Goal: Communication & Community: Ask a question

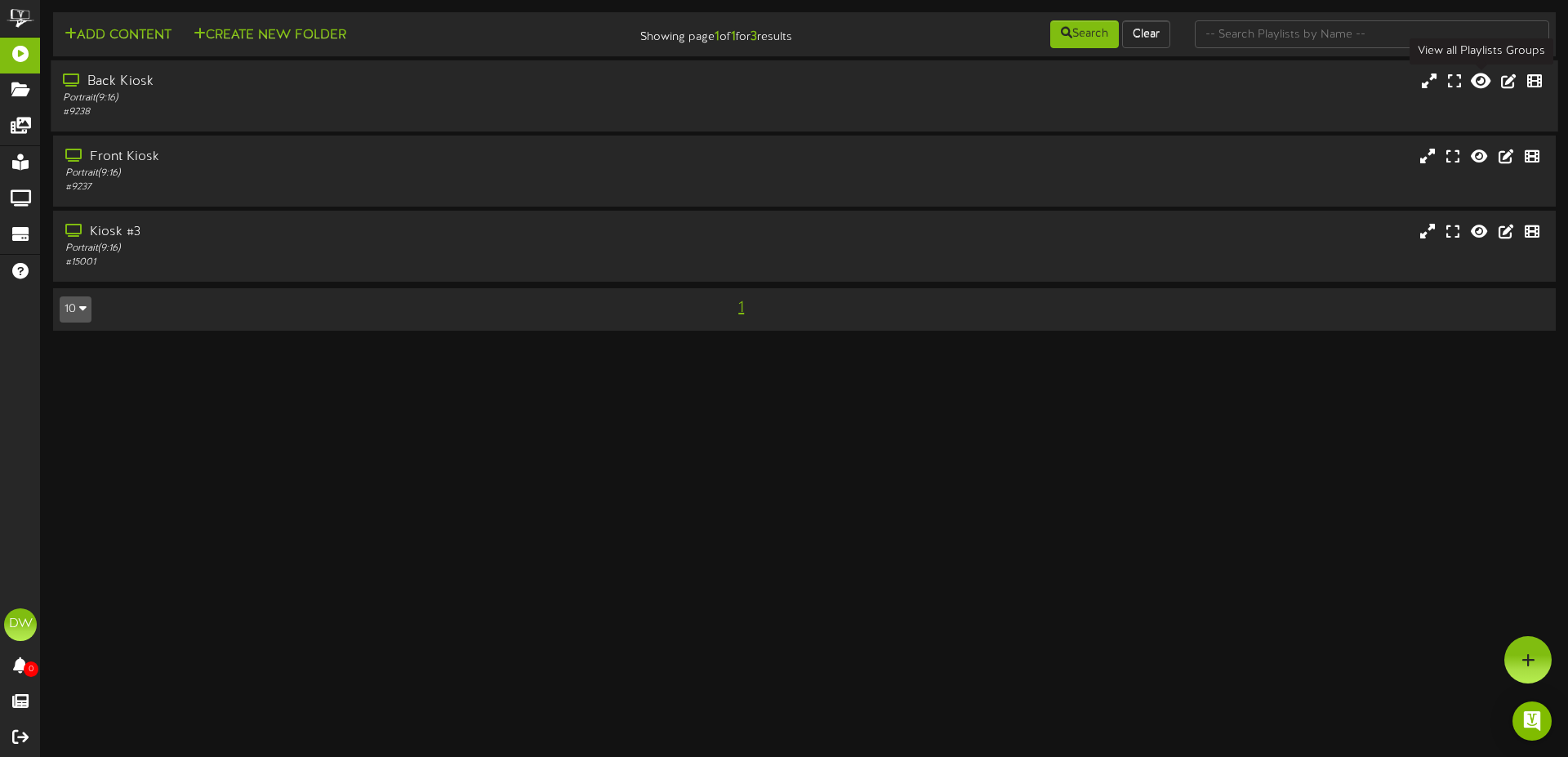
click at [1475, 79] on icon at bounding box center [1480, 81] width 20 height 18
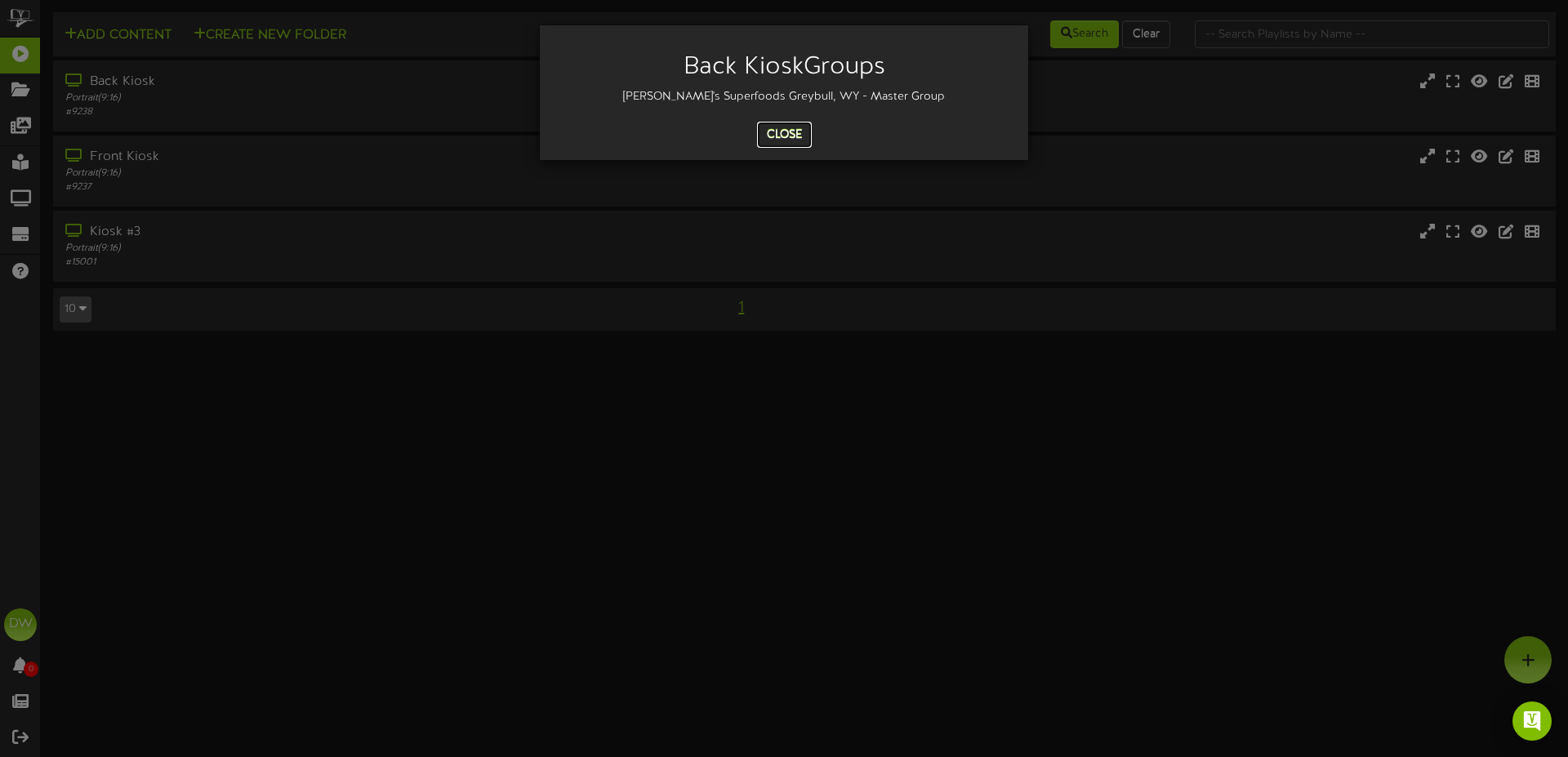
click at [788, 126] on button "Close" at bounding box center [784, 135] width 55 height 26
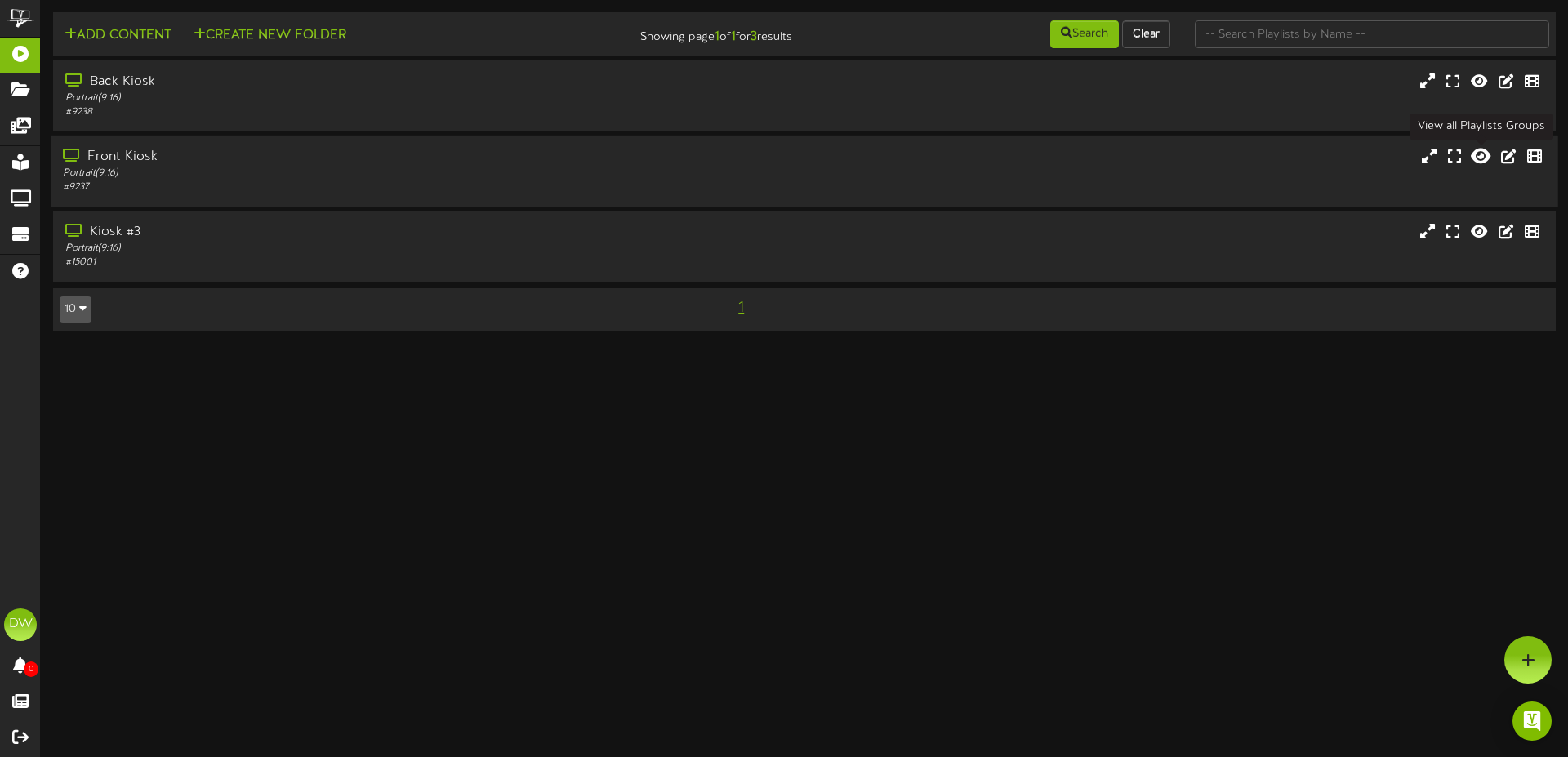
click at [1486, 155] on icon at bounding box center [1480, 156] width 20 height 18
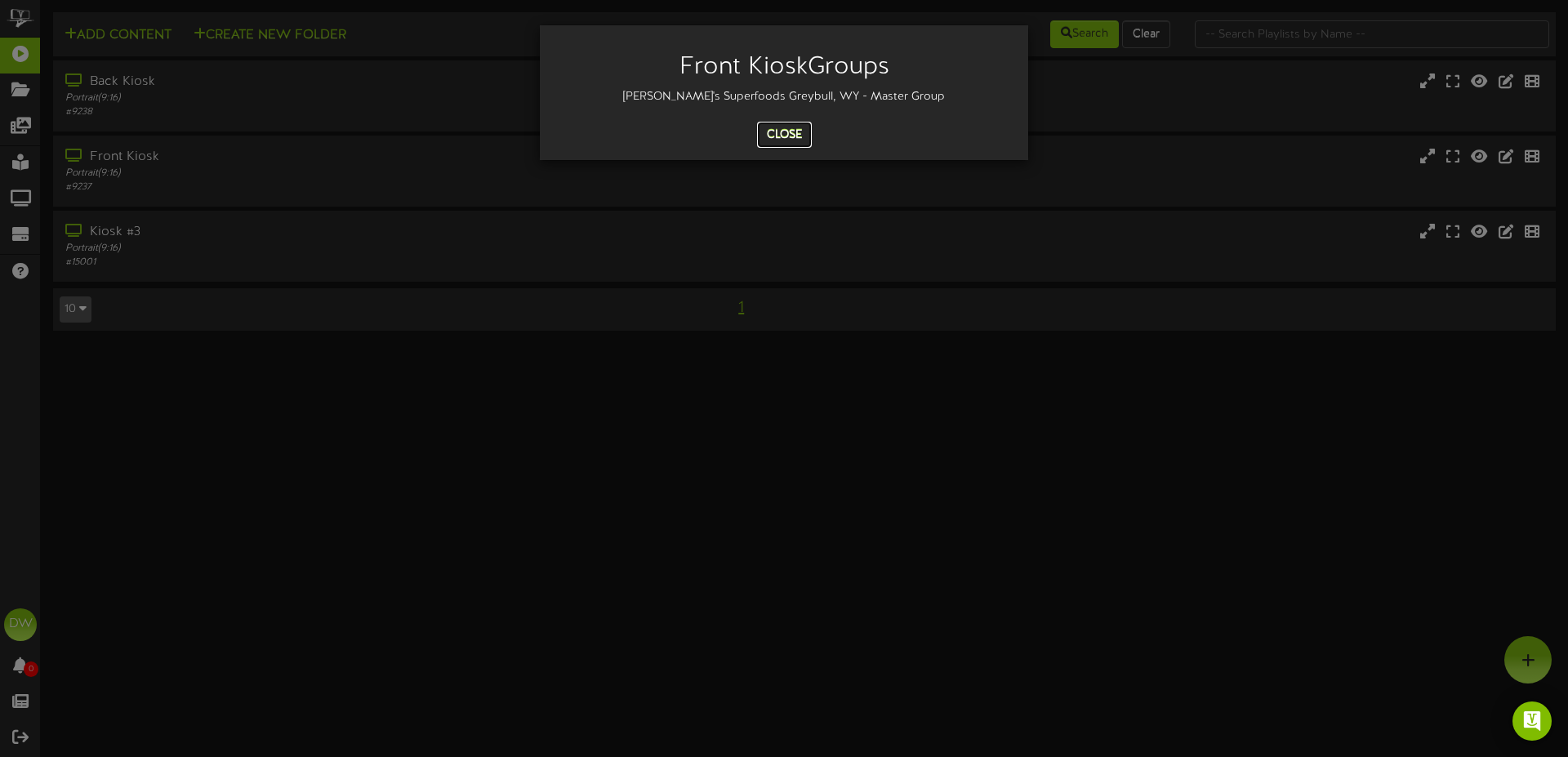
click at [800, 125] on button "Close" at bounding box center [784, 135] width 55 height 26
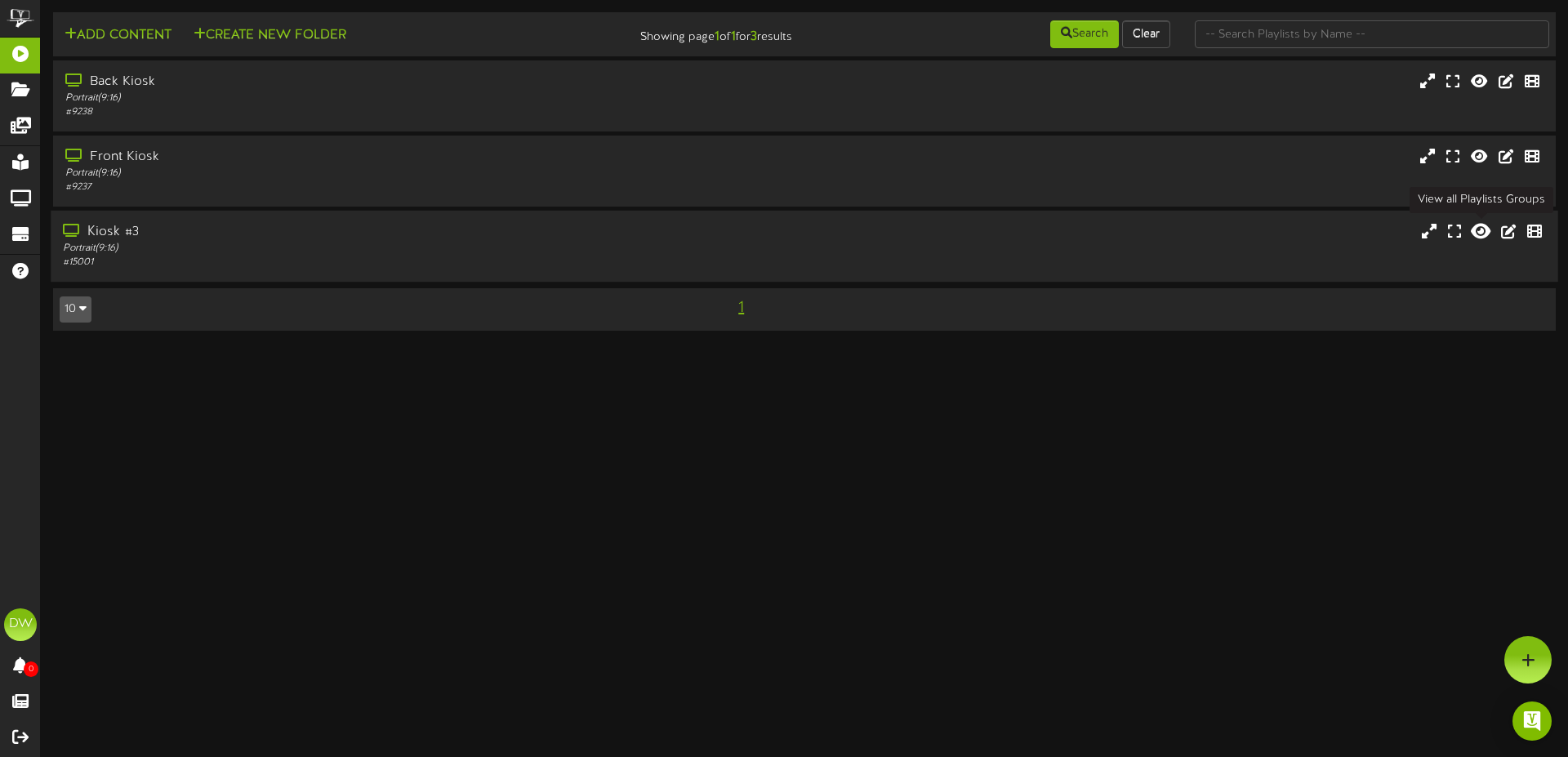
click at [1476, 230] on icon at bounding box center [1480, 232] width 20 height 18
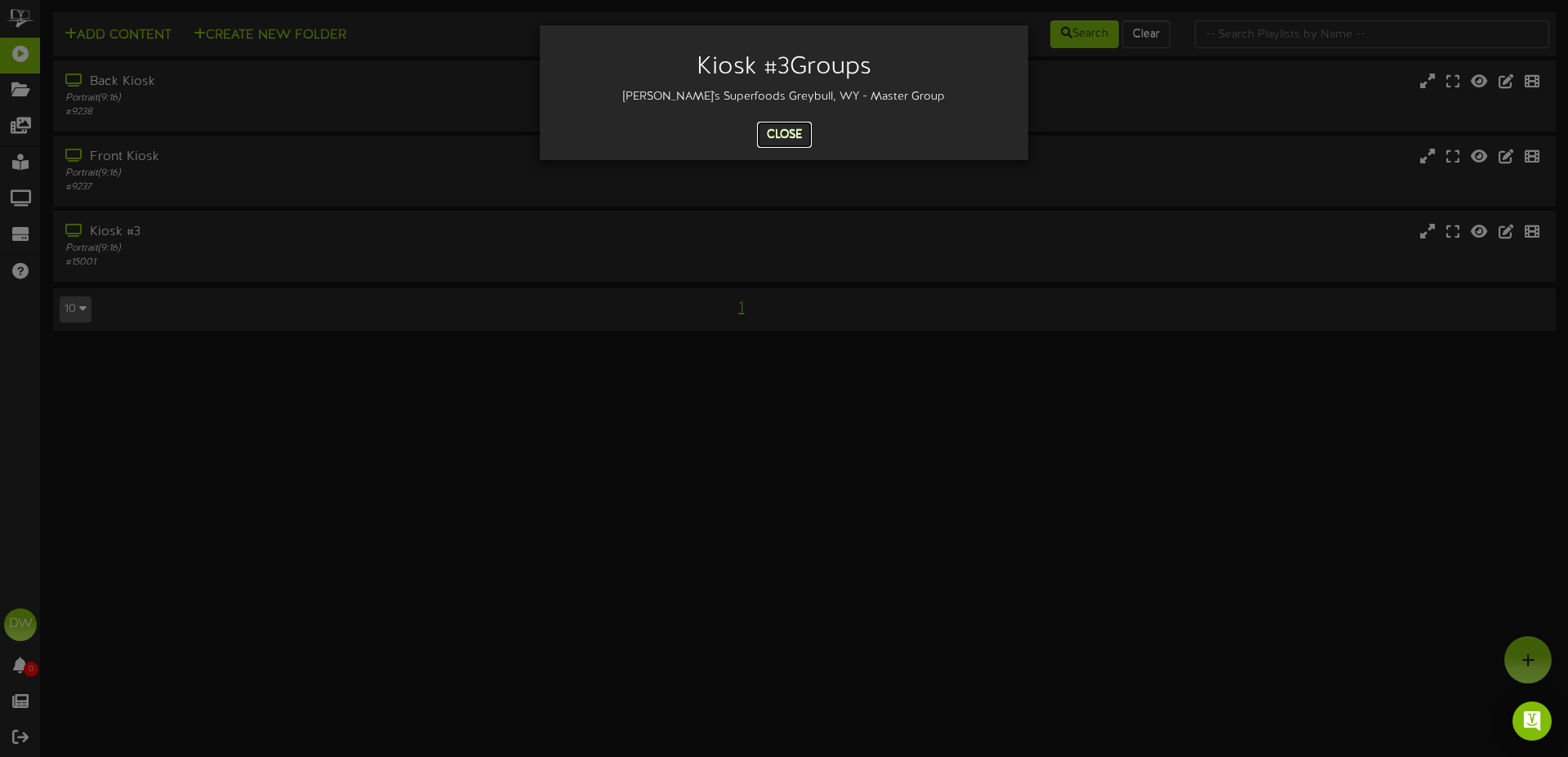
click at [783, 128] on button "Close" at bounding box center [784, 135] width 55 height 26
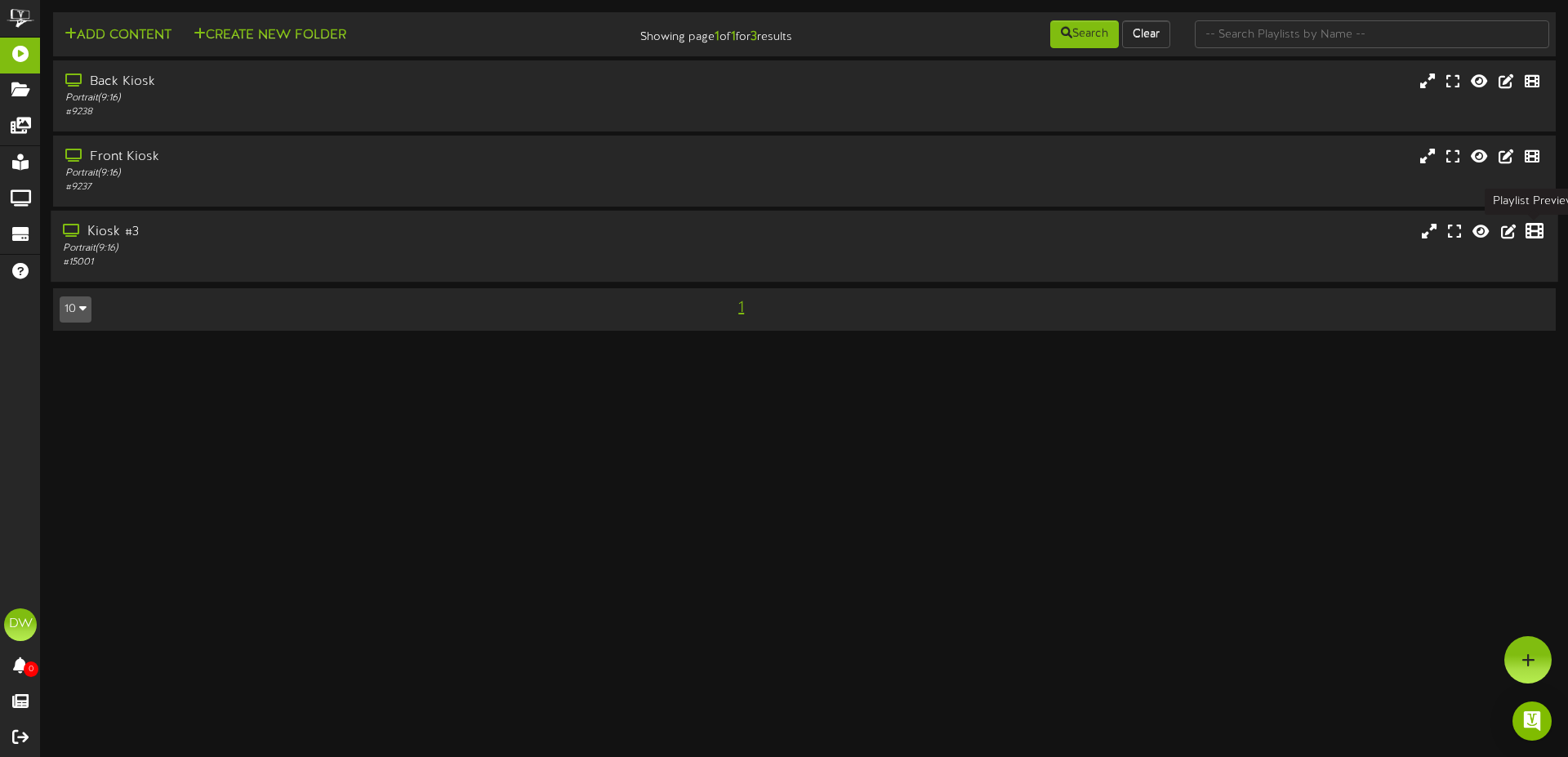
click at [1532, 228] on icon at bounding box center [1534, 232] width 18 height 18
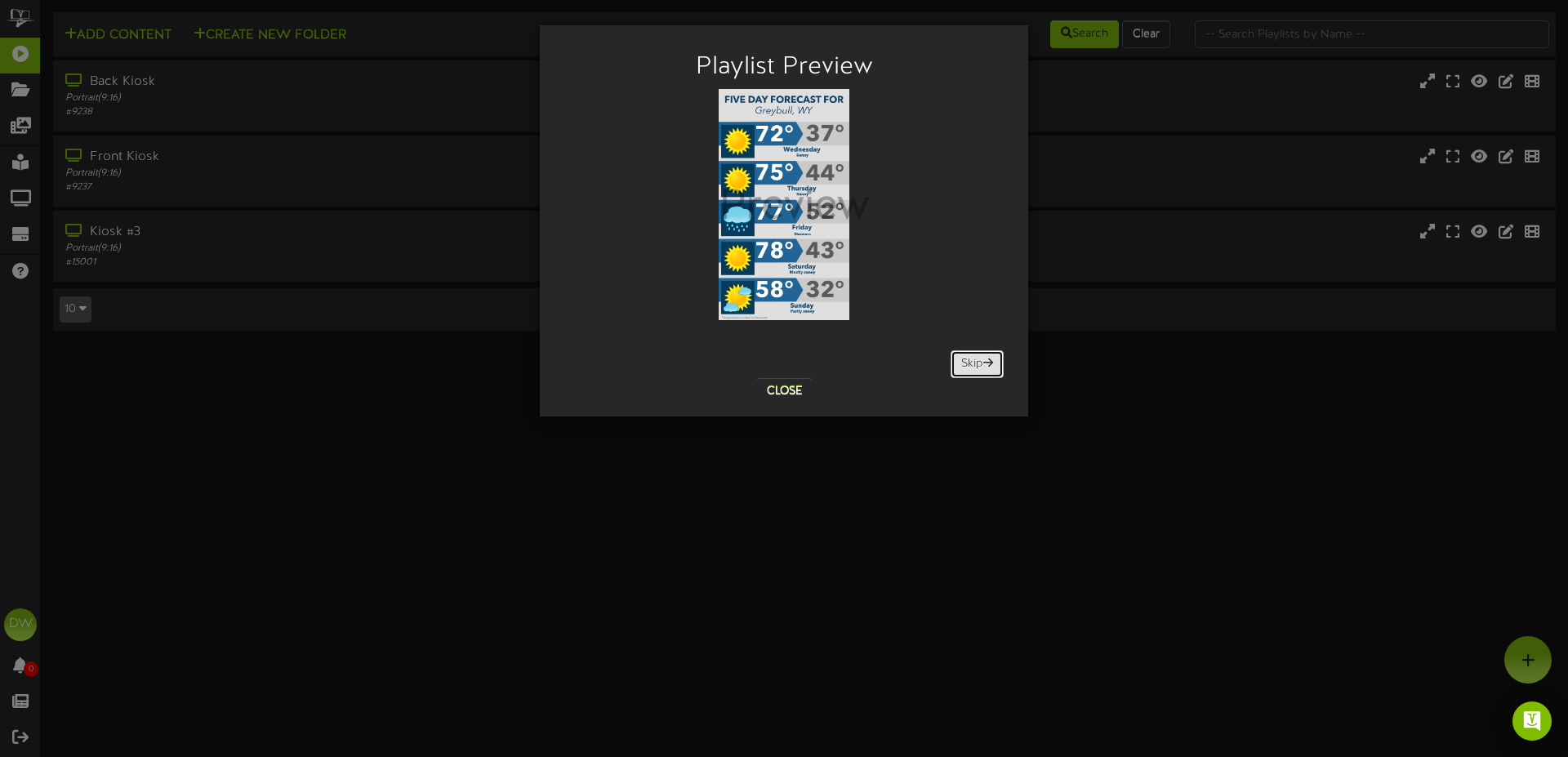
click at [974, 366] on button "Skip" at bounding box center [977, 365] width 53 height 28
click at [984, 359] on span at bounding box center [988, 362] width 10 height 12
drag, startPoint x: 868, startPoint y: 259, endPoint x: 718, endPoint y: 246, distance: 150.6
click at [718, 246] on div "Preview Skip" at bounding box center [783, 234] width 439 height 290
click at [823, 73] on h2 "Playlist Preview" at bounding box center [783, 67] width 439 height 27
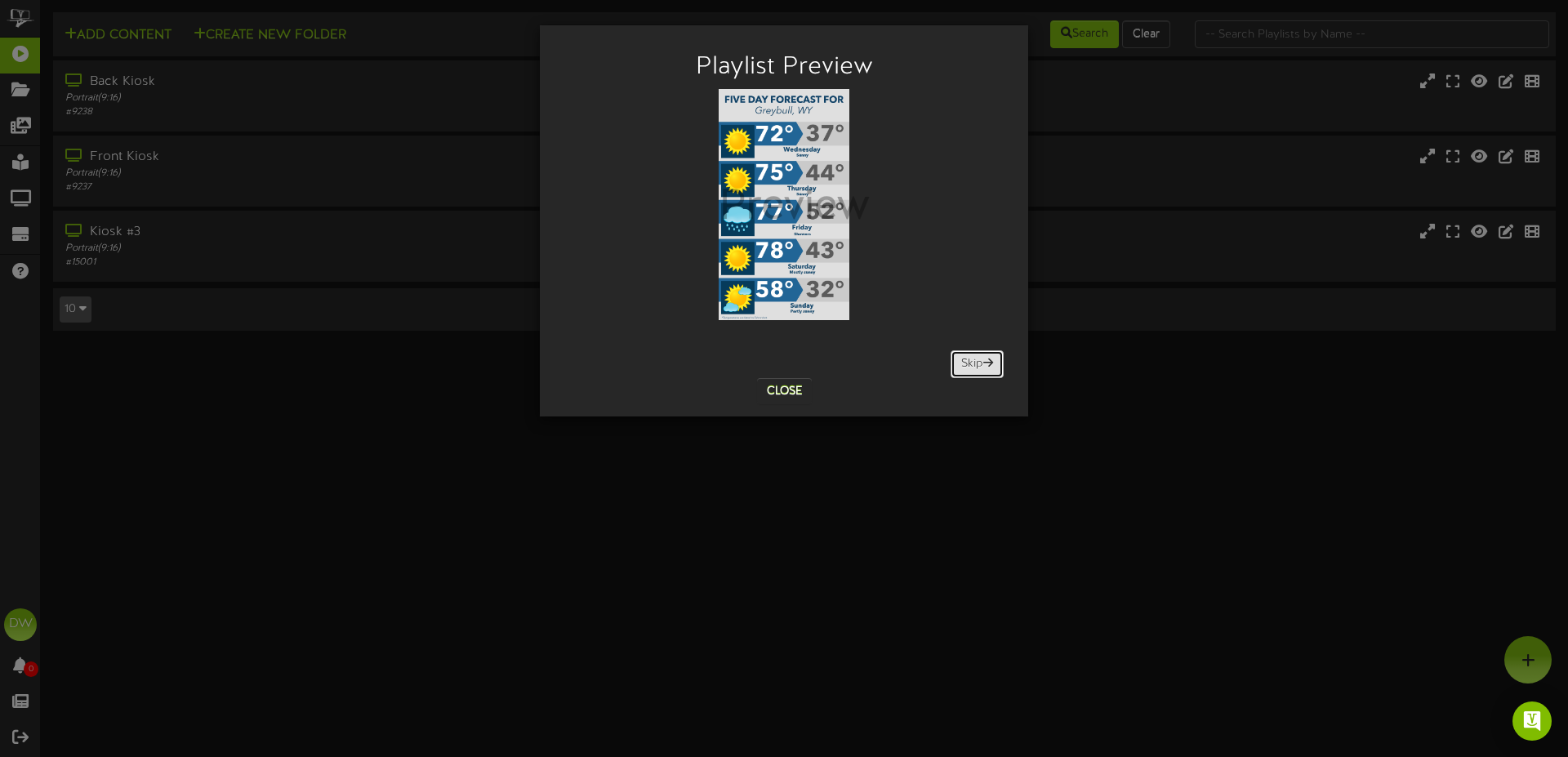
click at [974, 357] on button "Skip" at bounding box center [977, 365] width 53 height 28
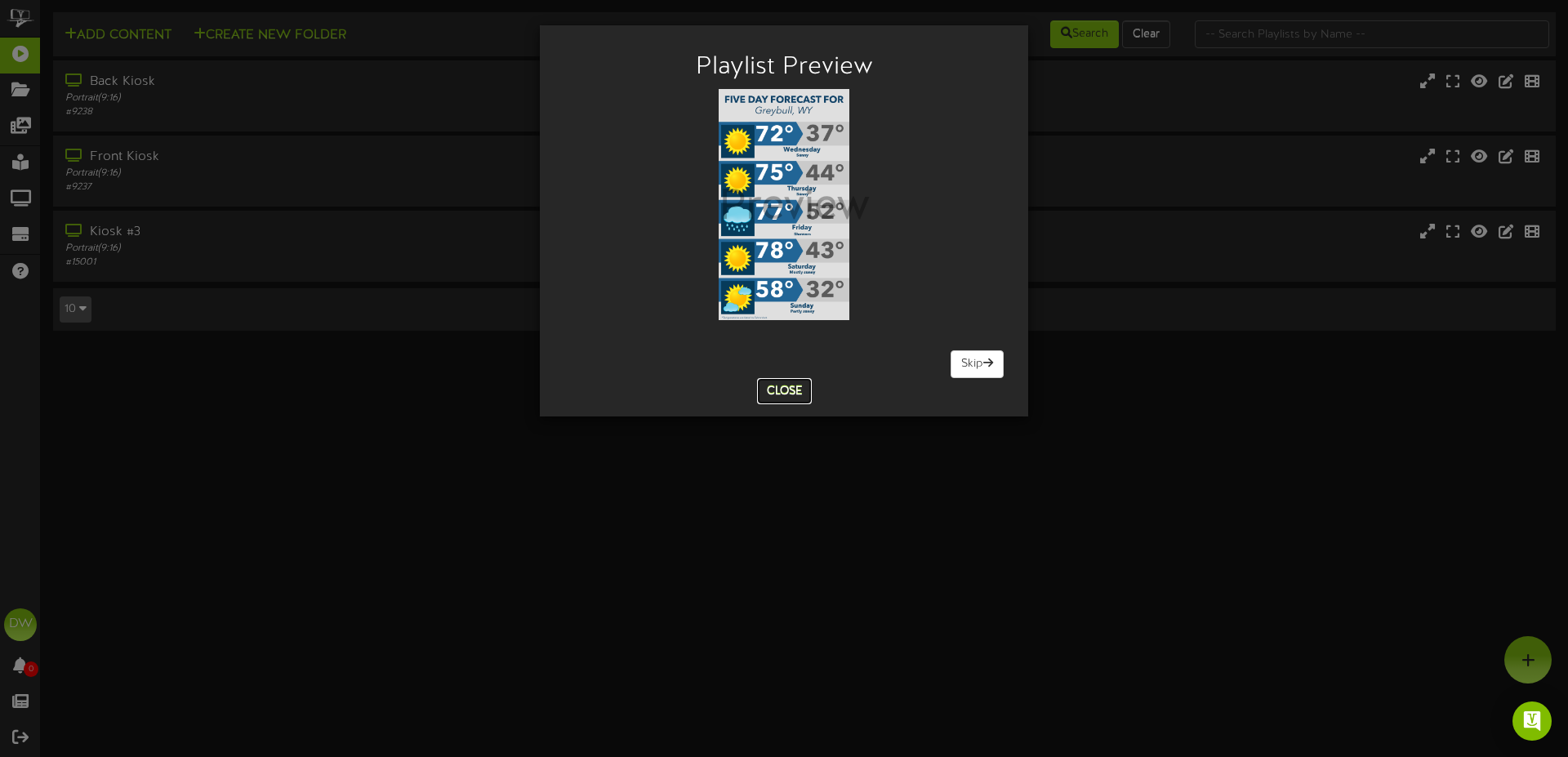
click at [779, 388] on button "Close" at bounding box center [784, 391] width 55 height 26
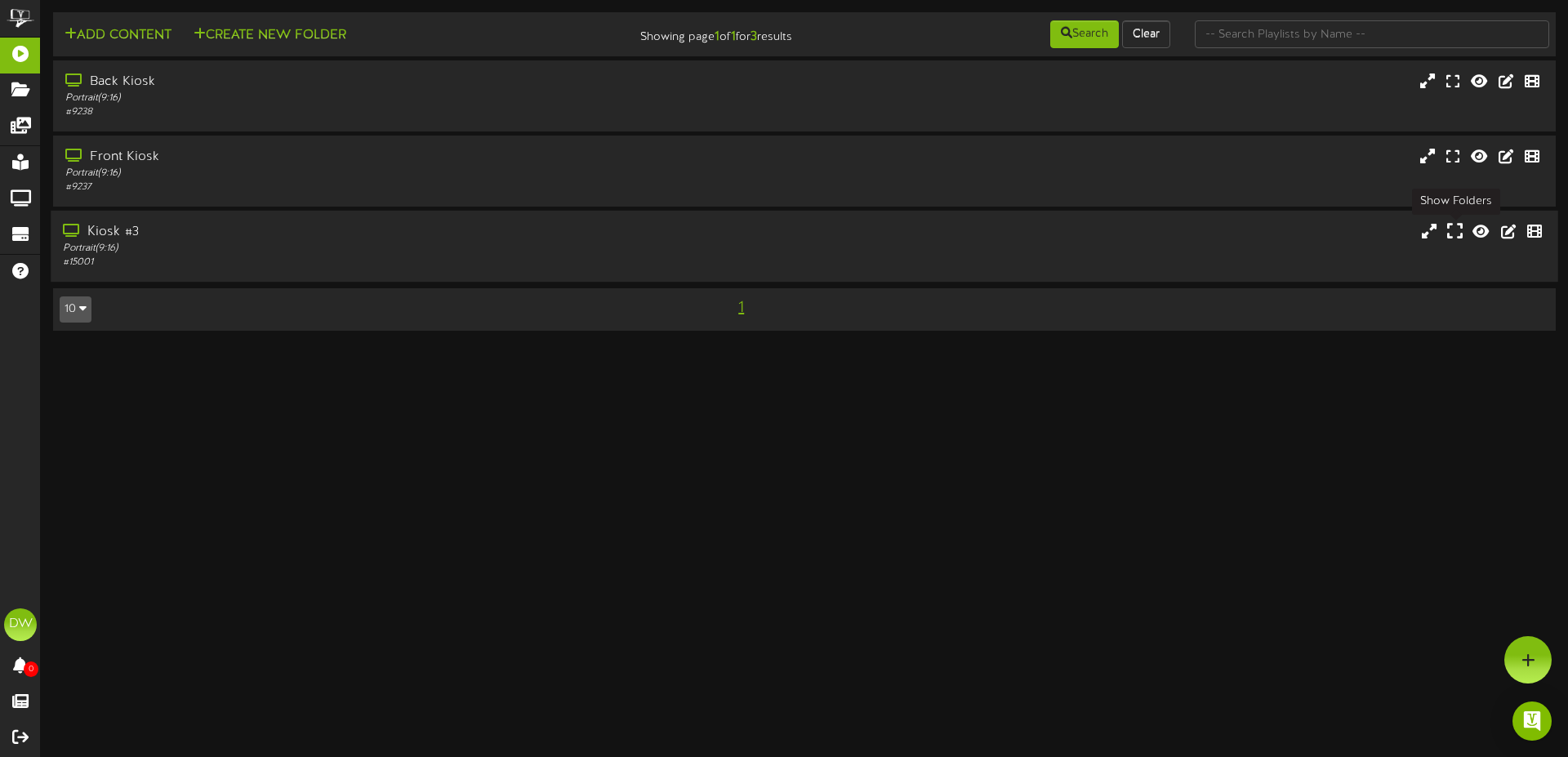
click at [1454, 232] on icon at bounding box center [1455, 232] width 16 height 18
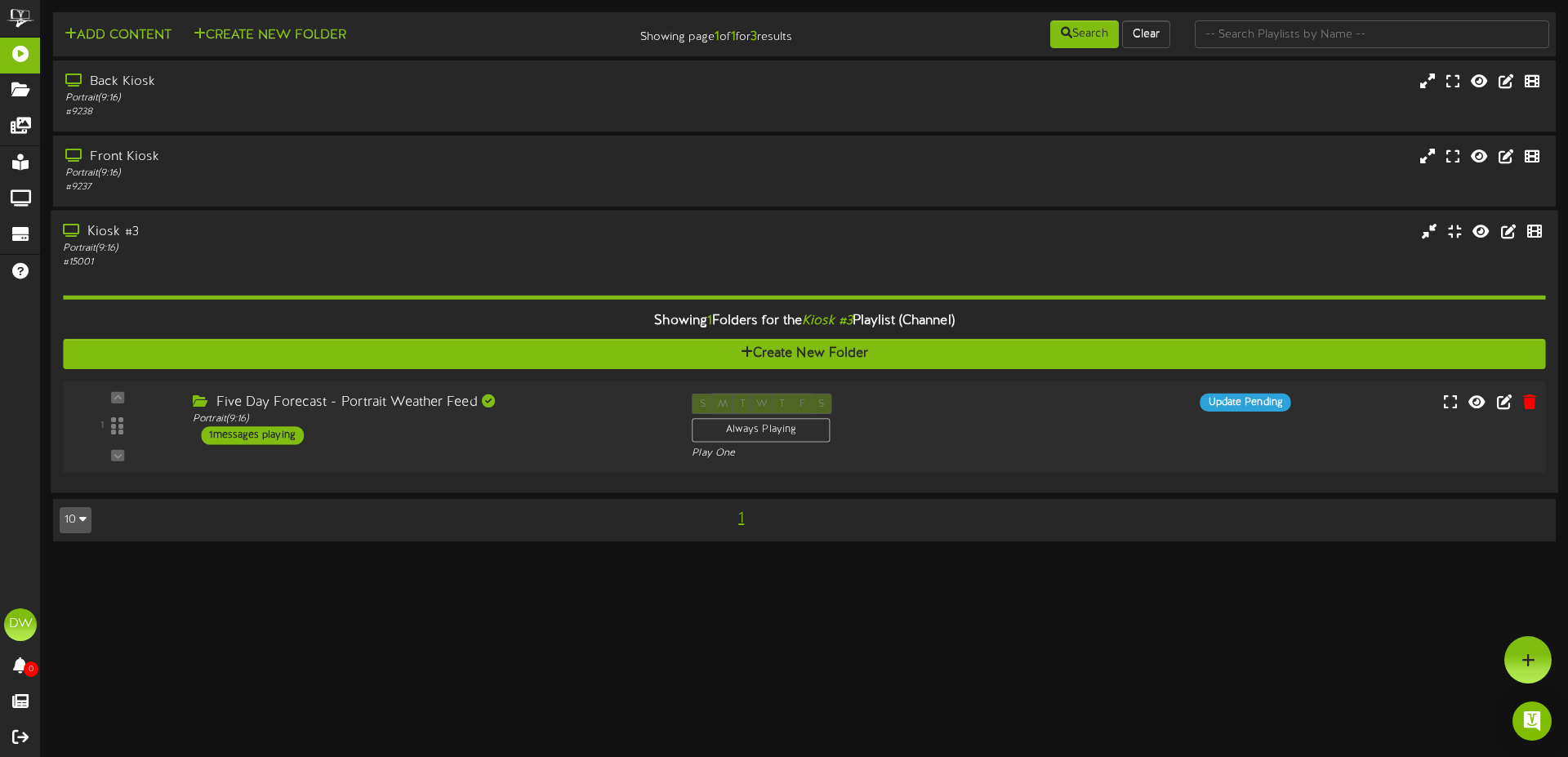
click at [271, 439] on div "1 messages playing" at bounding box center [252, 435] width 103 height 18
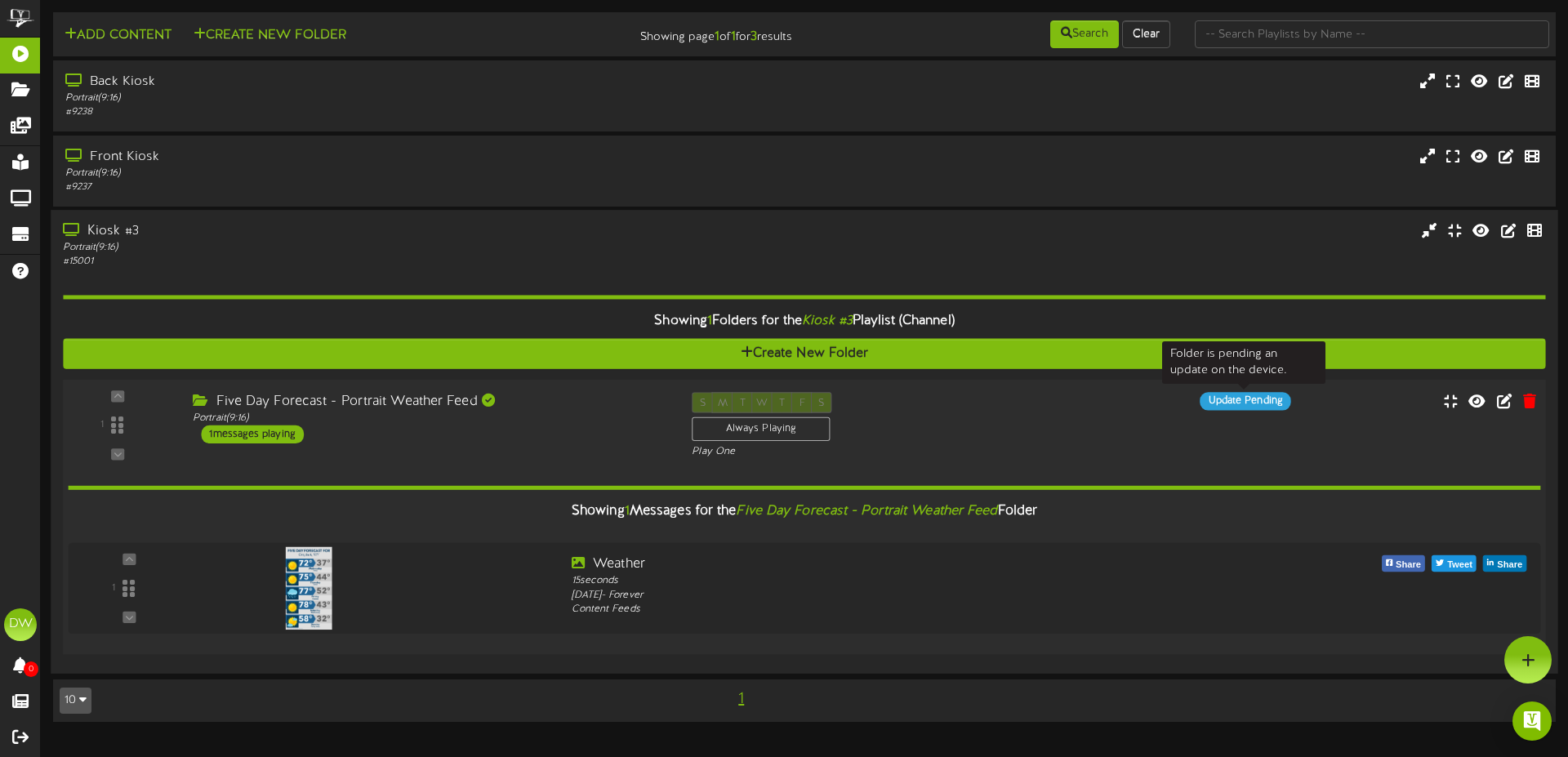
click at [1237, 401] on div "Update Pending" at bounding box center [1245, 401] width 91 height 18
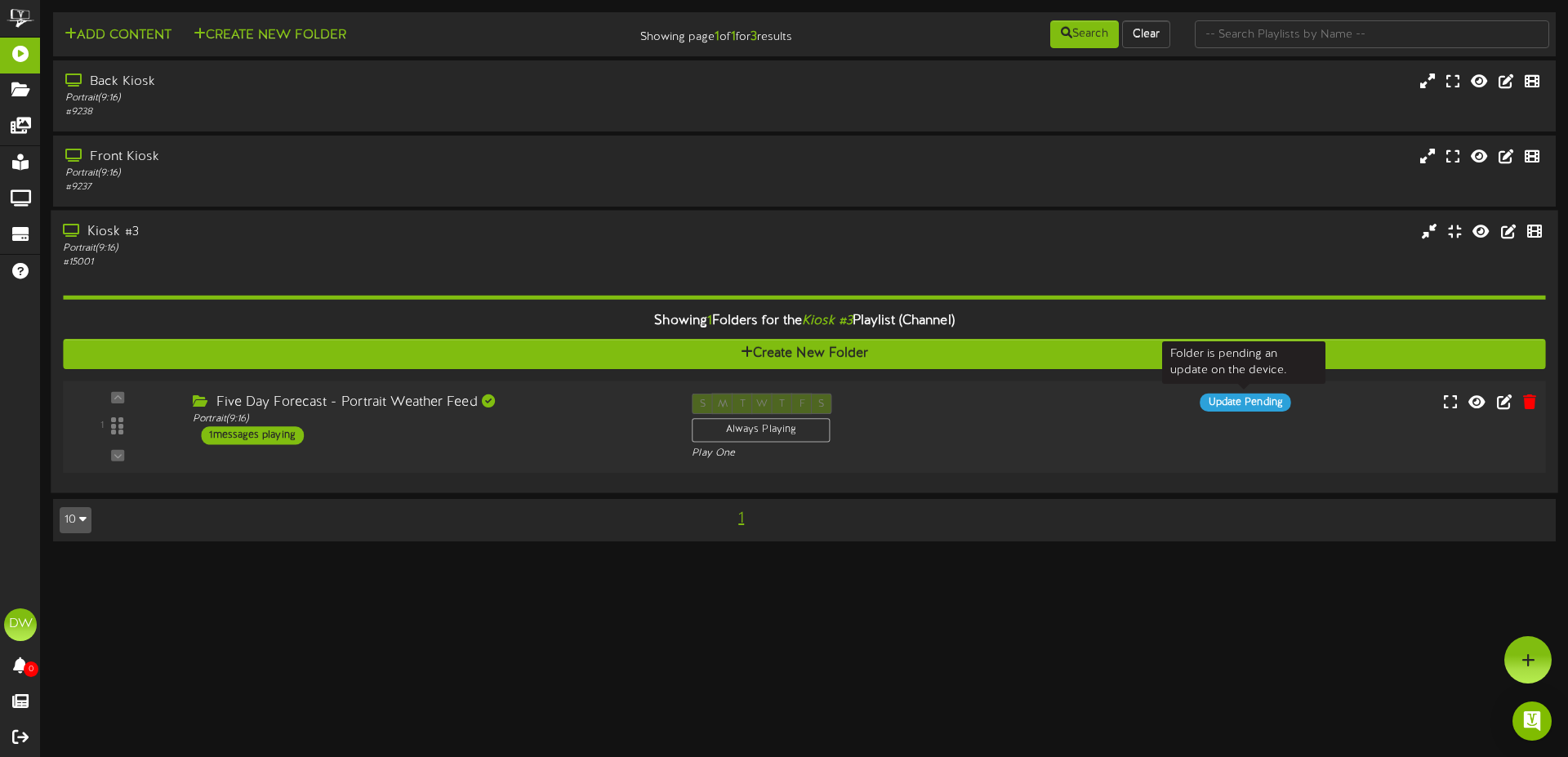
click at [1237, 401] on div "Update Pending" at bounding box center [1245, 403] width 91 height 18
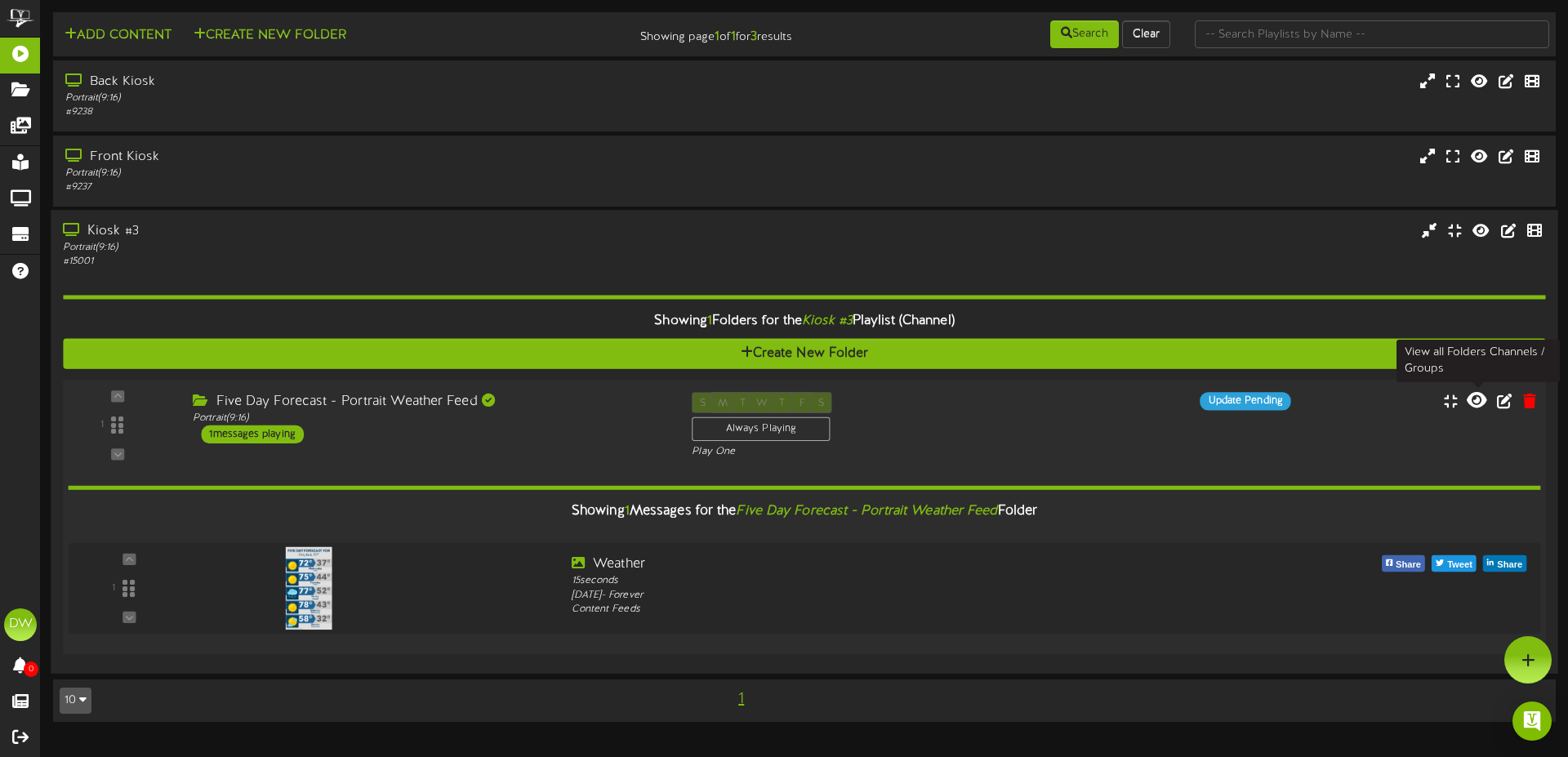
click at [1481, 401] on icon at bounding box center [1476, 400] width 20 height 18
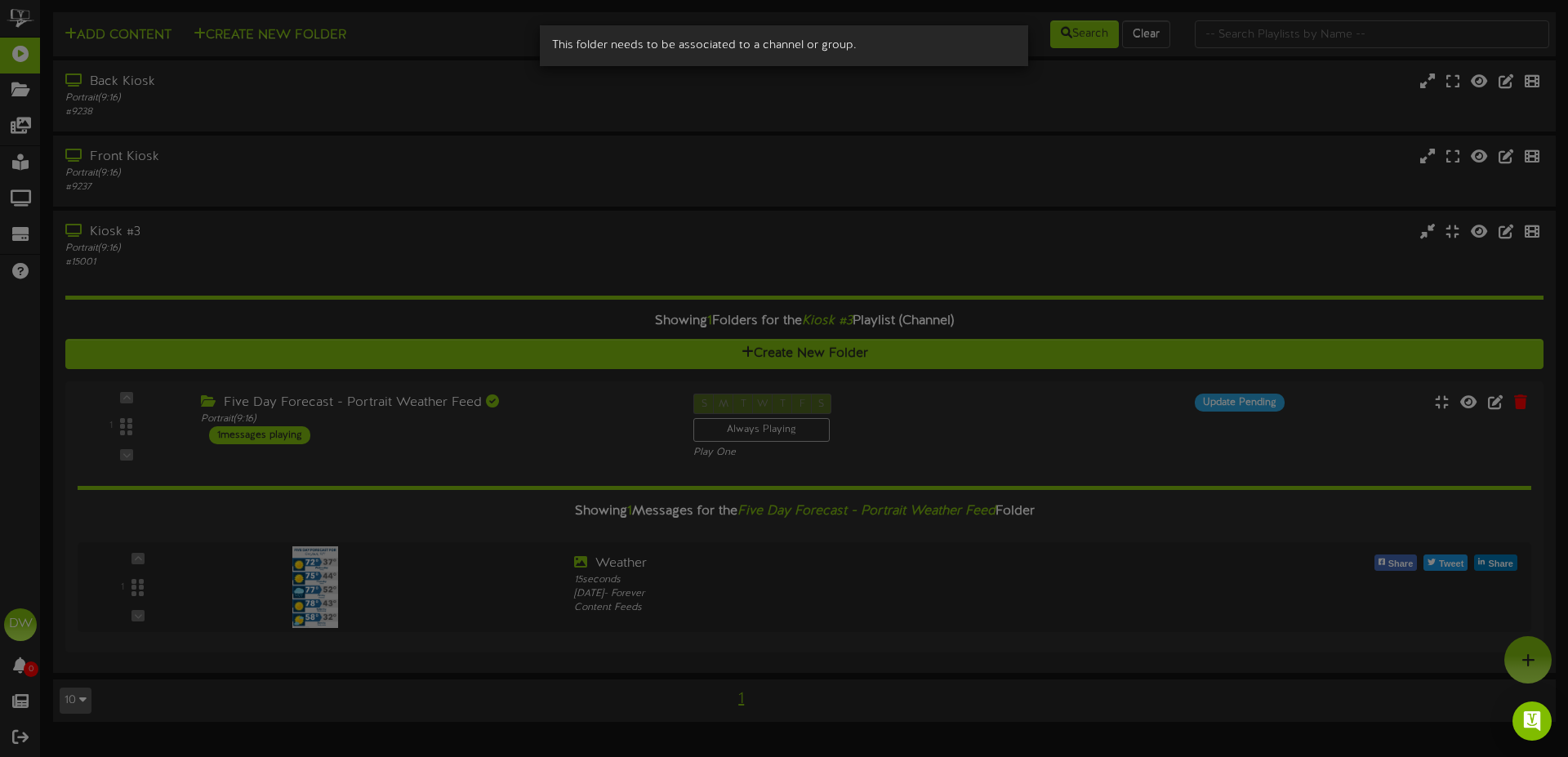
click at [938, 226] on div "This folder needs to be associated to a channel or group." at bounding box center [784, 378] width 1568 height 757
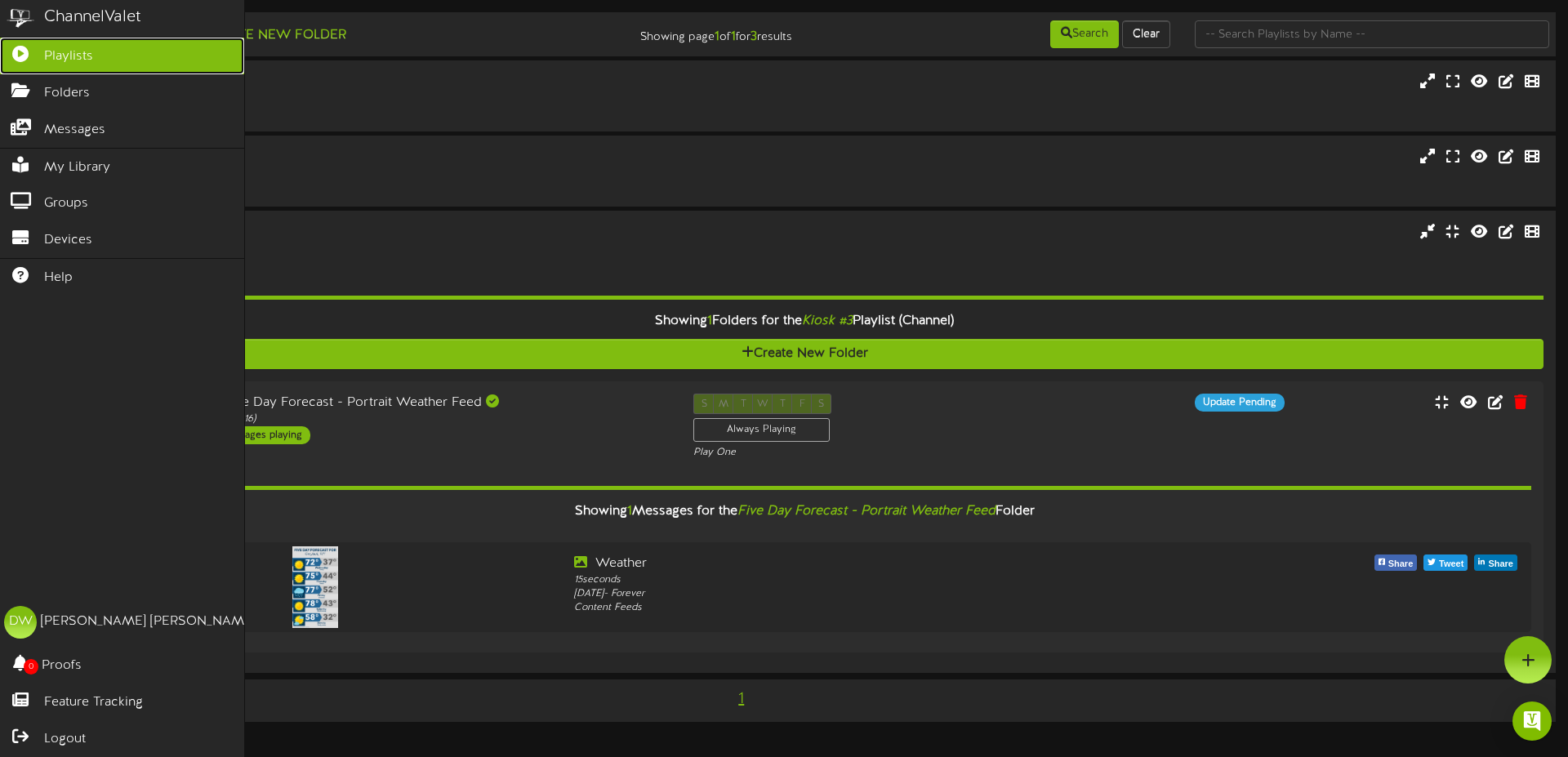
click at [28, 58] on icon at bounding box center [20, 51] width 41 height 12
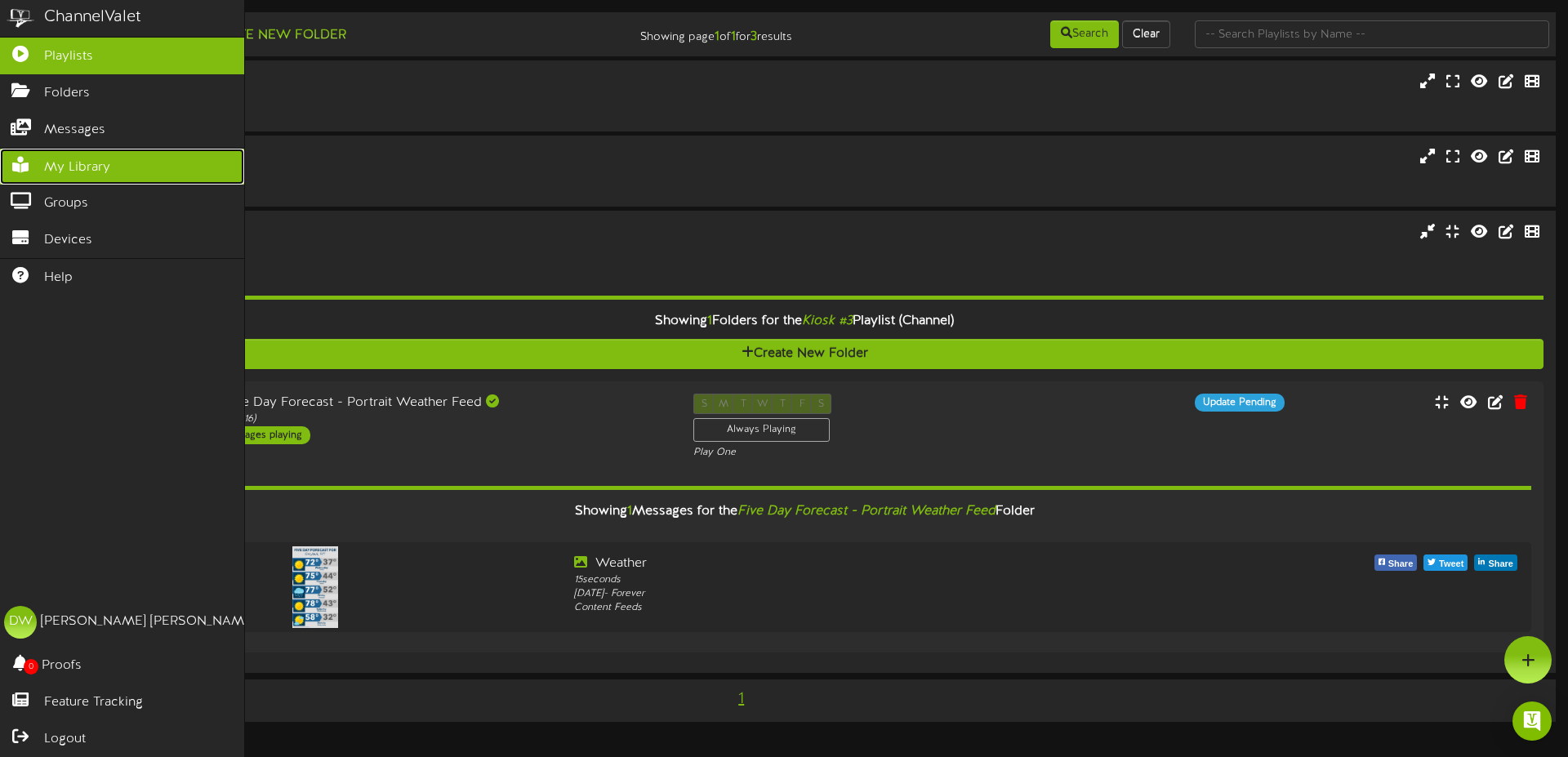
click at [52, 159] on span "My Library" at bounding box center [77, 168] width 66 height 19
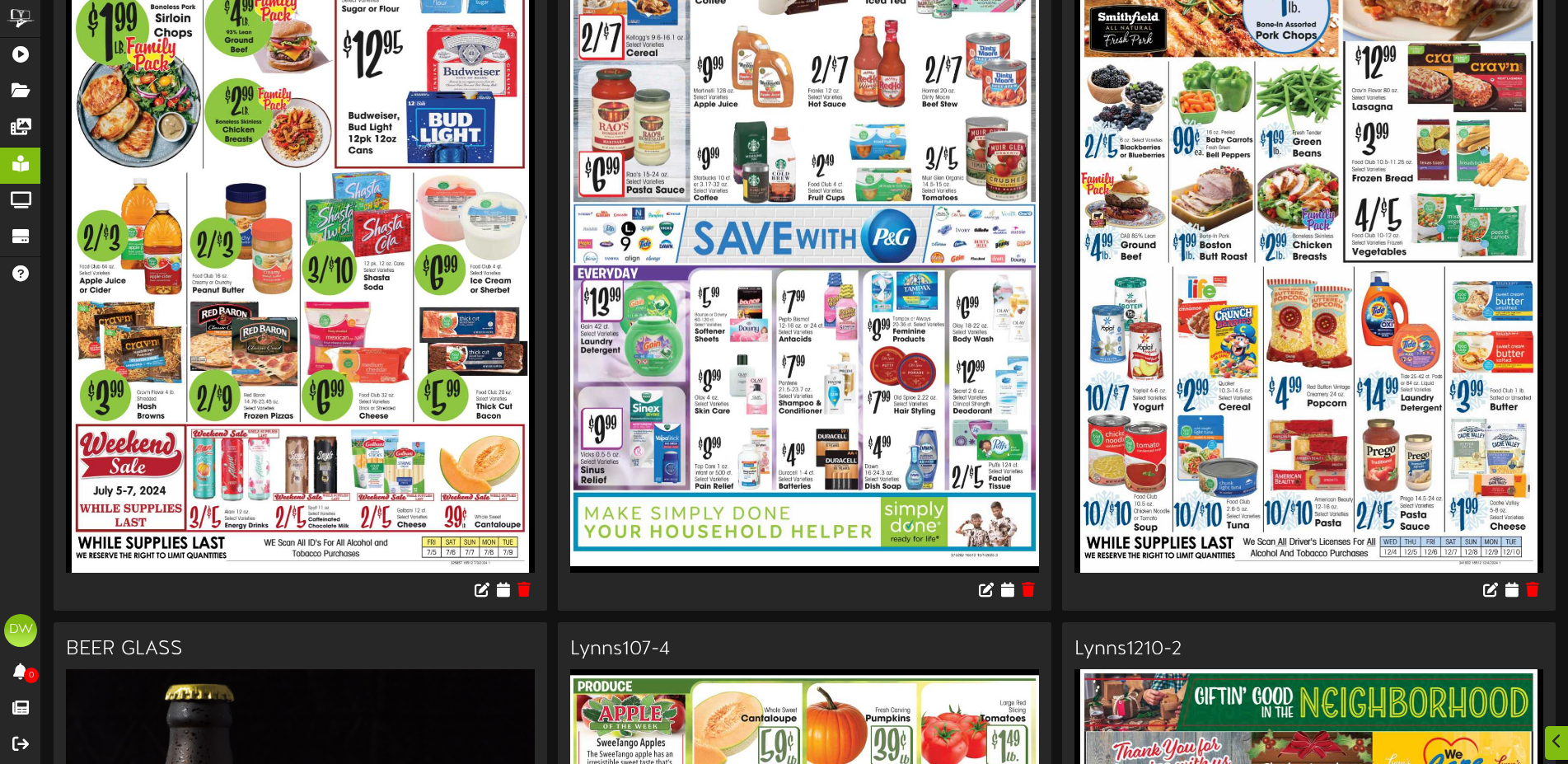
scroll to position [5272, 0]
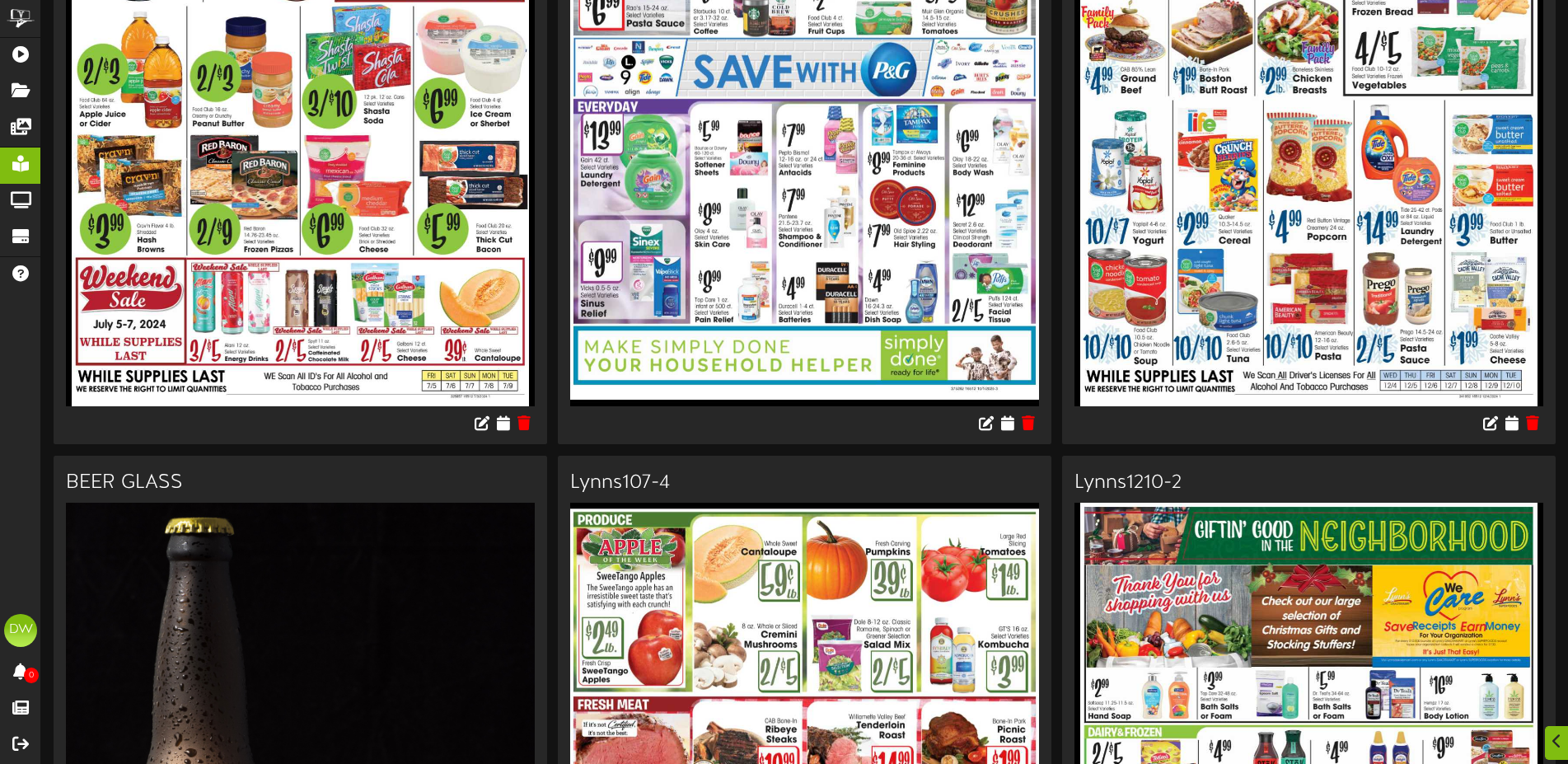
drag, startPoint x: 919, startPoint y: 474, endPoint x: 910, endPoint y: 431, distance: 43.9
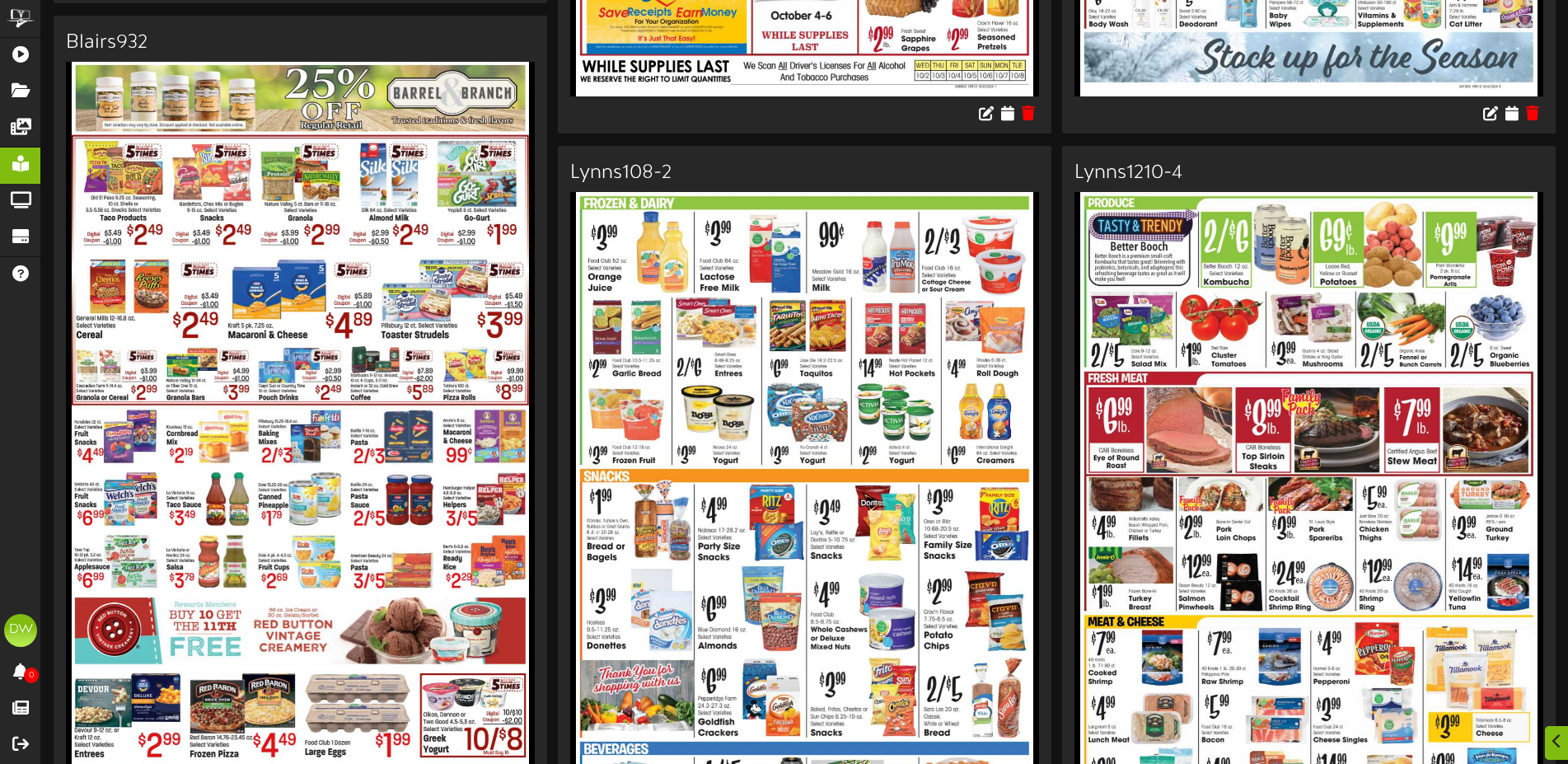
scroll to position [6914, 0]
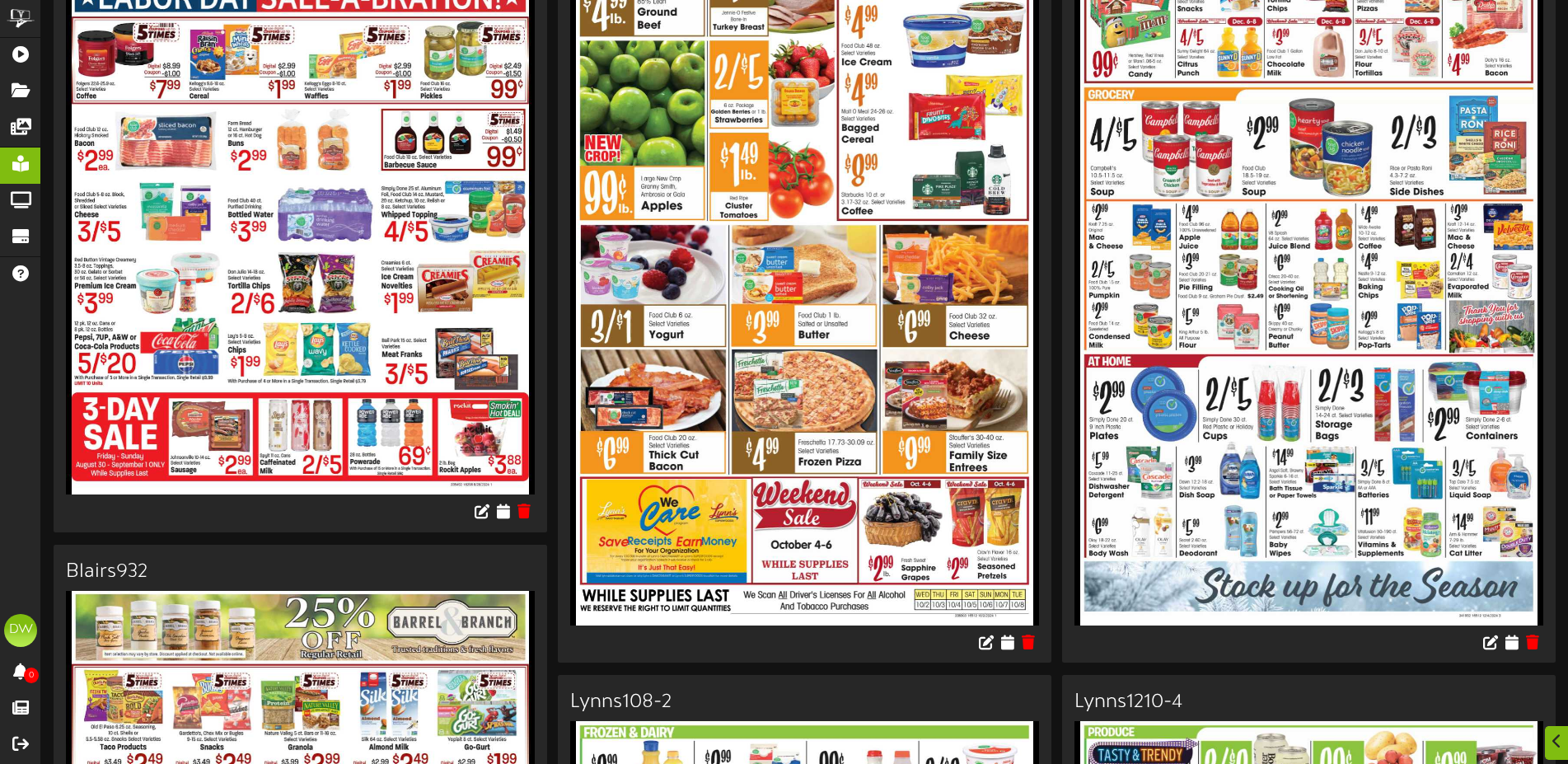
click at [909, 452] on img at bounding box center [804, 207] width 469 height 834
click at [909, 691] on h3 "Lynns108-2" at bounding box center [804, 702] width 469 height 22
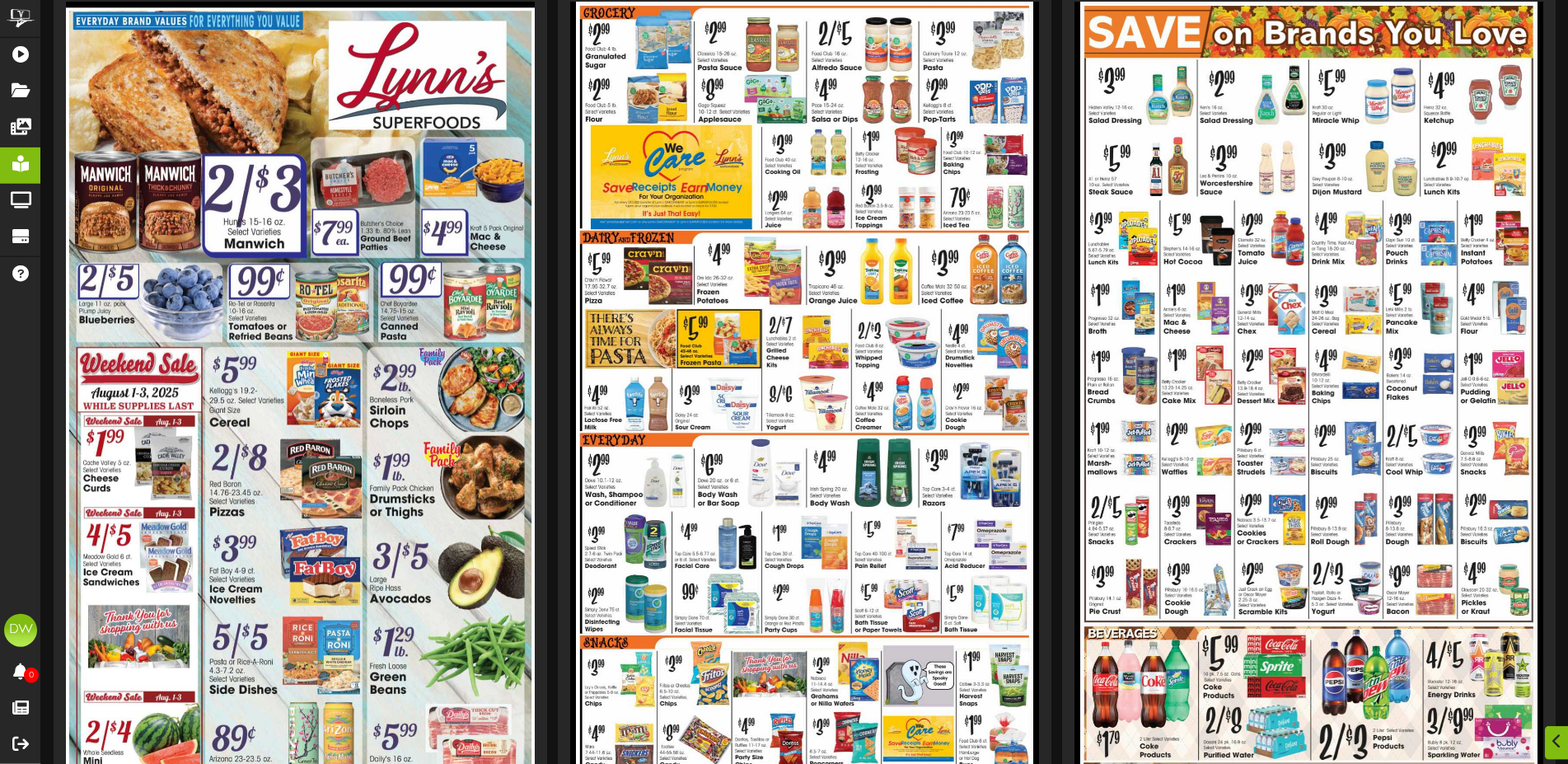
scroll to position [274, 0]
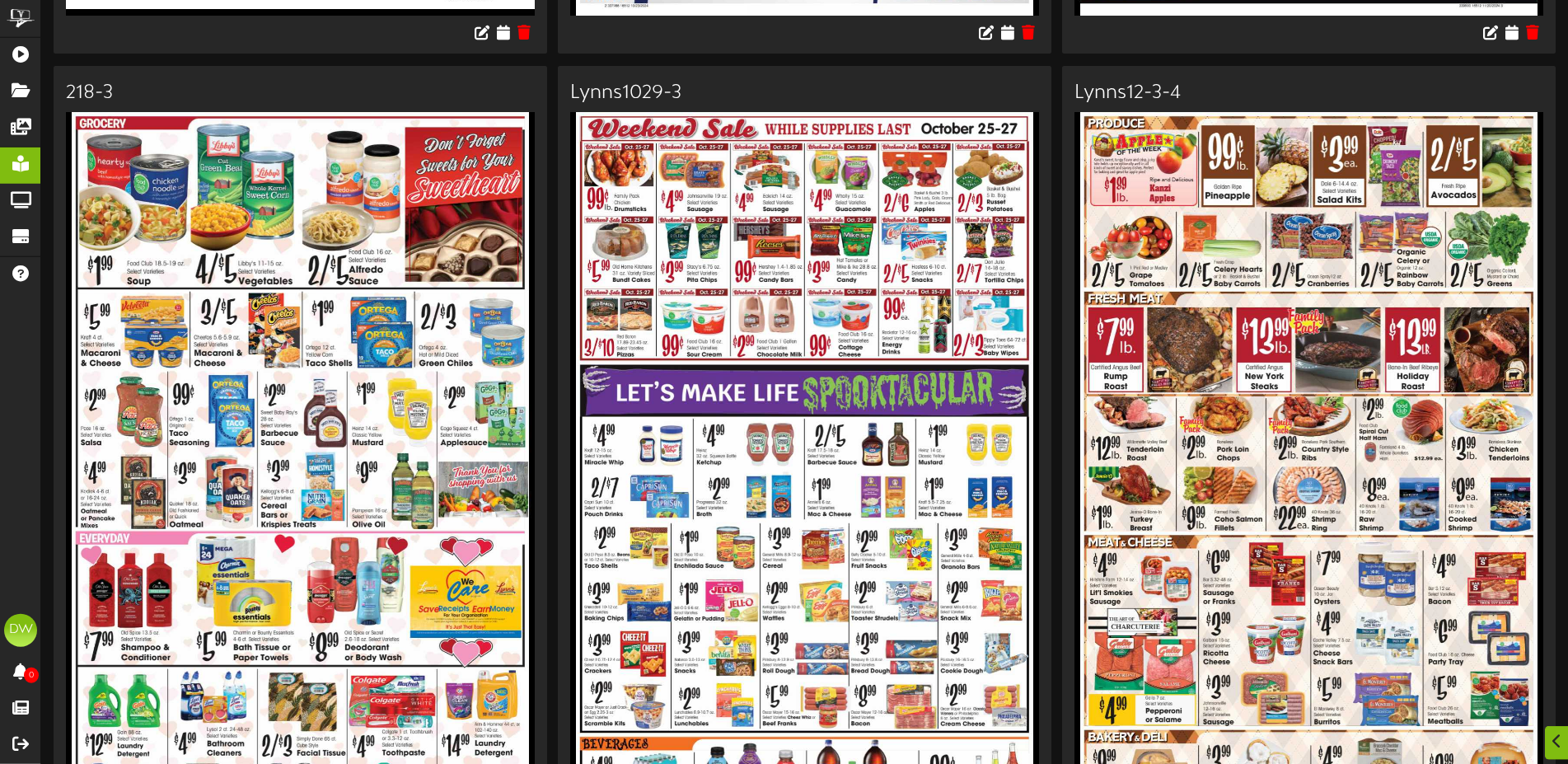
click at [1555, 741] on icon at bounding box center [1556, 741] width 11 height 18
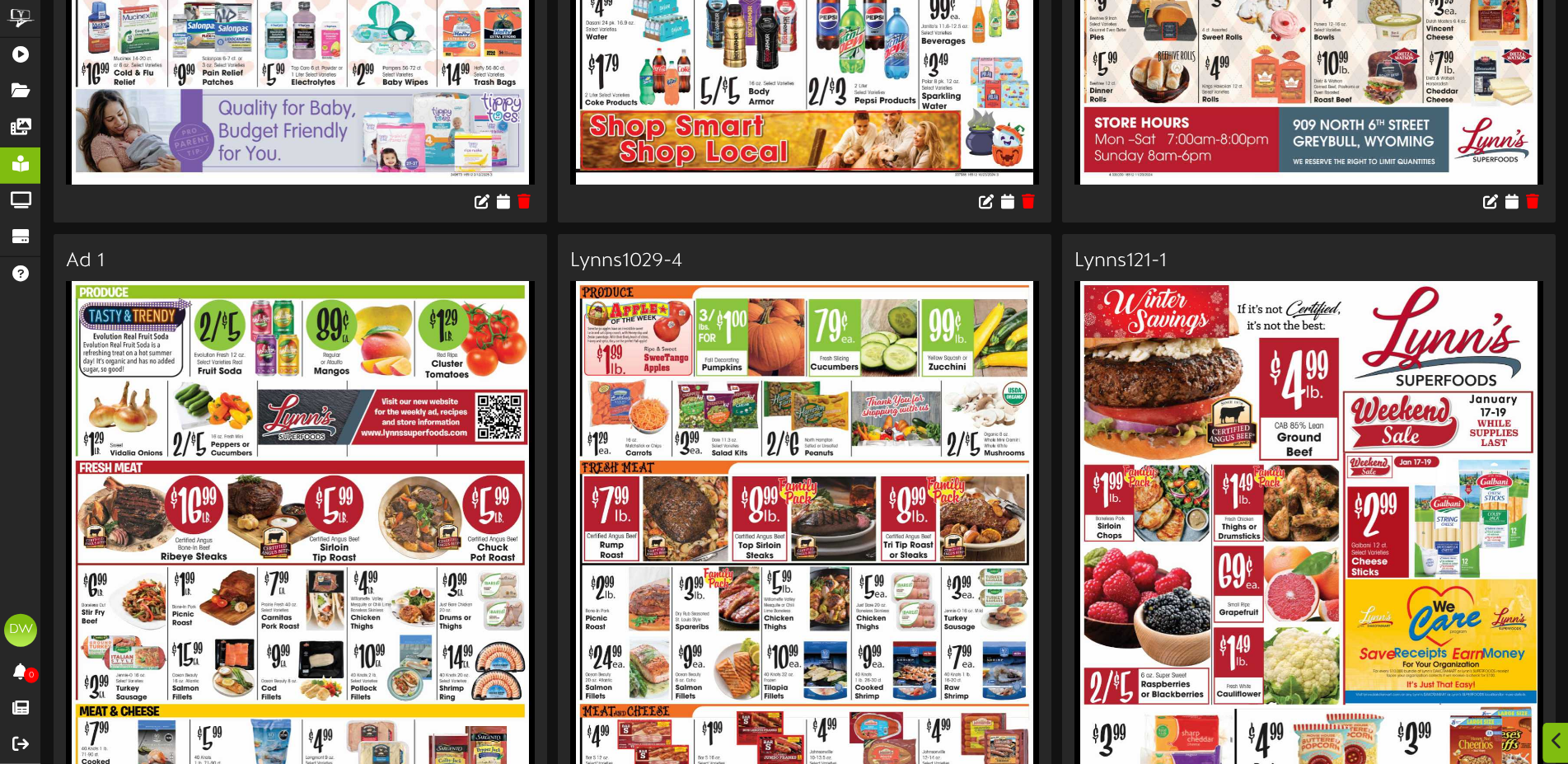
click at [1555, 737] on icon at bounding box center [1556, 741] width 11 height 18
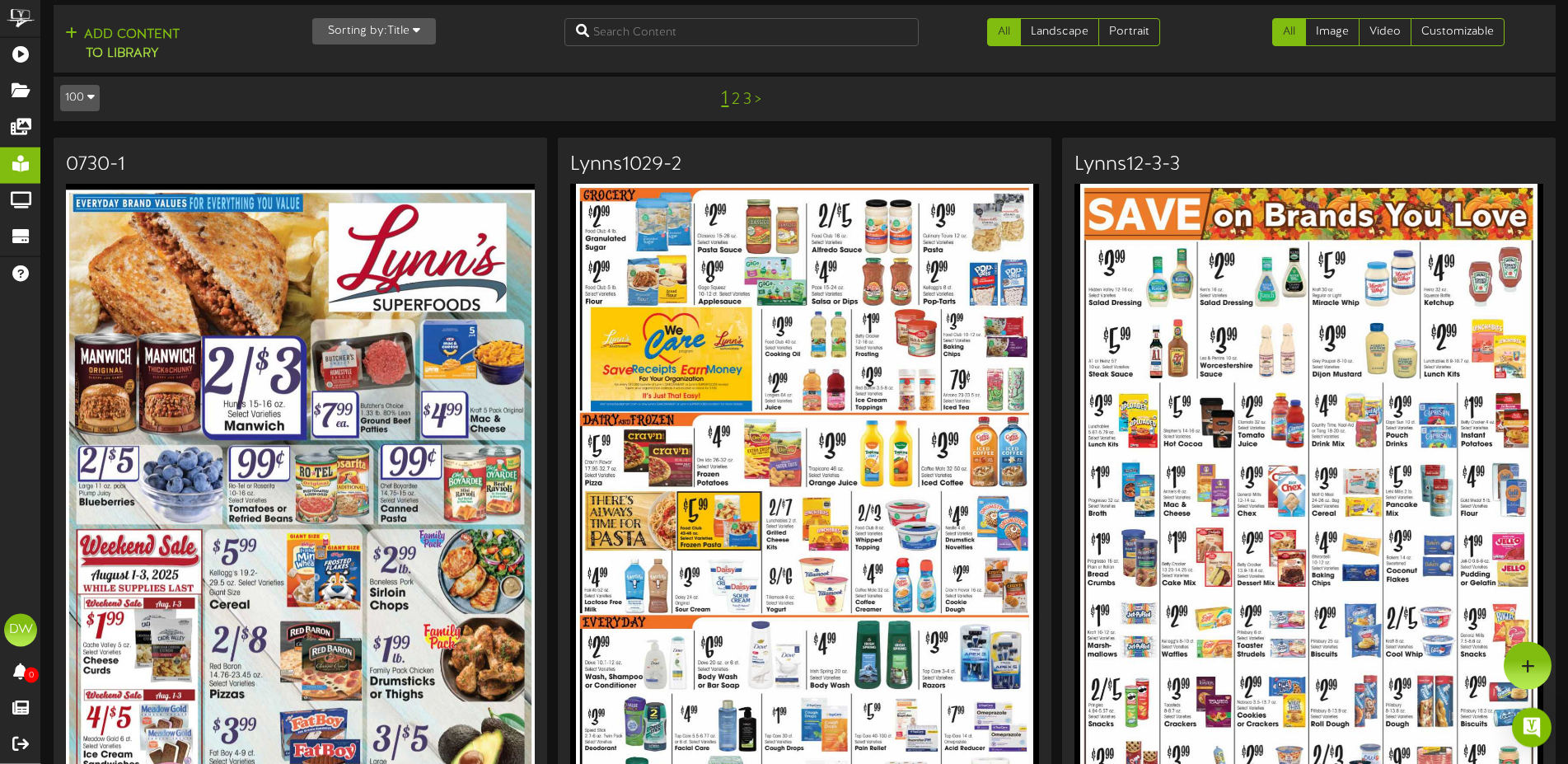
scroll to position [0, 0]
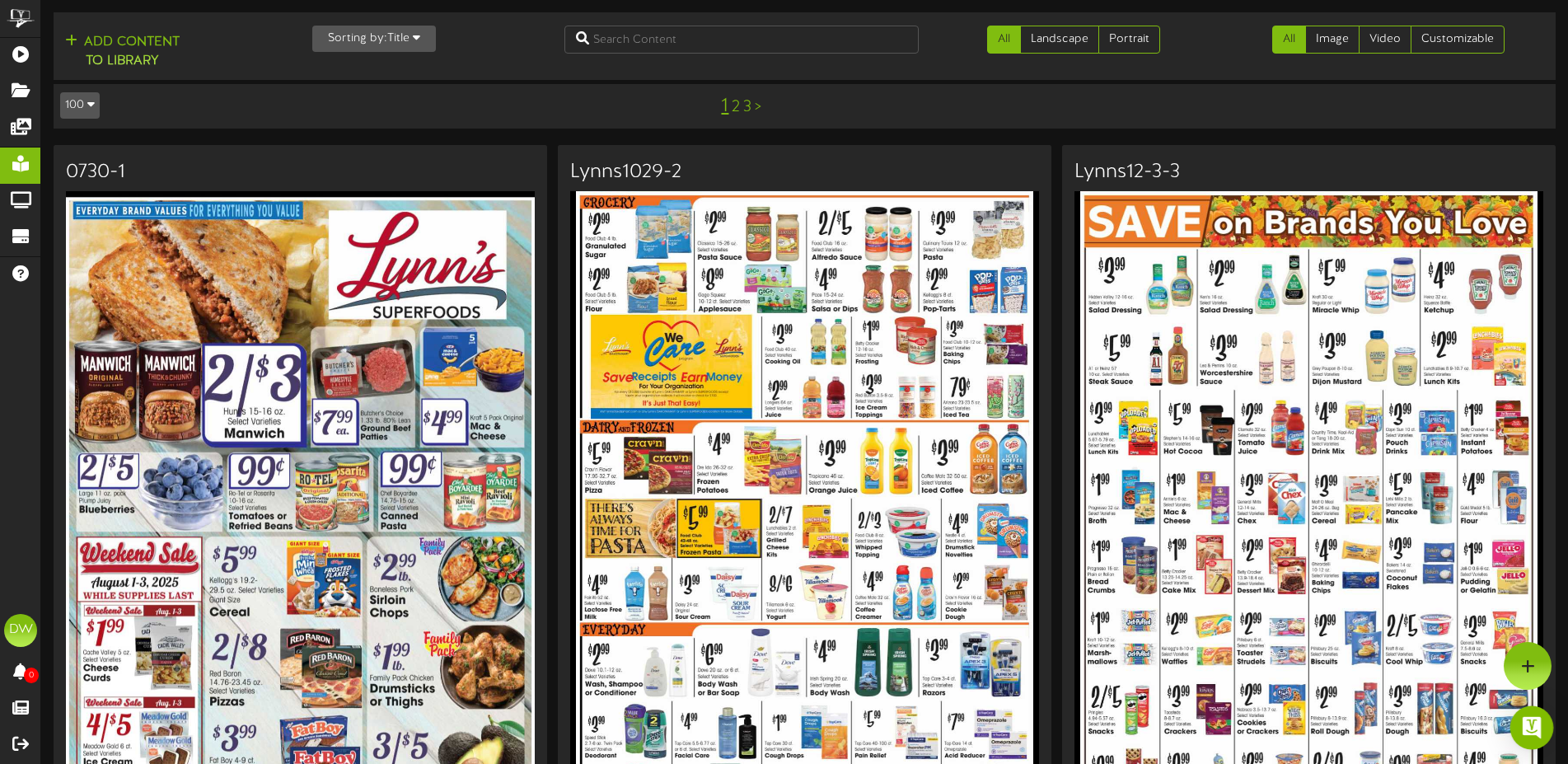
click at [1532, 725] on img "Open Intercom Messenger" at bounding box center [1532, 728] width 22 height 22
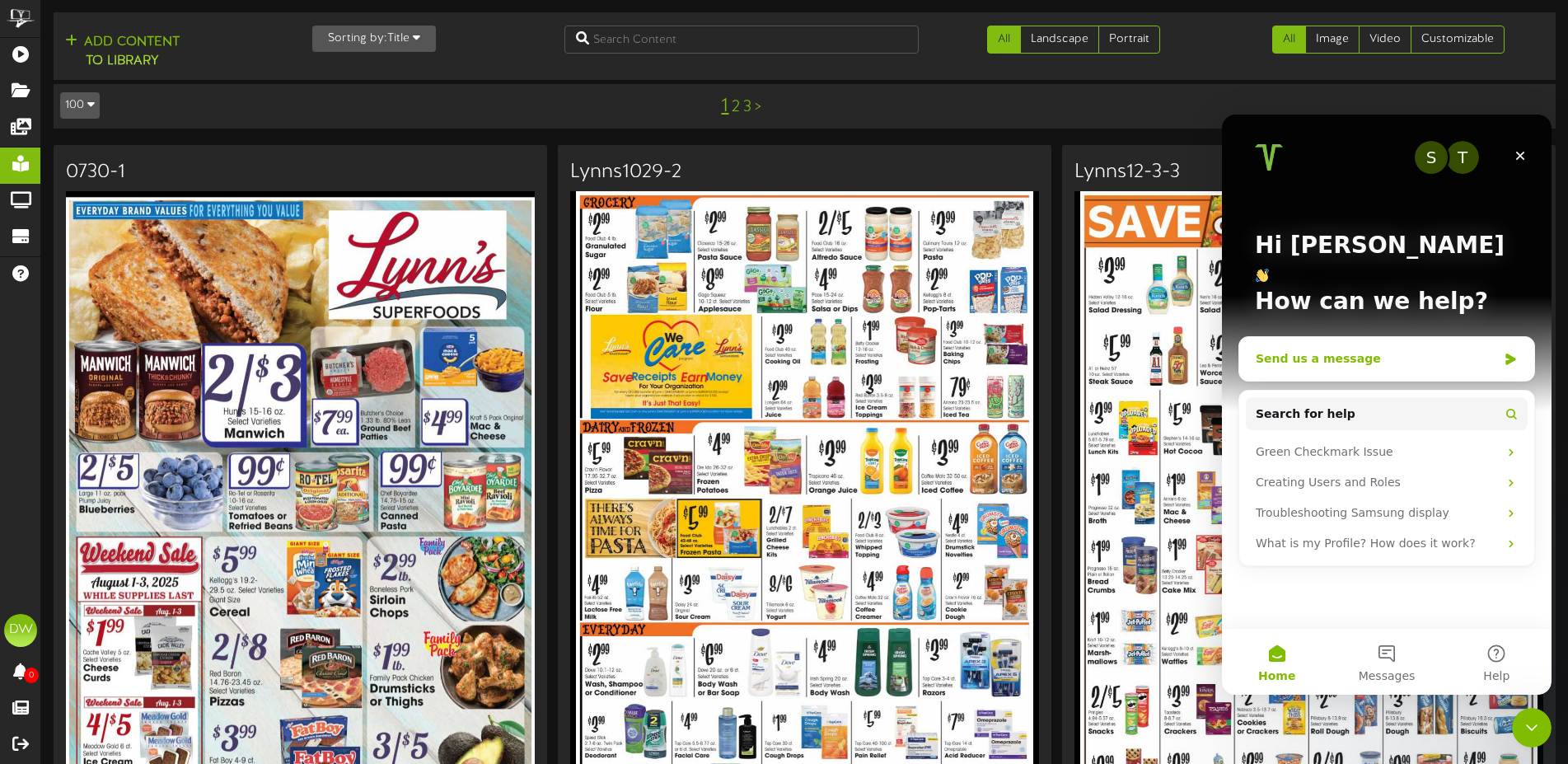
click at [1361, 351] on div "Send us a message" at bounding box center [1376, 359] width 241 height 18
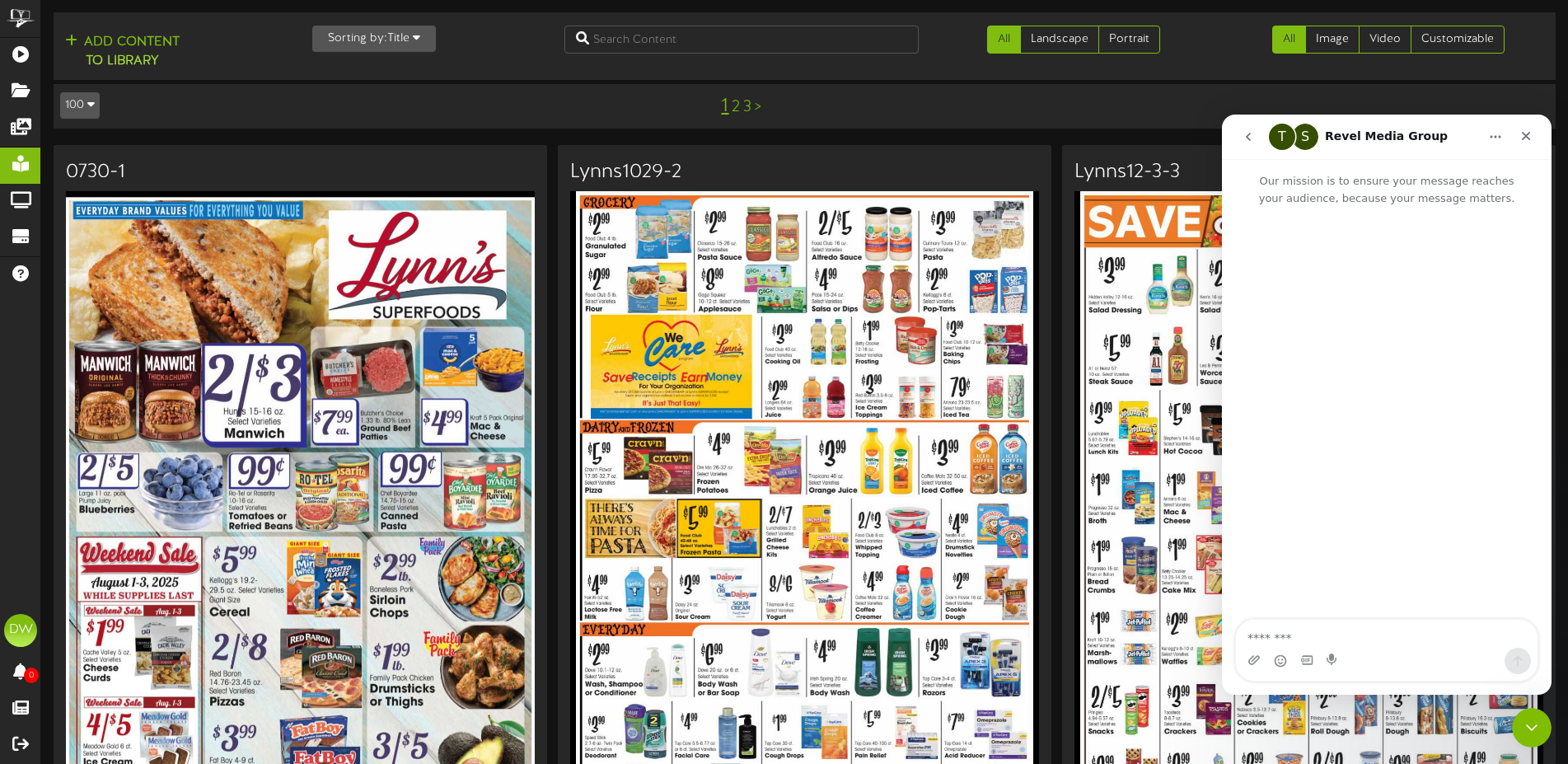
click at [1334, 635] on textarea "Message…" at bounding box center [1386, 635] width 301 height 28
type textarea "**********"
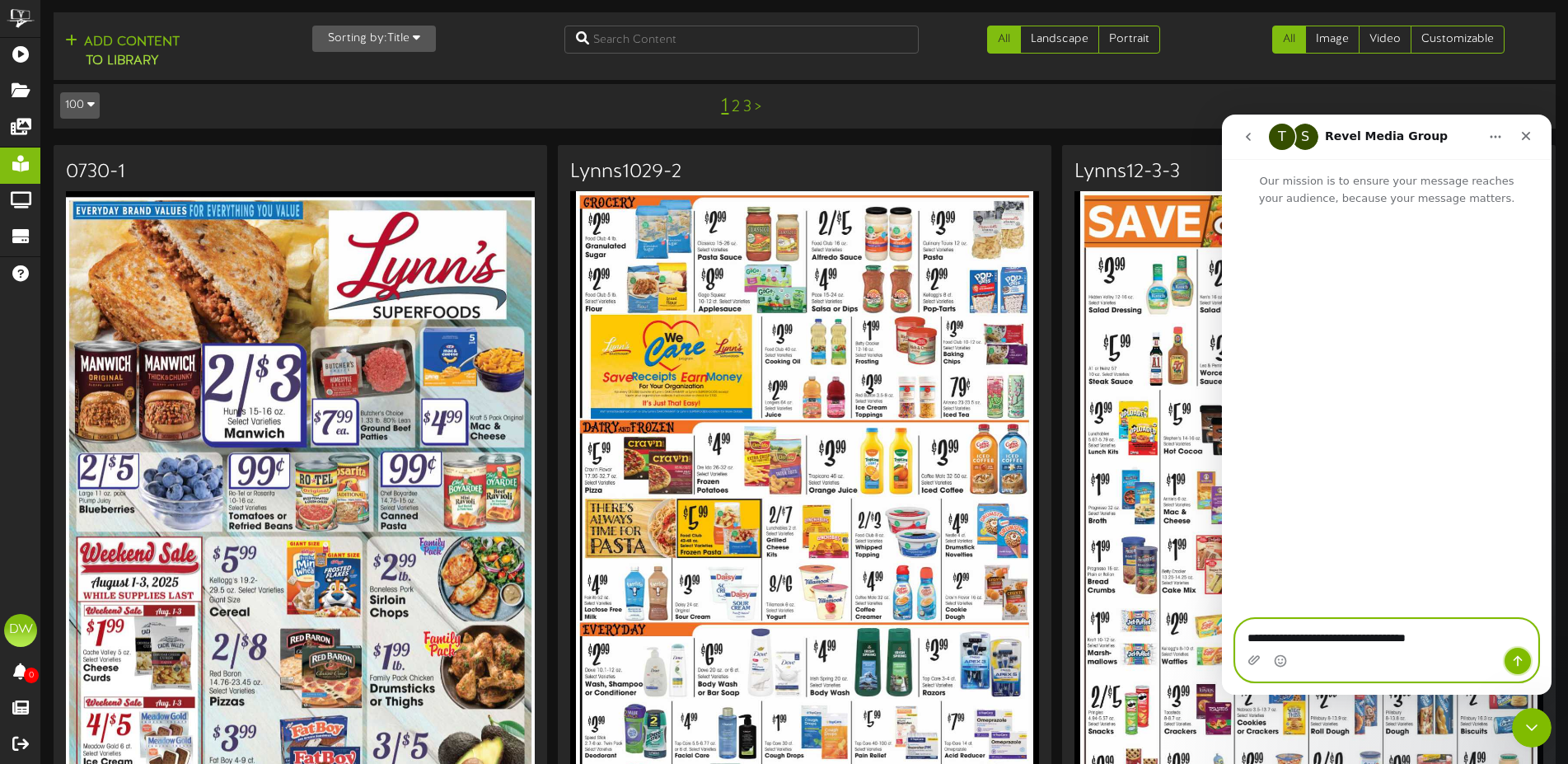
click at [1516, 664] on icon "Send a message…" at bounding box center [1518, 661] width 13 height 13
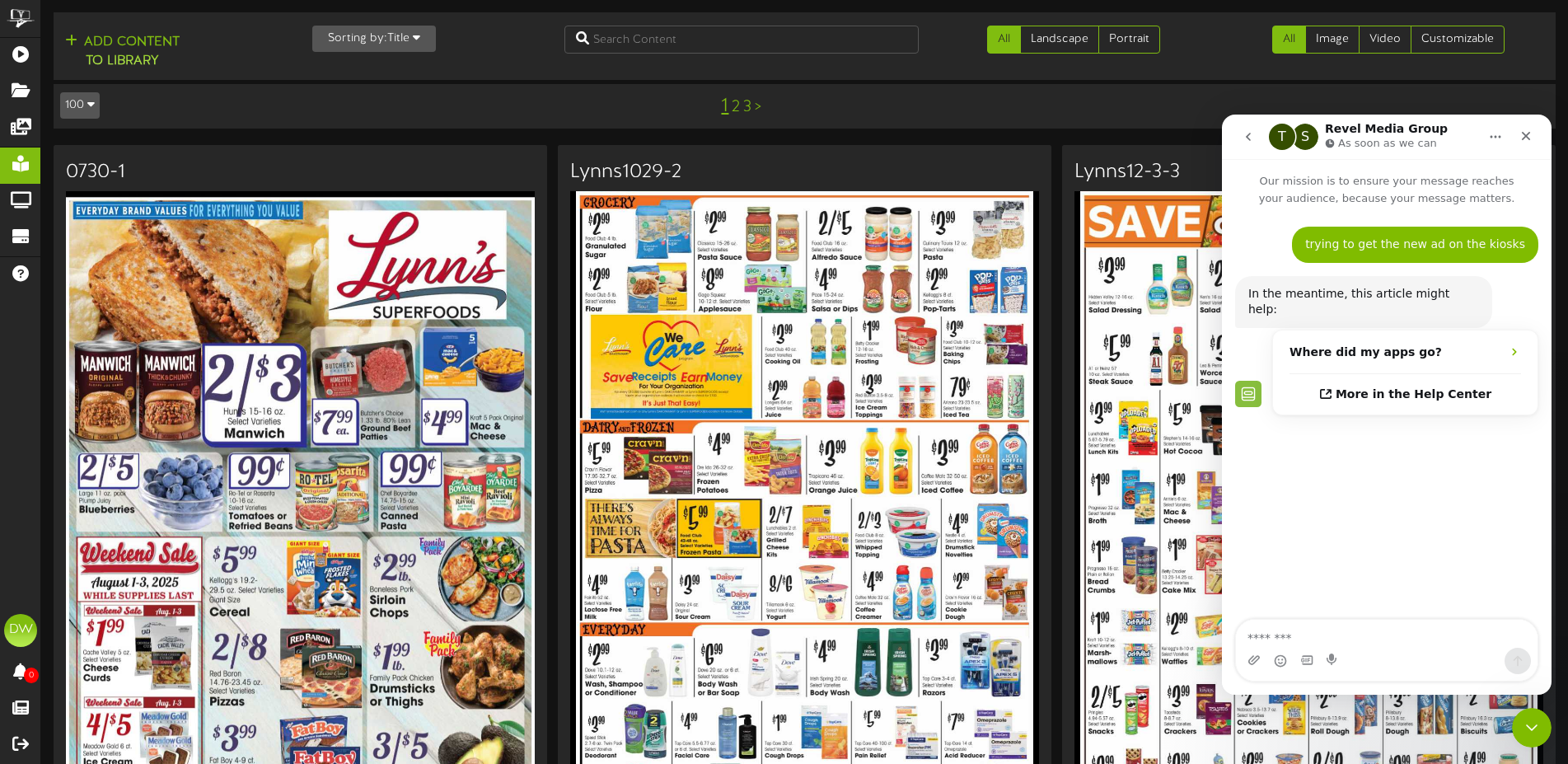
click at [746, 105] on link "3" at bounding box center [748, 107] width 8 height 18
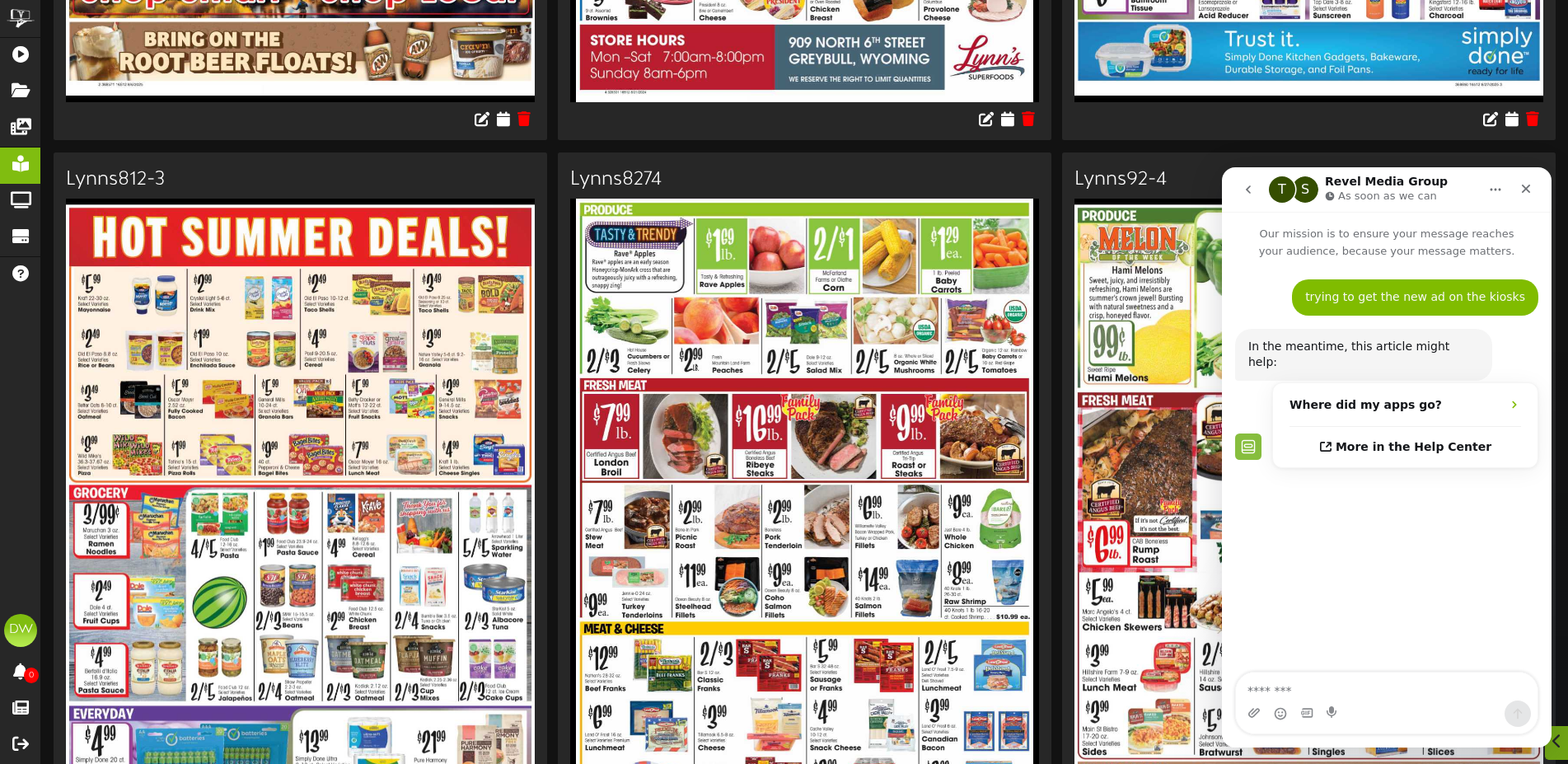
scroll to position [1008, 0]
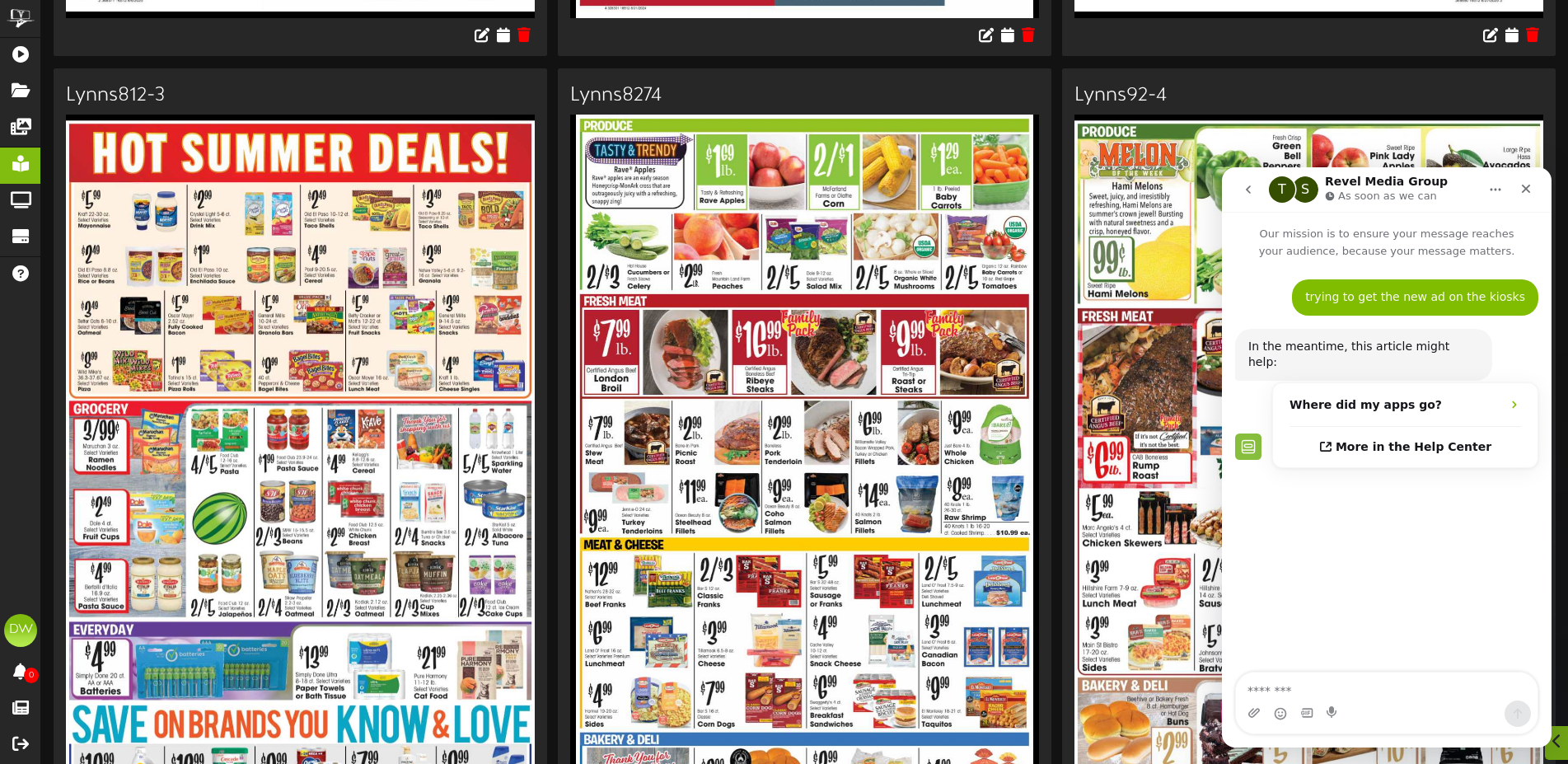
click at [1243, 190] on icon "go back" at bounding box center [1248, 190] width 13 height 13
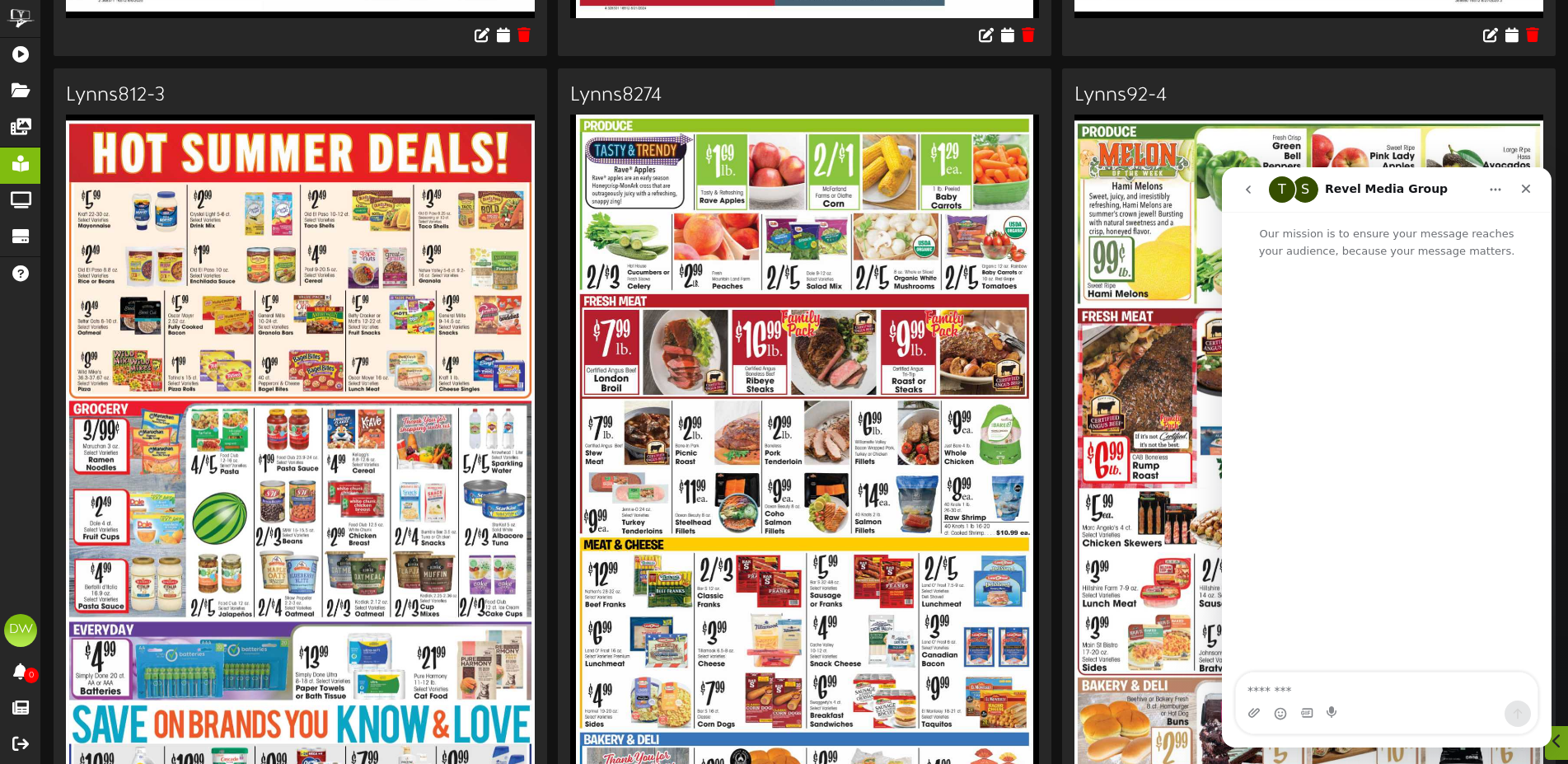
click at [1246, 186] on icon "go back" at bounding box center [1248, 190] width 13 height 13
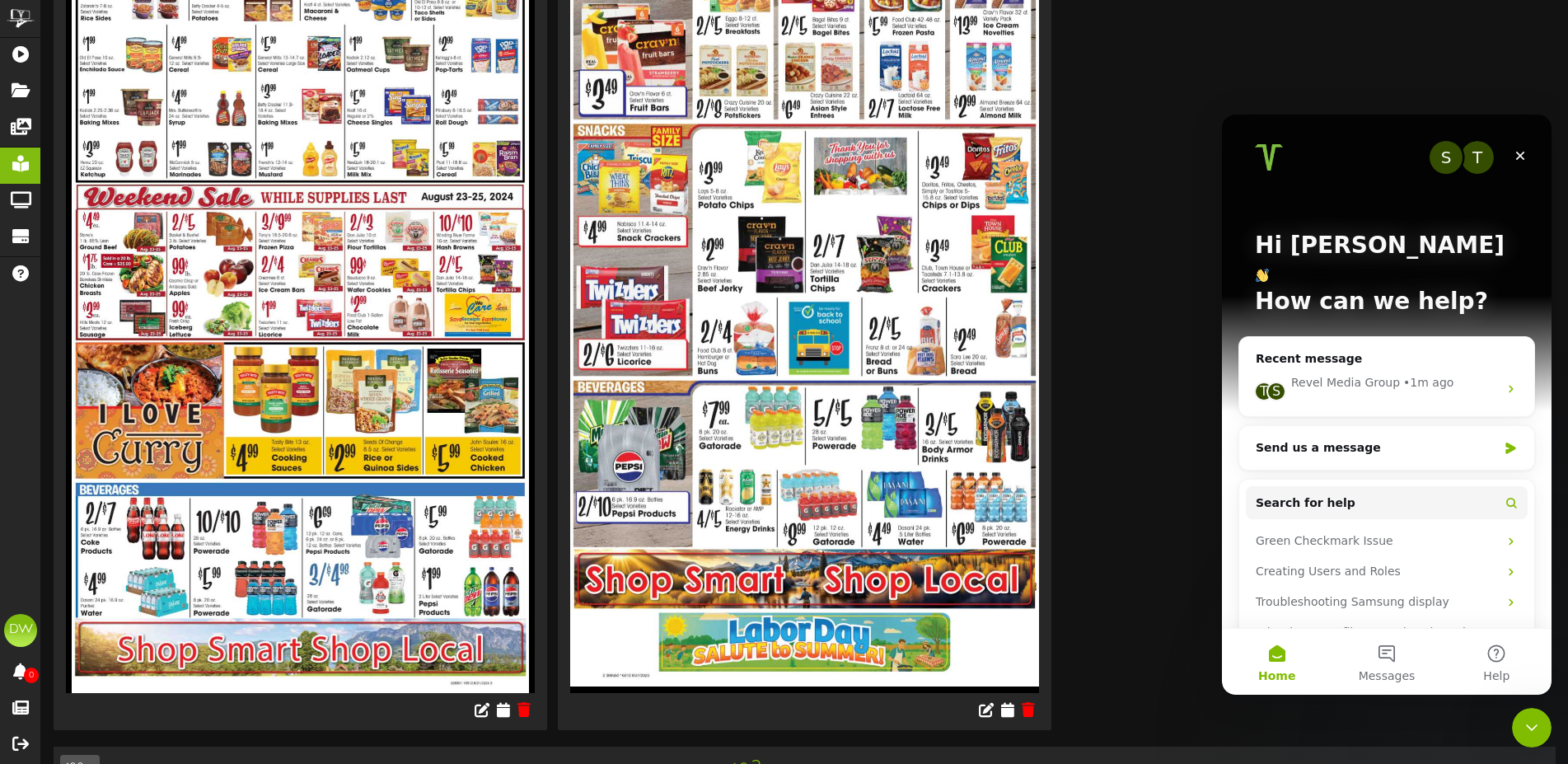
scroll to position [0, 0]
click at [1384, 654] on button "Messages" at bounding box center [1386, 661] width 109 height 66
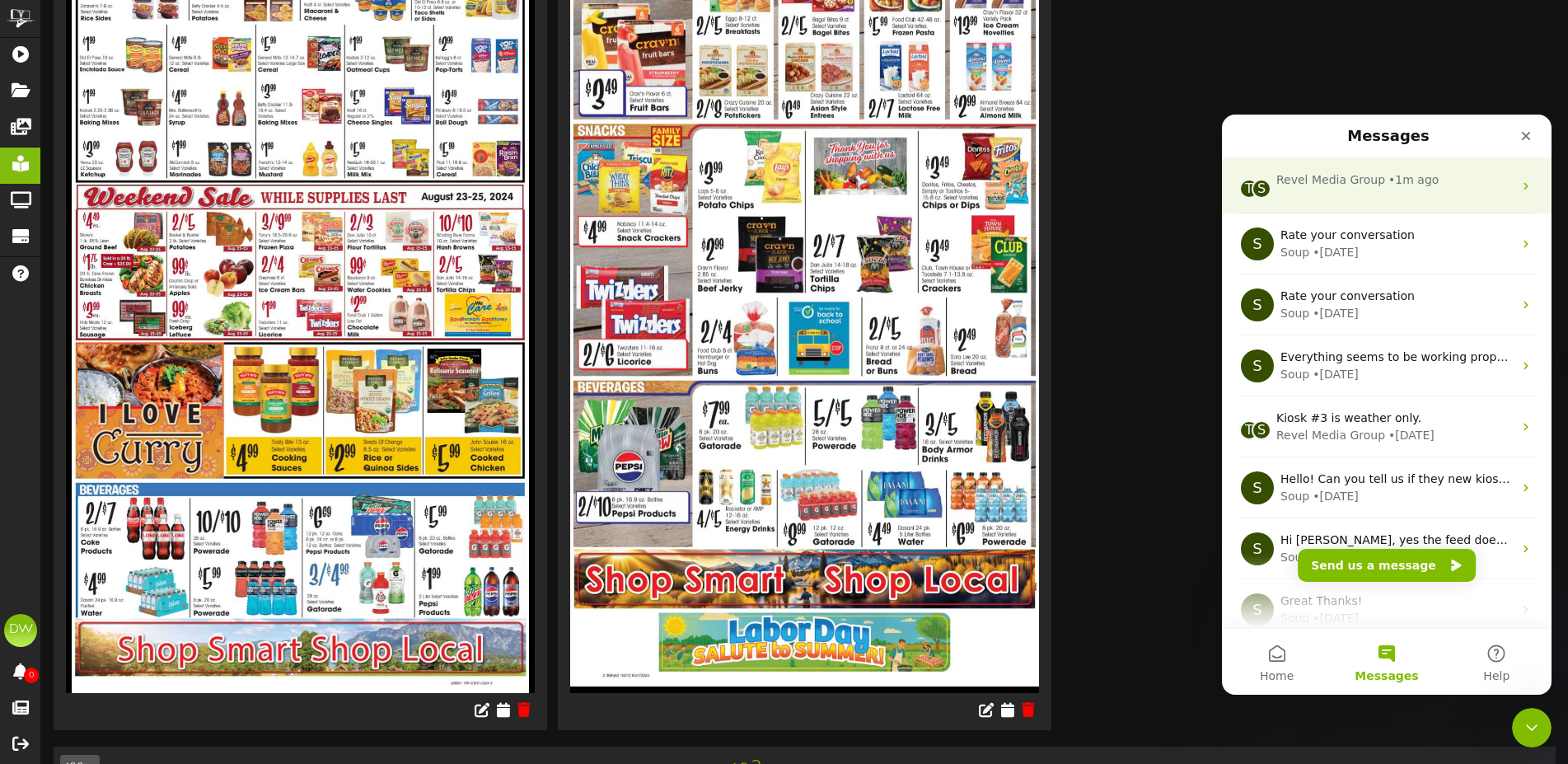
click at [1520, 185] on icon "Intercom messenger" at bounding box center [1526, 186] width 13 height 13
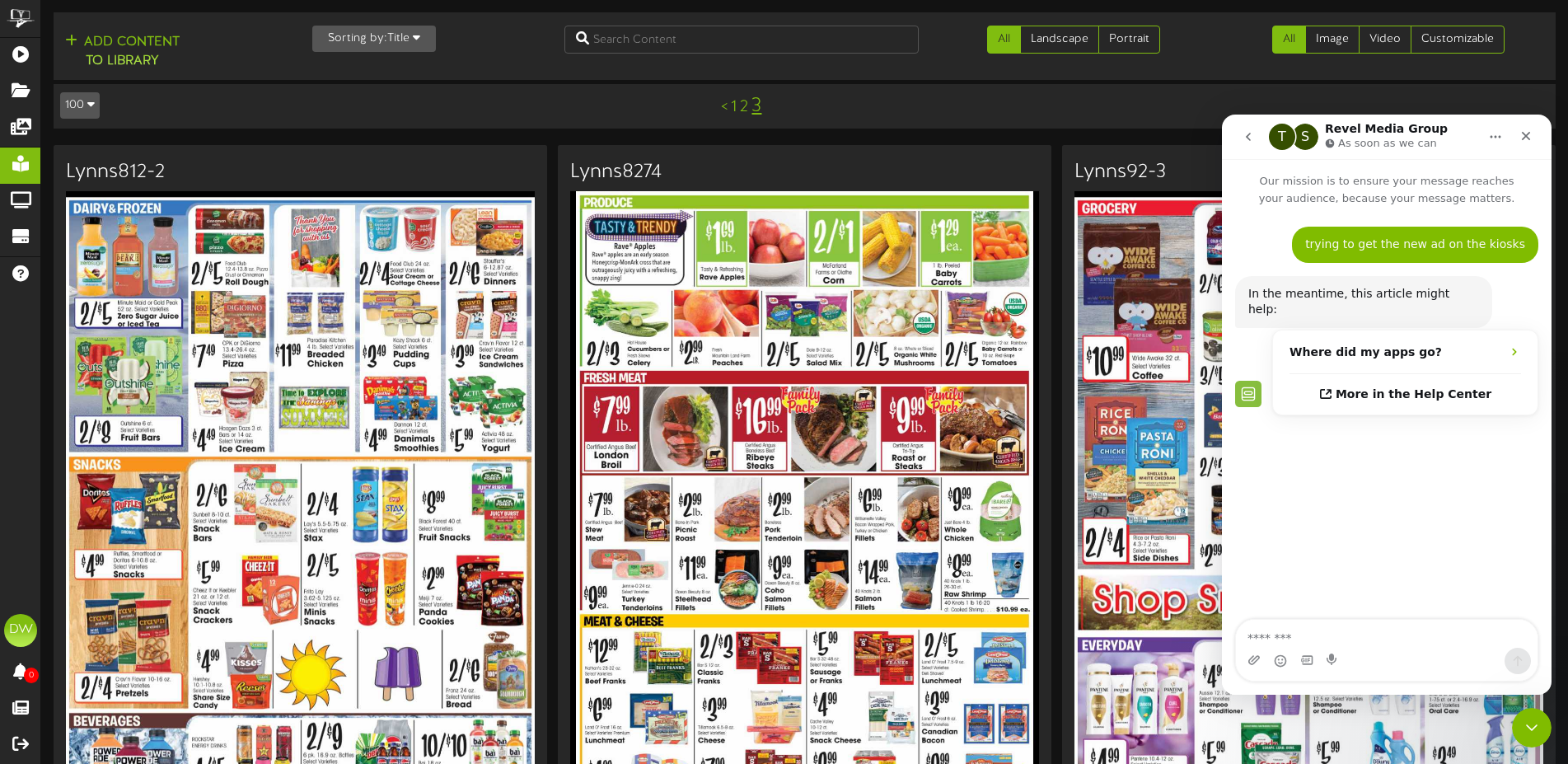
click at [744, 105] on link "2" at bounding box center [744, 107] width 8 height 18
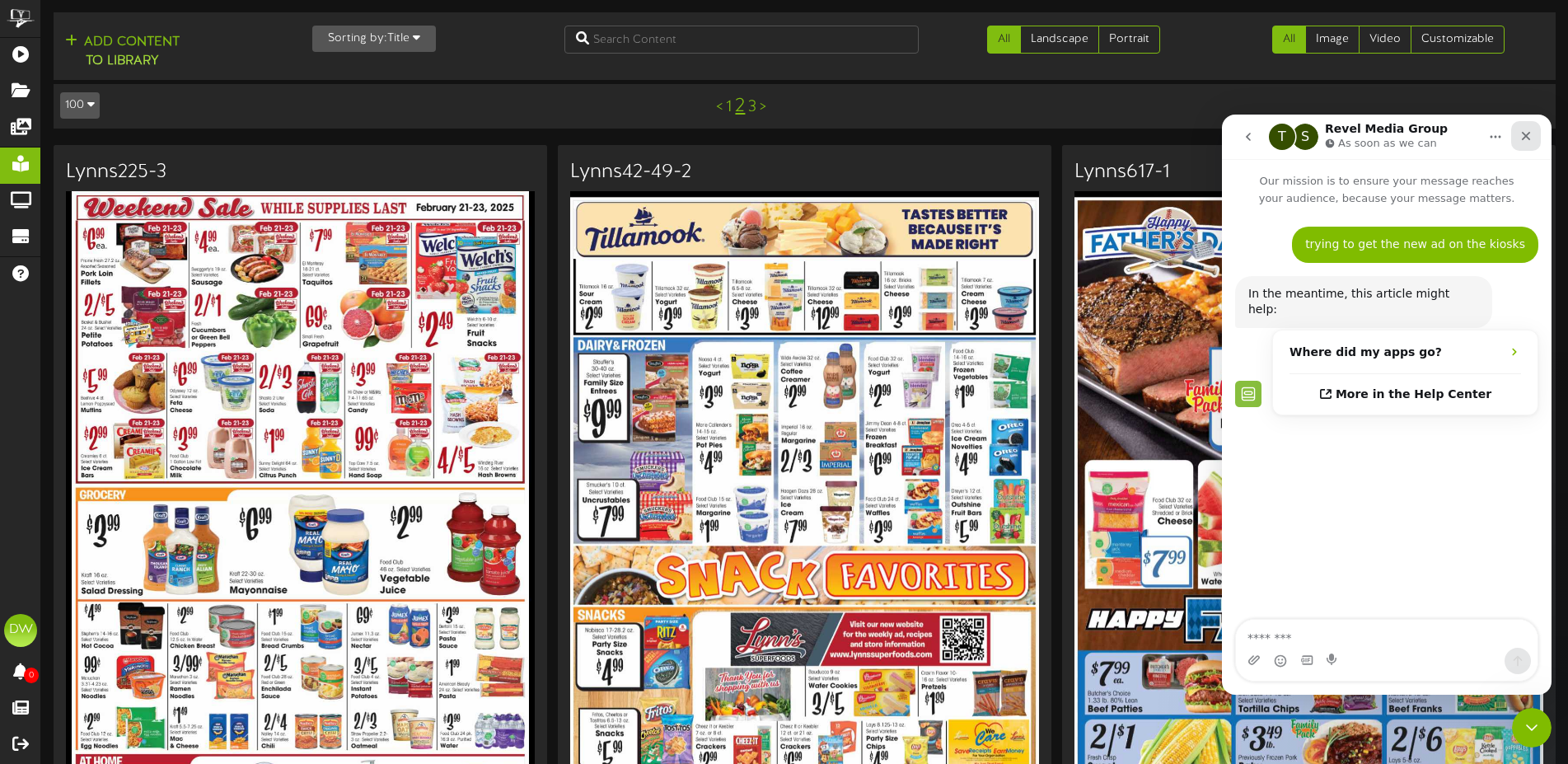
click at [1528, 133] on icon "Close" at bounding box center [1526, 136] width 13 height 13
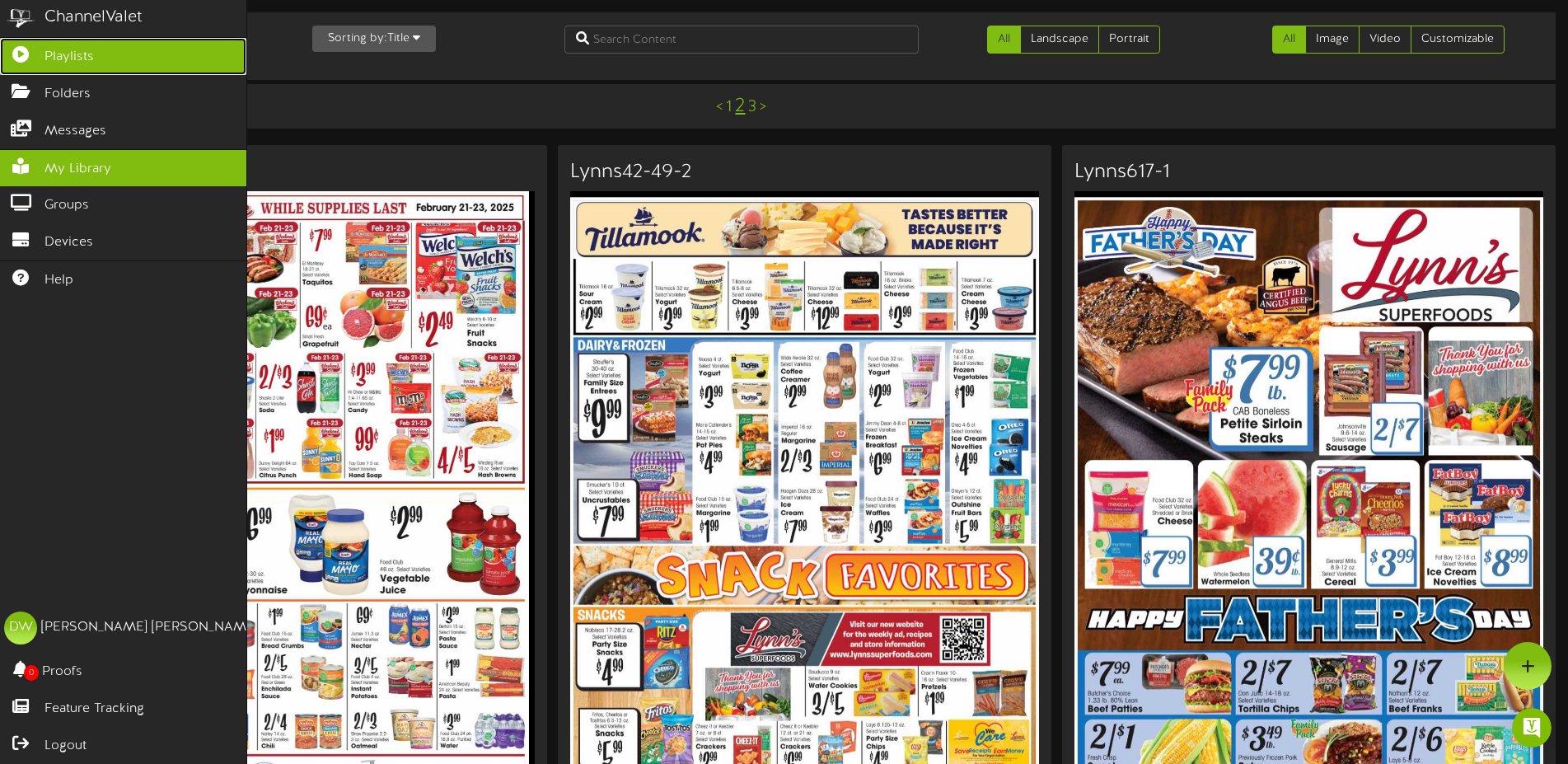
click at [51, 52] on span "Playlists" at bounding box center [68, 57] width 49 height 19
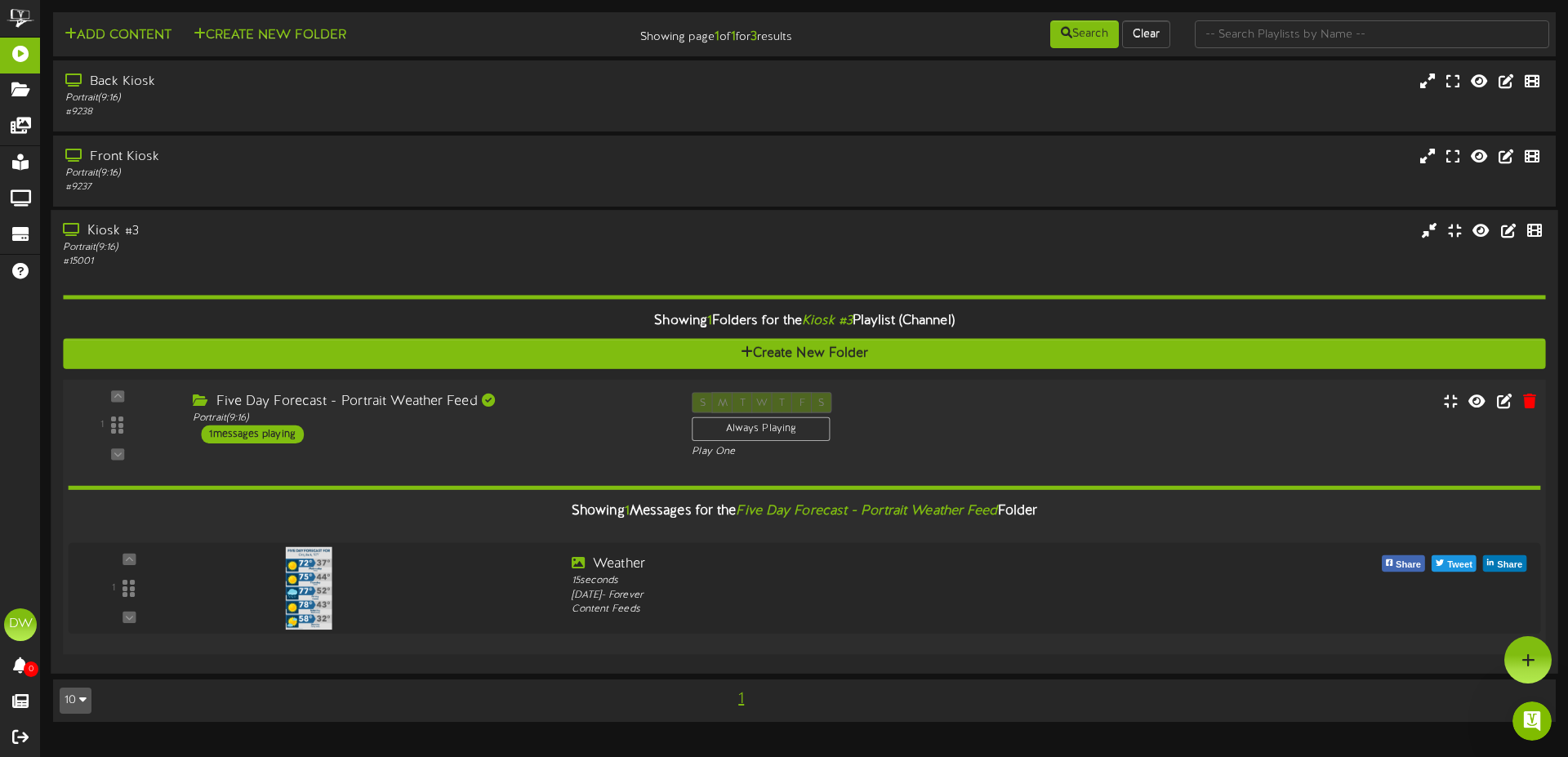
click at [265, 434] on div "1 messages playing" at bounding box center [252, 434] width 103 height 18
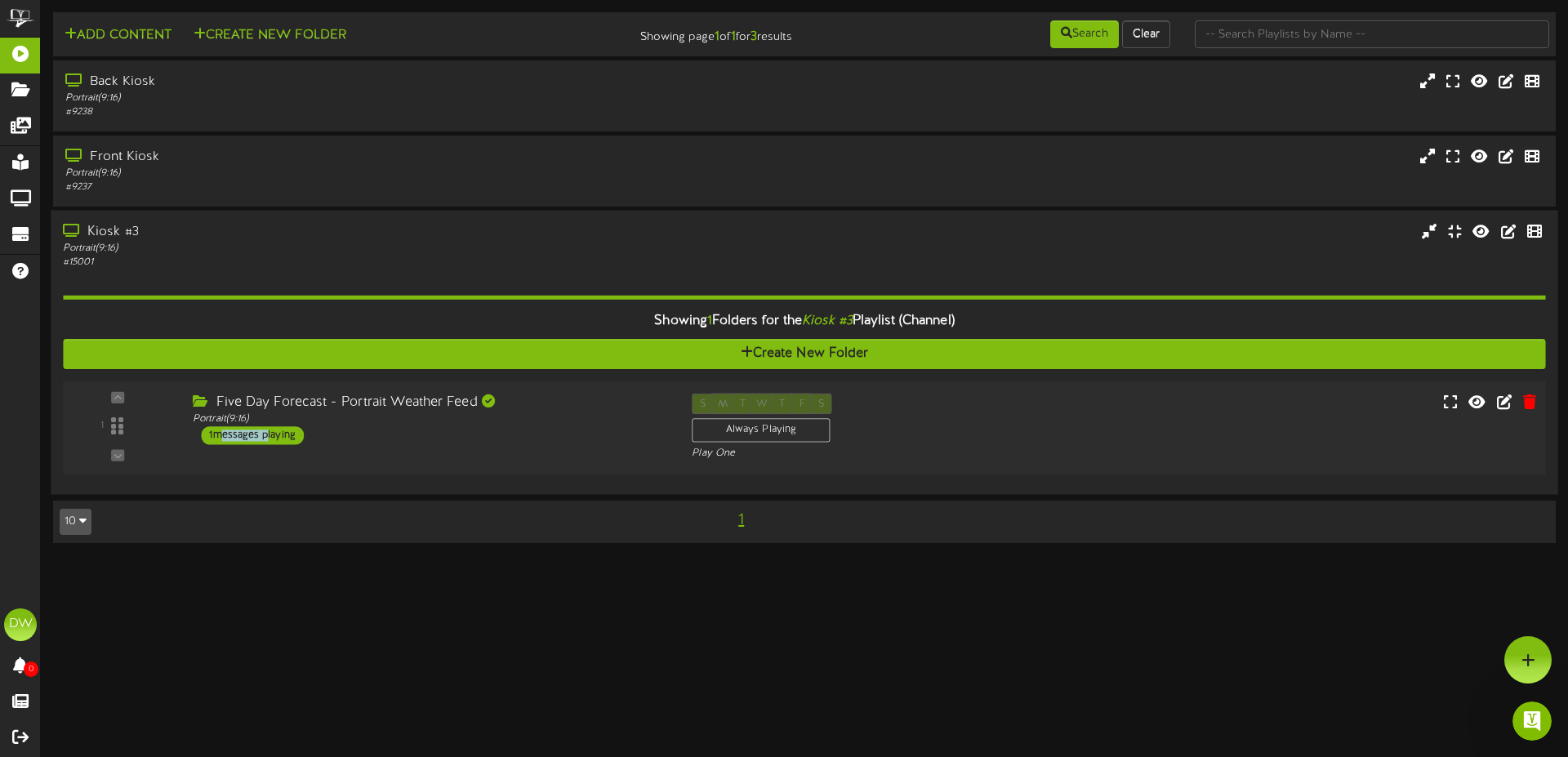
click at [265, 434] on div "1 messages playing" at bounding box center [252, 435] width 103 height 18
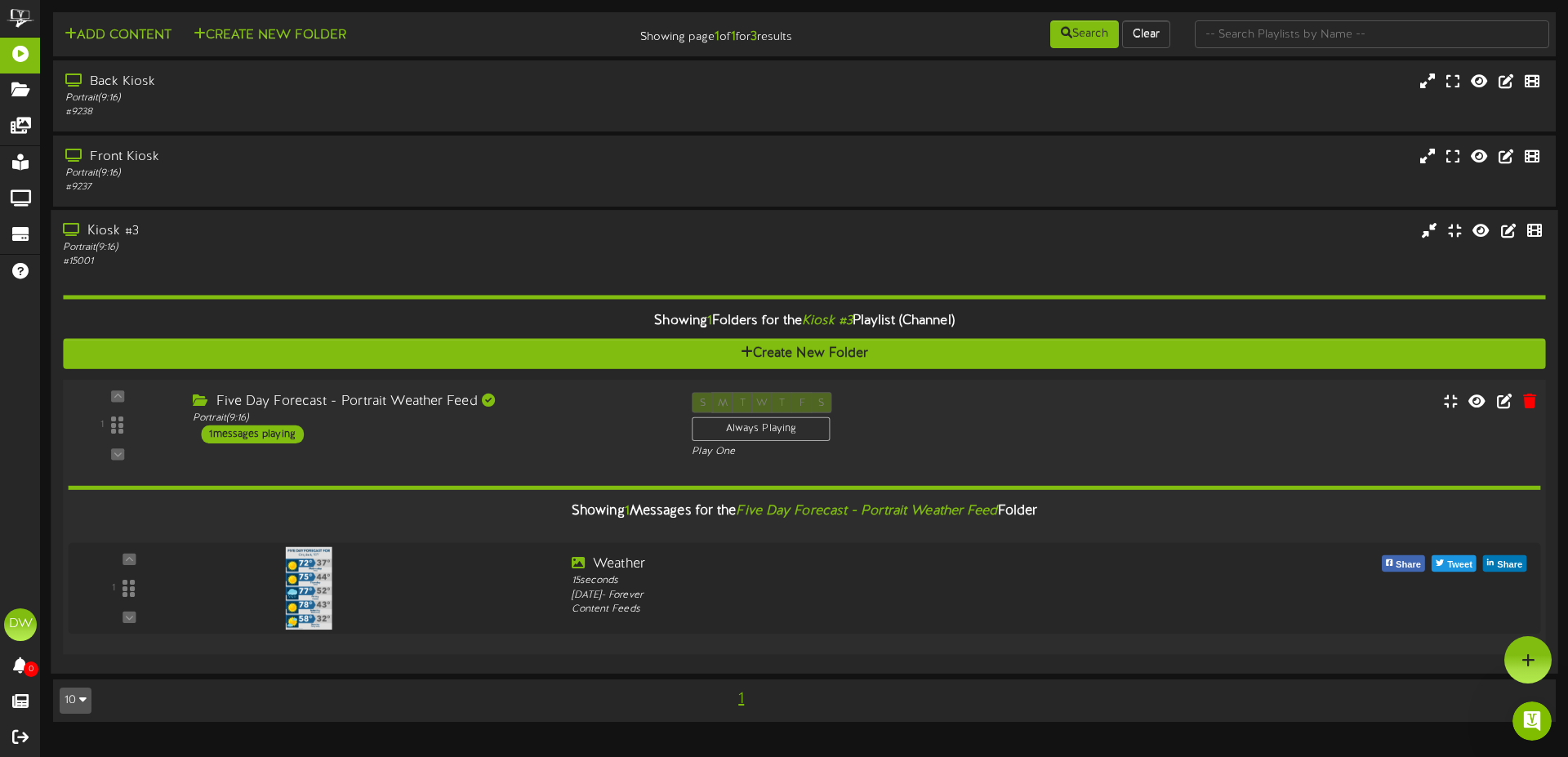
click at [463, 430] on div "Five Day Forecast - Portrait Weather Feed Portrait ( 9:16 ) 1 messages playing" at bounding box center [429, 418] width 499 height 51
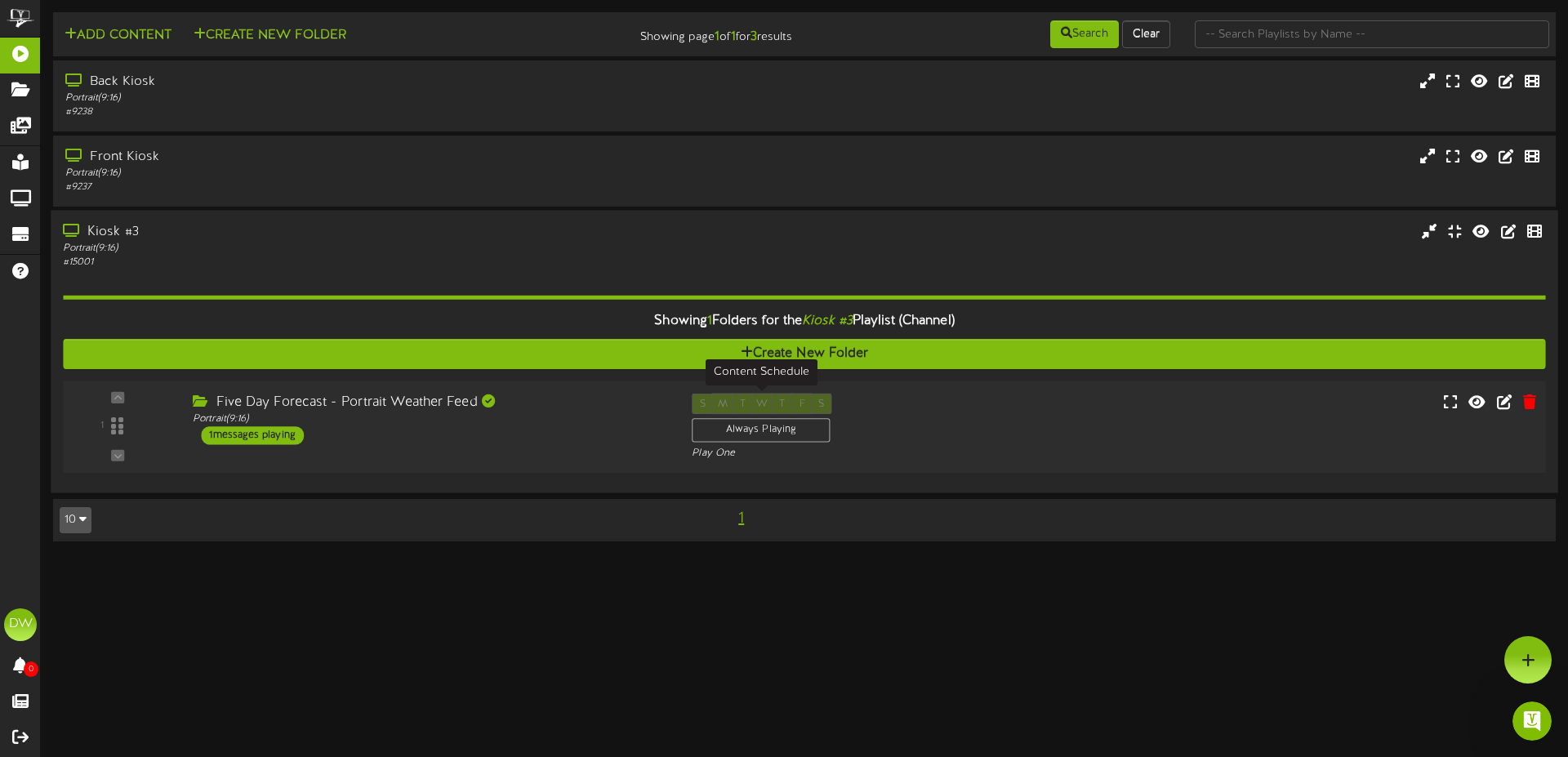
click at [715, 427] on div "Always Playing" at bounding box center [760, 431] width 138 height 25
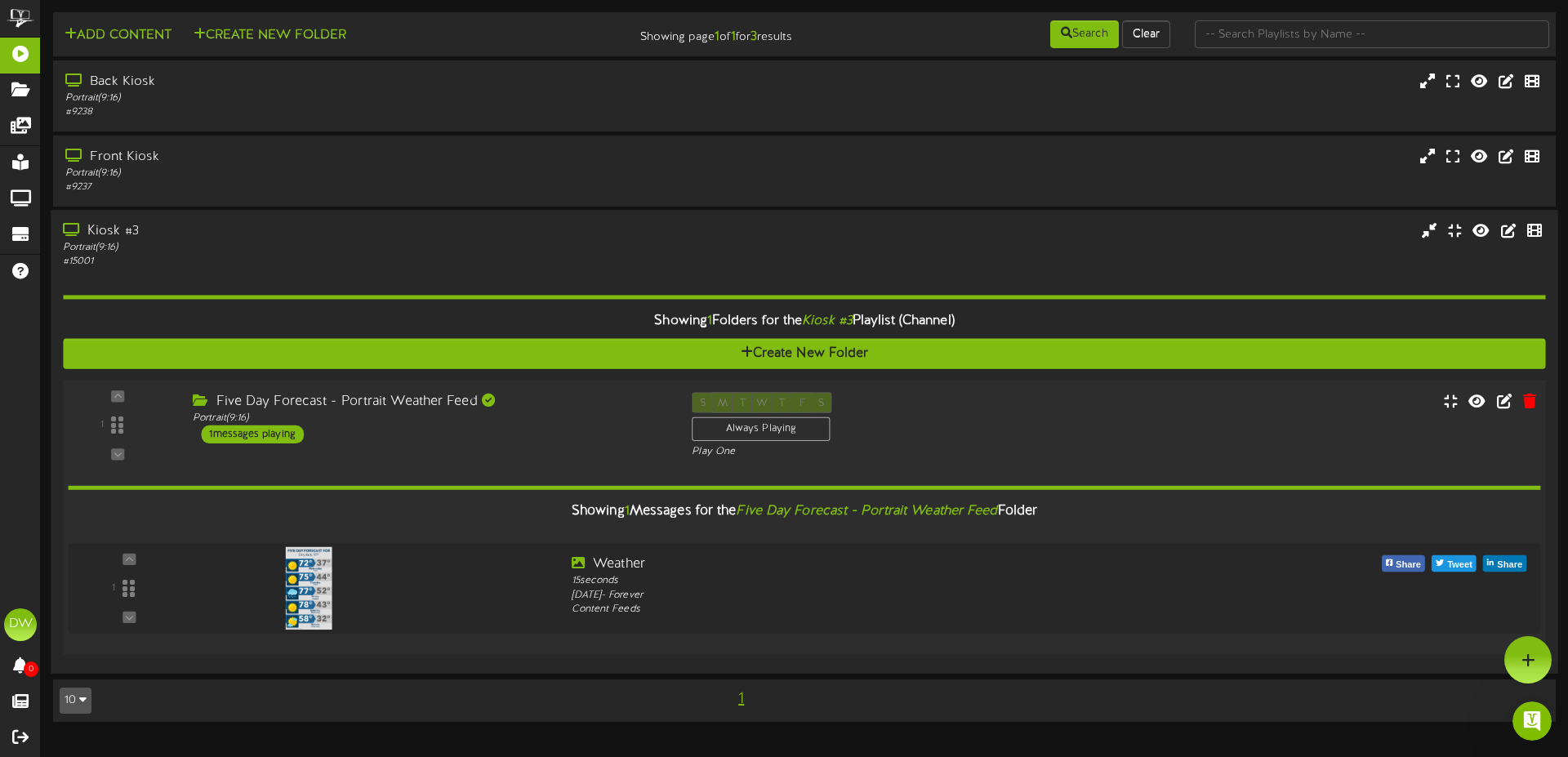
click at [291, 400] on div "Five Day Forecast - Portrait Weather Feed" at bounding box center [430, 401] width 475 height 19
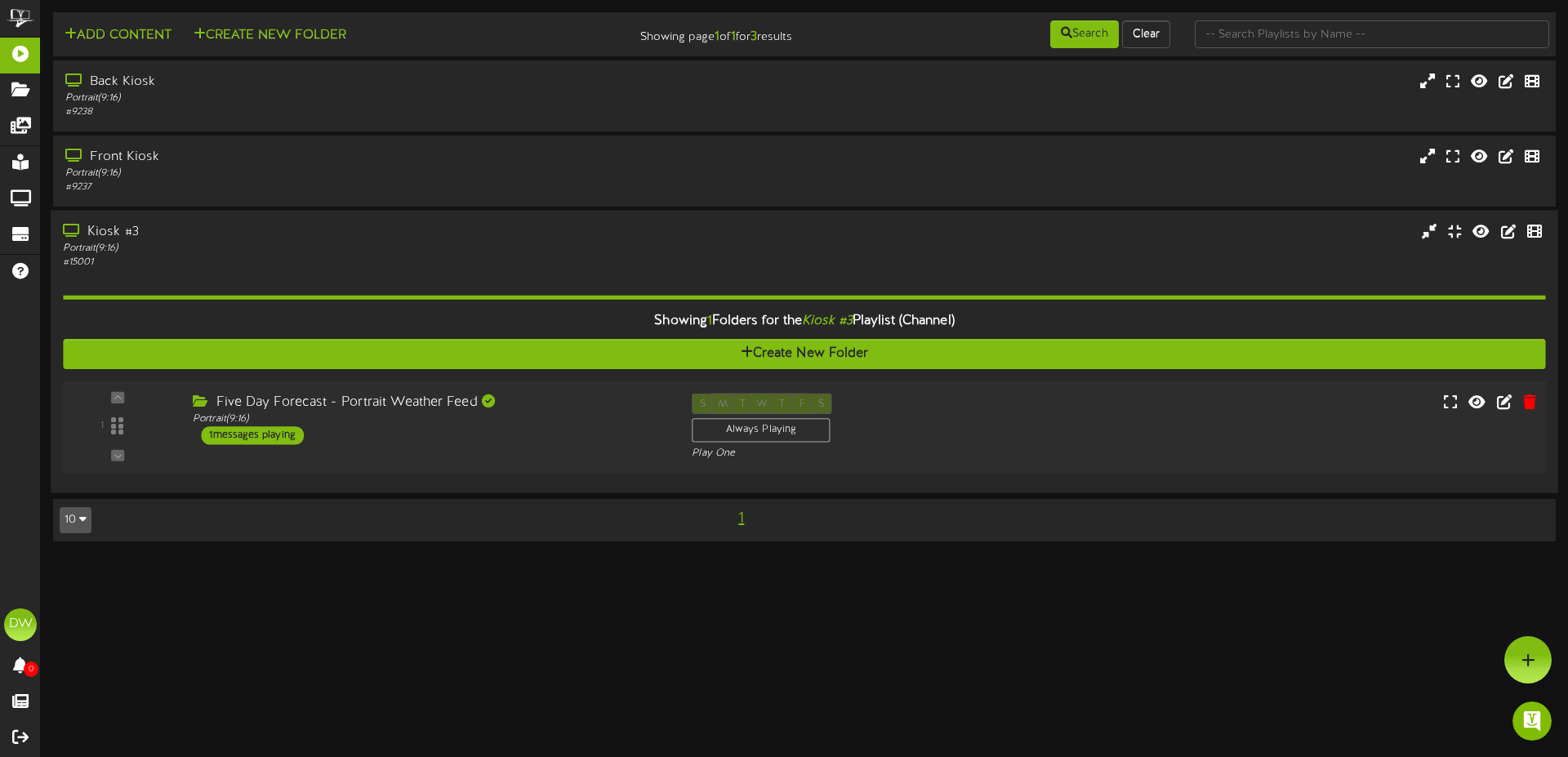
click at [416, 439] on div "Five Day Forecast - Portrait Weather Feed Portrait ( 9:16 ) 1 messages playing" at bounding box center [429, 419] width 499 height 51
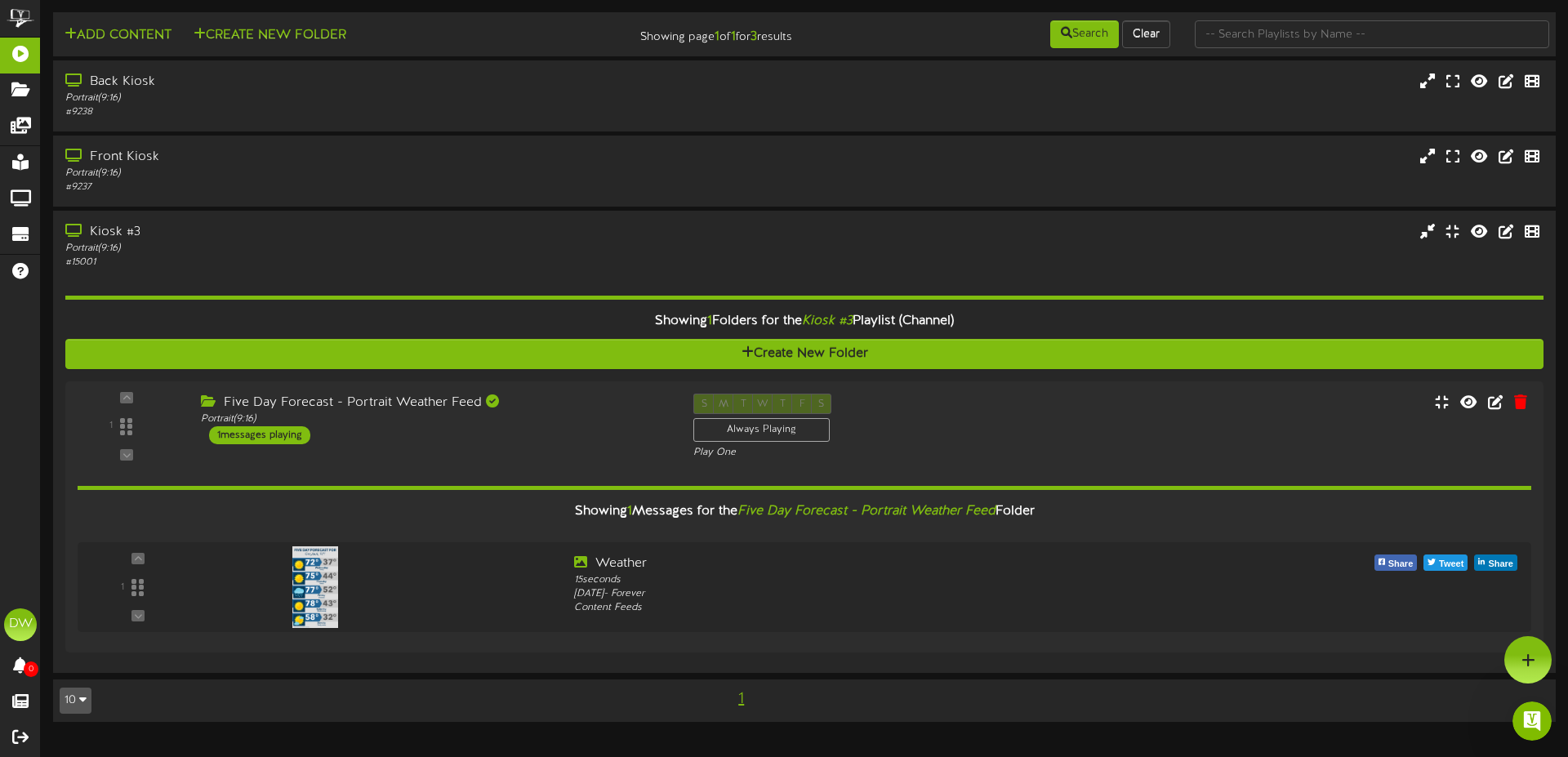
click at [741, 697] on span "1" at bounding box center [741, 699] width 14 height 18
click at [152, 161] on div "Front Kiosk" at bounding box center [365, 157] width 604 height 19
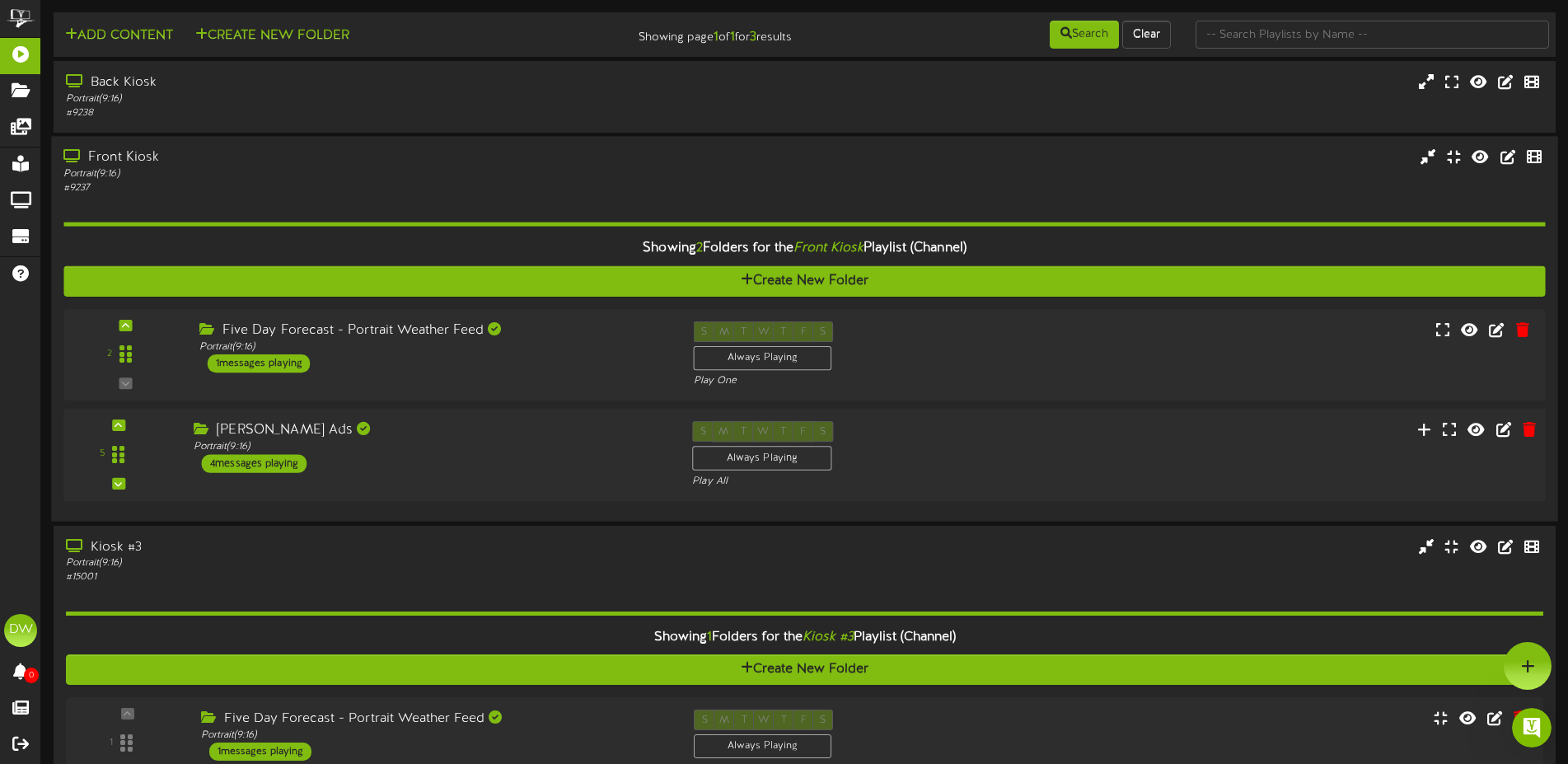
click at [269, 463] on div "4 messages playing" at bounding box center [255, 464] width 105 height 18
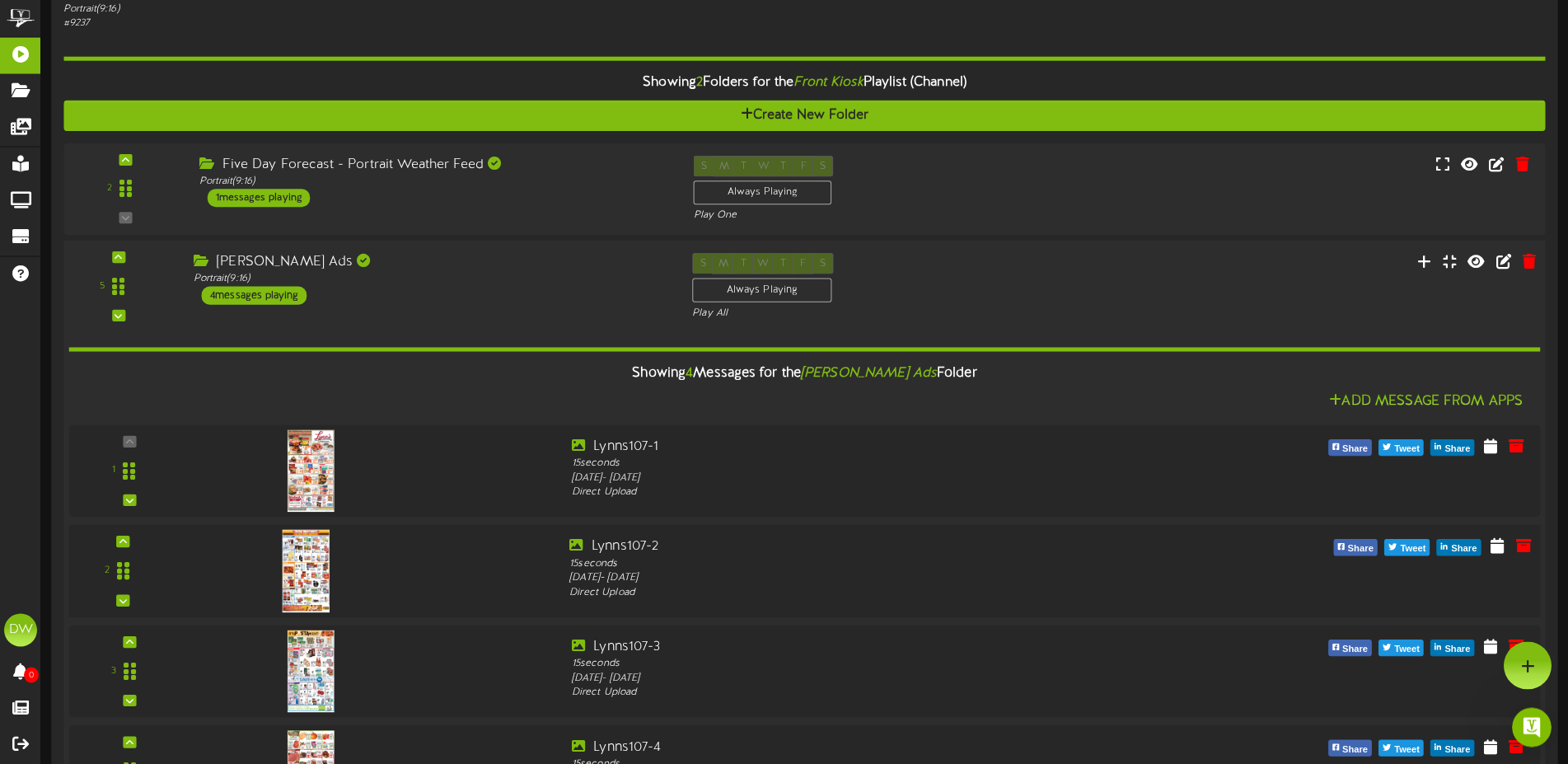
scroll to position [84, 0]
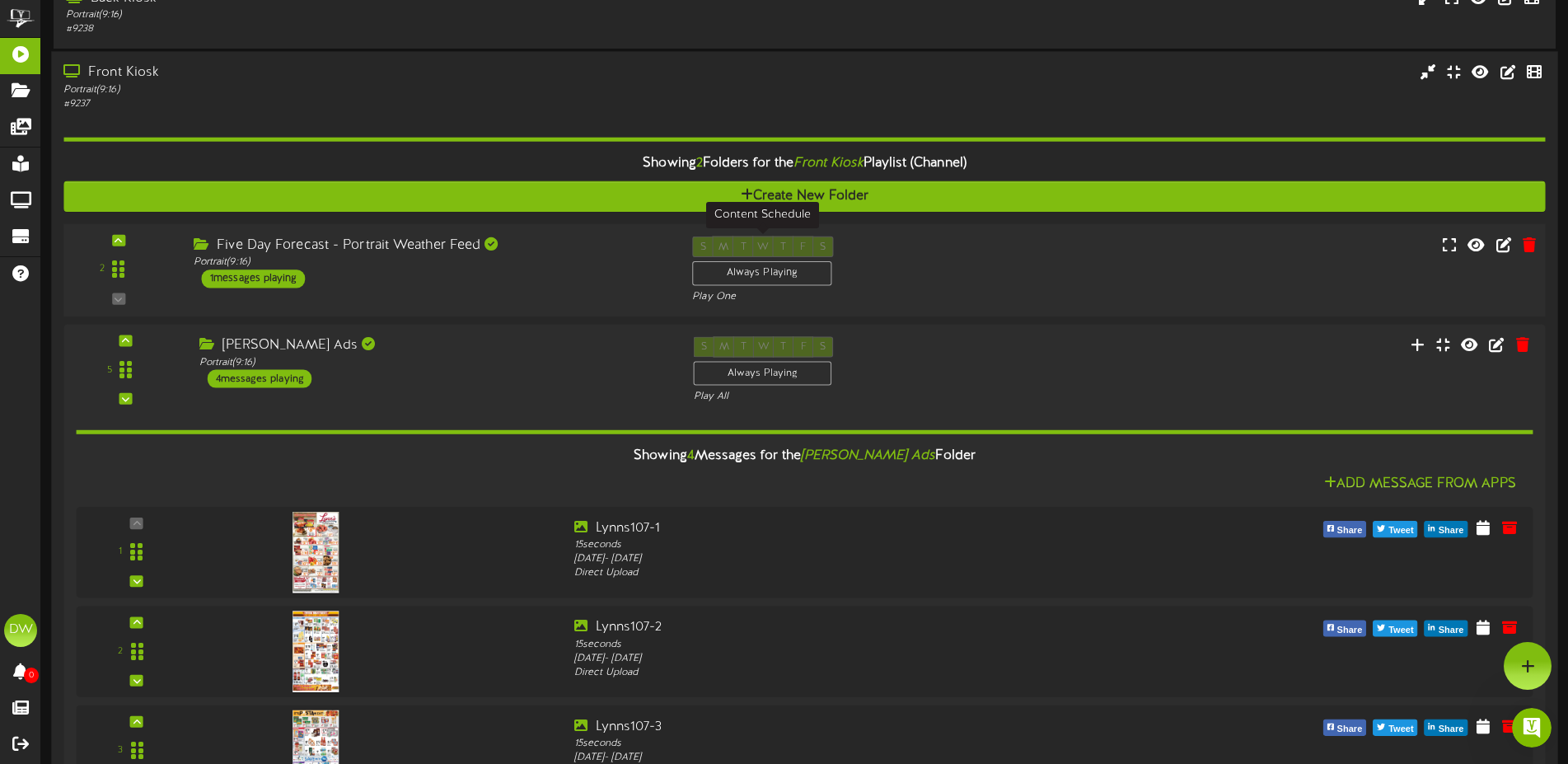
click at [752, 271] on div "Always Playing" at bounding box center [761, 274] width 139 height 25
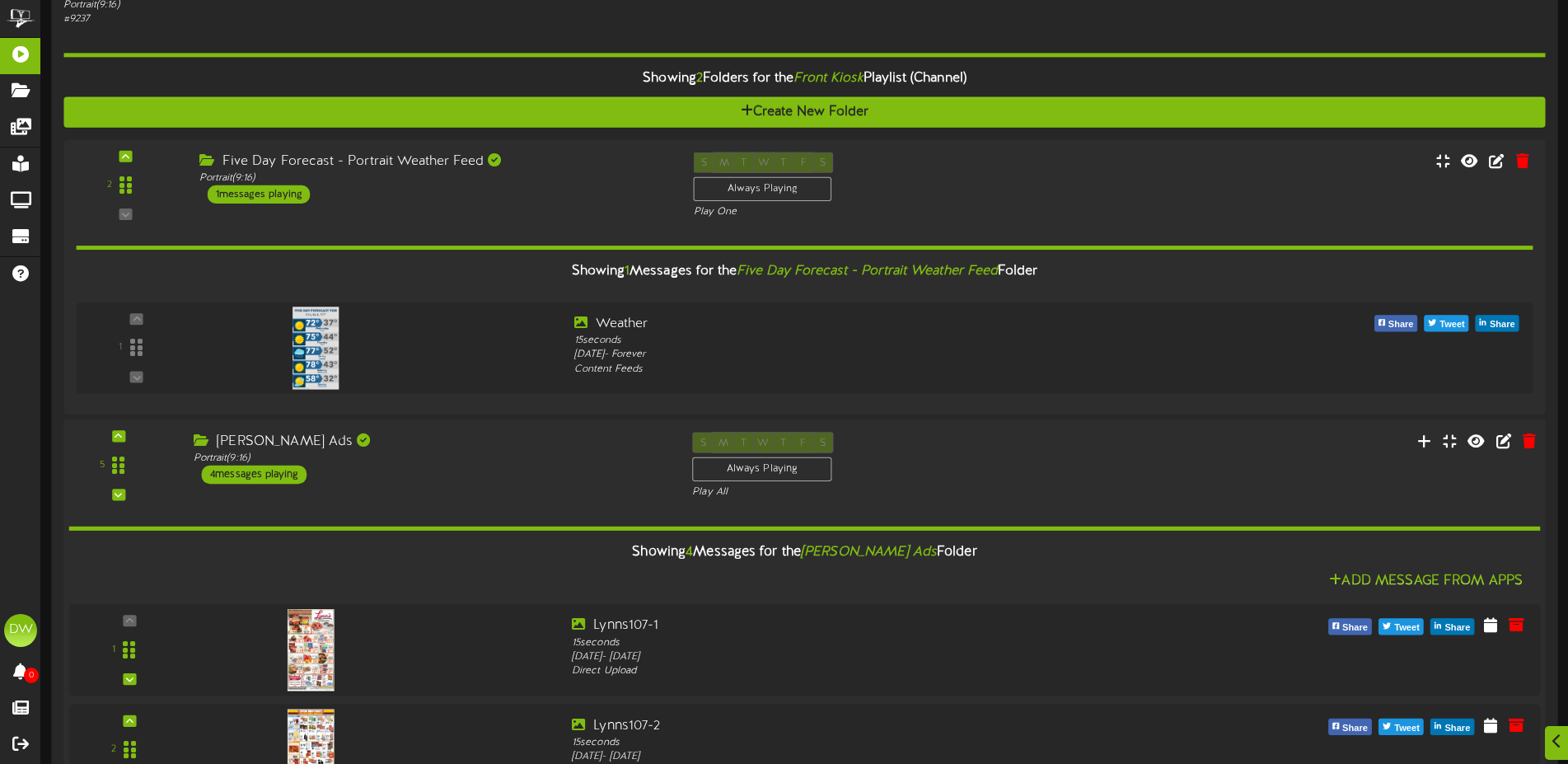
click at [232, 474] on div "4 messages playing" at bounding box center [255, 475] width 105 height 18
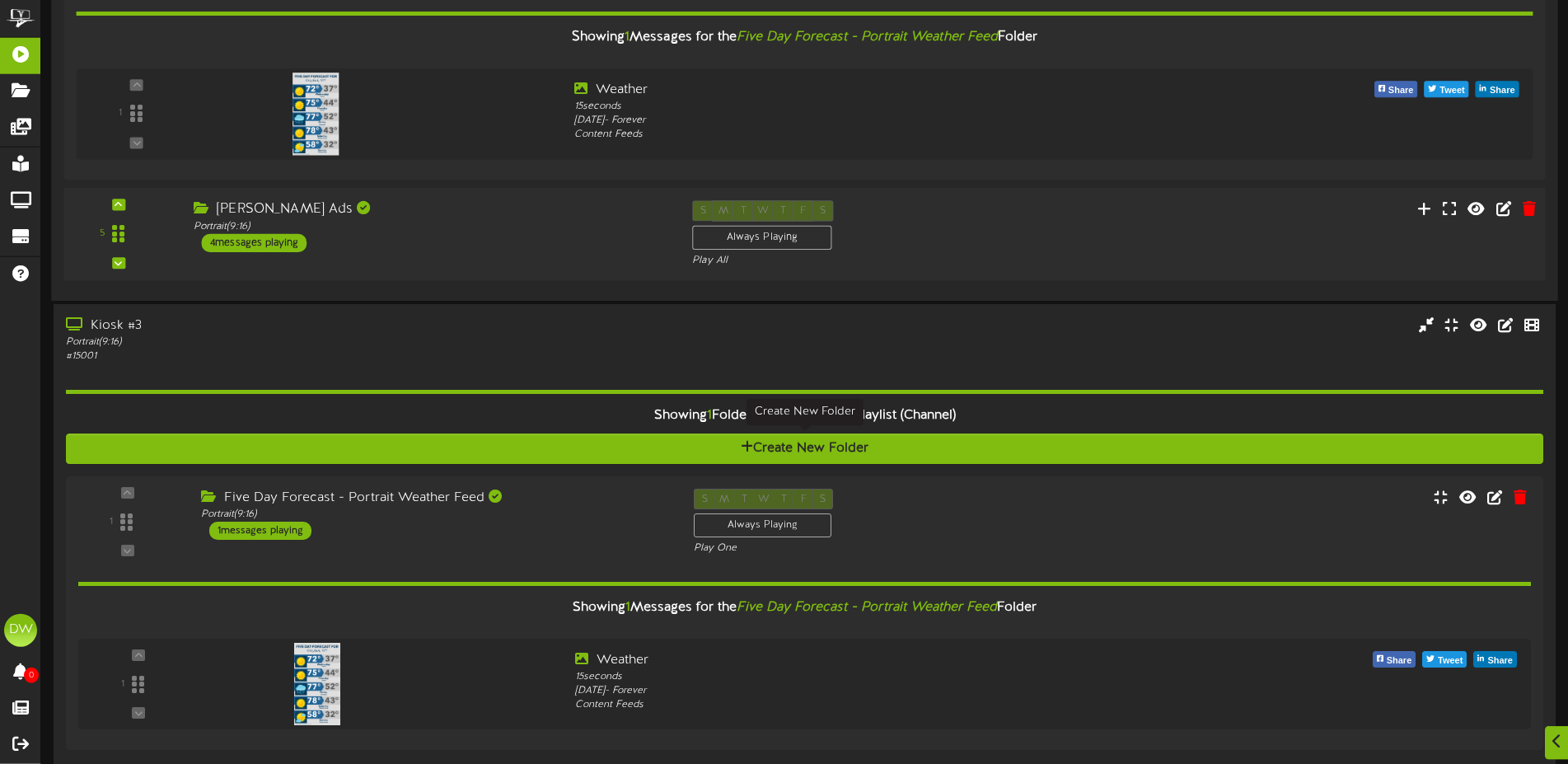
scroll to position [420, 0]
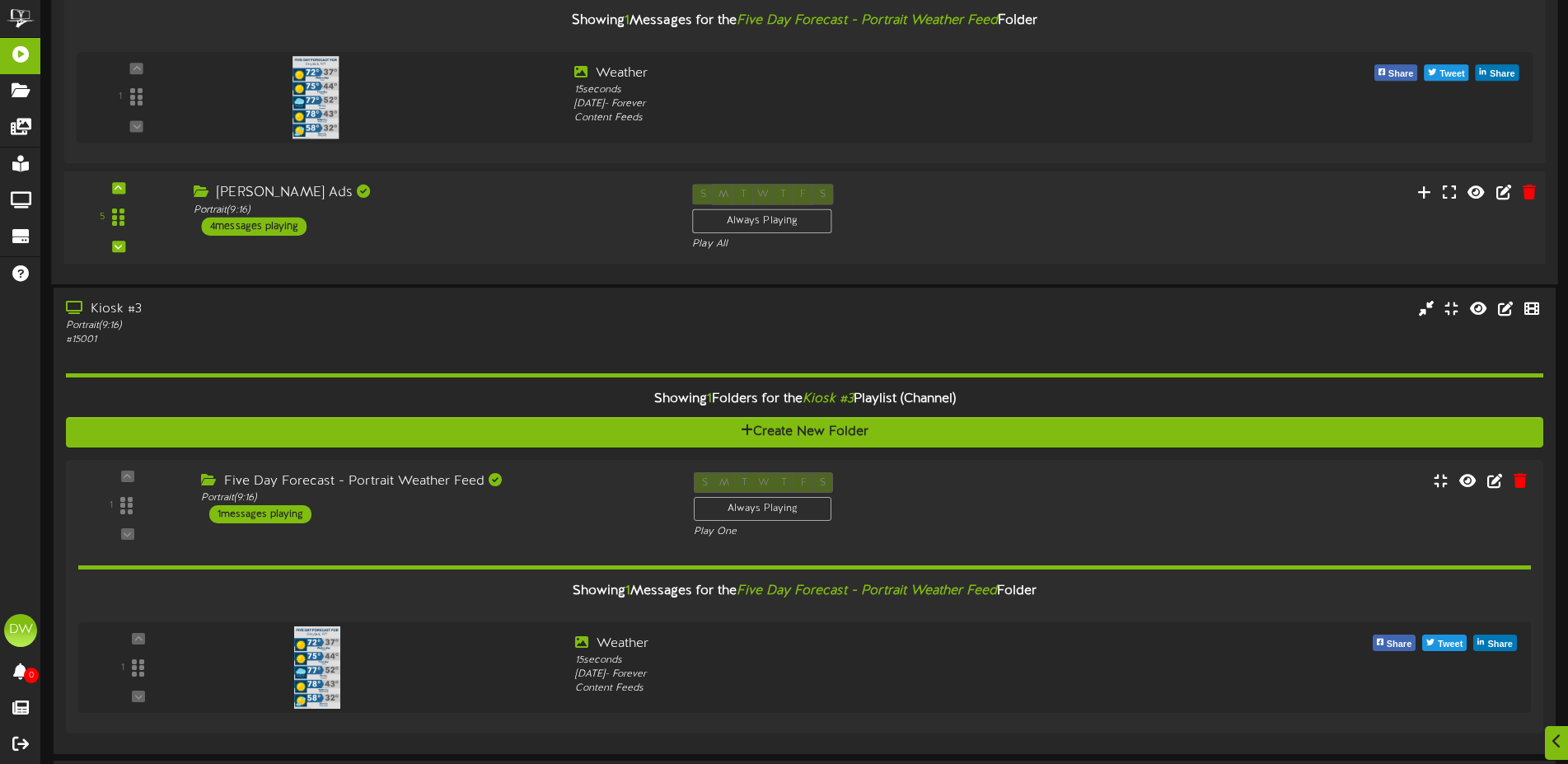
click at [259, 219] on div "4 messages playing" at bounding box center [255, 227] width 105 height 18
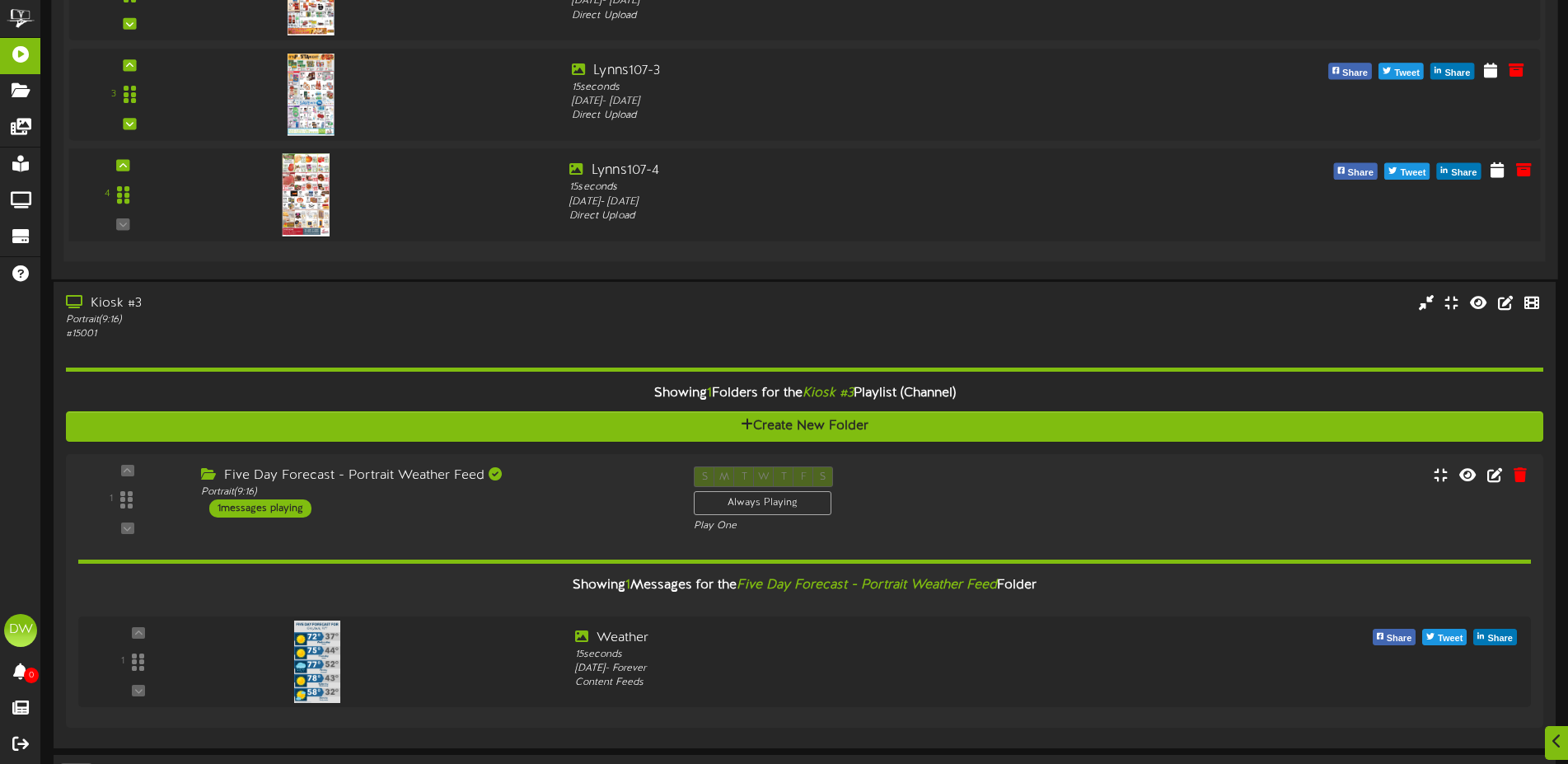
scroll to position [974, 0]
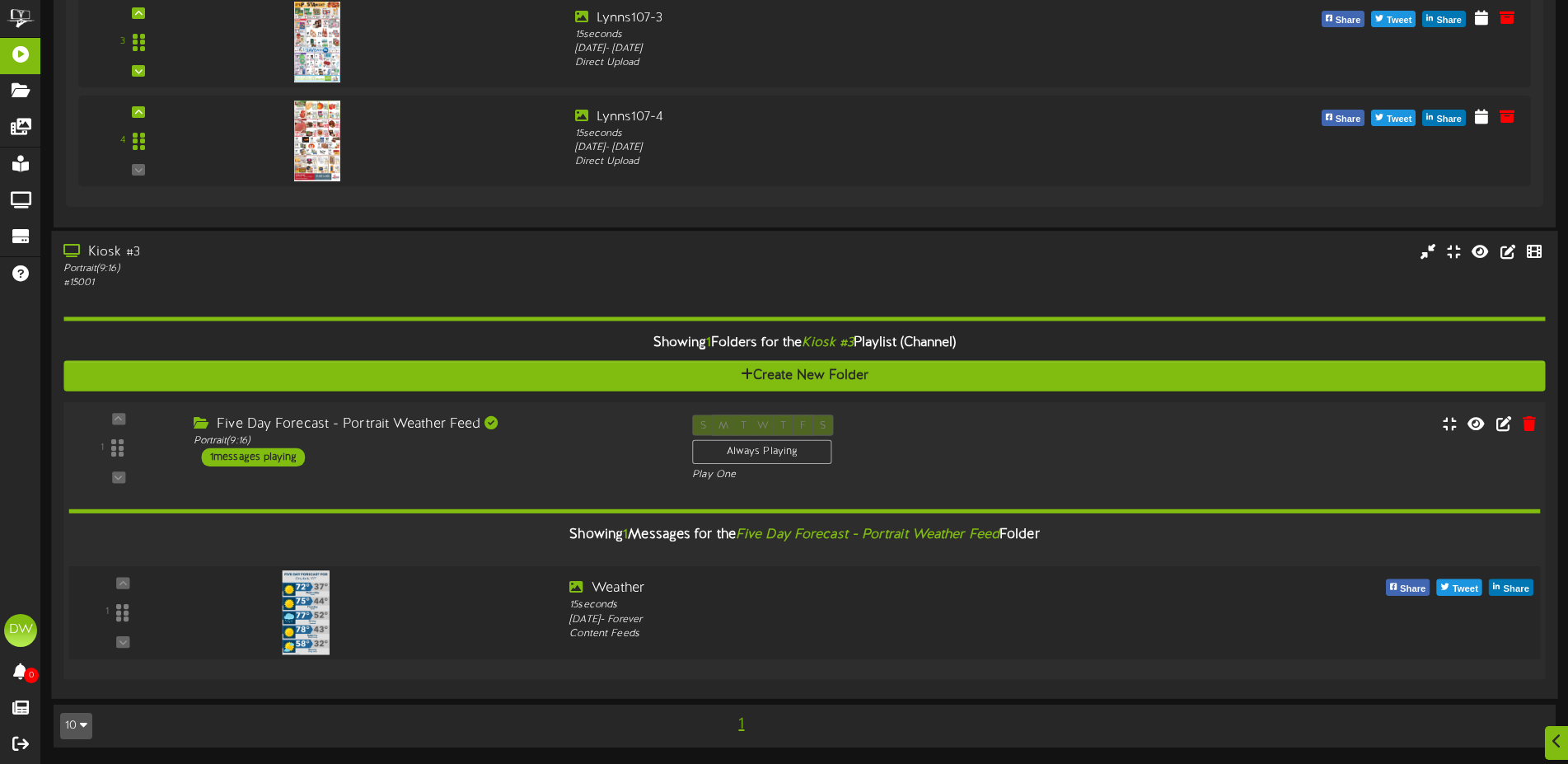
click at [299, 612] on img at bounding box center [305, 612] width 48 height 84
click at [260, 463] on div "1 messages playing" at bounding box center [254, 458] width 103 height 18
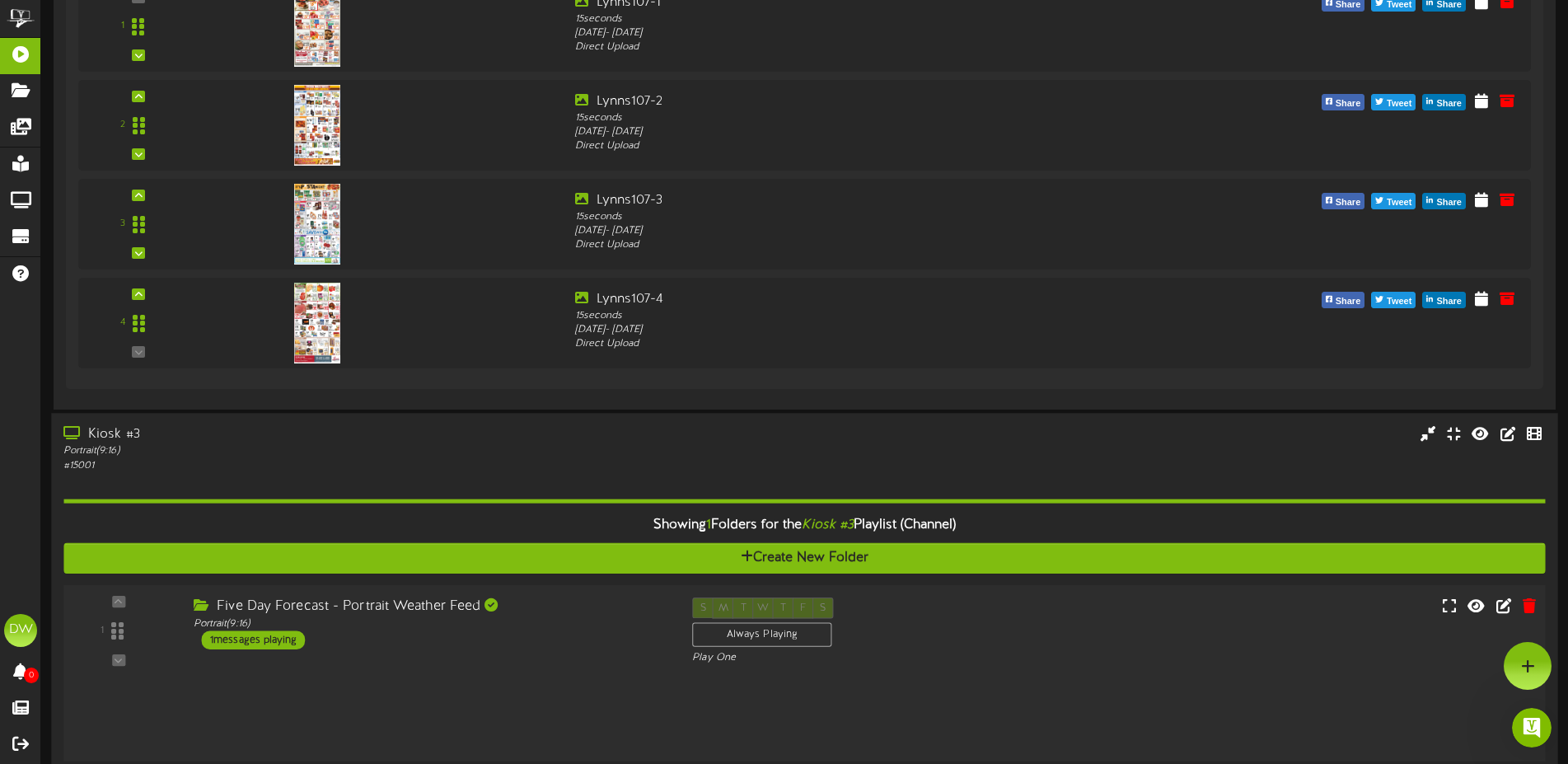
scroll to position [0, 0]
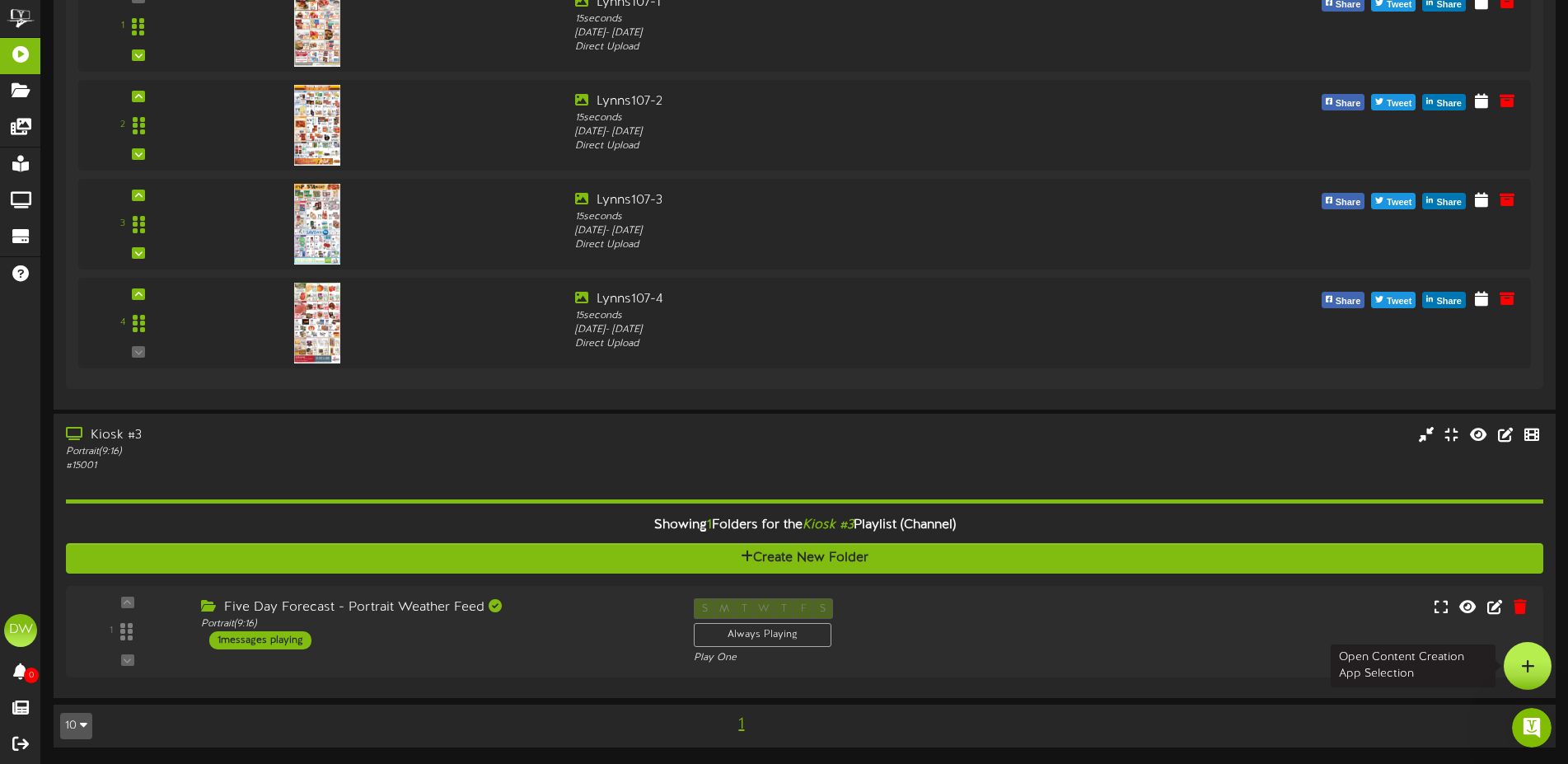
click at [1533, 665] on icon at bounding box center [1528, 666] width 14 height 15
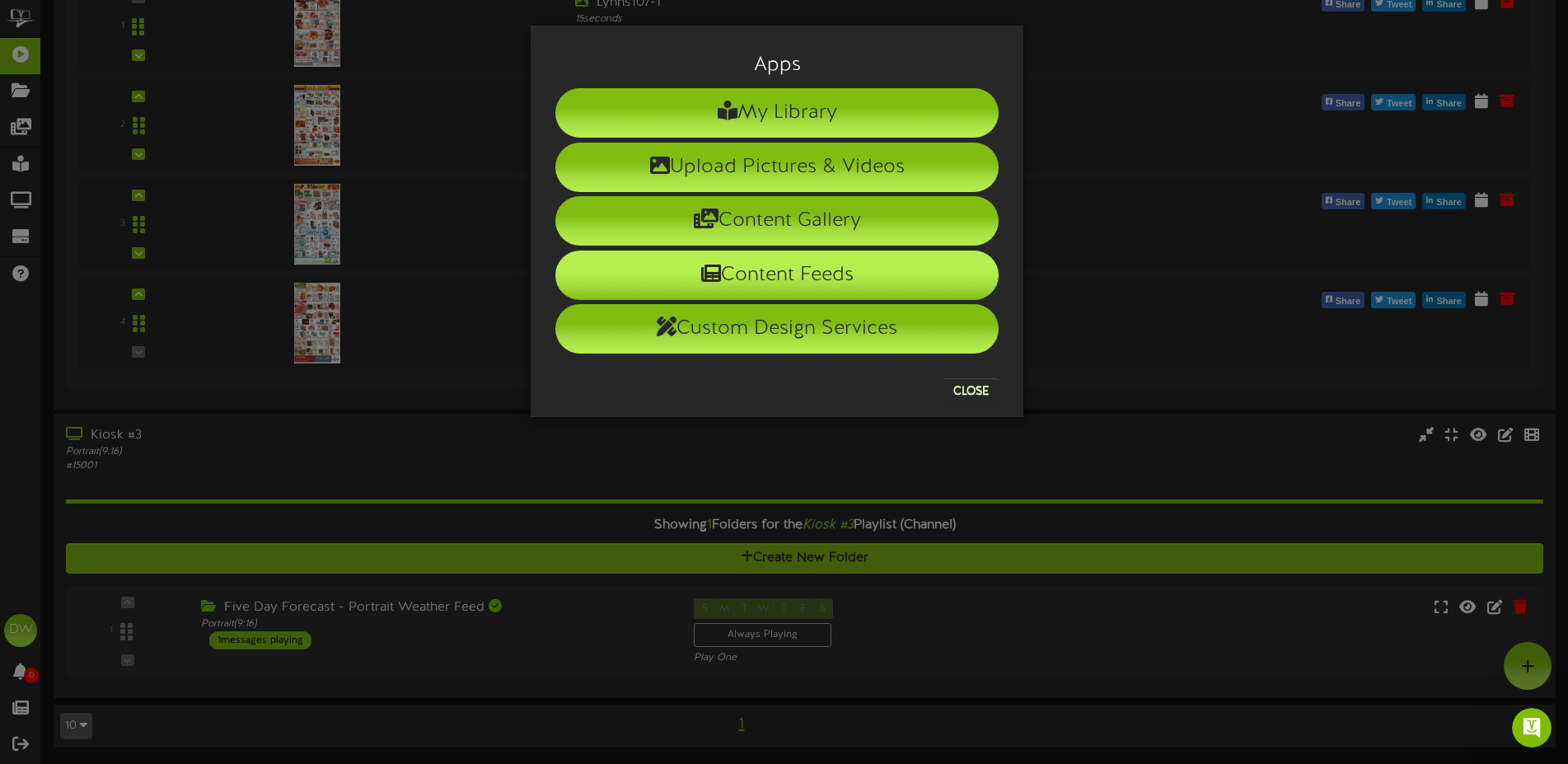
click at [835, 272] on li "Content Feeds" at bounding box center [777, 275] width 443 height 49
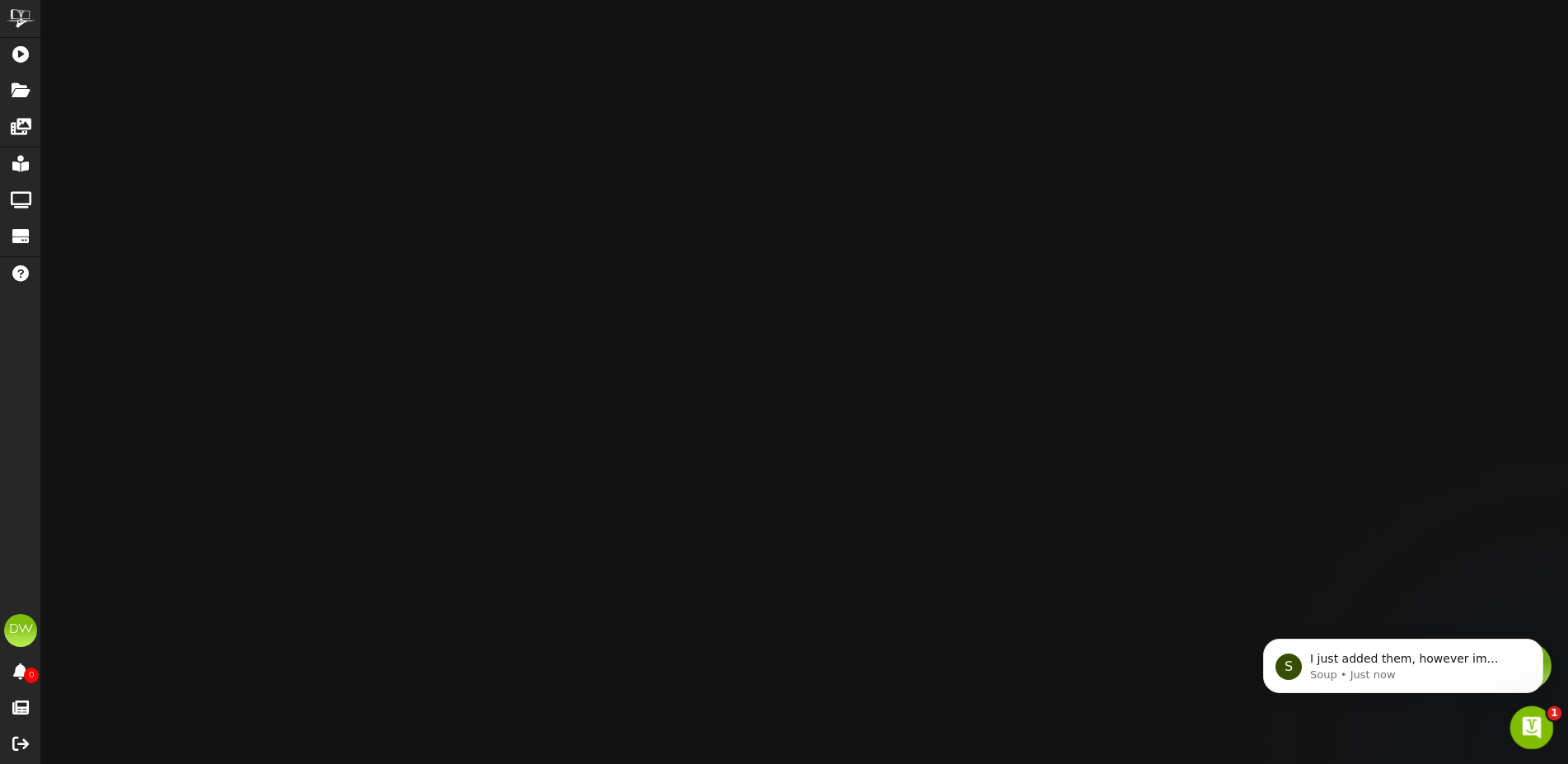
click at [1527, 723] on icon "Open Intercom Messenger" at bounding box center [1530, 726] width 28 height 28
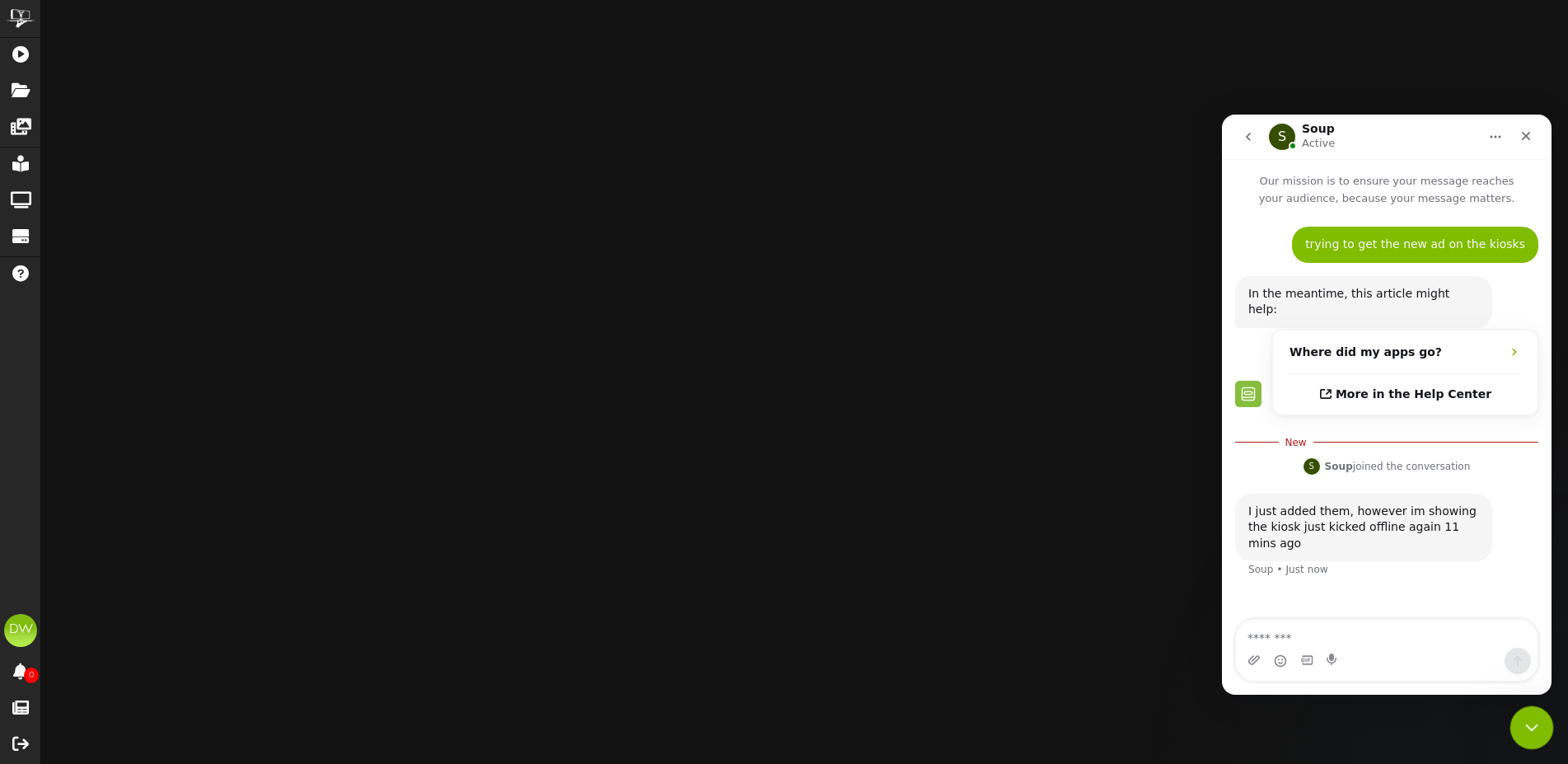
scroll to position [3, 0]
click at [1419, 643] on textarea "Message…" at bounding box center [1386, 635] width 301 height 28
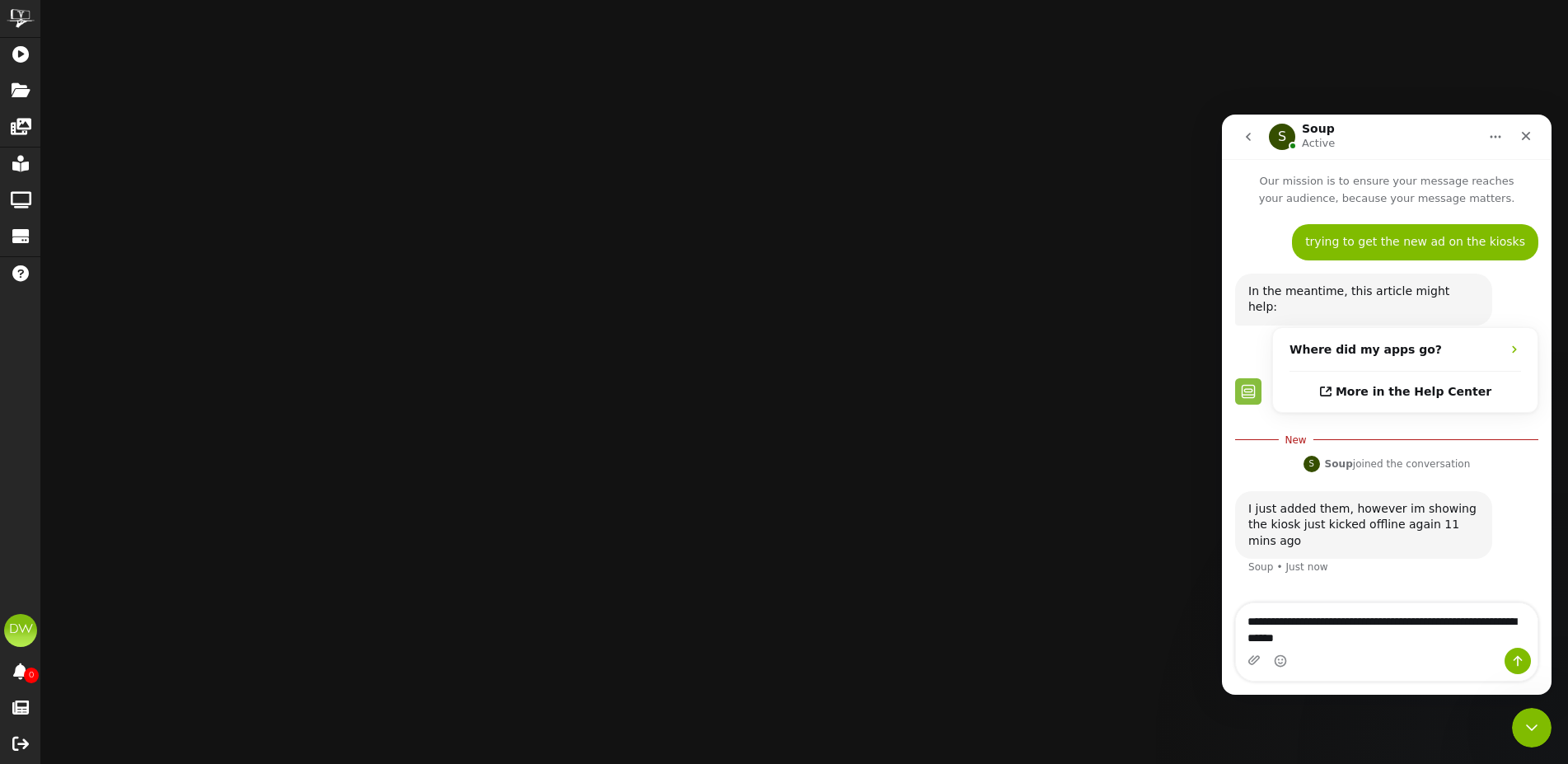
type textarea "**********"
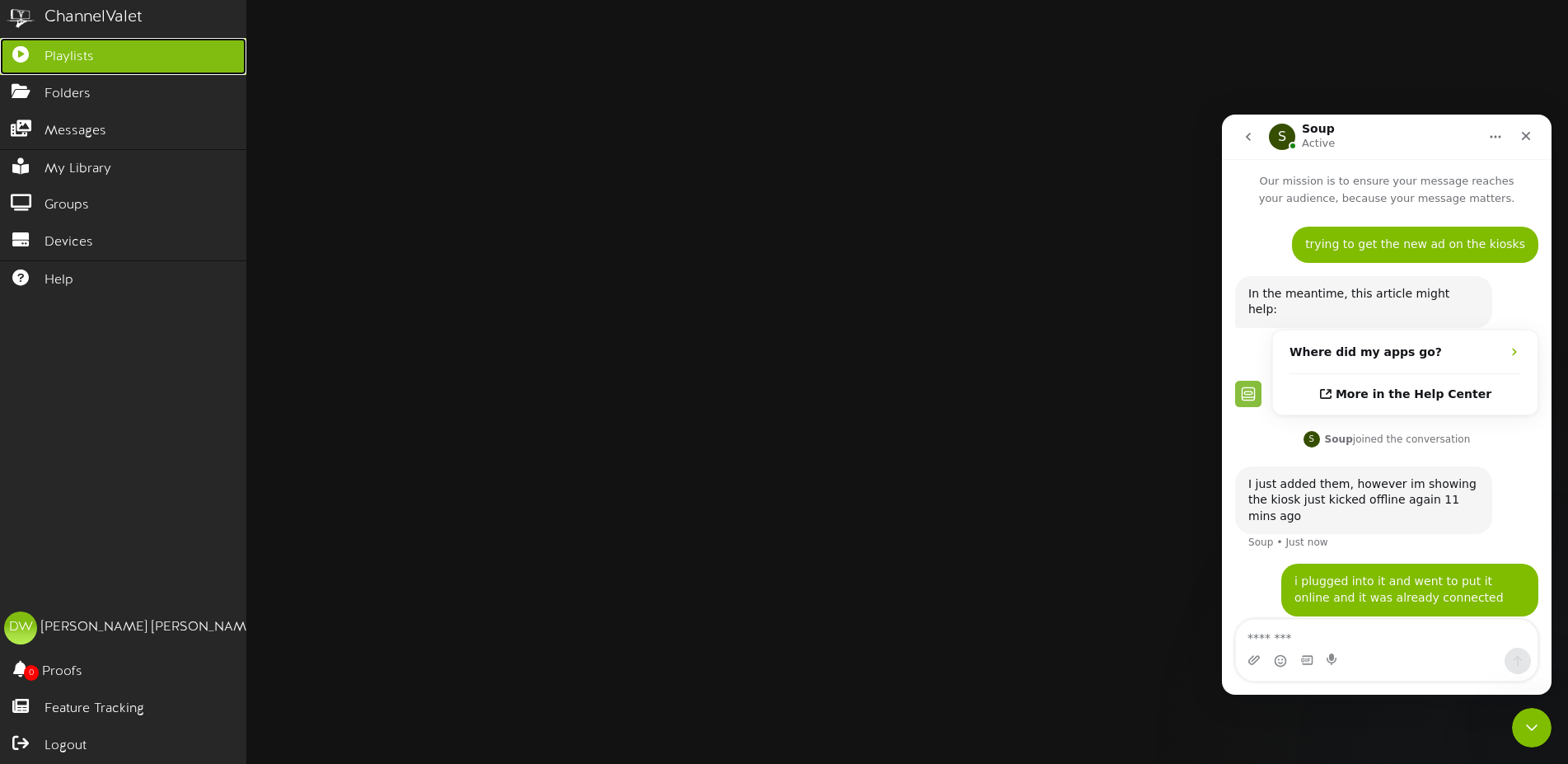
click at [18, 51] on icon at bounding box center [20, 52] width 41 height 13
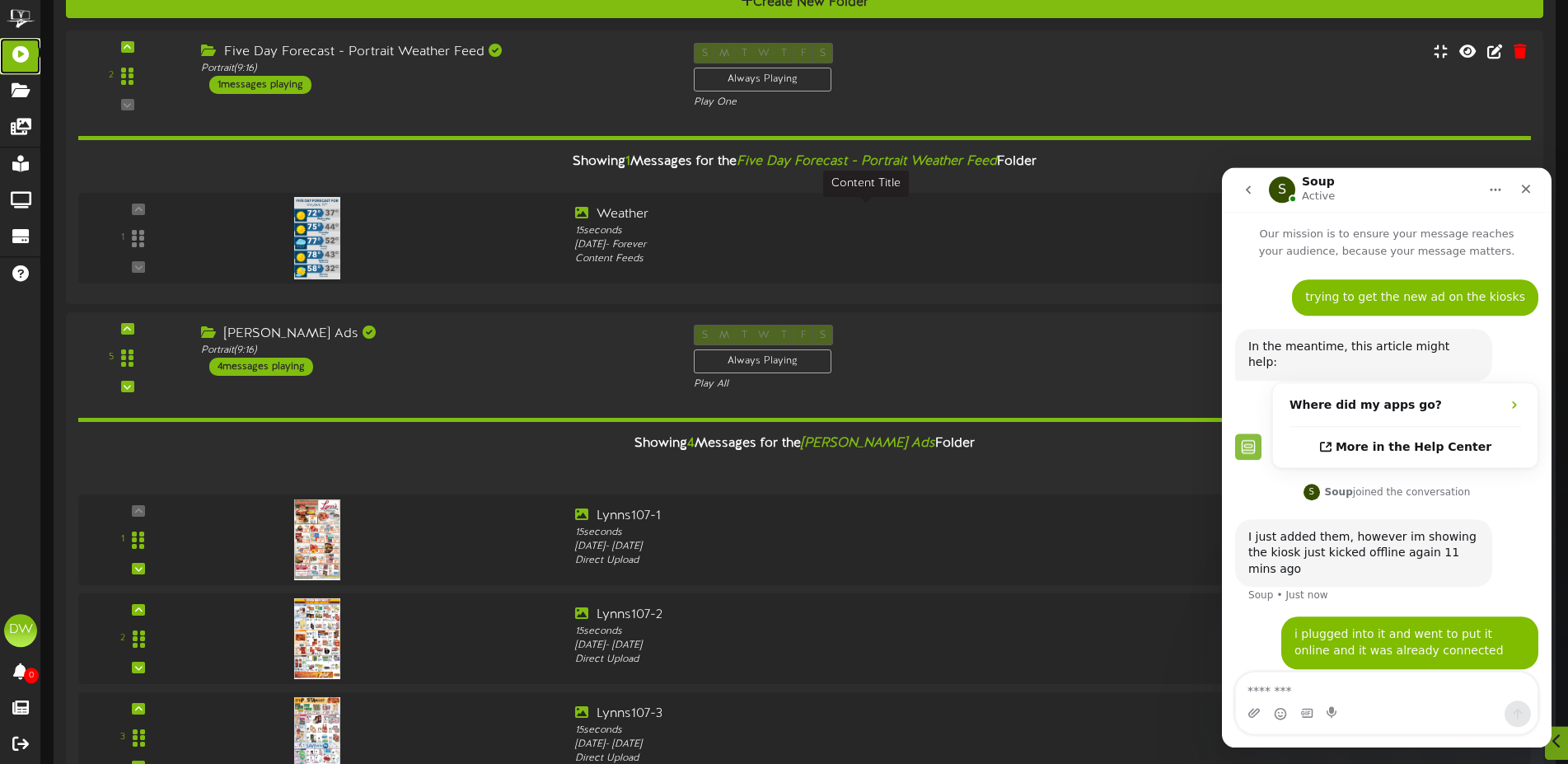
scroll to position [295, 0]
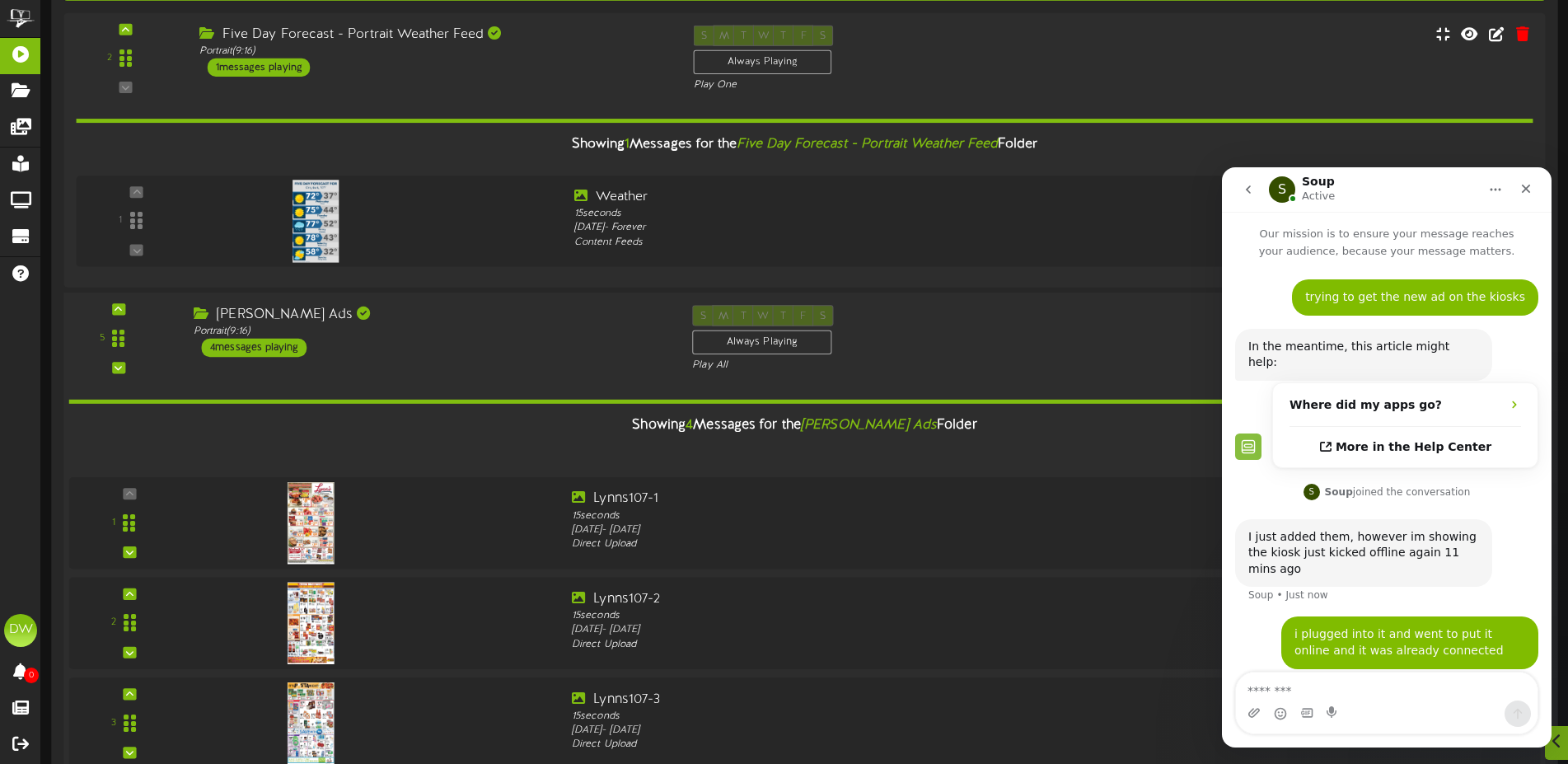
click at [297, 343] on div "4 messages playing" at bounding box center [255, 348] width 105 height 18
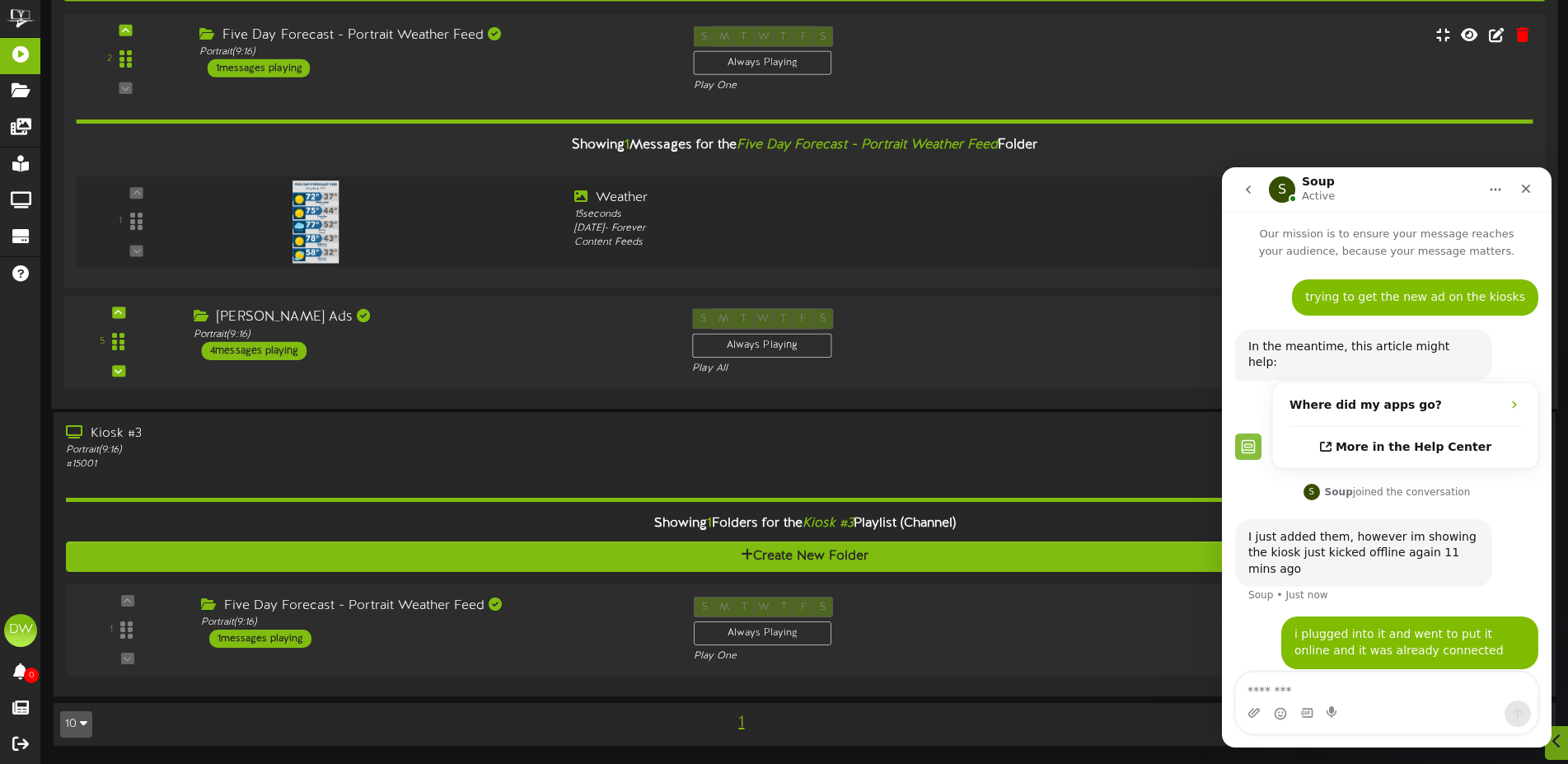
click at [292, 347] on div "4 messages playing" at bounding box center [255, 352] width 105 height 18
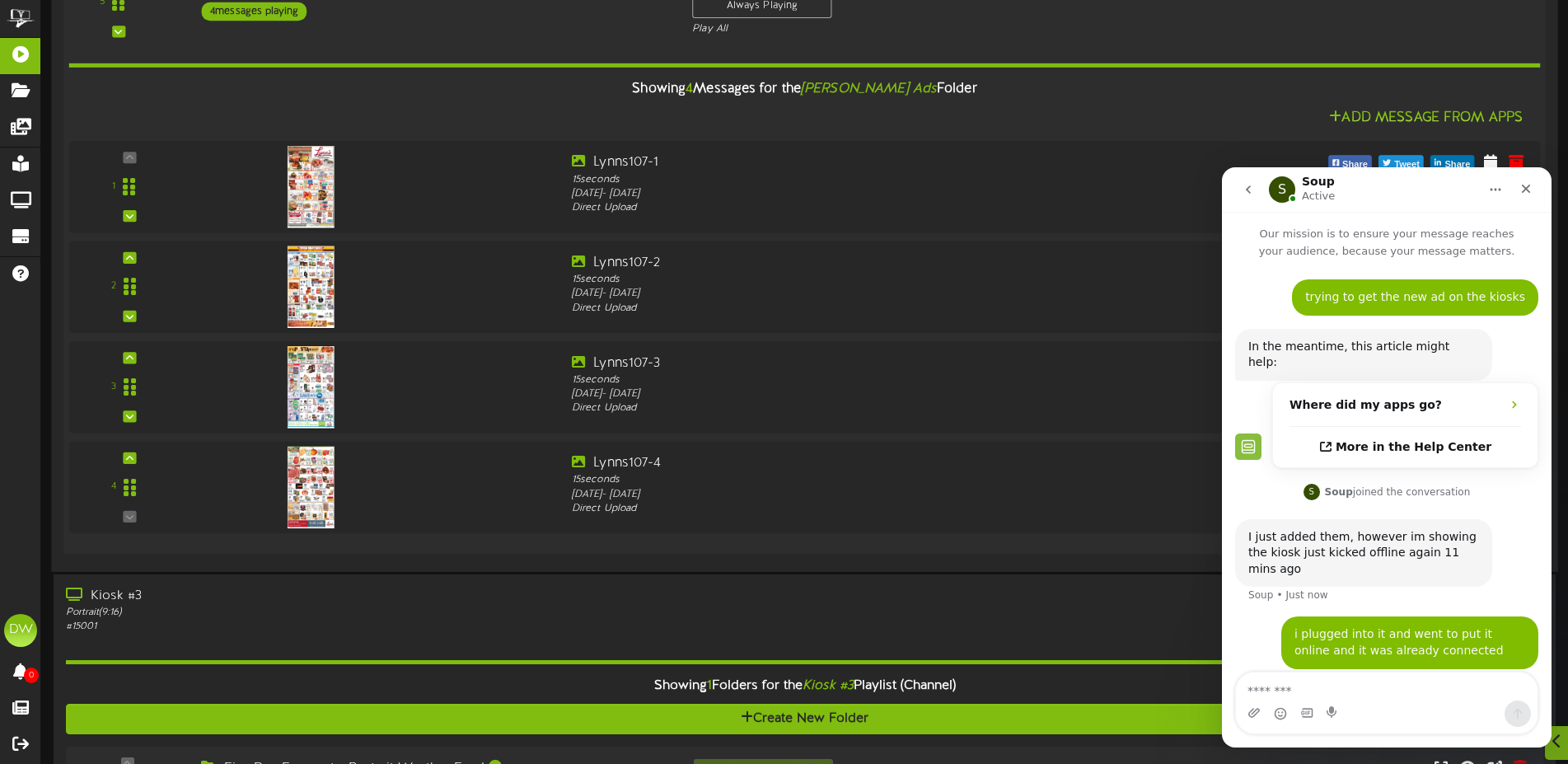
scroll to position [792, 0]
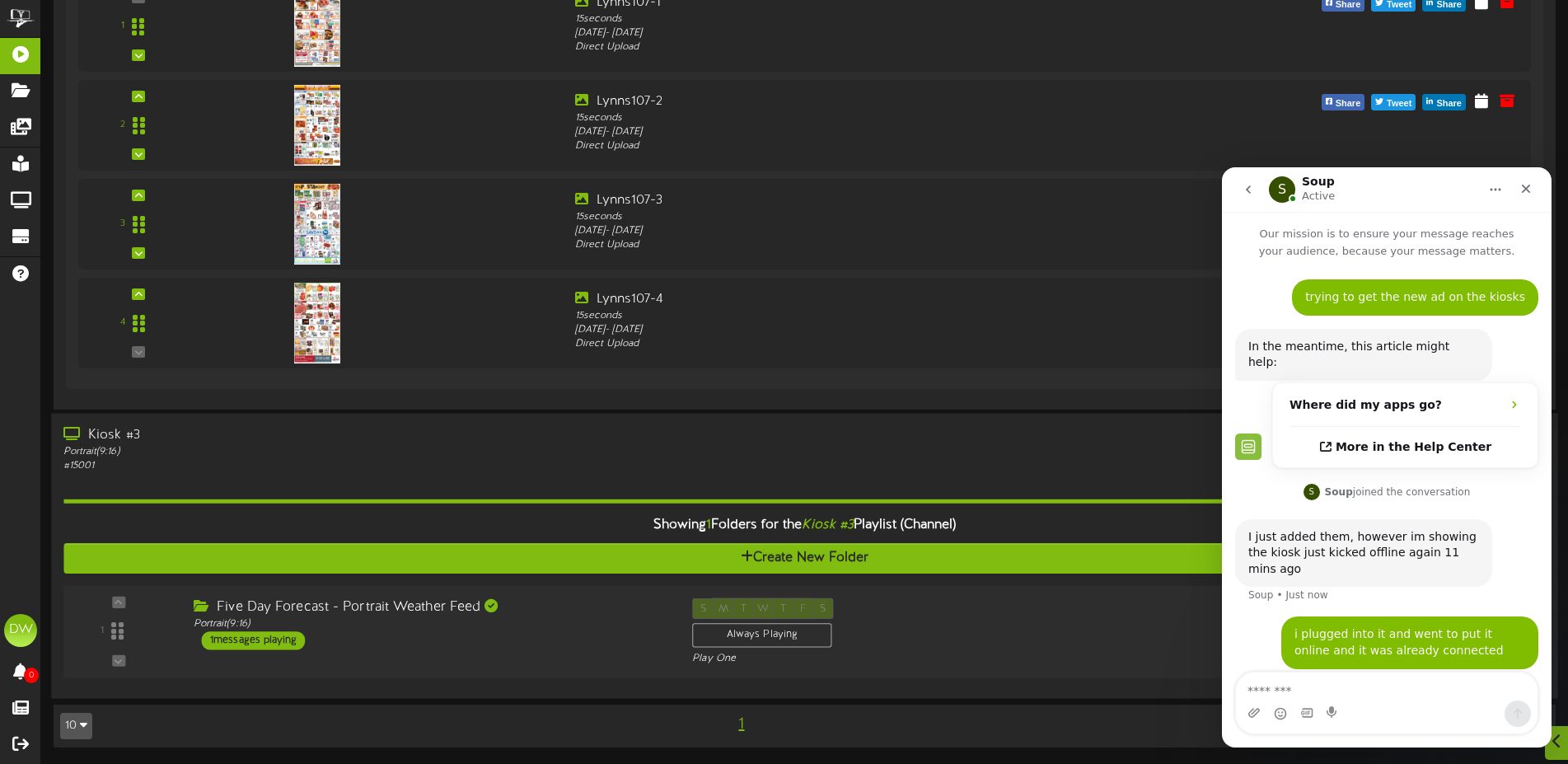
click at [299, 636] on div "1 messages playing" at bounding box center [254, 640] width 103 height 18
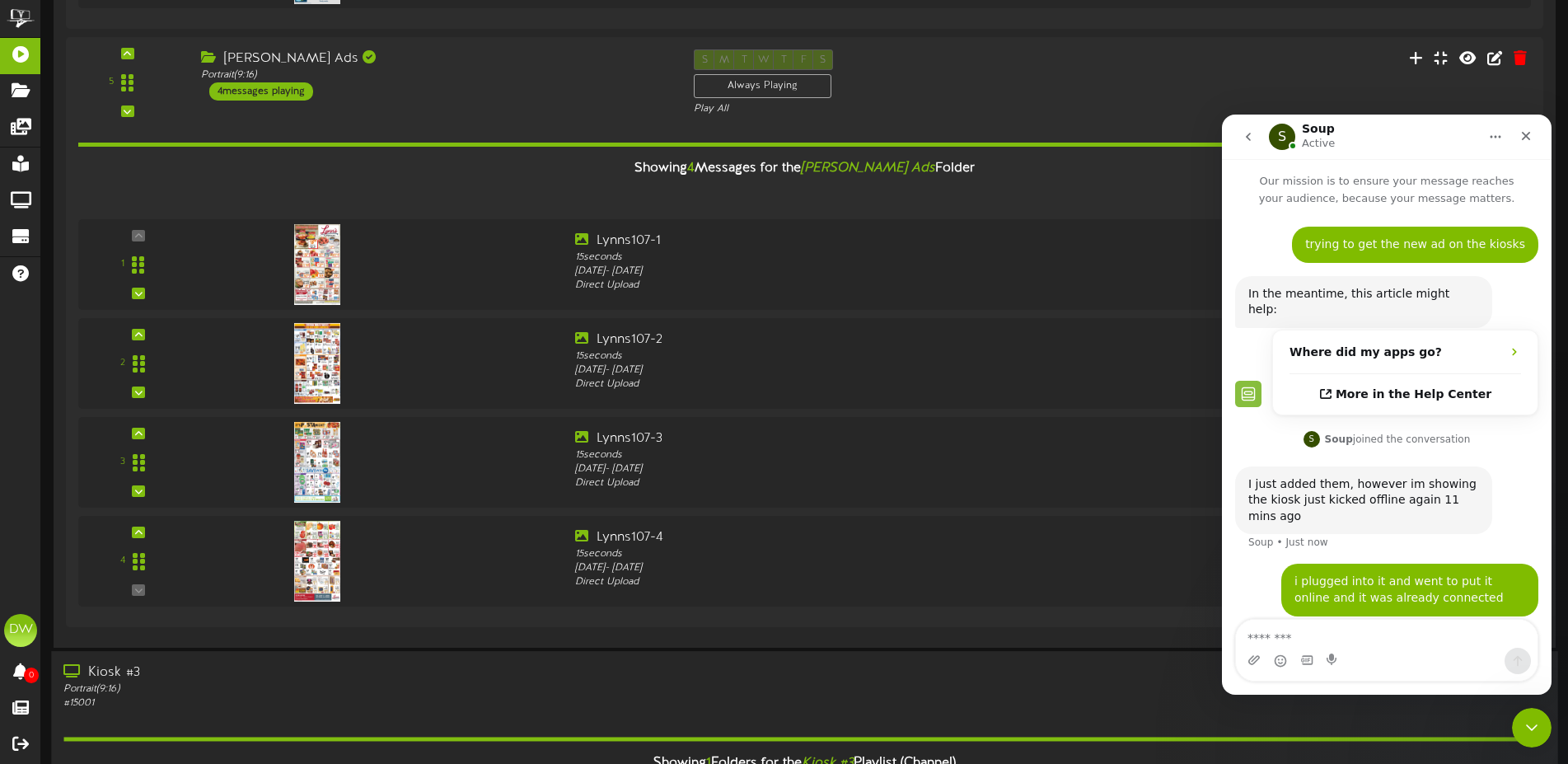
scroll to position [0, 0]
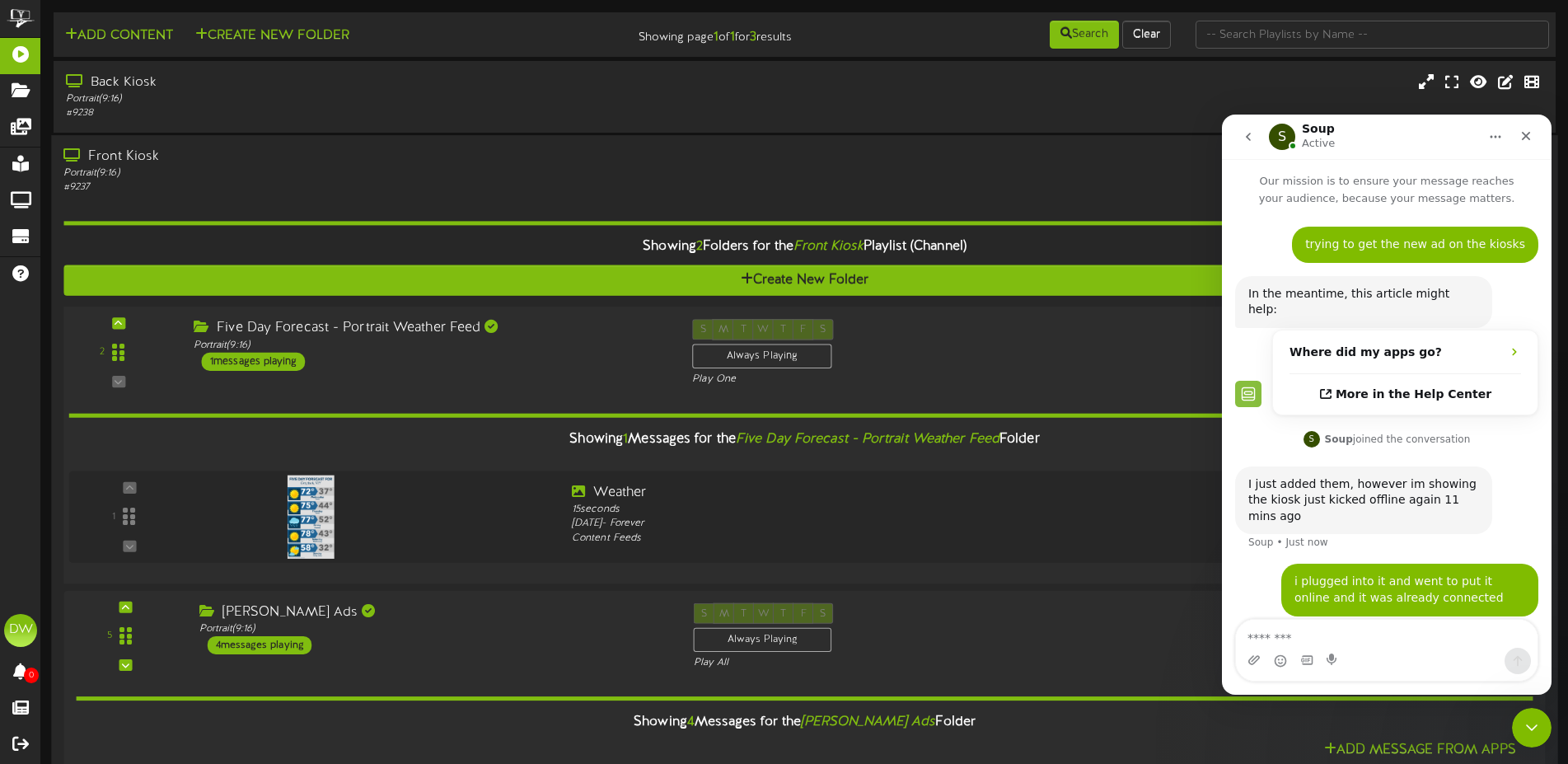
click at [287, 358] on div "1 messages playing" at bounding box center [254, 362] width 103 height 18
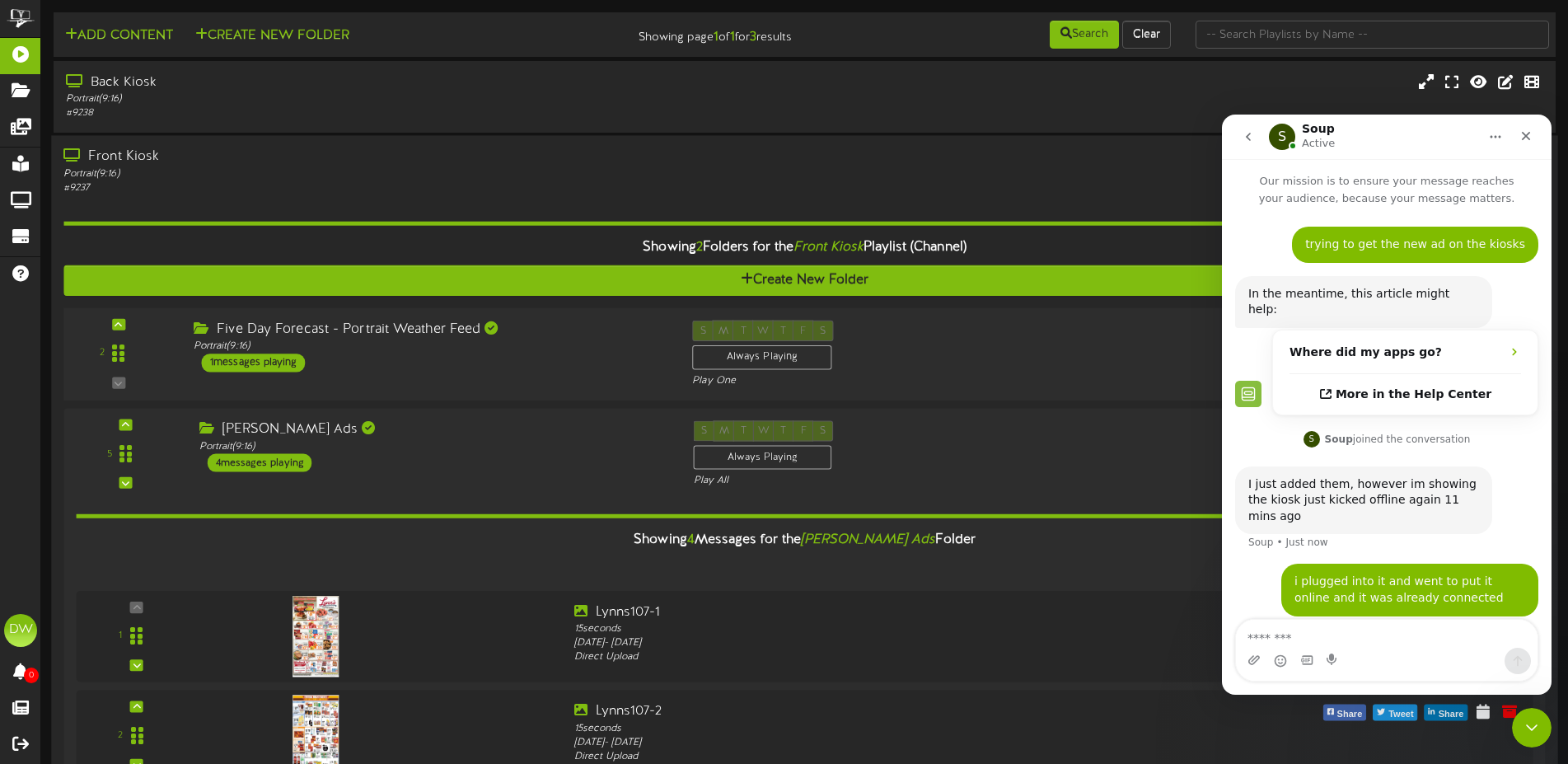
click at [290, 357] on div "1 messages playing" at bounding box center [254, 363] width 103 height 18
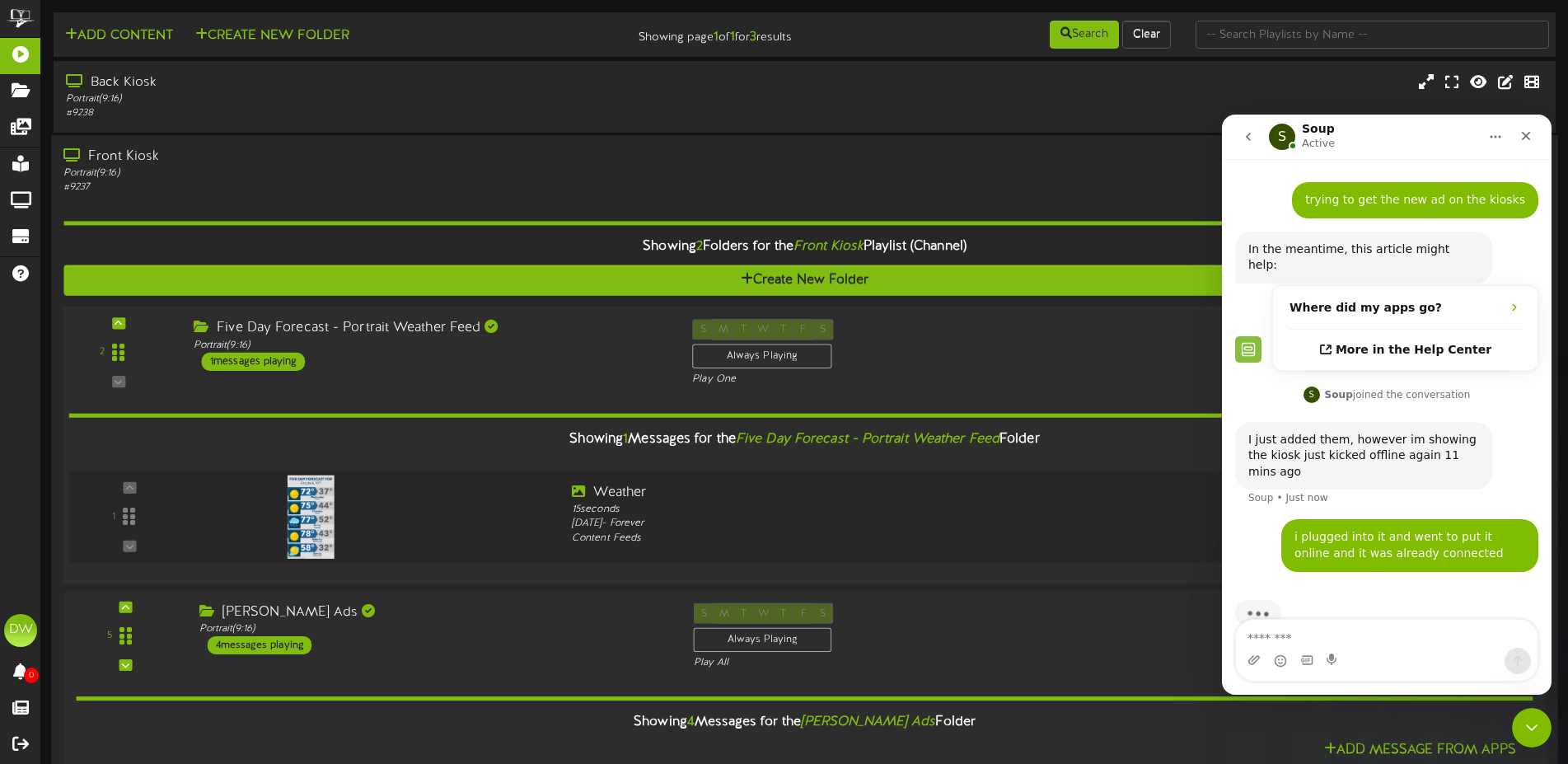
scroll to position [45, 0]
click at [1009, 343] on div "S M T W T F S Always Playing Play One" at bounding box center [867, 352] width 374 height 68
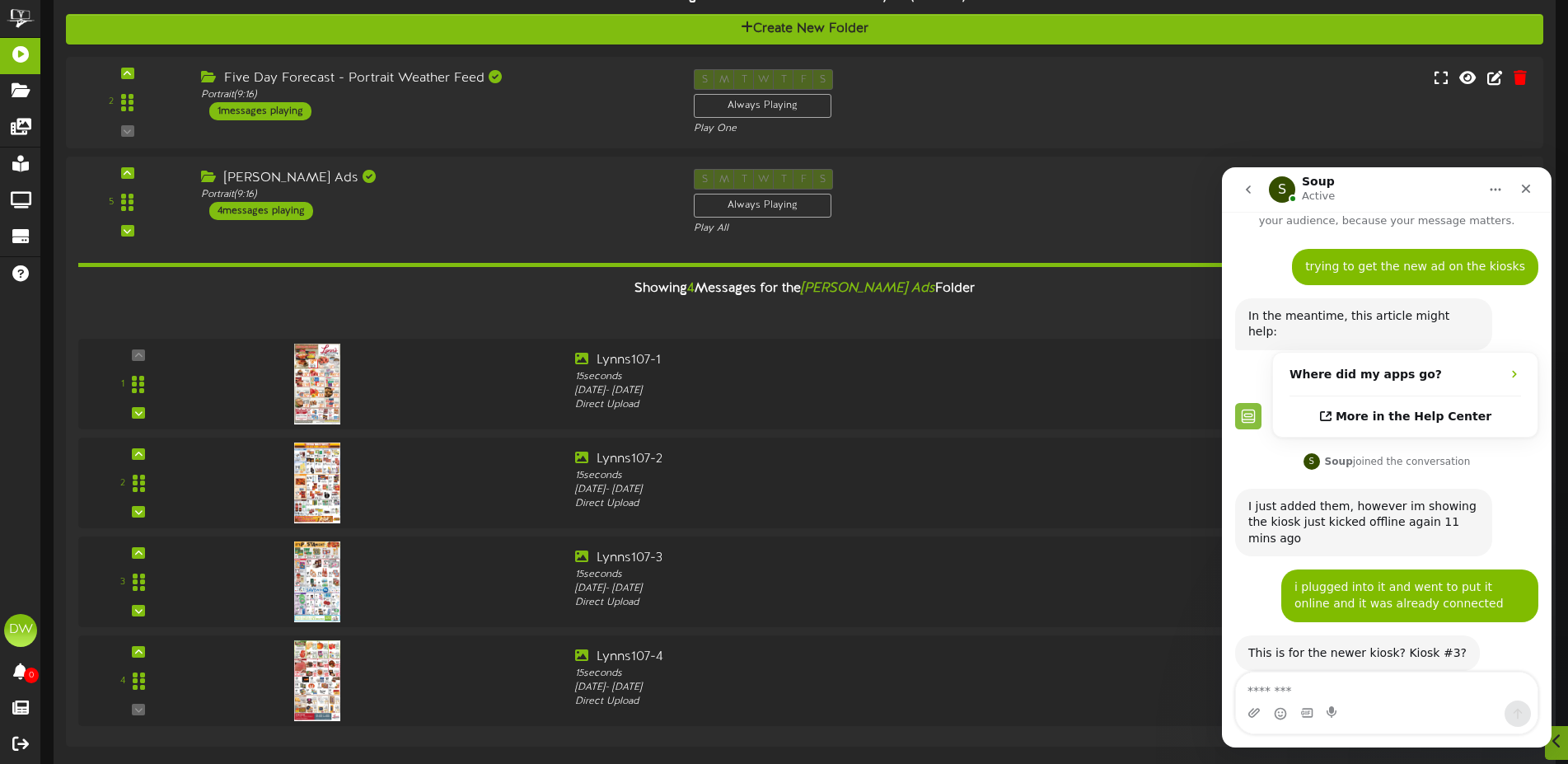
scroll to position [32, 0]
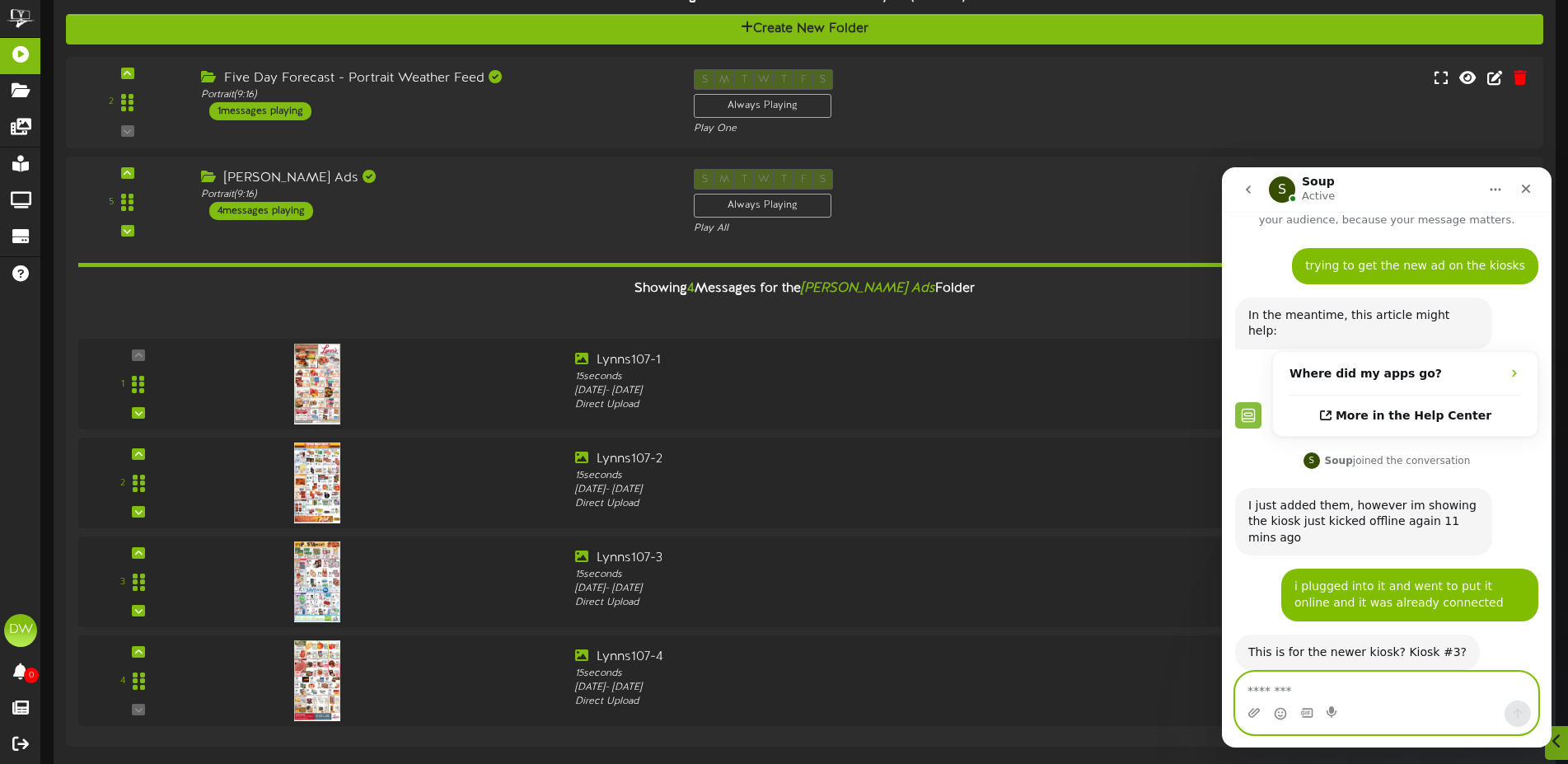
click at [1412, 686] on textarea "Message…" at bounding box center [1386, 687] width 301 height 28
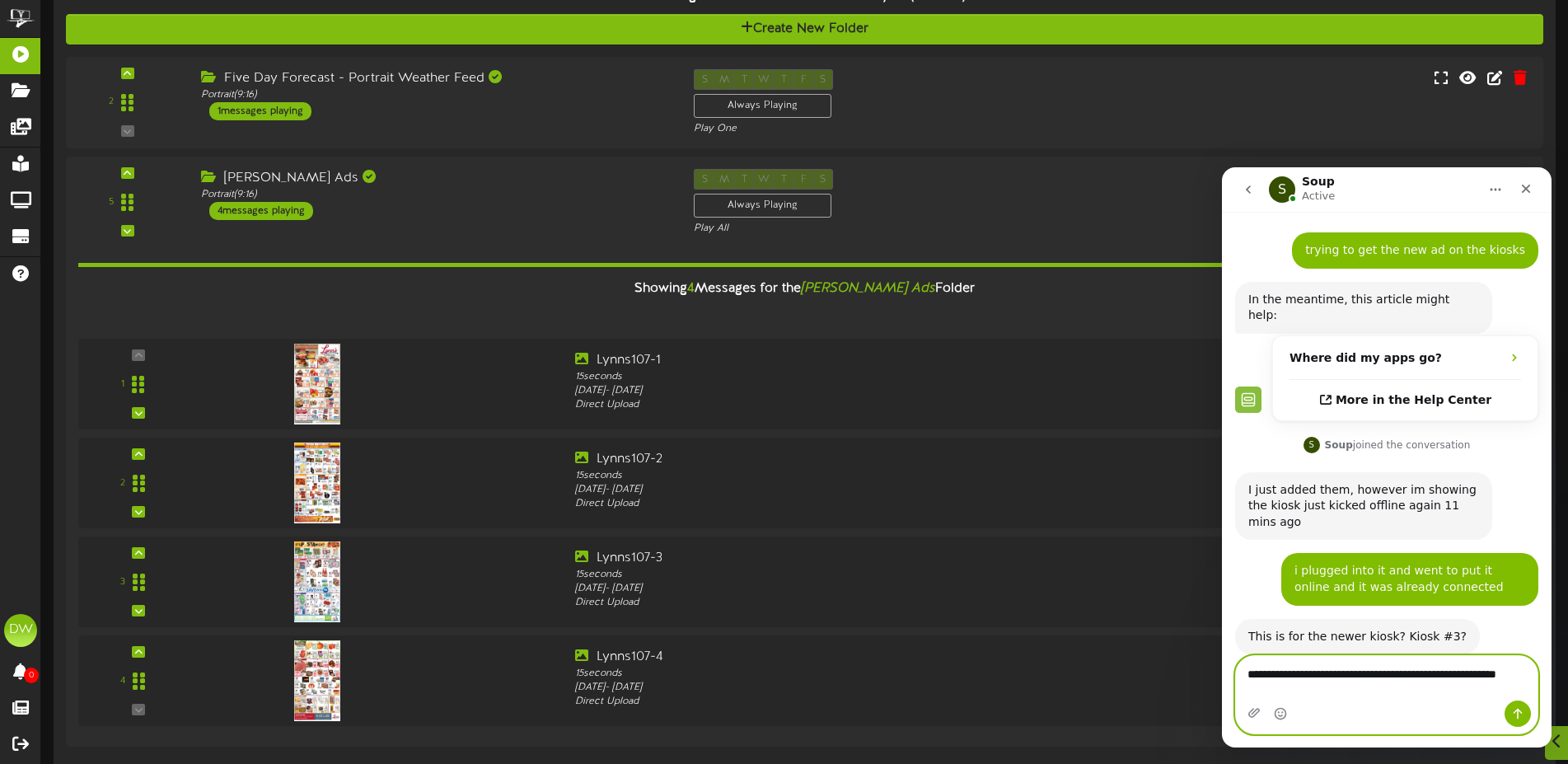
scroll to position [48, 0]
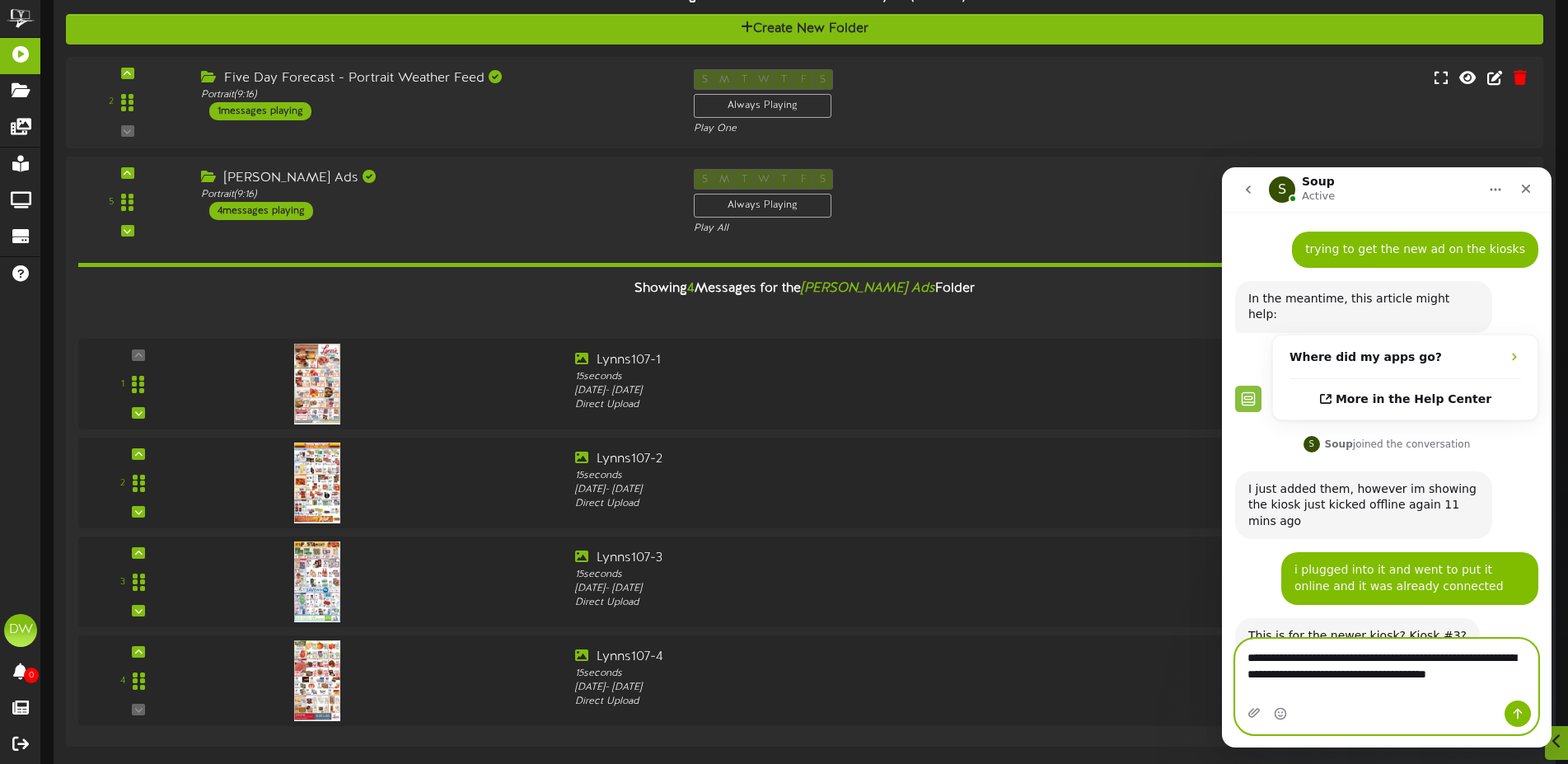
type textarea "**********"
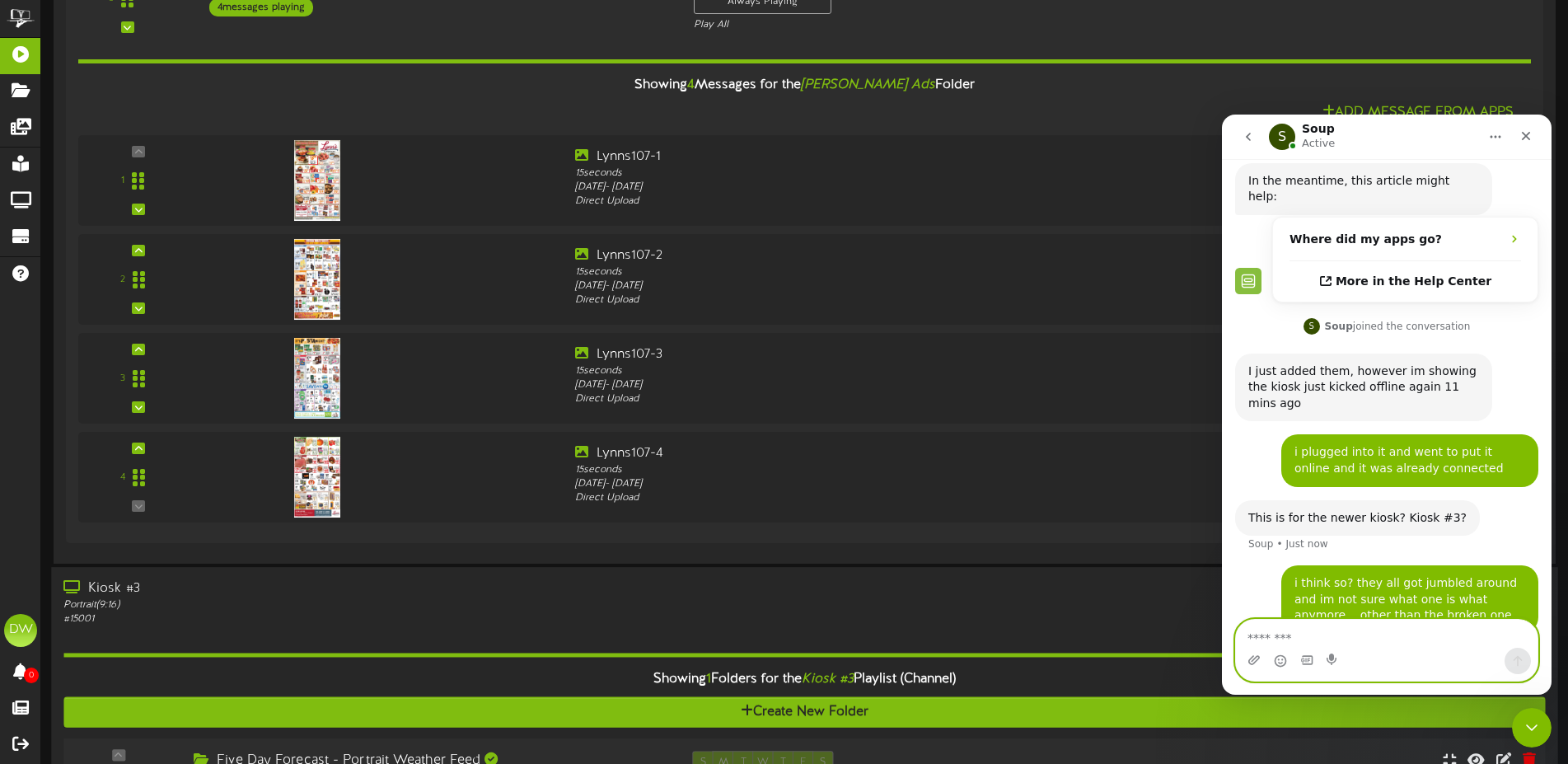
scroll to position [288, 0]
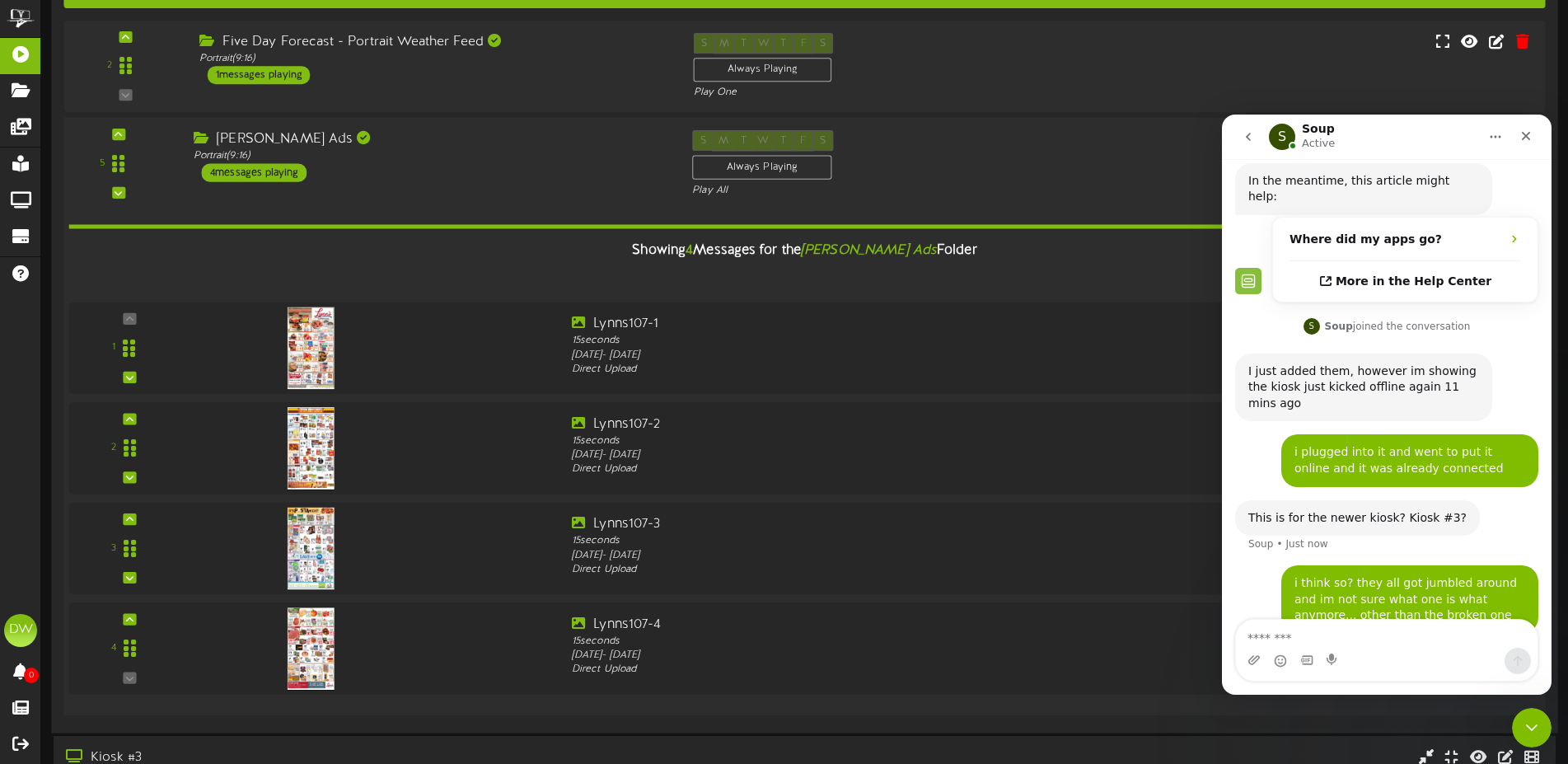
click at [299, 171] on div "4 messages playing" at bounding box center [255, 173] width 105 height 18
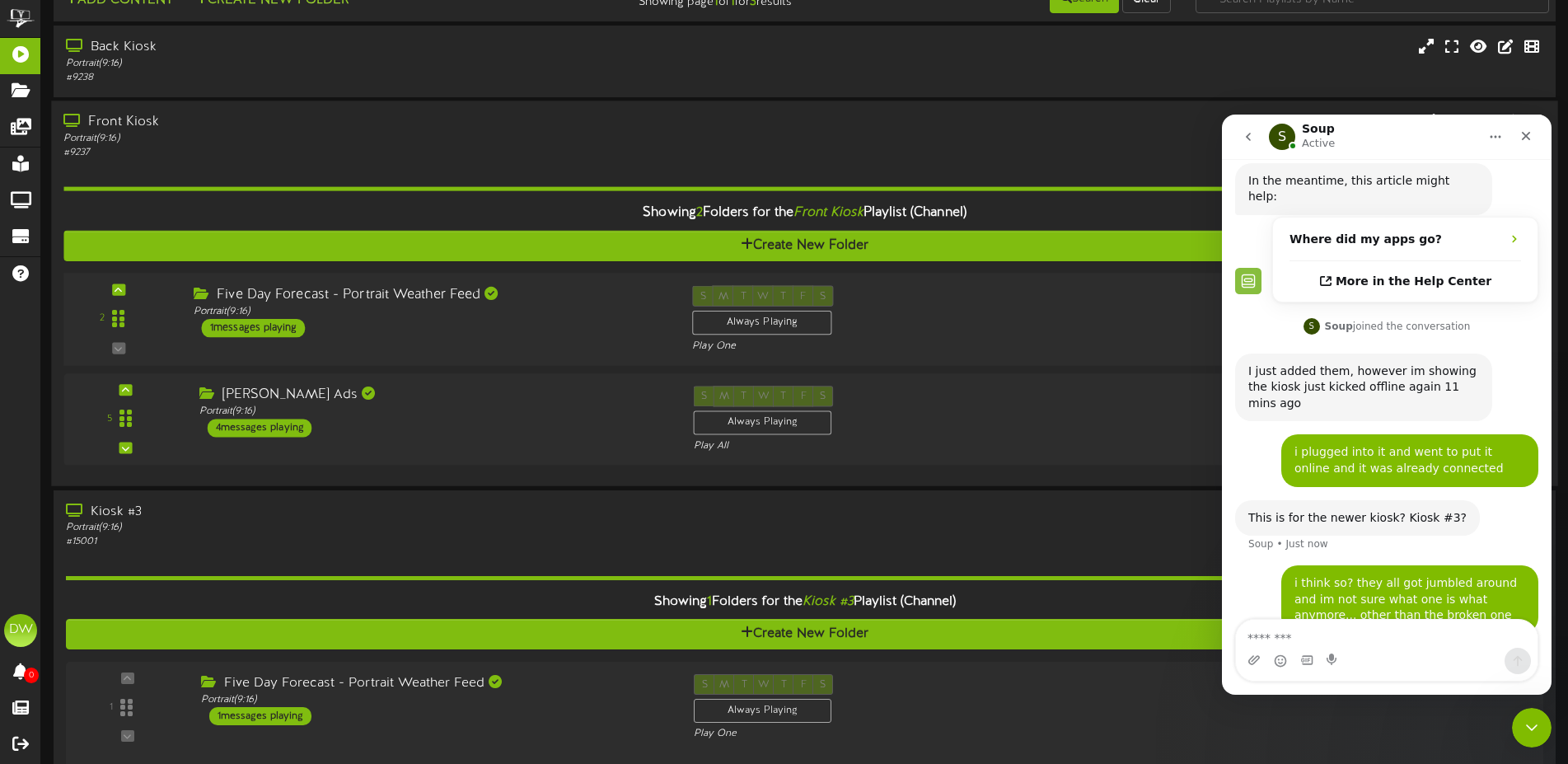
scroll to position [0, 0]
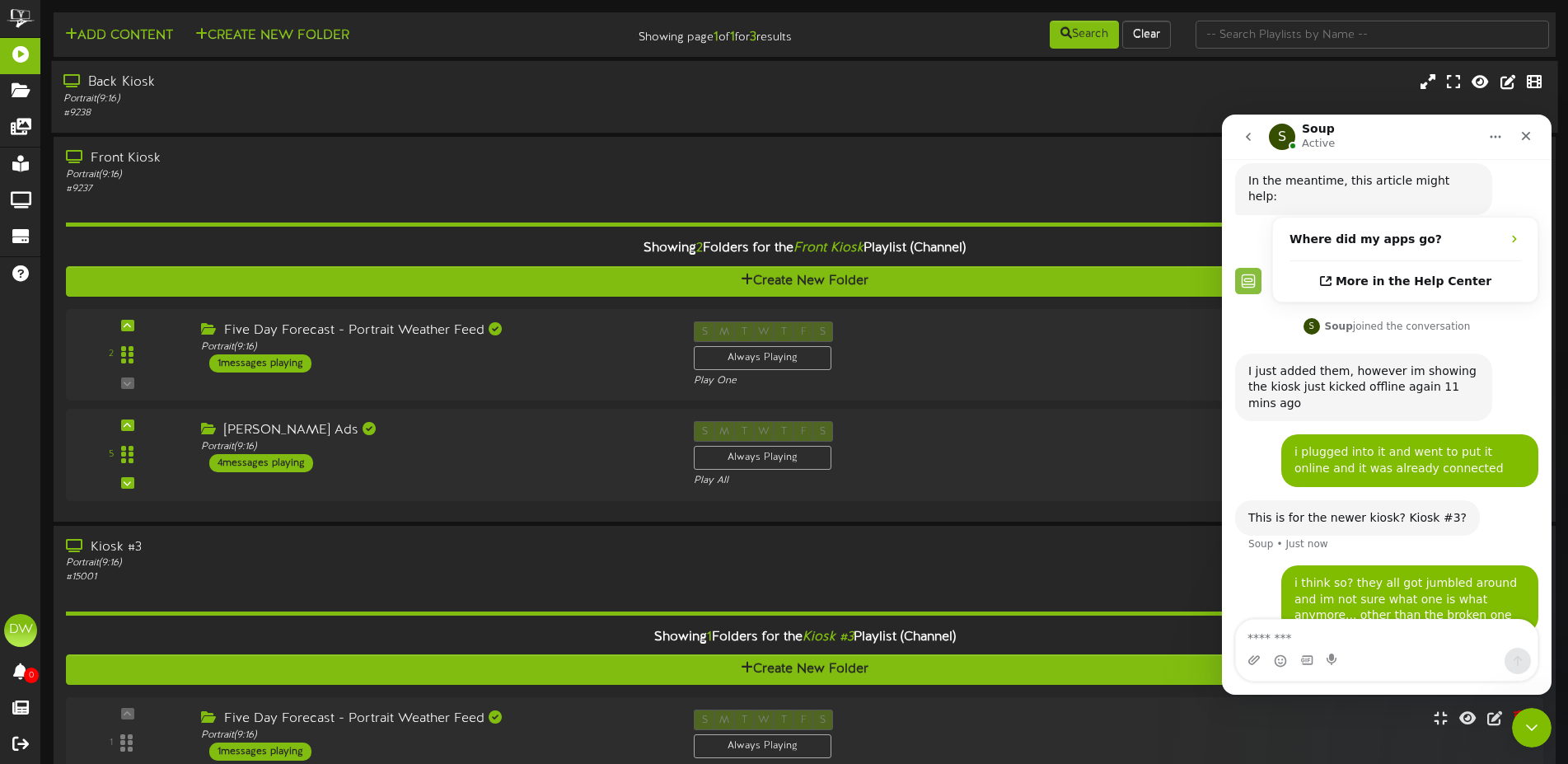
click at [367, 96] on div "Portrait ( 9:16 )" at bounding box center [365, 99] width 603 height 14
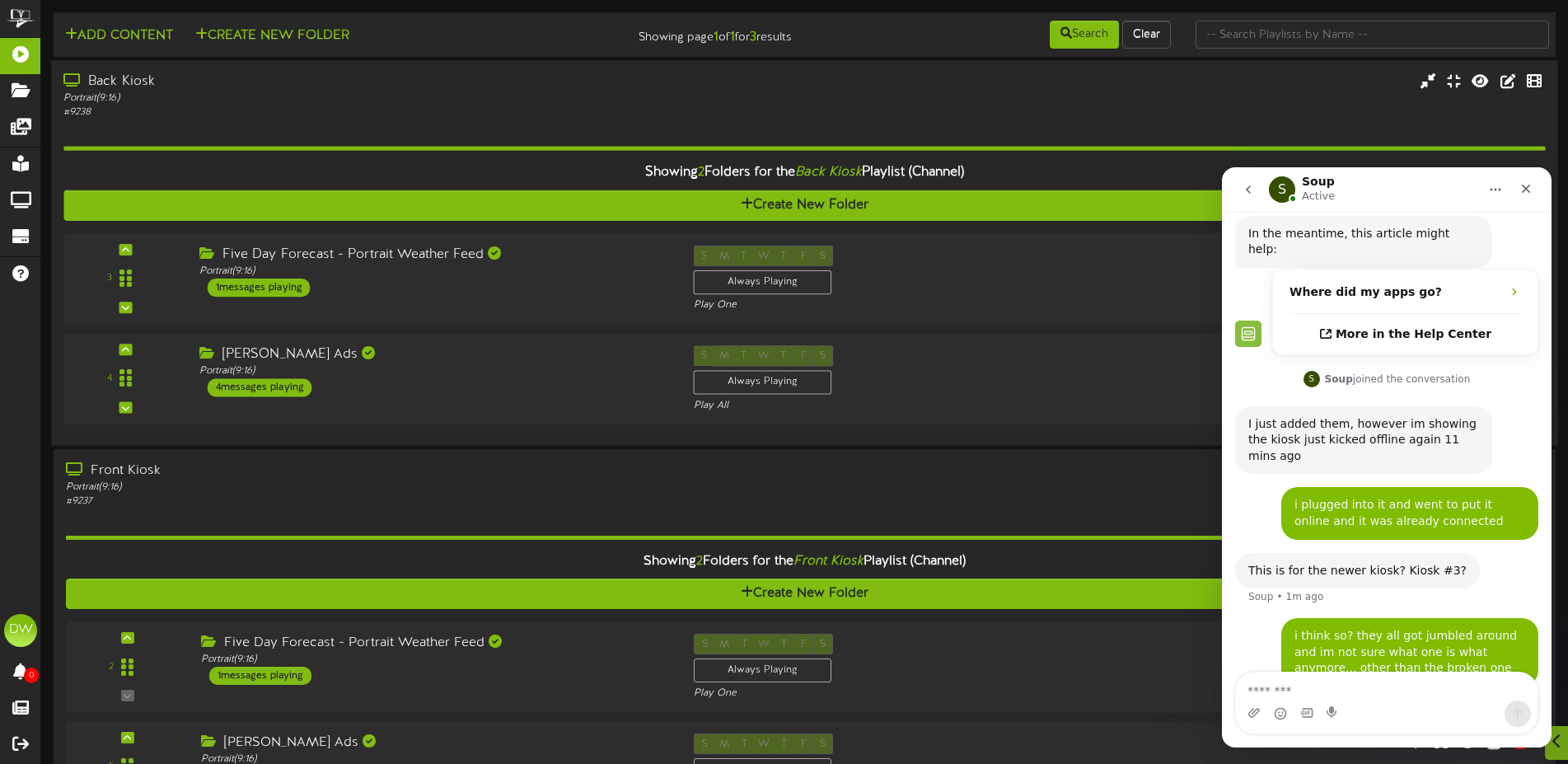
scroll to position [168, 0]
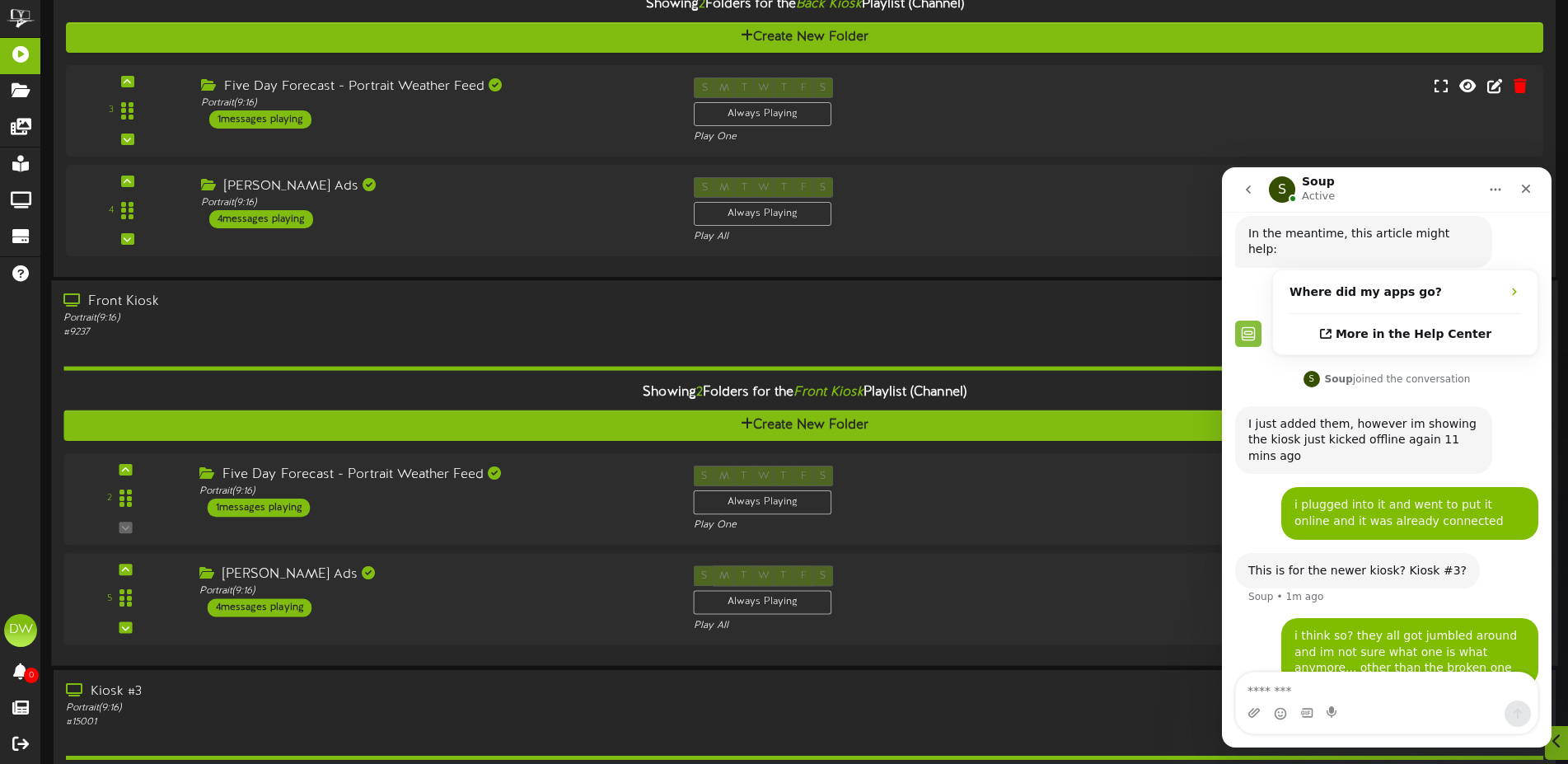
click at [396, 326] on div "Portrait ( 9:16 )" at bounding box center [365, 319] width 603 height 14
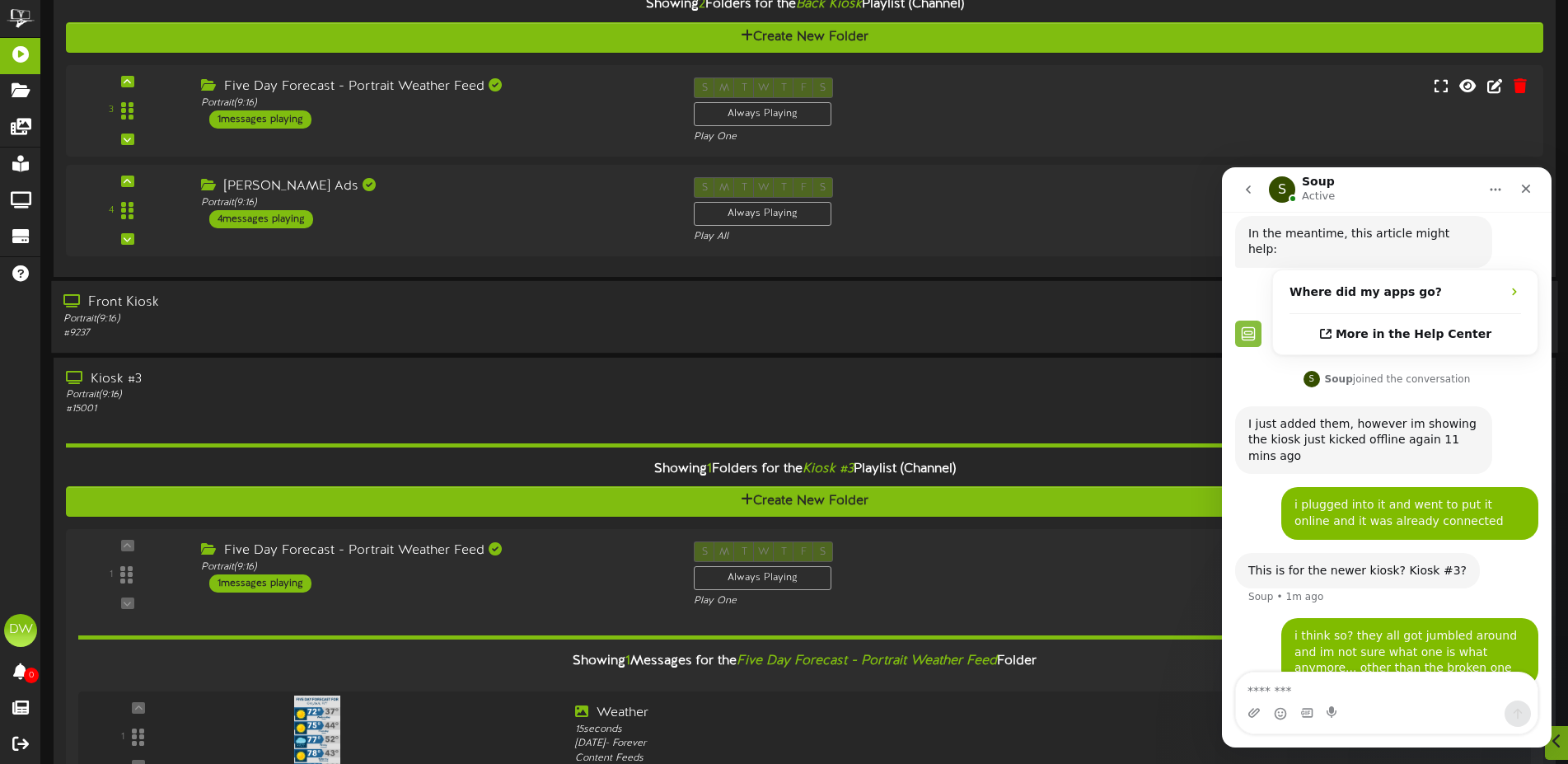
click at [396, 326] on div "Portrait ( 9:16 )" at bounding box center [365, 319] width 603 height 14
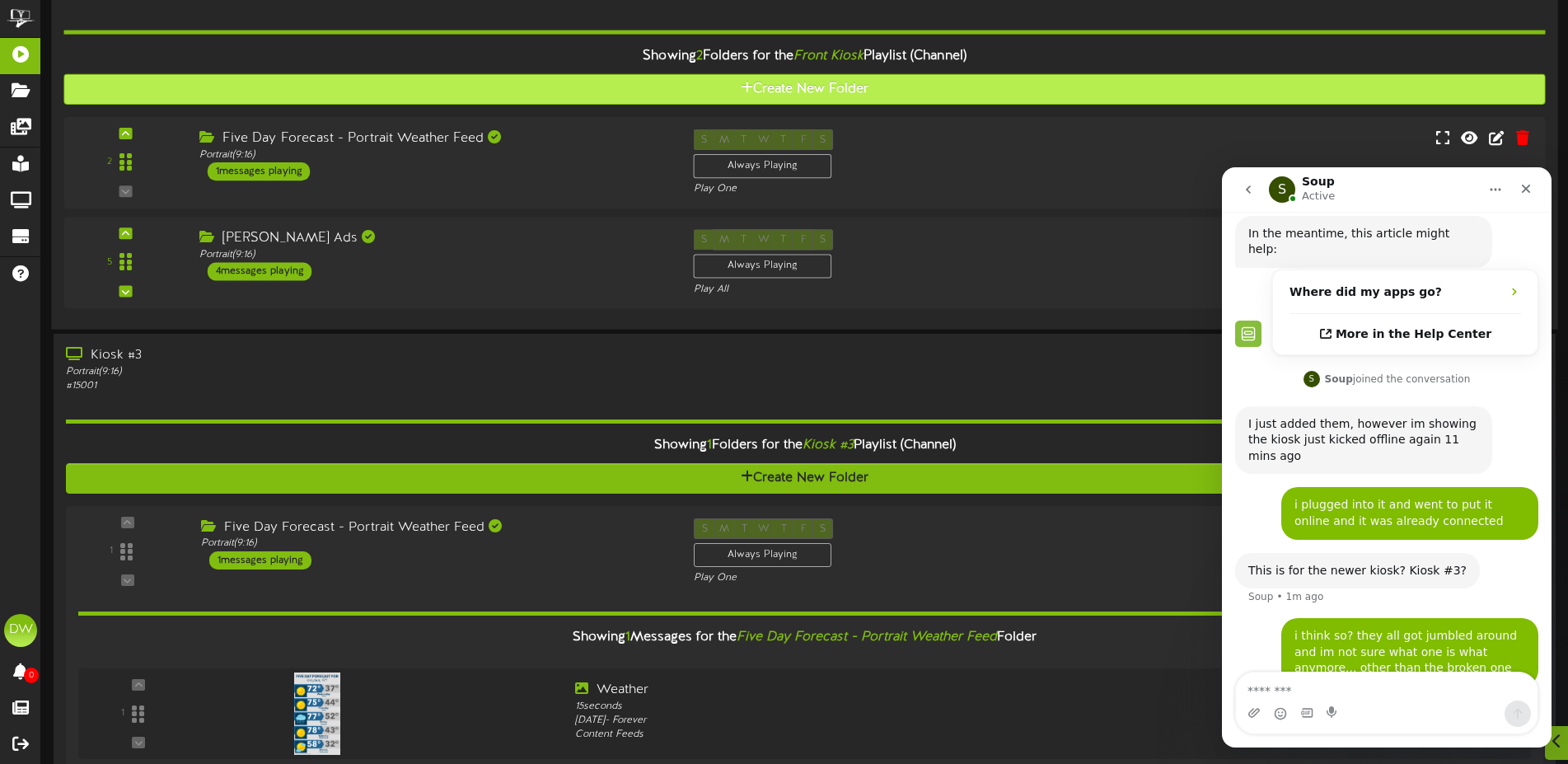
scroll to position [716, 0]
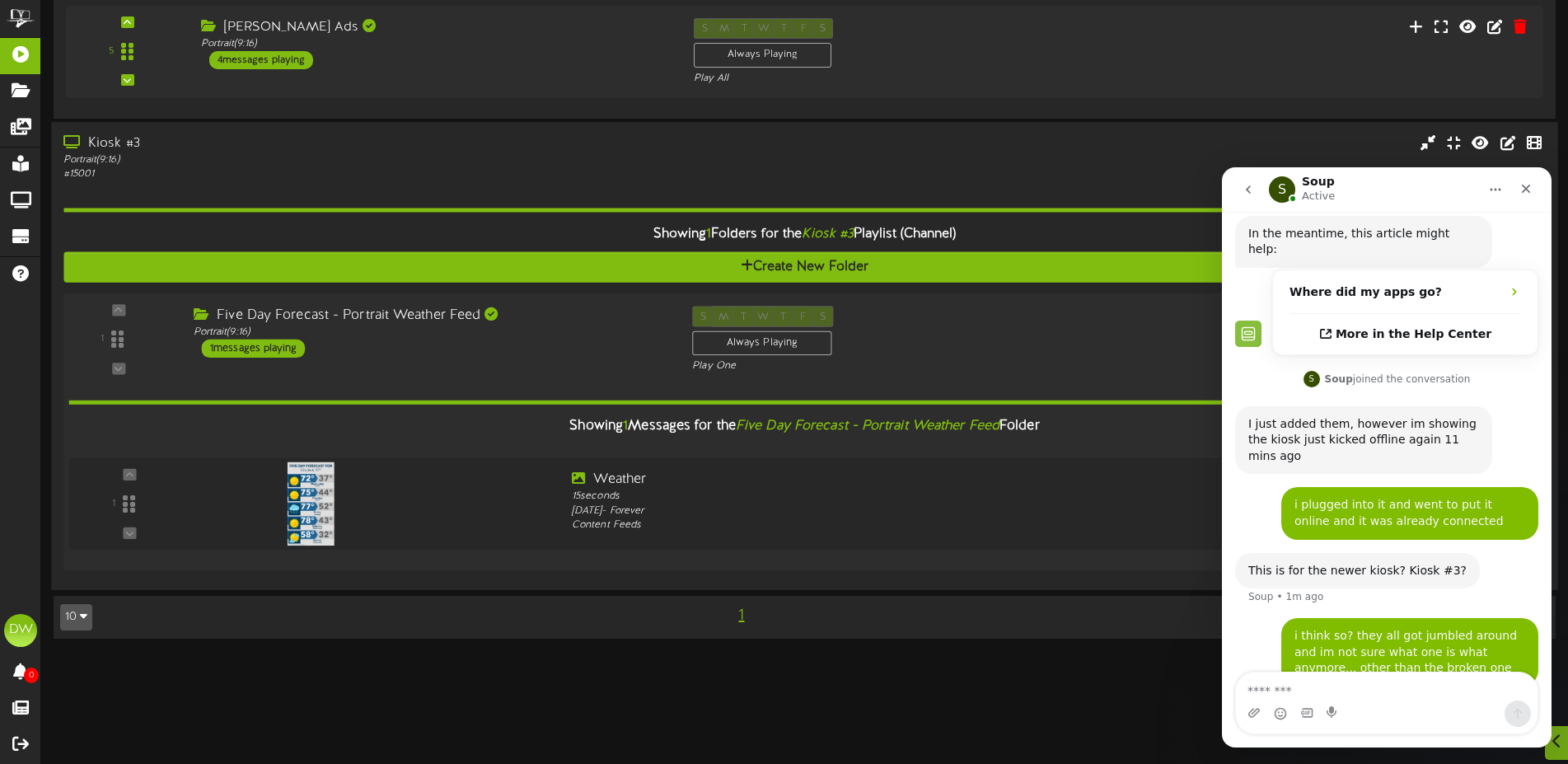
click at [432, 356] on div "Five Day Forecast - Portrait Weather Feed Portrait ( 9:16 ) 1 messages playing" at bounding box center [430, 331] width 498 height 52
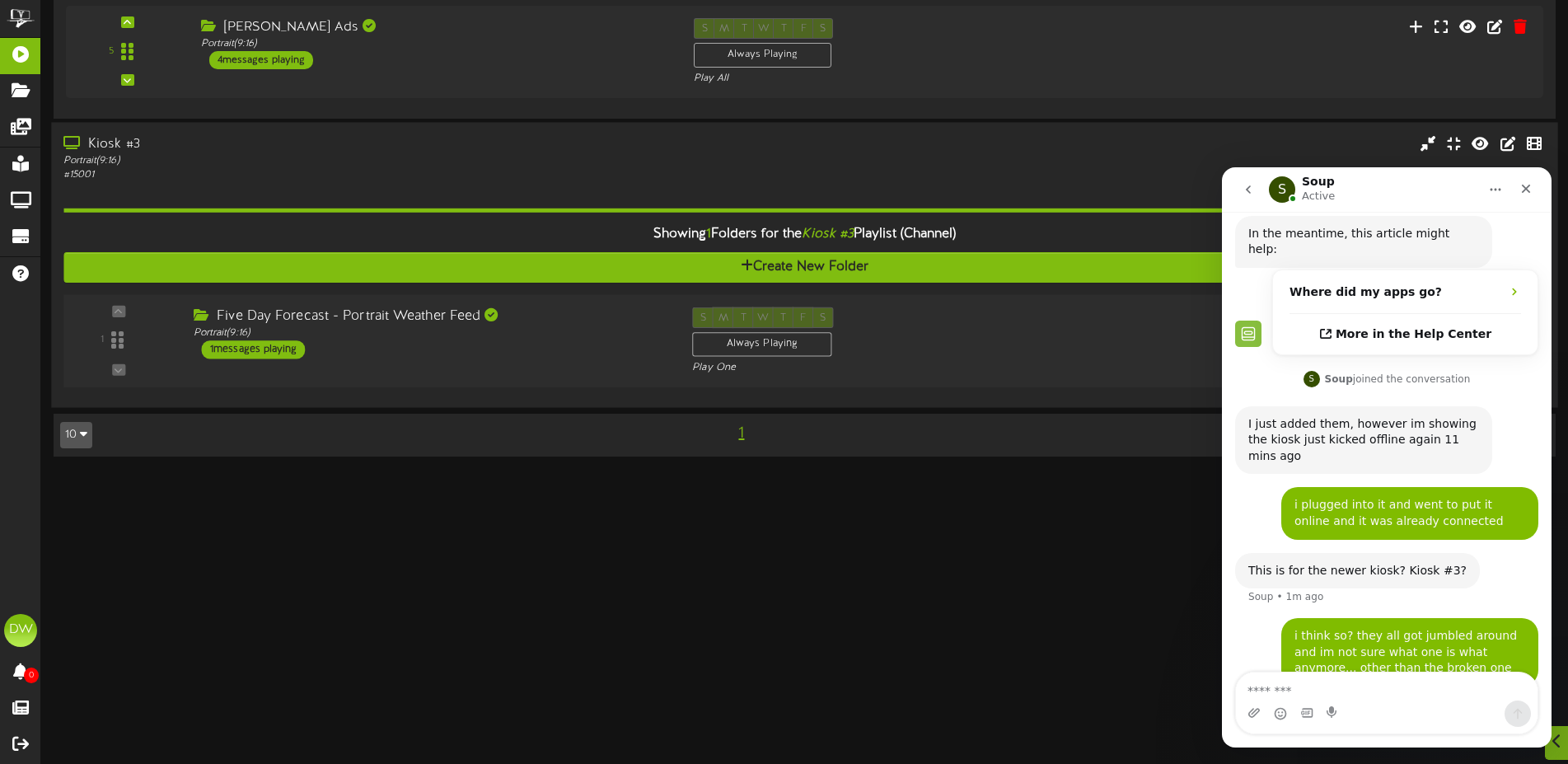
click at [424, 354] on div "Five Day Forecast - Portrait Weather Feed Portrait ( 9:16 ) 1 messages playing" at bounding box center [430, 332] width 498 height 52
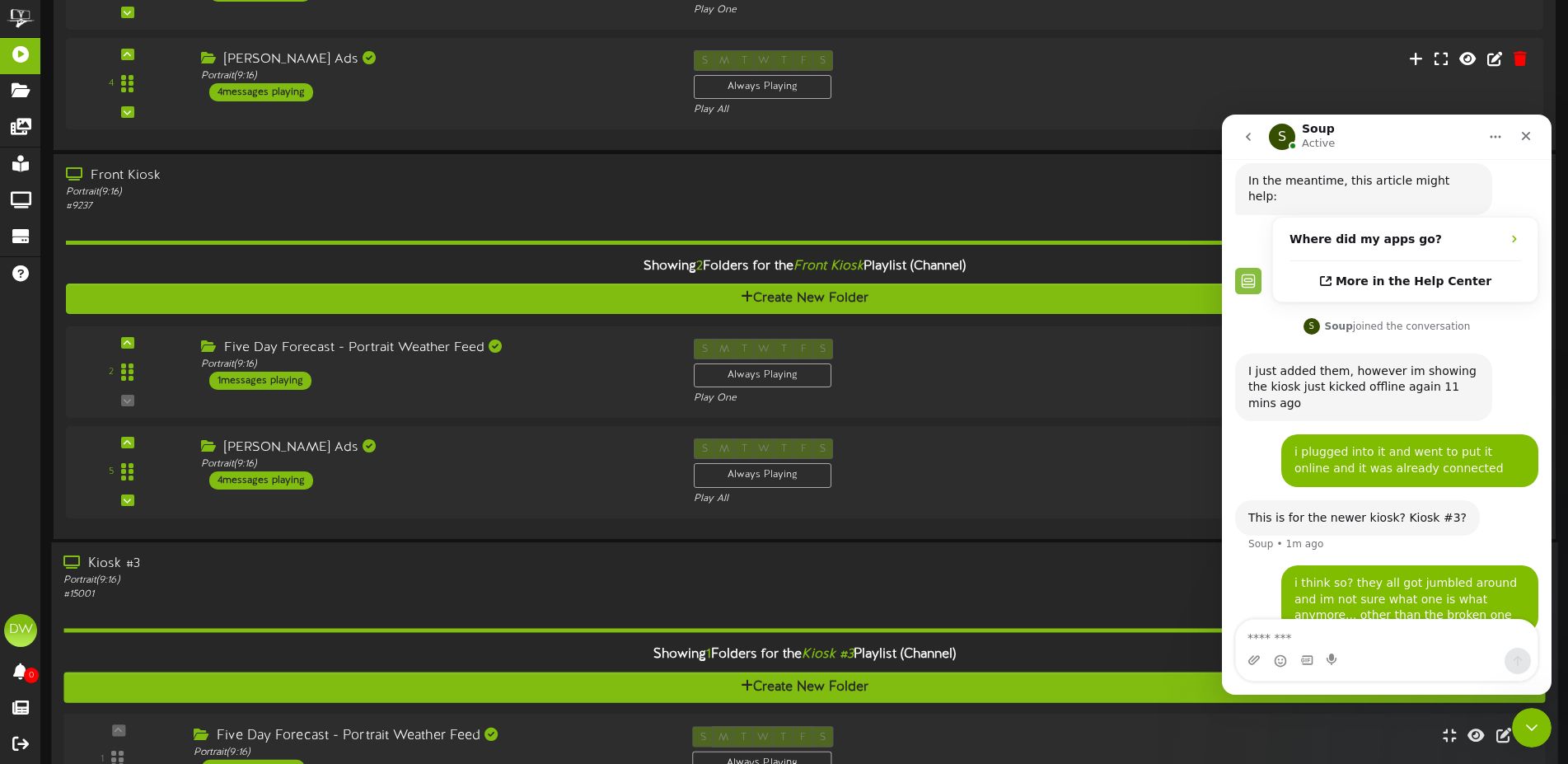
scroll to position [0, 0]
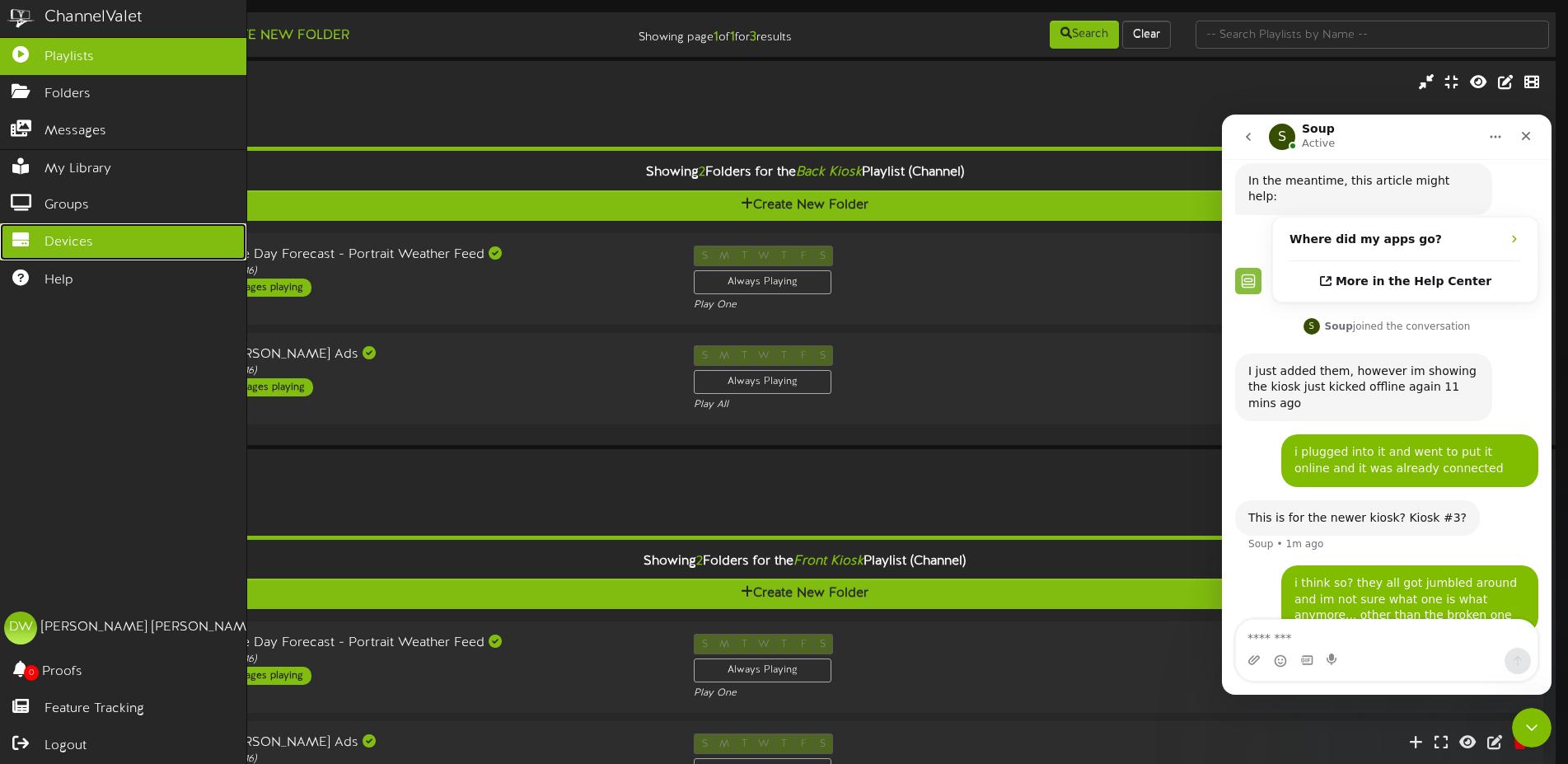
click at [44, 233] on link "Devices" at bounding box center [123, 242] width 246 height 37
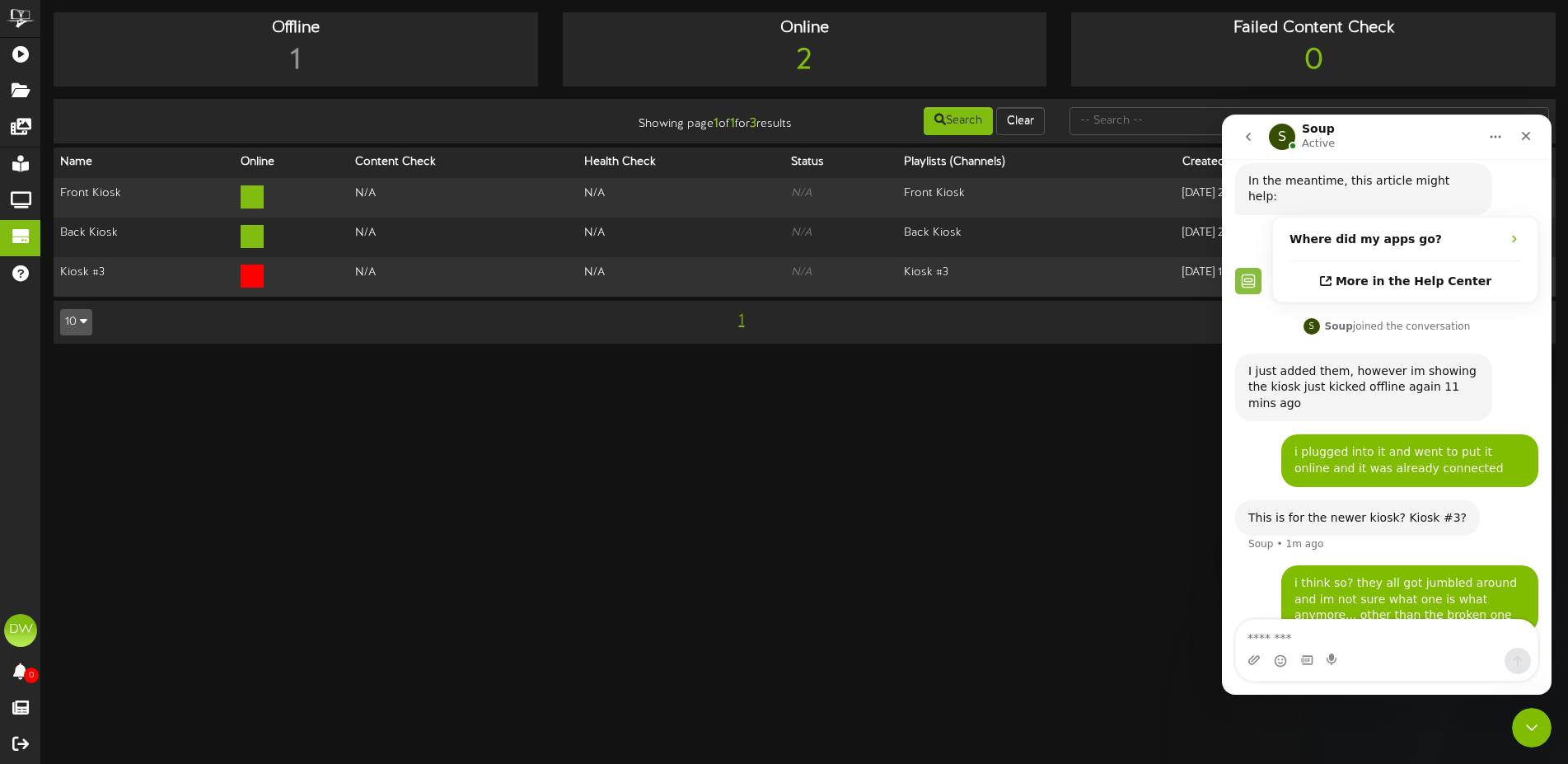
drag, startPoint x: 1446, startPoint y: 134, endPoint x: 1415, endPoint y: 124, distance: 32.6
click at [1415, 124] on div "S Soup Active" at bounding box center [1374, 137] width 209 height 29
click at [1106, 360] on html "ChannelValet Playlists Folders Messages My Library Groups Devices Help [PERSON_…" at bounding box center [784, 180] width 1568 height 360
click at [991, 360] on html "ChannelValet Playlists Folders Messages My Library Groups Devices Help [PERSON_…" at bounding box center [784, 180] width 1568 height 360
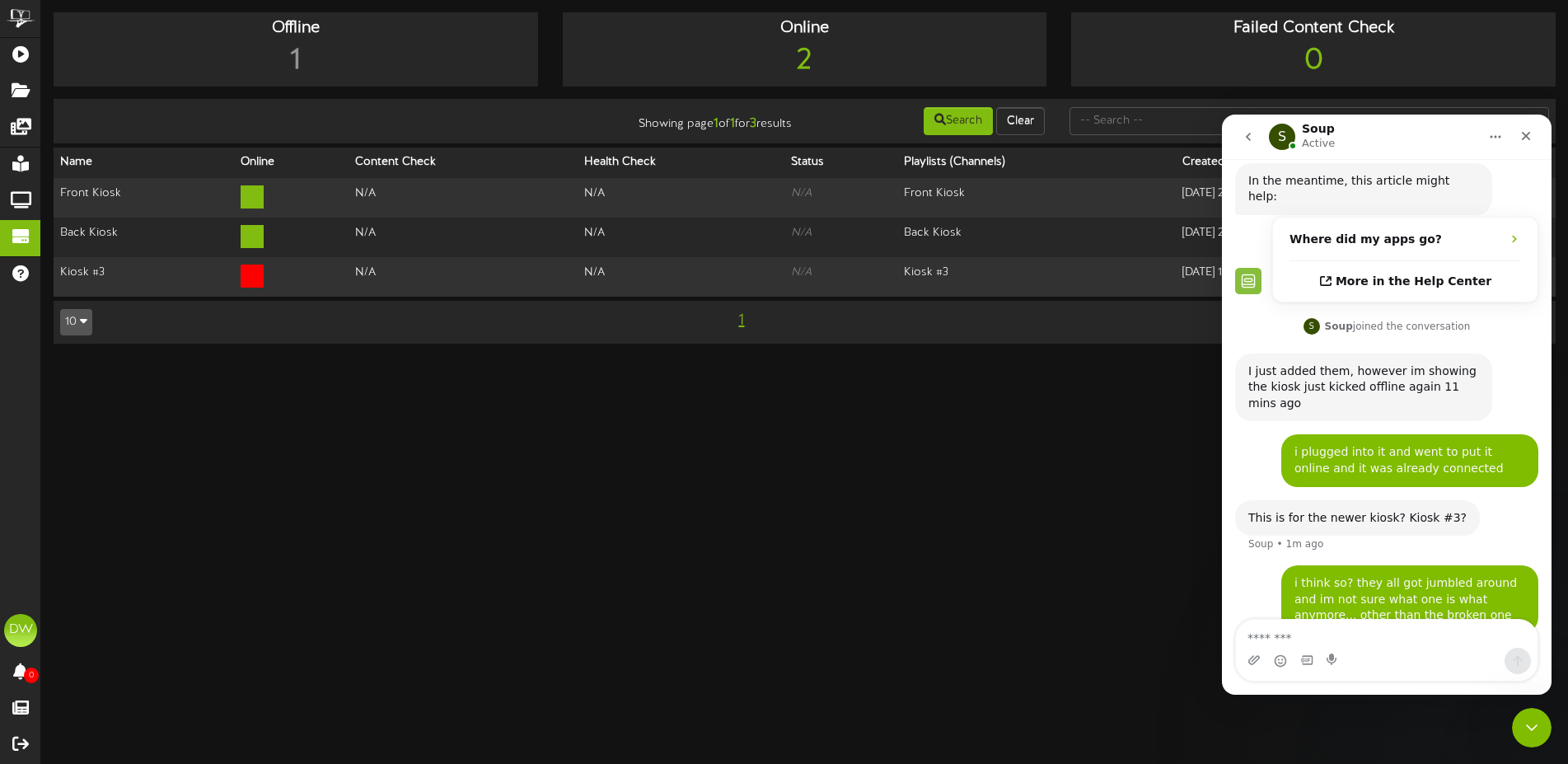
click at [1248, 133] on icon "go back" at bounding box center [1248, 137] width 13 height 13
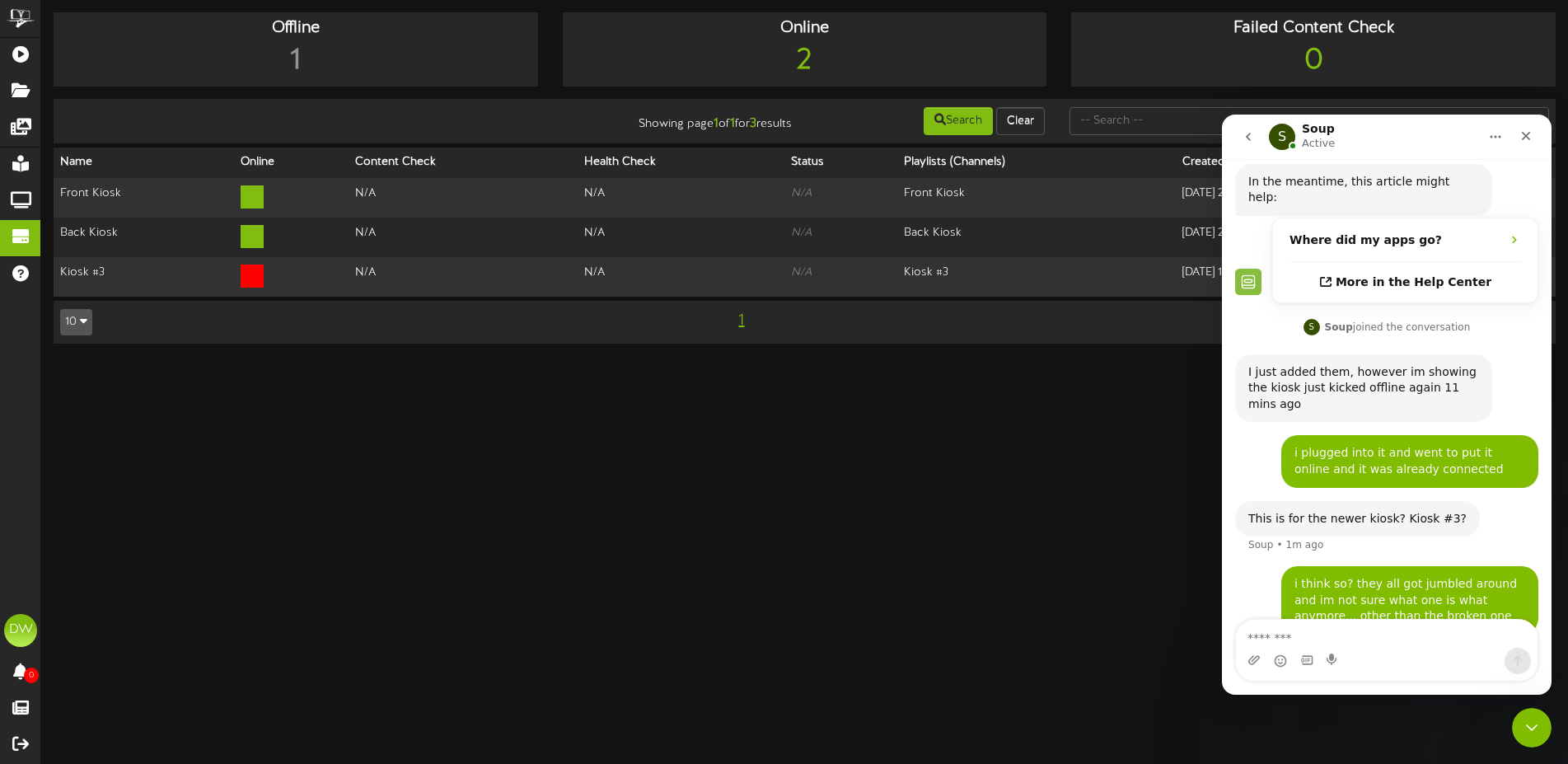
scroll to position [113, 0]
click at [1530, 724] on icon "Close Intercom Messenger" at bounding box center [1530, 726] width 20 height 20
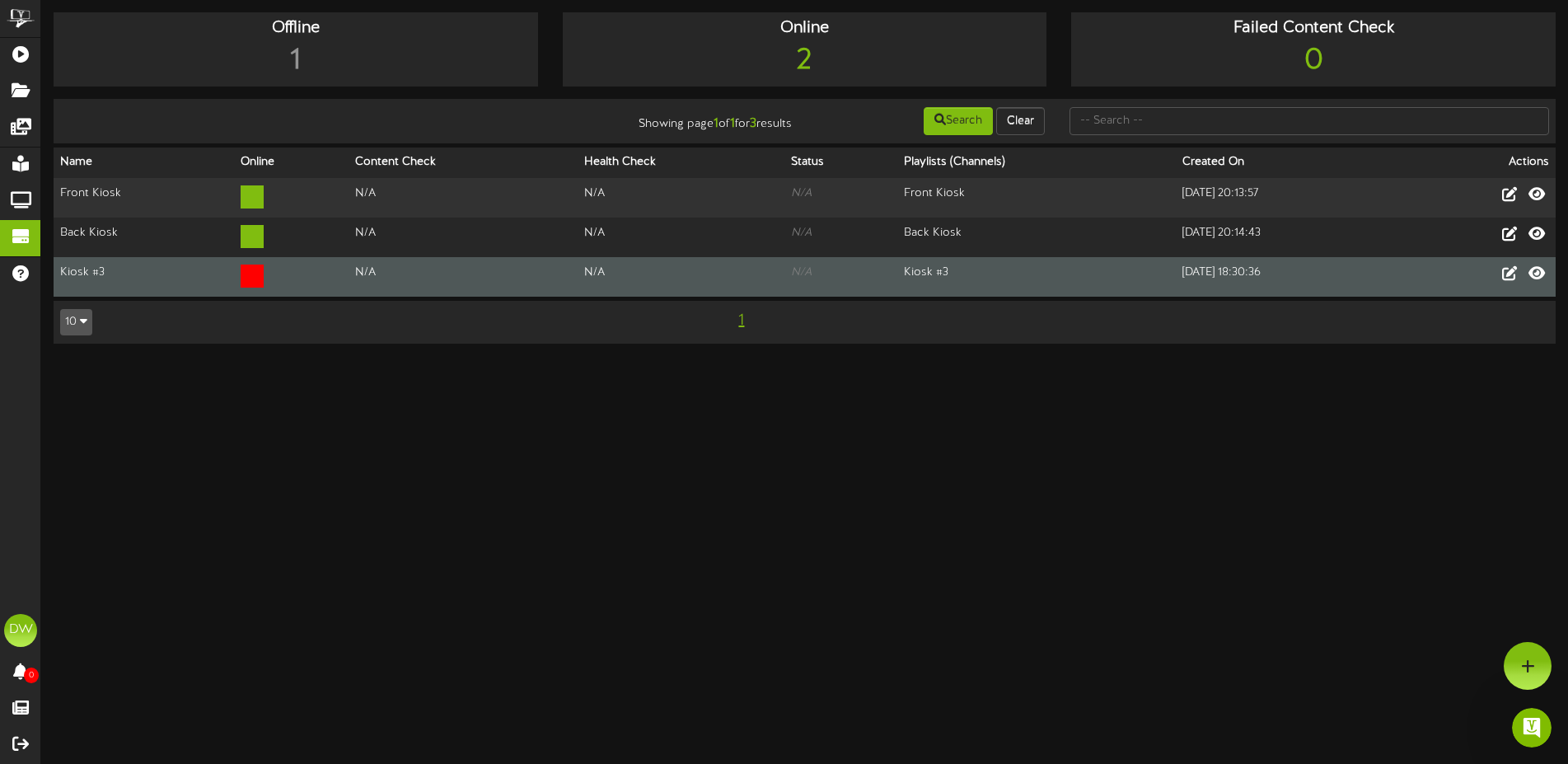
click at [243, 271] on icon at bounding box center [252, 276] width 23 height 23
click at [77, 266] on td "Kiosk #3" at bounding box center [144, 276] width 180 height 39
drag, startPoint x: 110, startPoint y: 270, endPoint x: 75, endPoint y: 265, distance: 35.4
click at [75, 265] on td "Kiosk #3" at bounding box center [144, 276] width 180 height 39
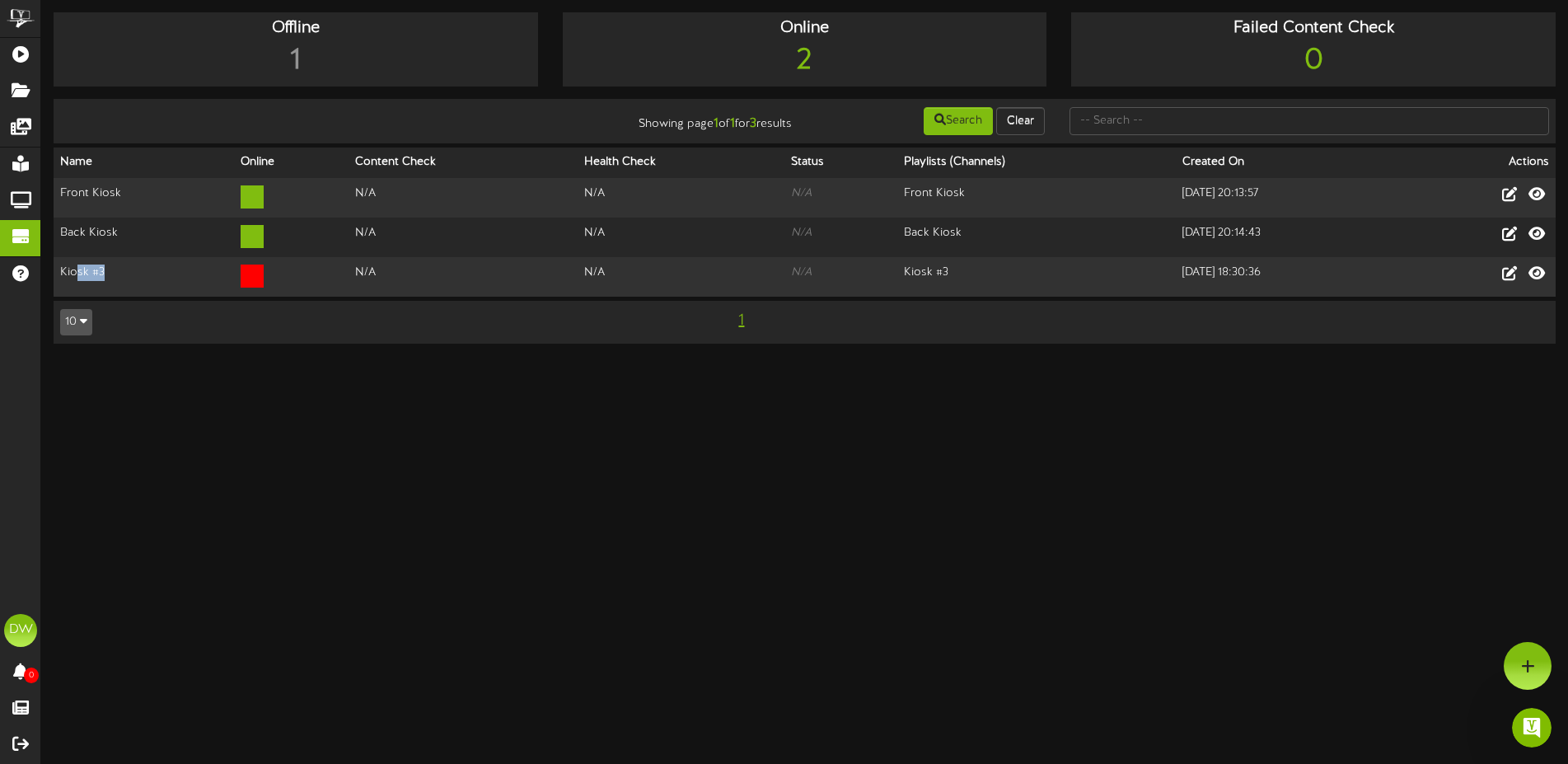
click at [89, 312] on button "10" at bounding box center [76, 322] width 33 height 27
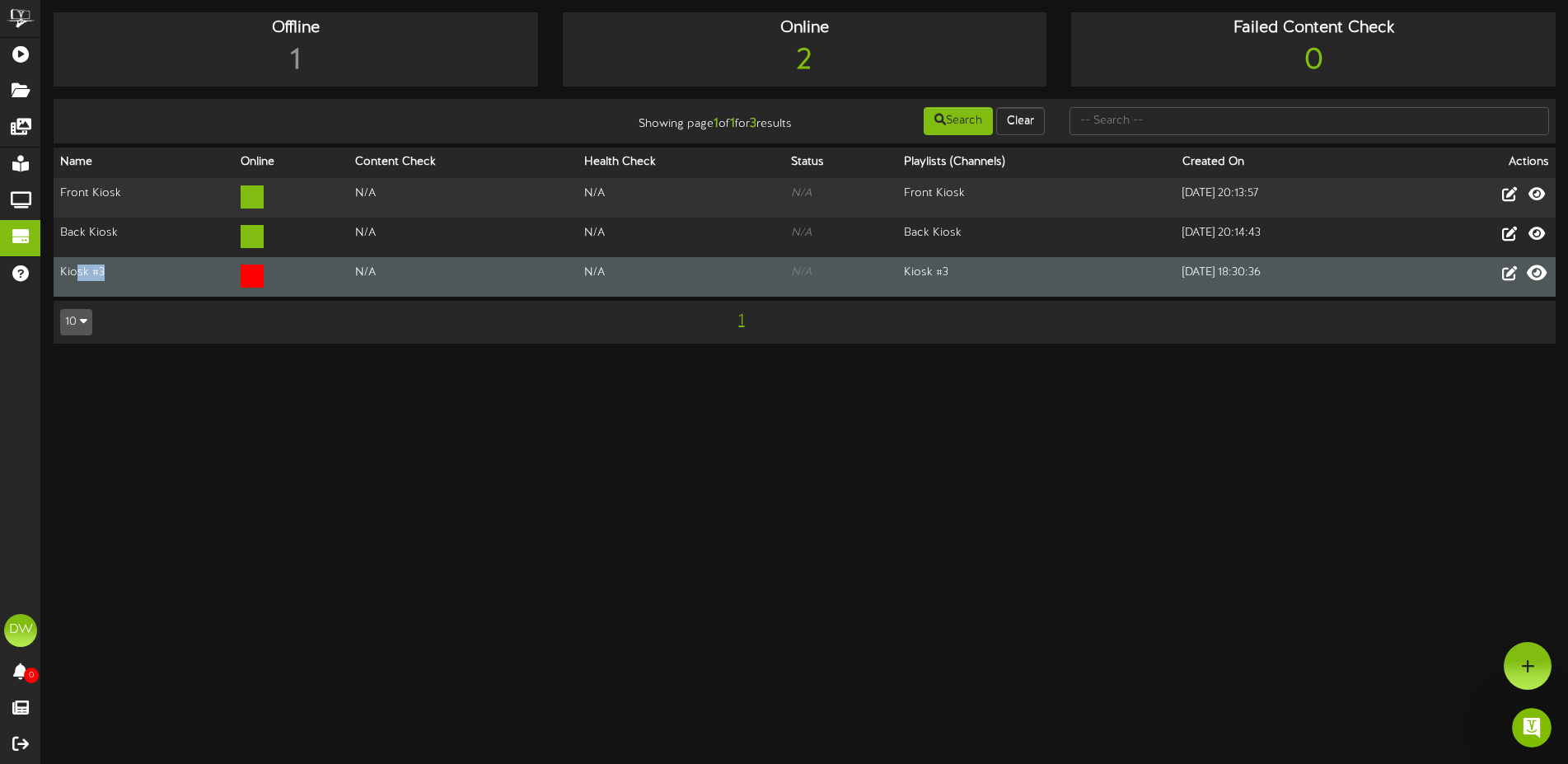
click at [1541, 272] on icon at bounding box center [1537, 273] width 20 height 18
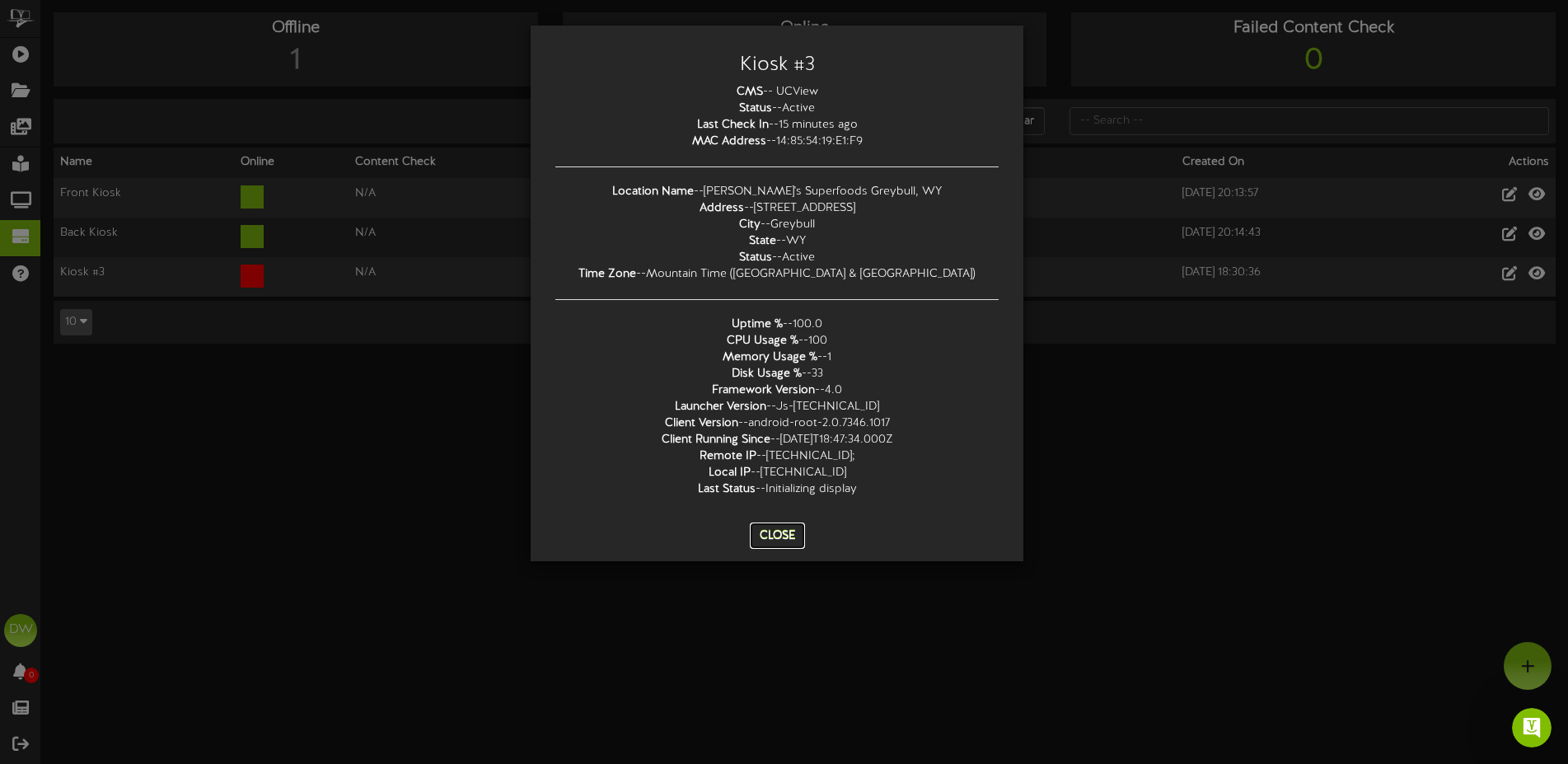
click at [800, 526] on button "Close" at bounding box center [778, 536] width 55 height 27
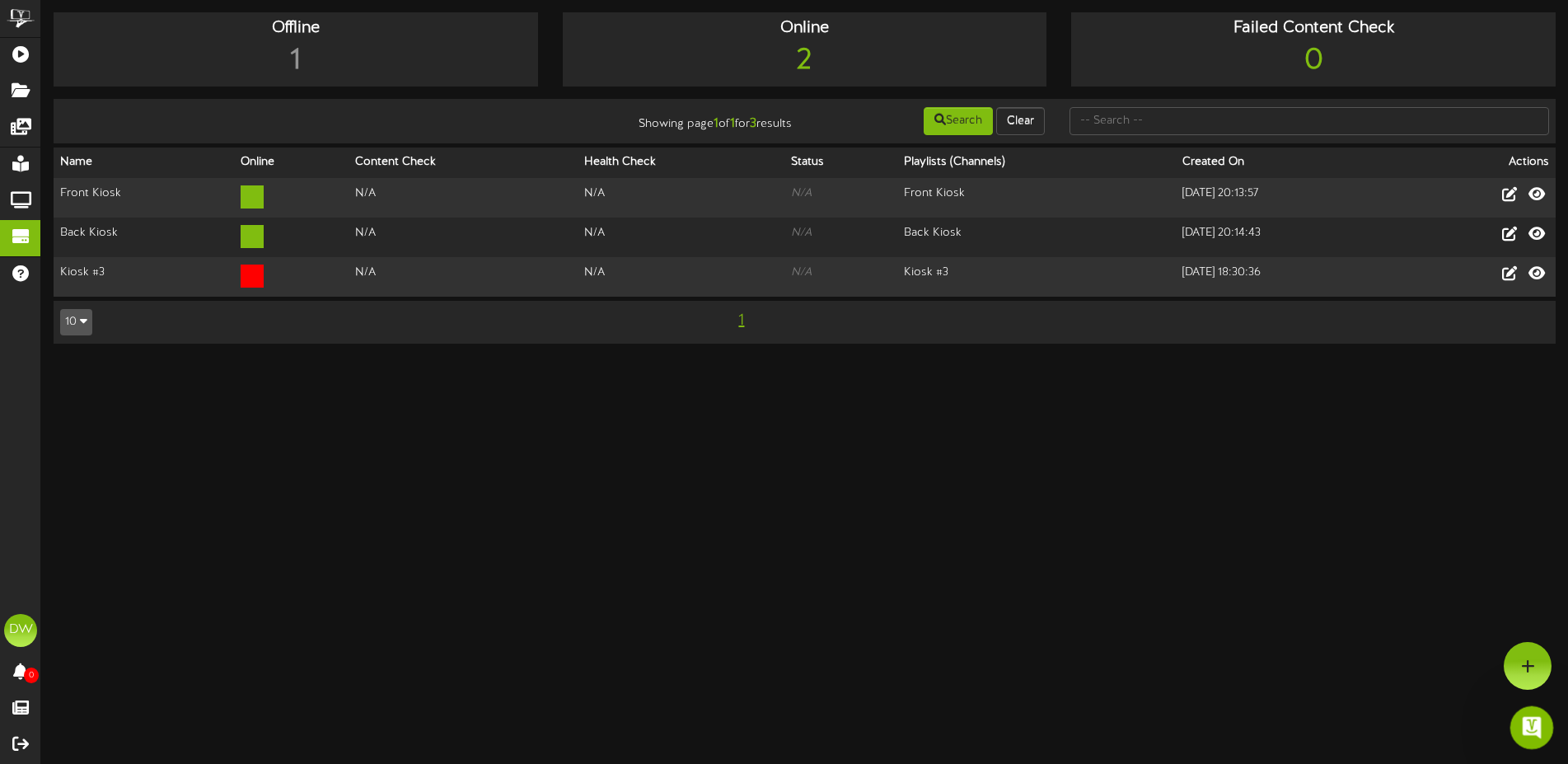
click at [1535, 726] on icon "Open Intercom Messenger" at bounding box center [1530, 726] width 28 height 28
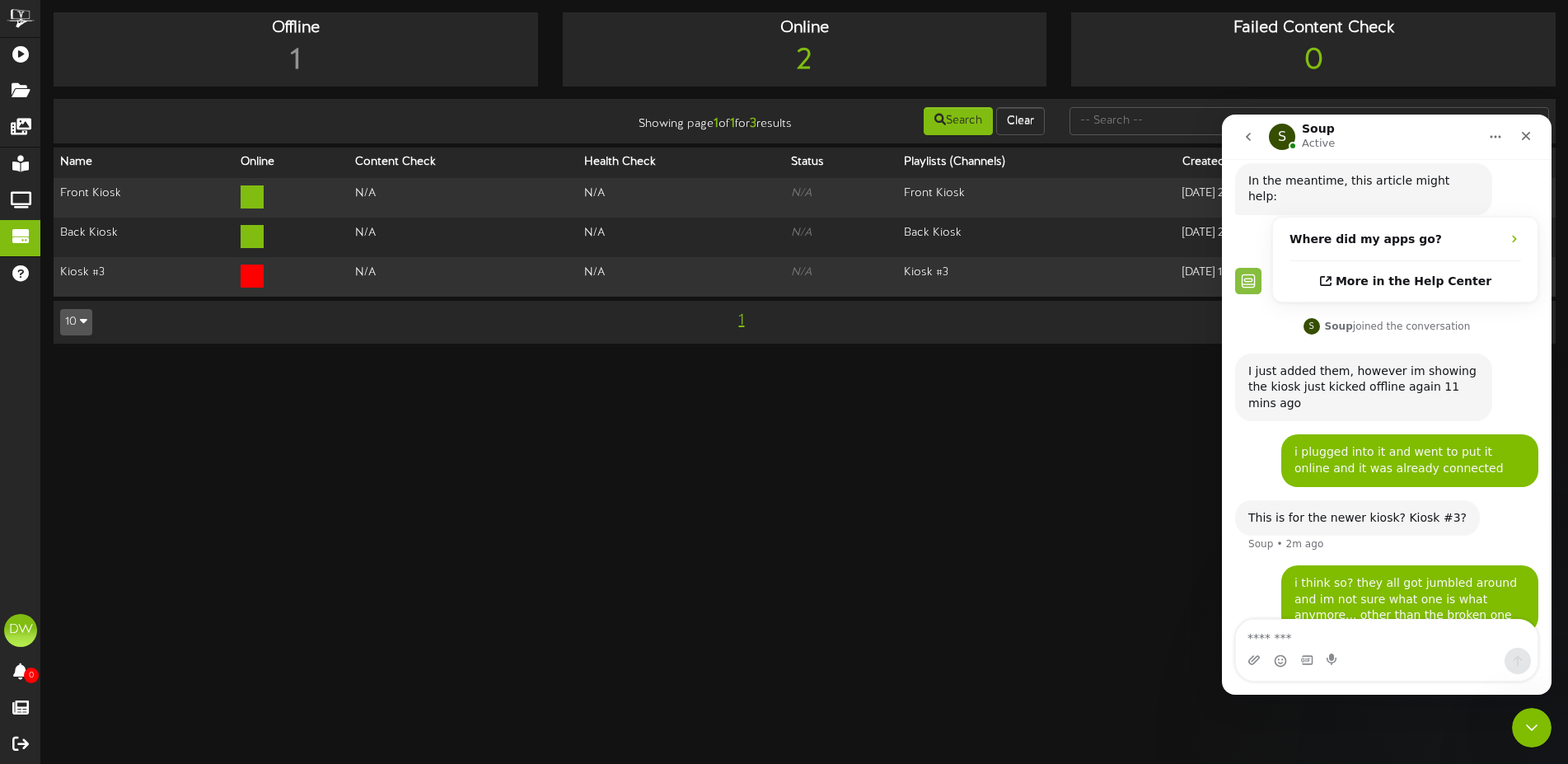
click at [1384, 620] on textarea "Message…" at bounding box center [1386, 635] width 301 height 28
type textarea "**********"
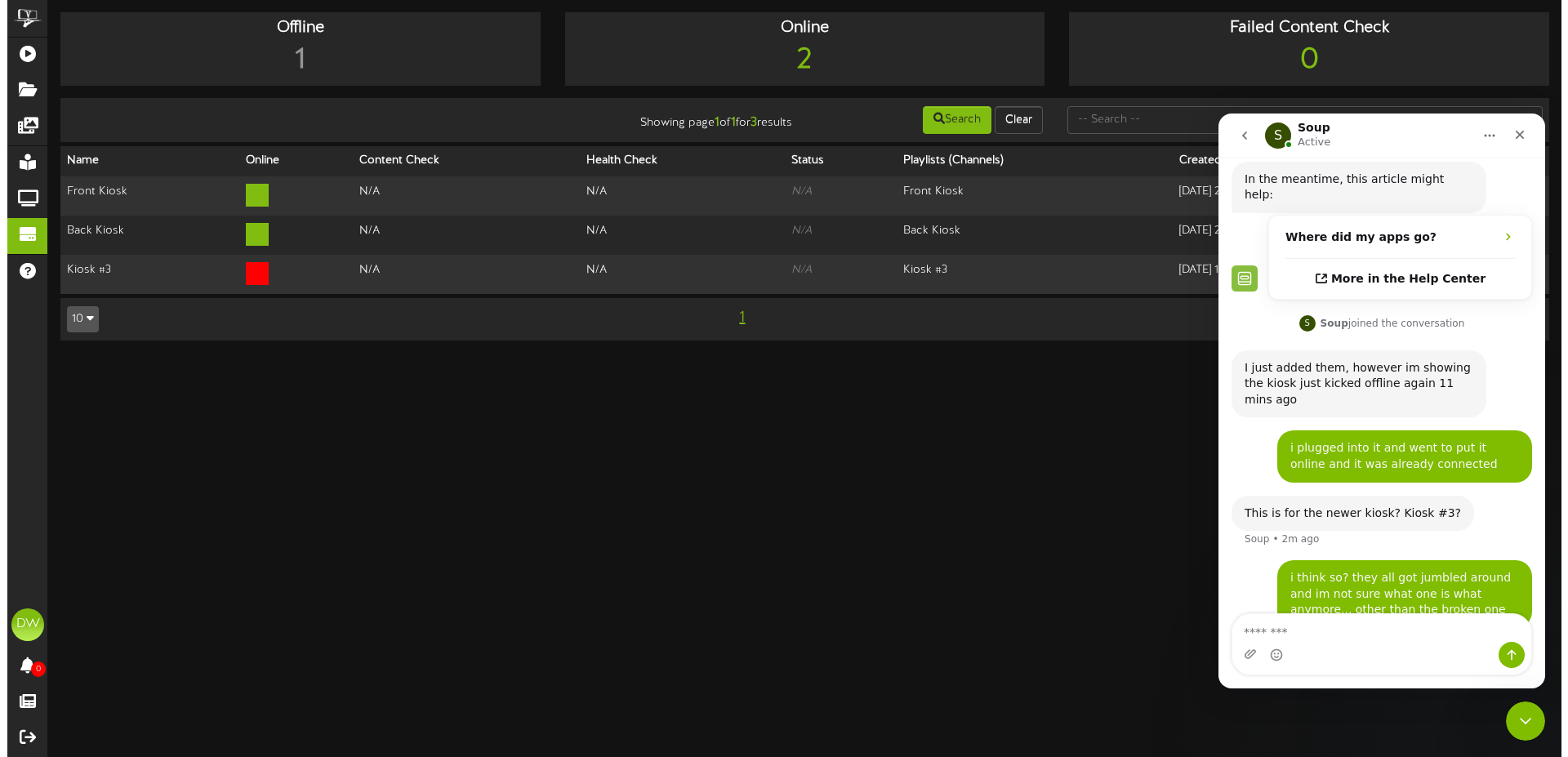
scroll to position [149, 0]
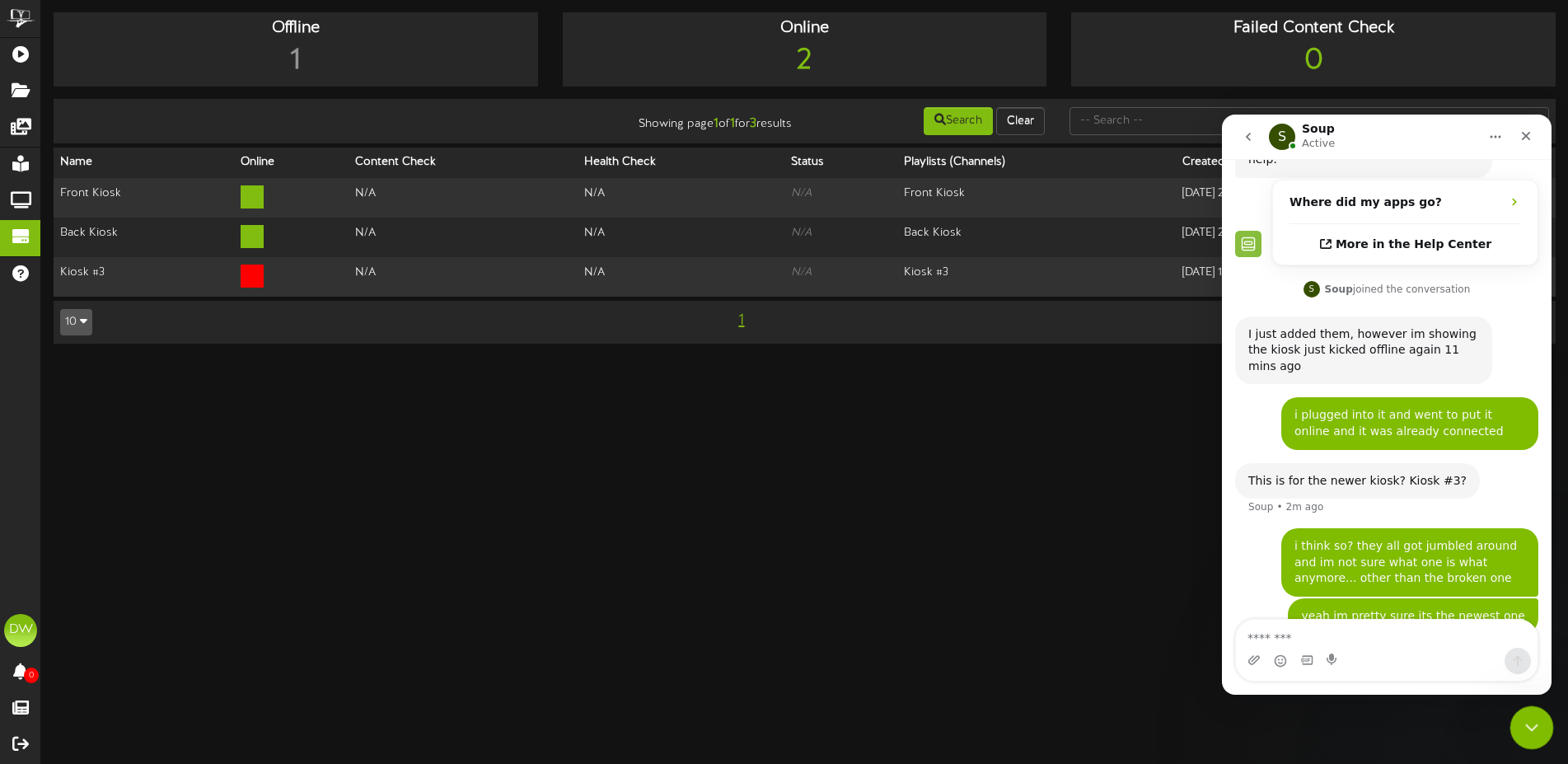
click at [1529, 713] on div "Close Intercom Messenger" at bounding box center [1529, 725] width 39 height 39
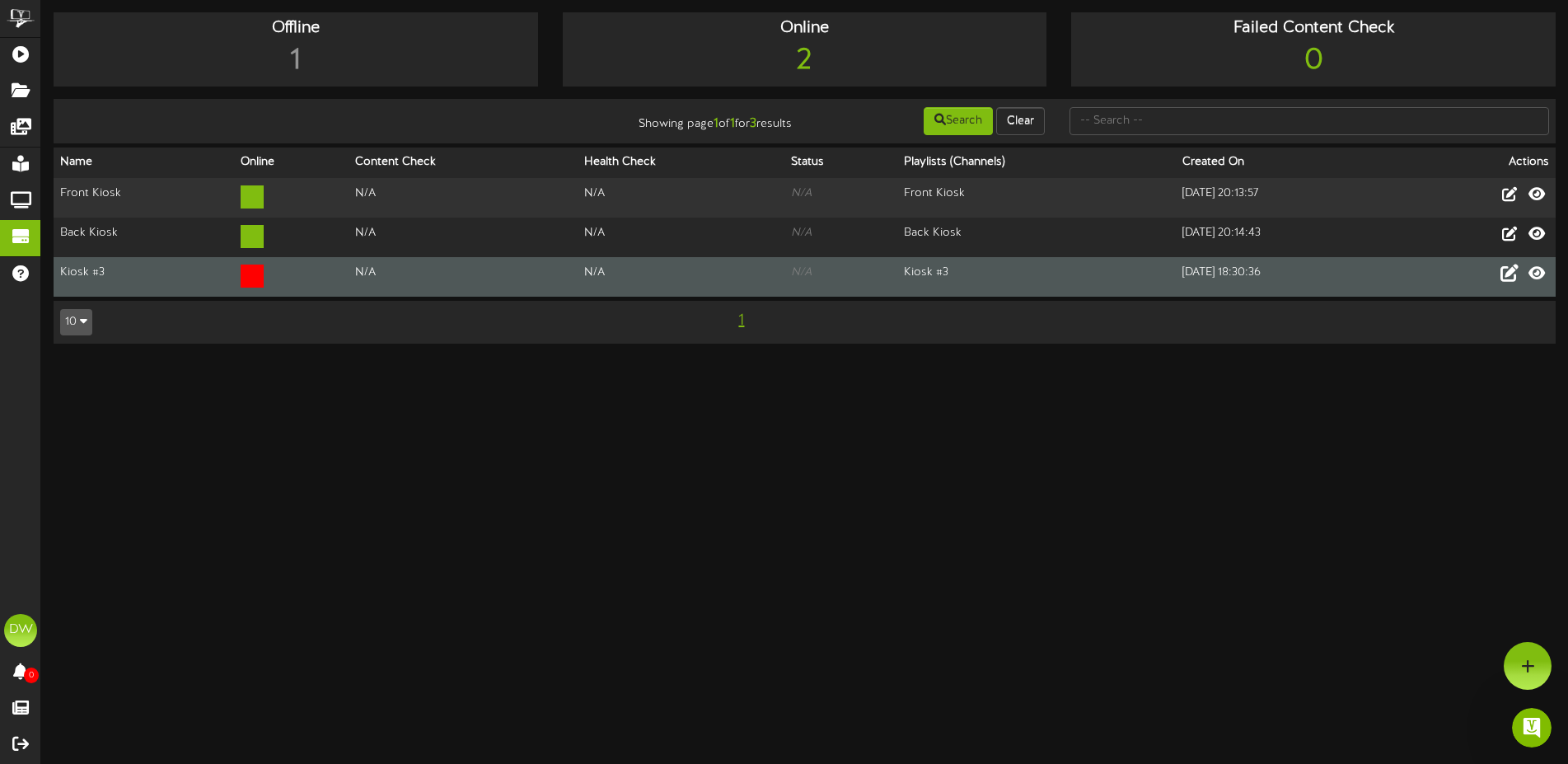
click at [1504, 274] on icon at bounding box center [1510, 273] width 18 height 18
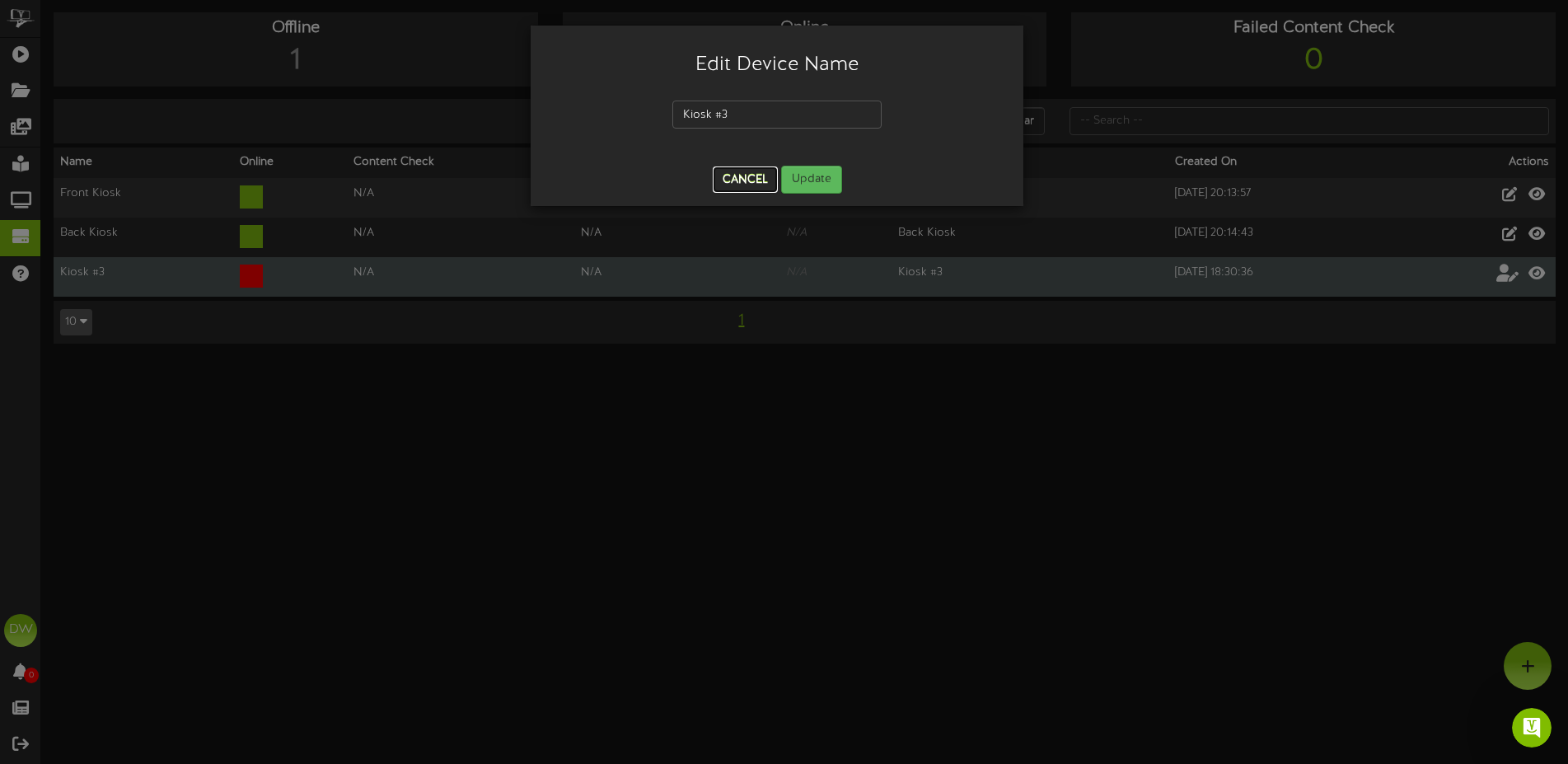
click at [738, 178] on button "Cancel" at bounding box center [745, 180] width 65 height 27
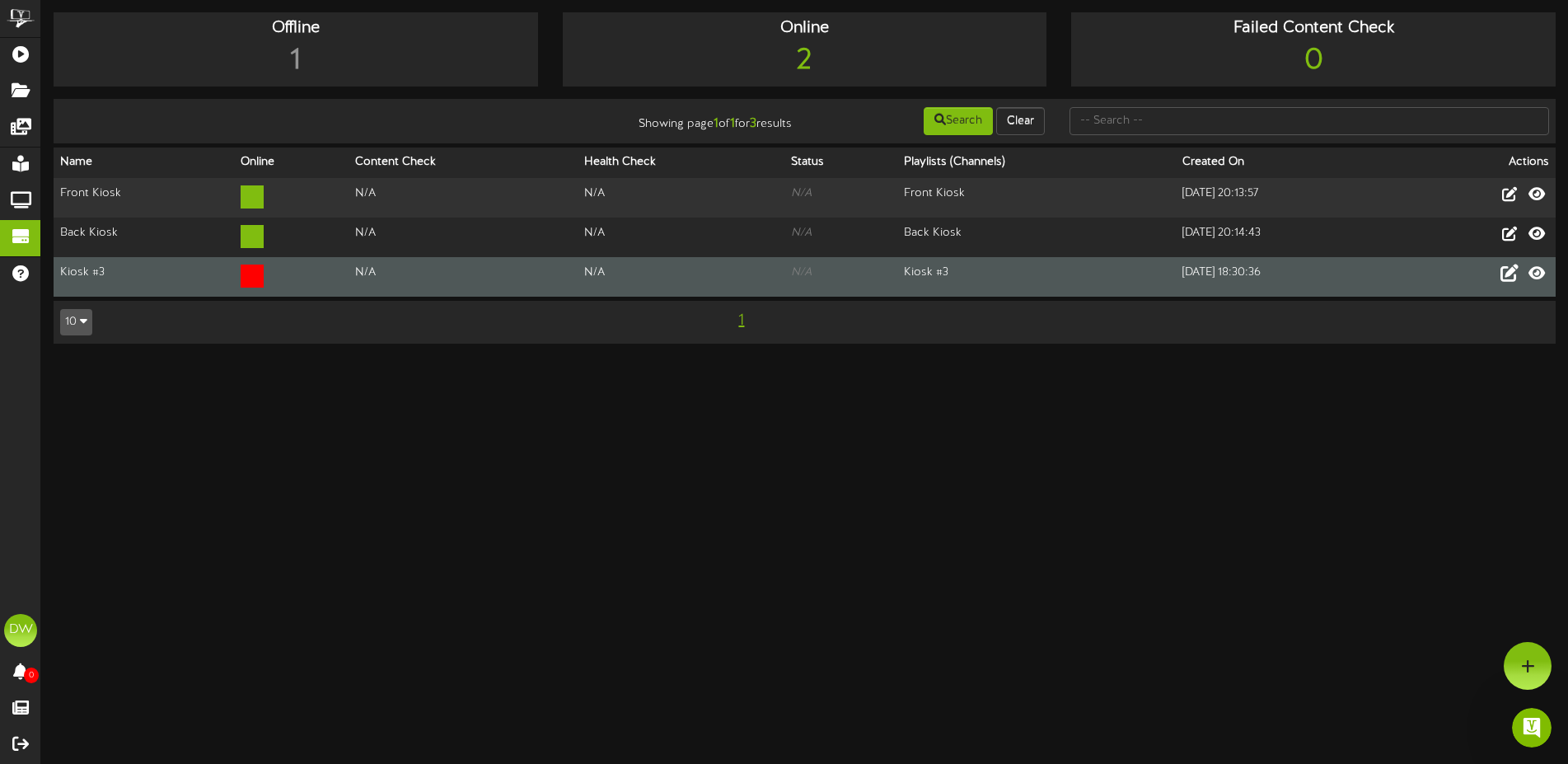
click at [349, 271] on td "N/A" at bounding box center [463, 276] width 229 height 39
click at [80, 261] on td "Kiosk #3" at bounding box center [144, 276] width 180 height 39
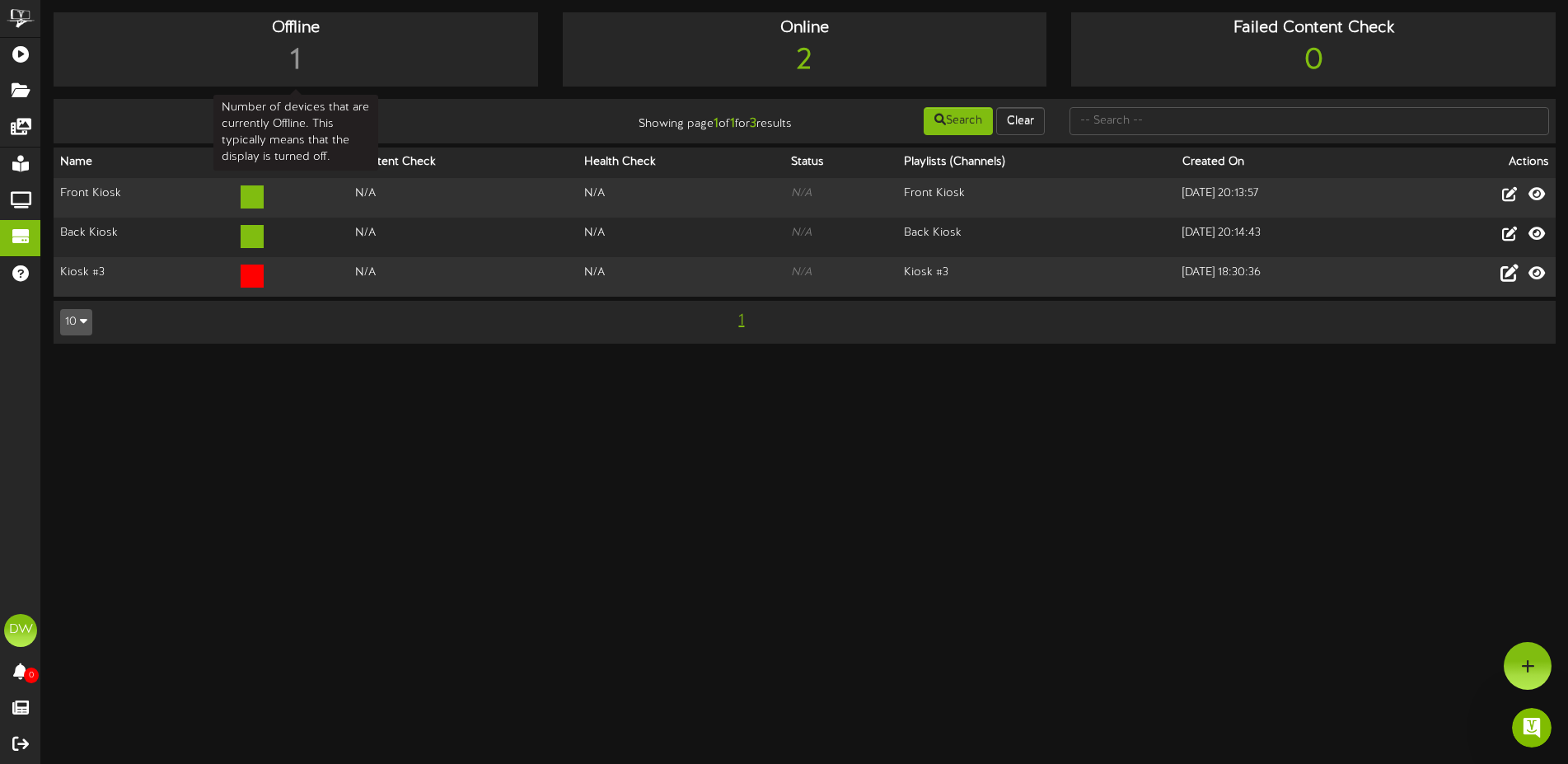
click at [294, 50] on div "1" at bounding box center [295, 61] width 476 height 42
click at [815, 63] on div "2" at bounding box center [804, 61] width 476 height 42
click at [795, 63] on div "2" at bounding box center [804, 61] width 476 height 42
click at [804, 63] on div "2" at bounding box center [804, 61] width 476 height 42
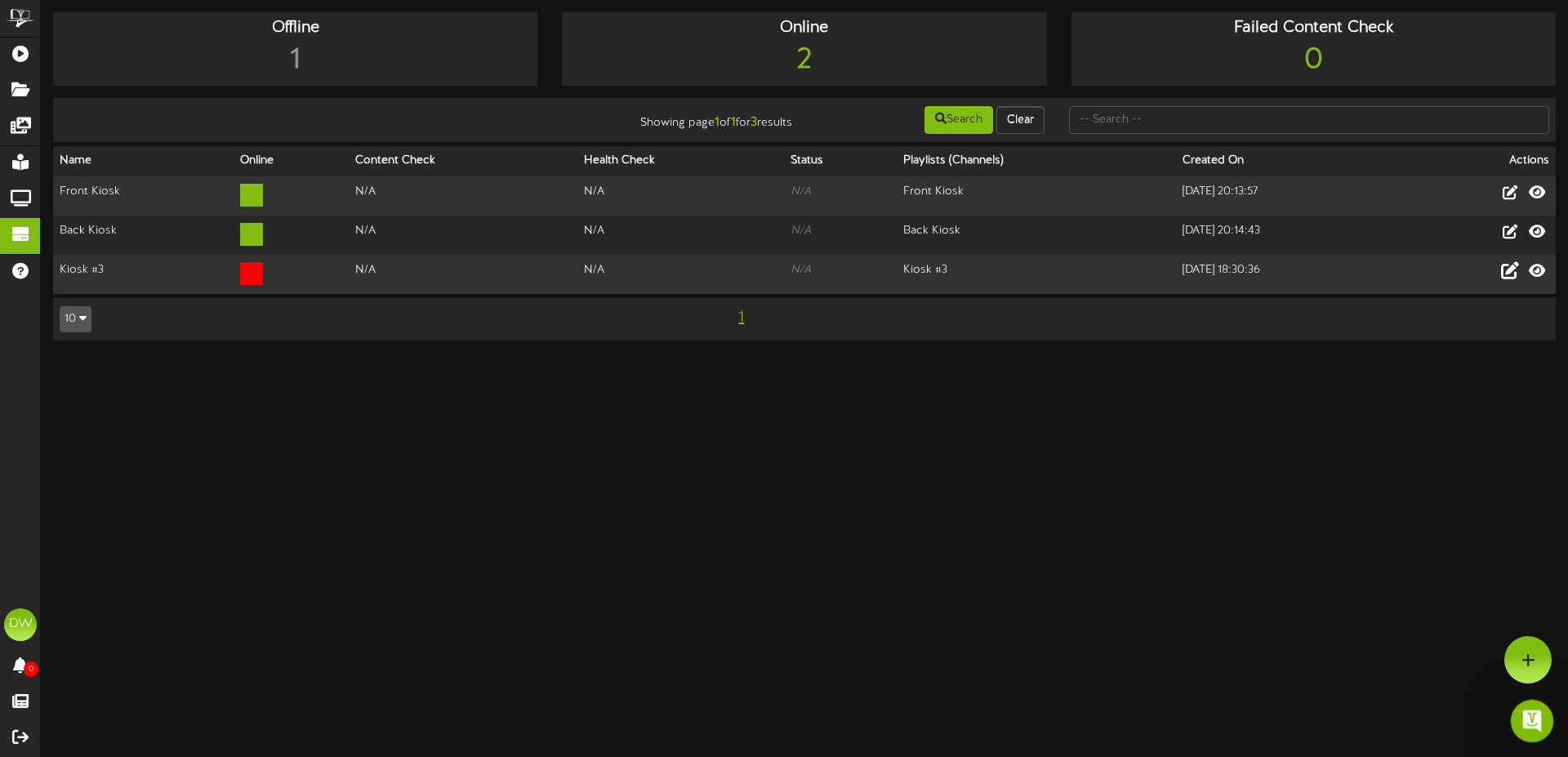
click at [1522, 712] on icon "Open Intercom Messenger" at bounding box center [1530, 719] width 27 height 27
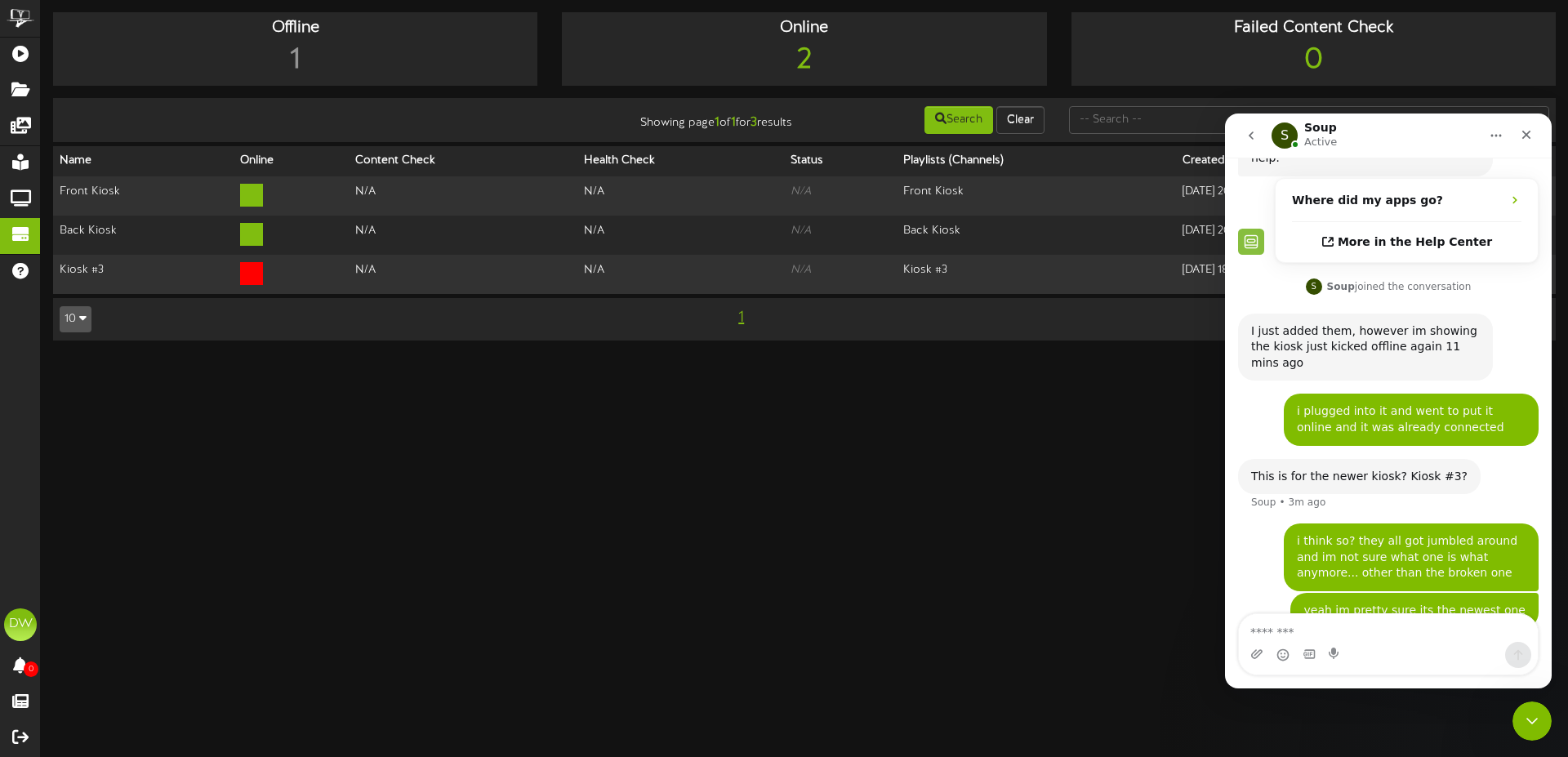
click at [1379, 117] on nav "S Soup Active" at bounding box center [1388, 135] width 327 height 44
click at [1535, 717] on icon "Close Intercom Messenger" at bounding box center [1530, 719] width 20 height 20
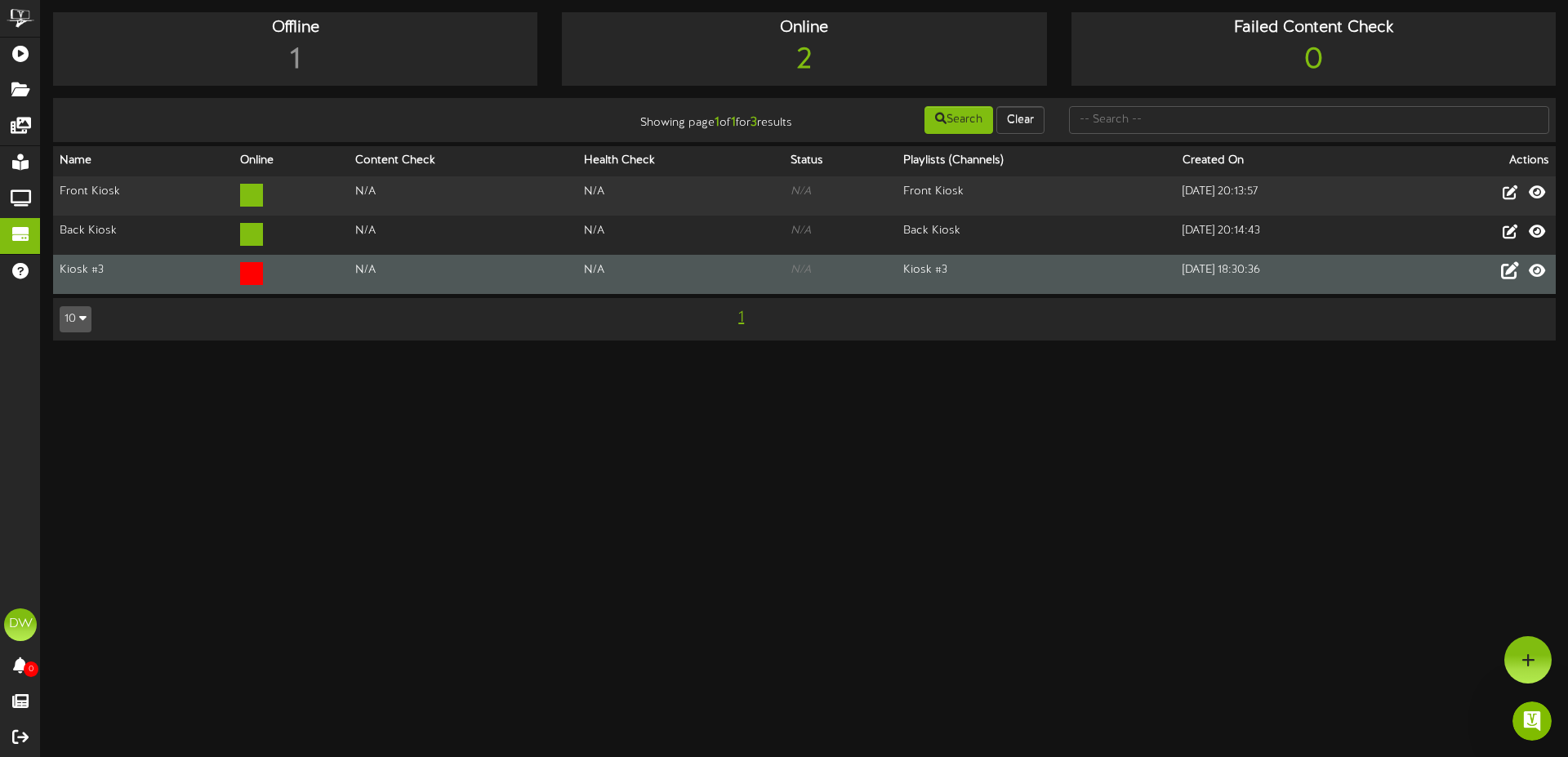
click at [1178, 268] on td "[DATE] 18:30:36" at bounding box center [1288, 274] width 223 height 39
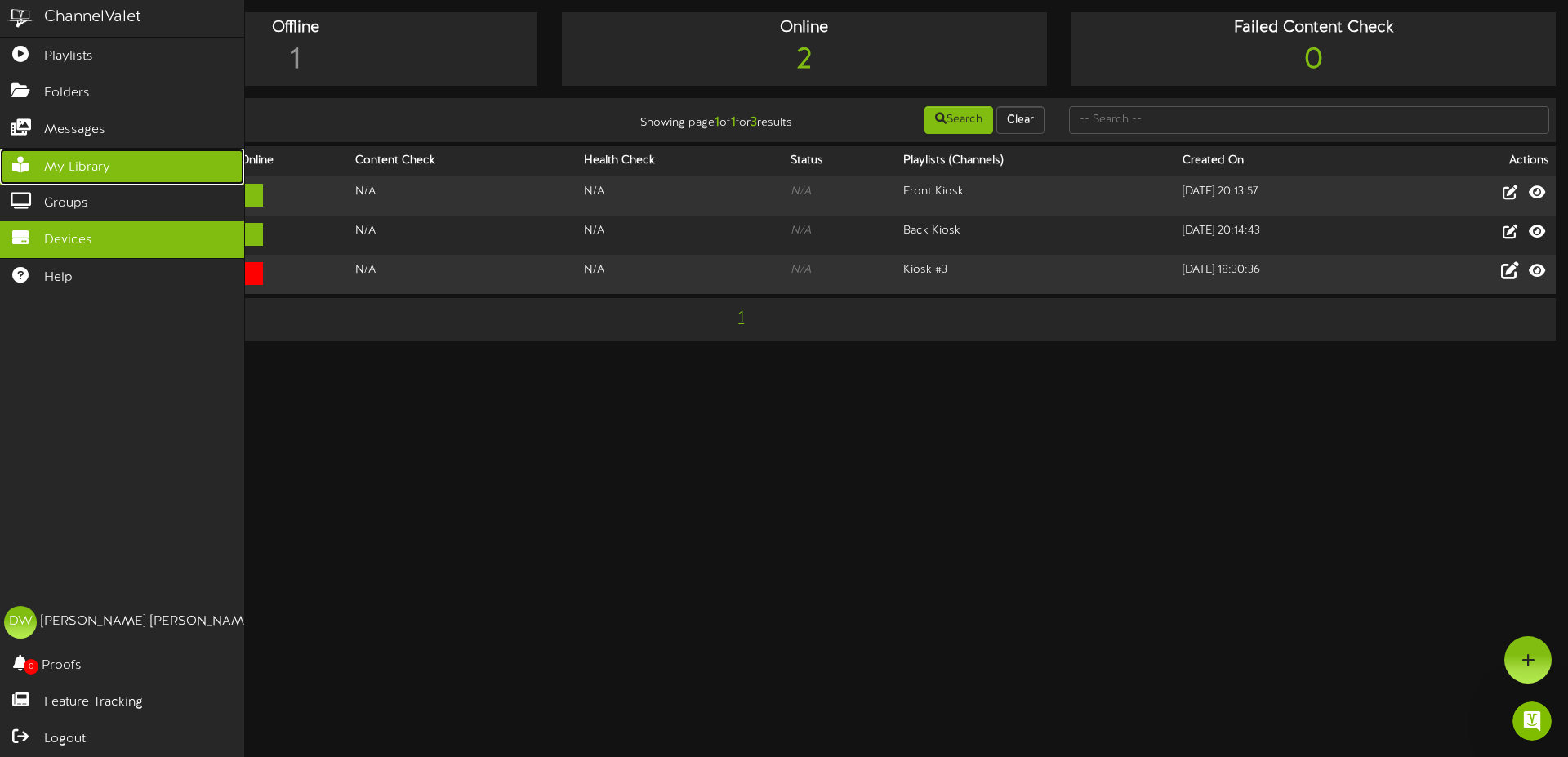
click at [22, 163] on icon at bounding box center [20, 163] width 41 height 12
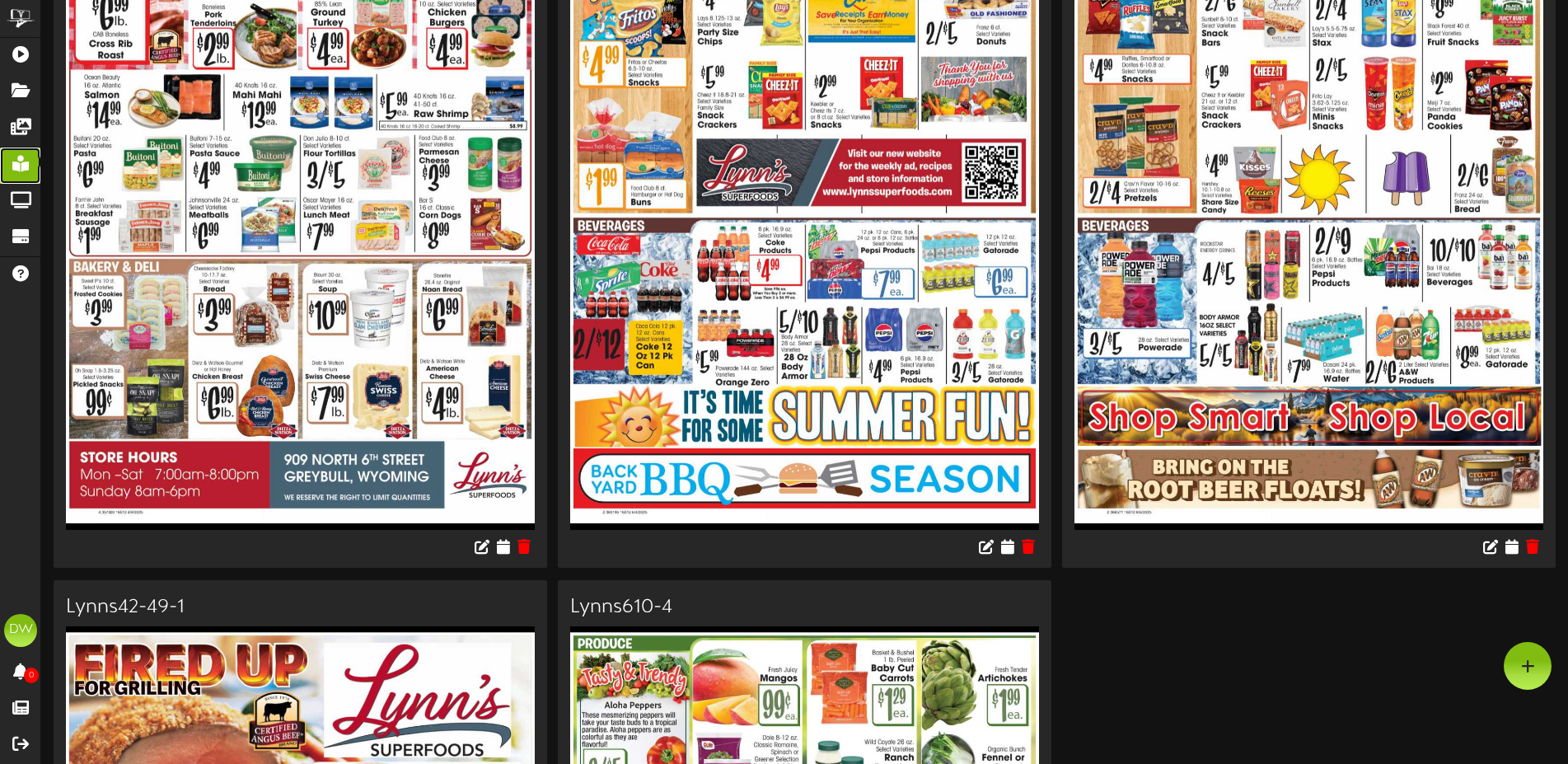
scroll to position [30749, 0]
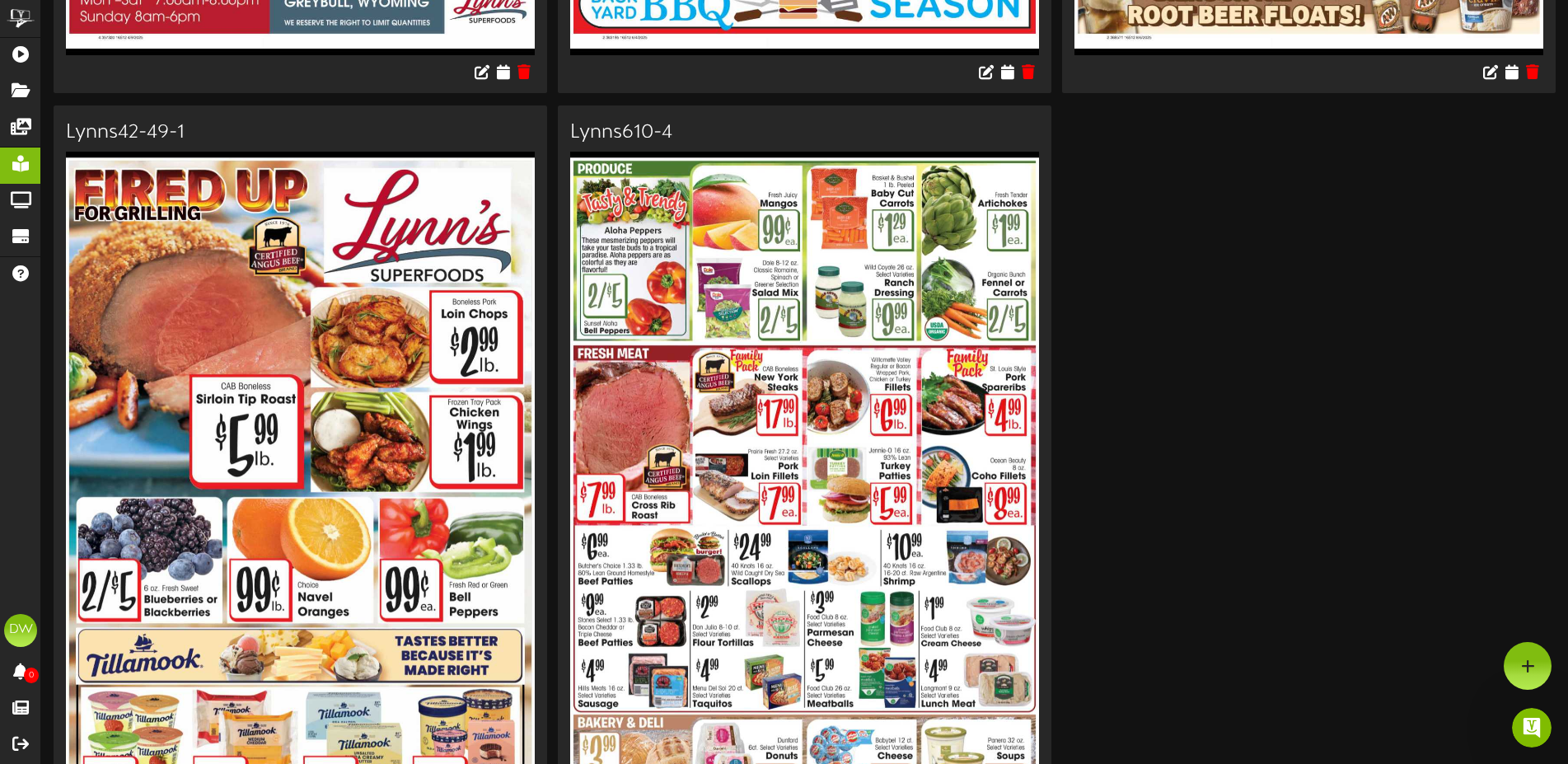
click at [1534, 723] on icon "Open Intercom Messenger" at bounding box center [1530, 726] width 28 height 28
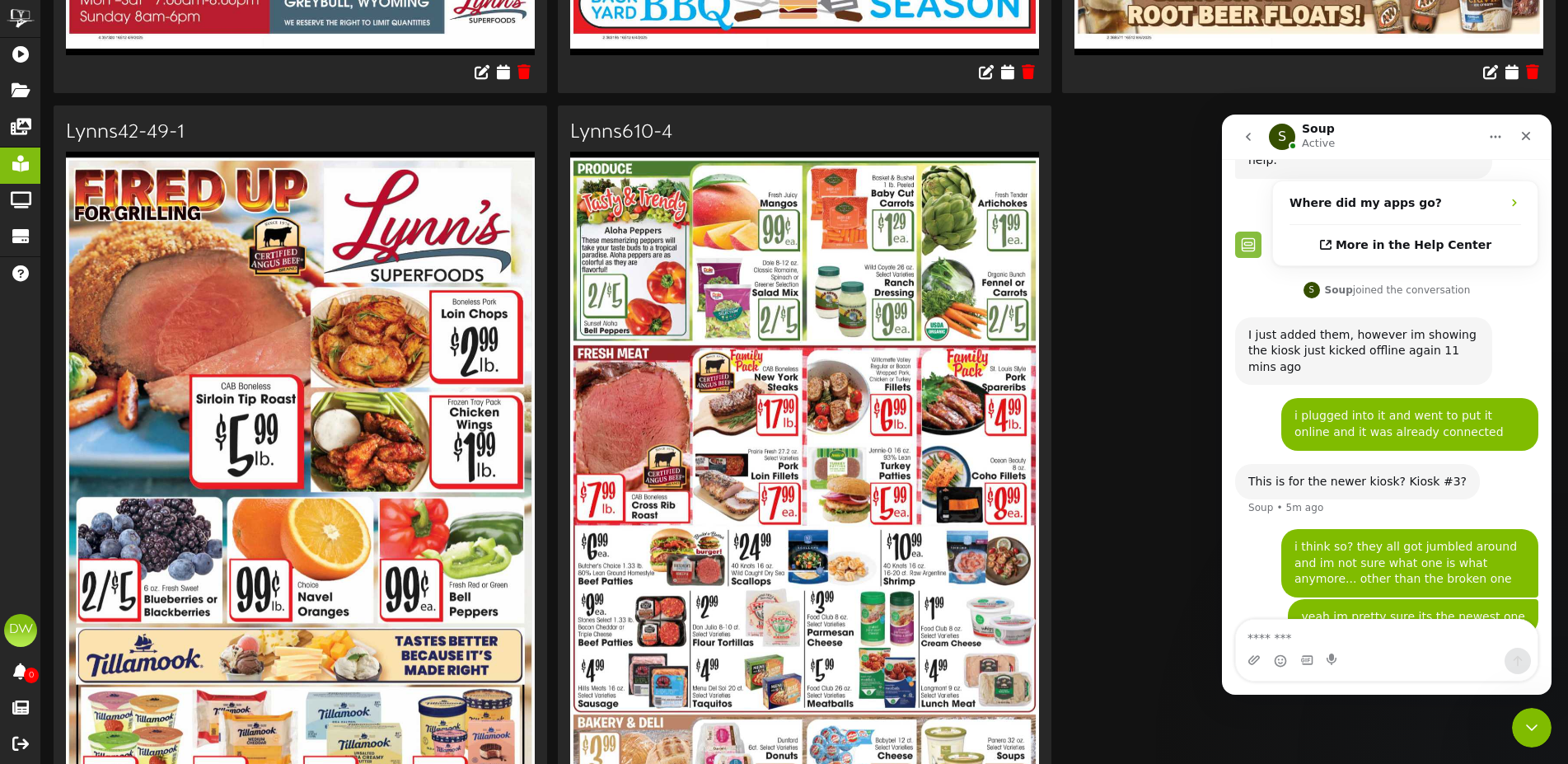
scroll to position [150, 0]
click at [1403, 640] on textarea "Message…" at bounding box center [1386, 635] width 301 height 28
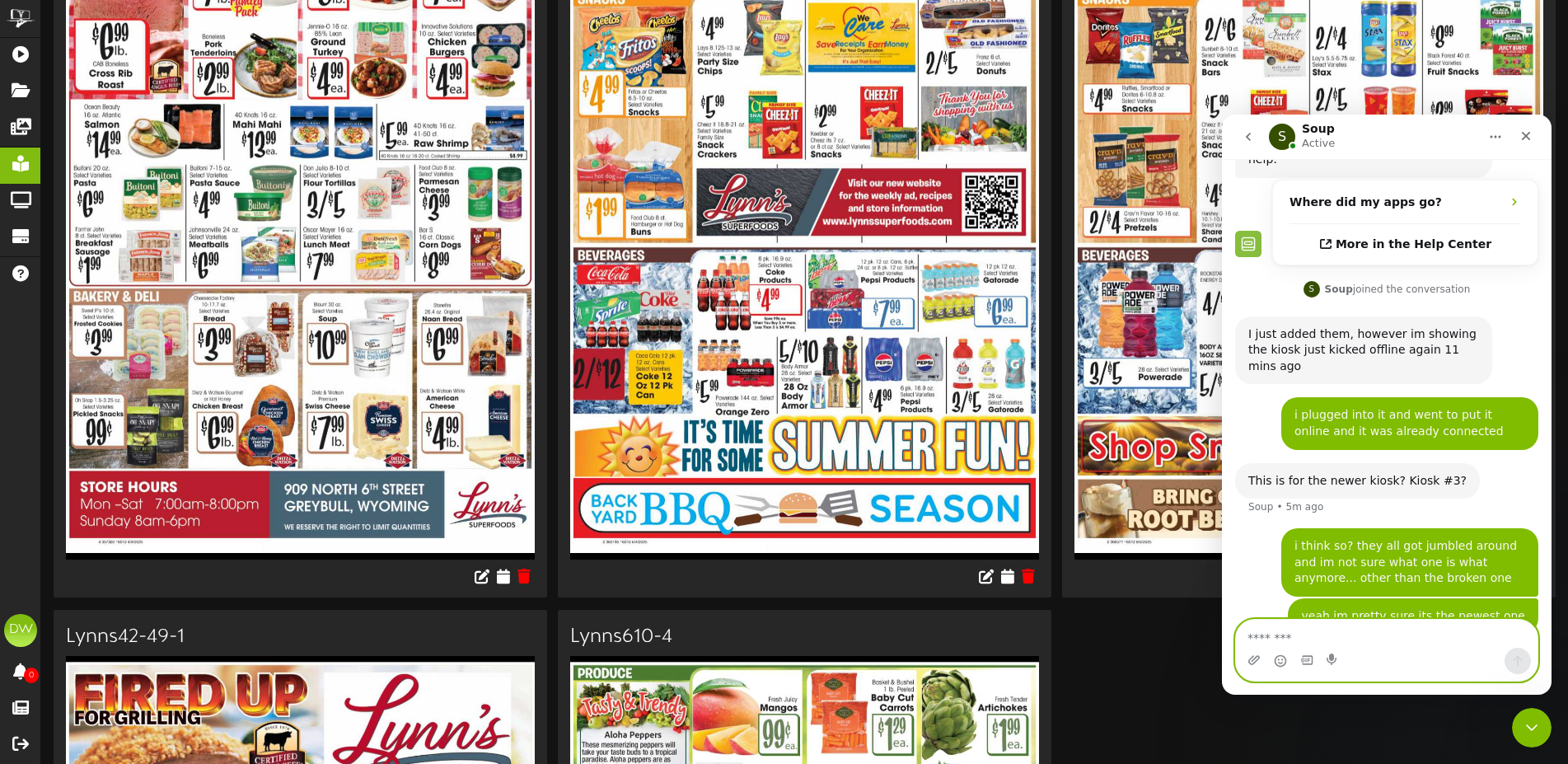
scroll to position [29991, 0]
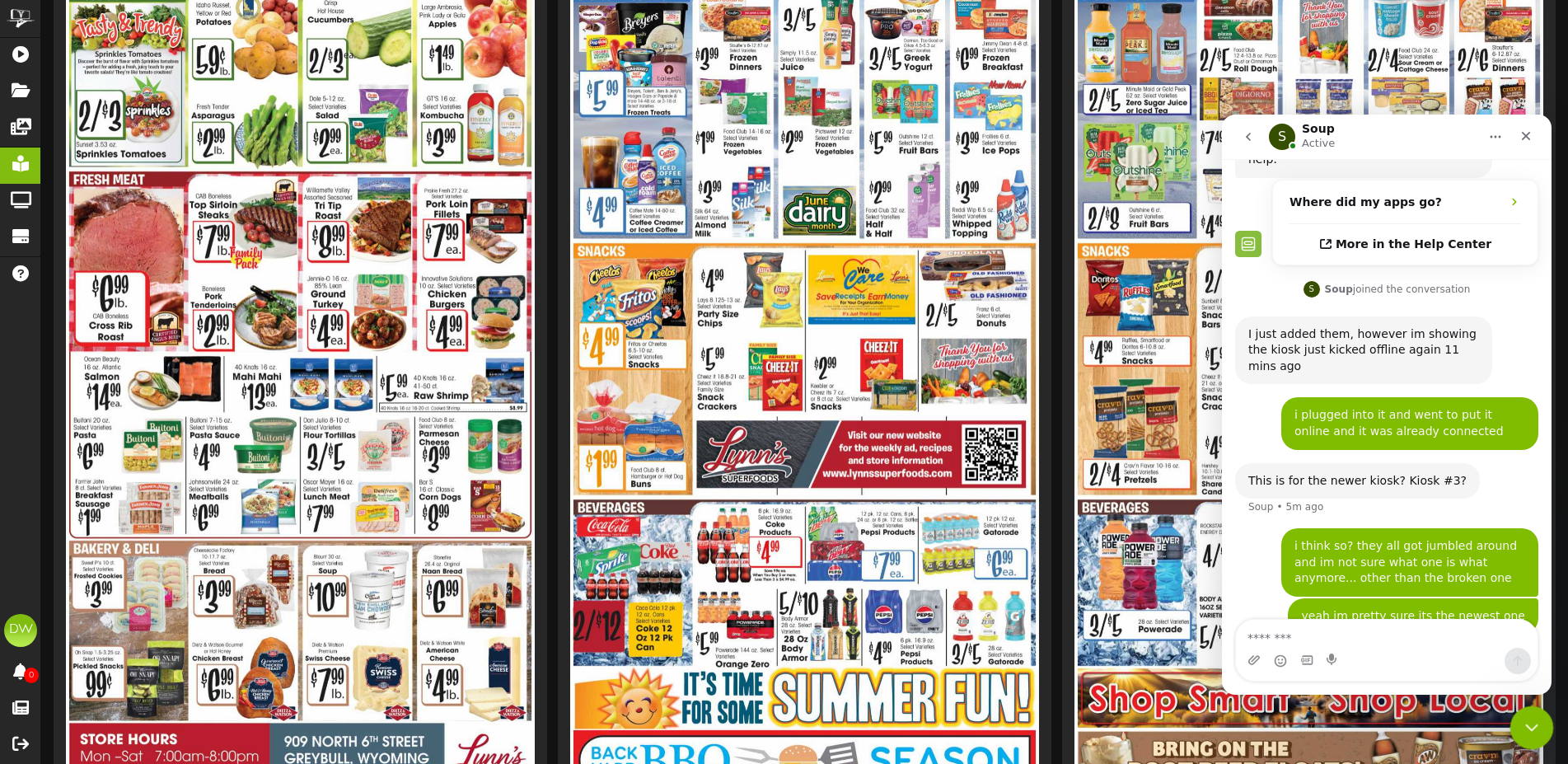
click at [1525, 723] on icon "Close Intercom Messenger" at bounding box center [1530, 726] width 12 height 7
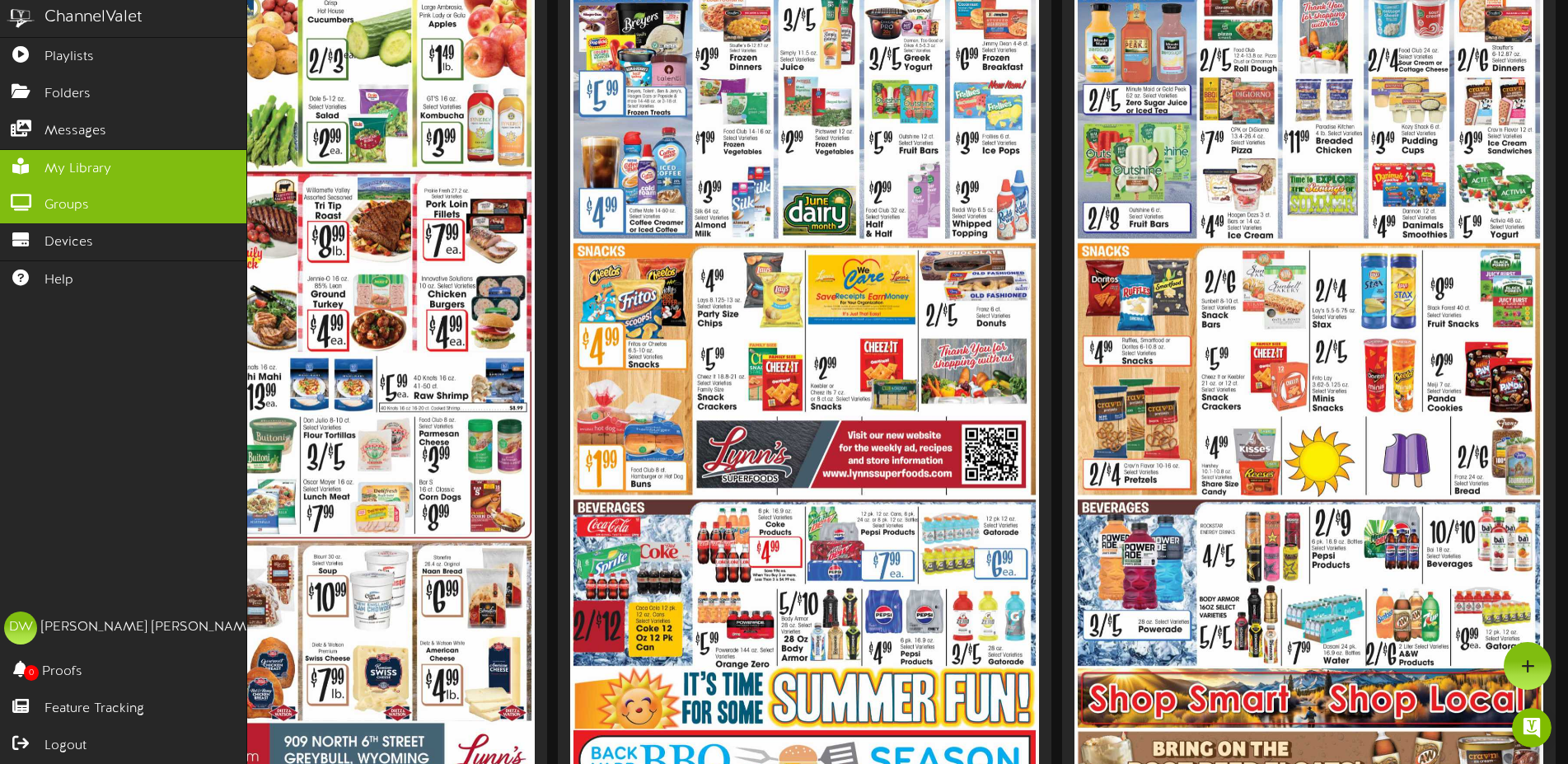
scroll to position [29655, 0]
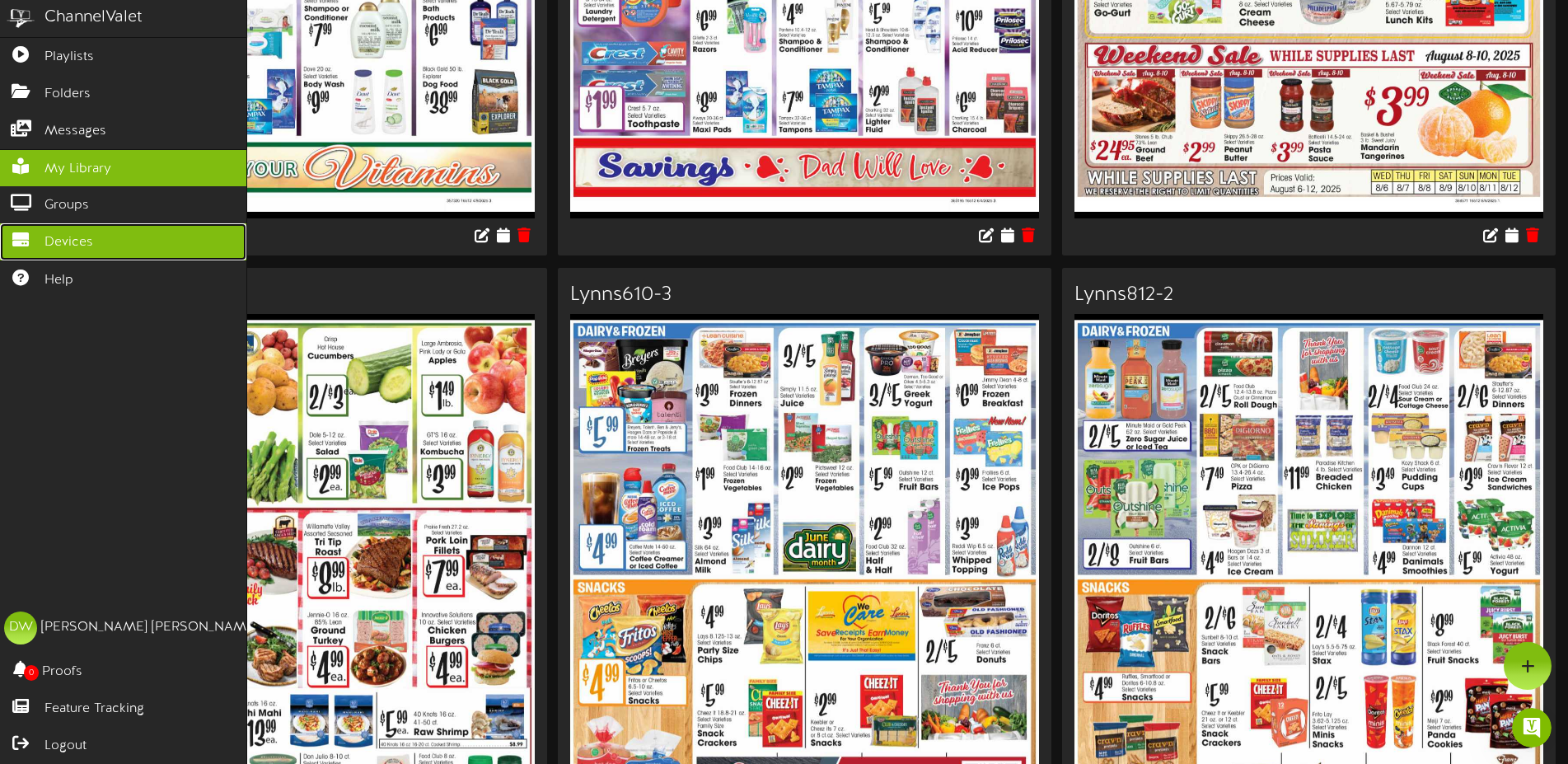
click at [53, 237] on span "Devices" at bounding box center [68, 242] width 48 height 19
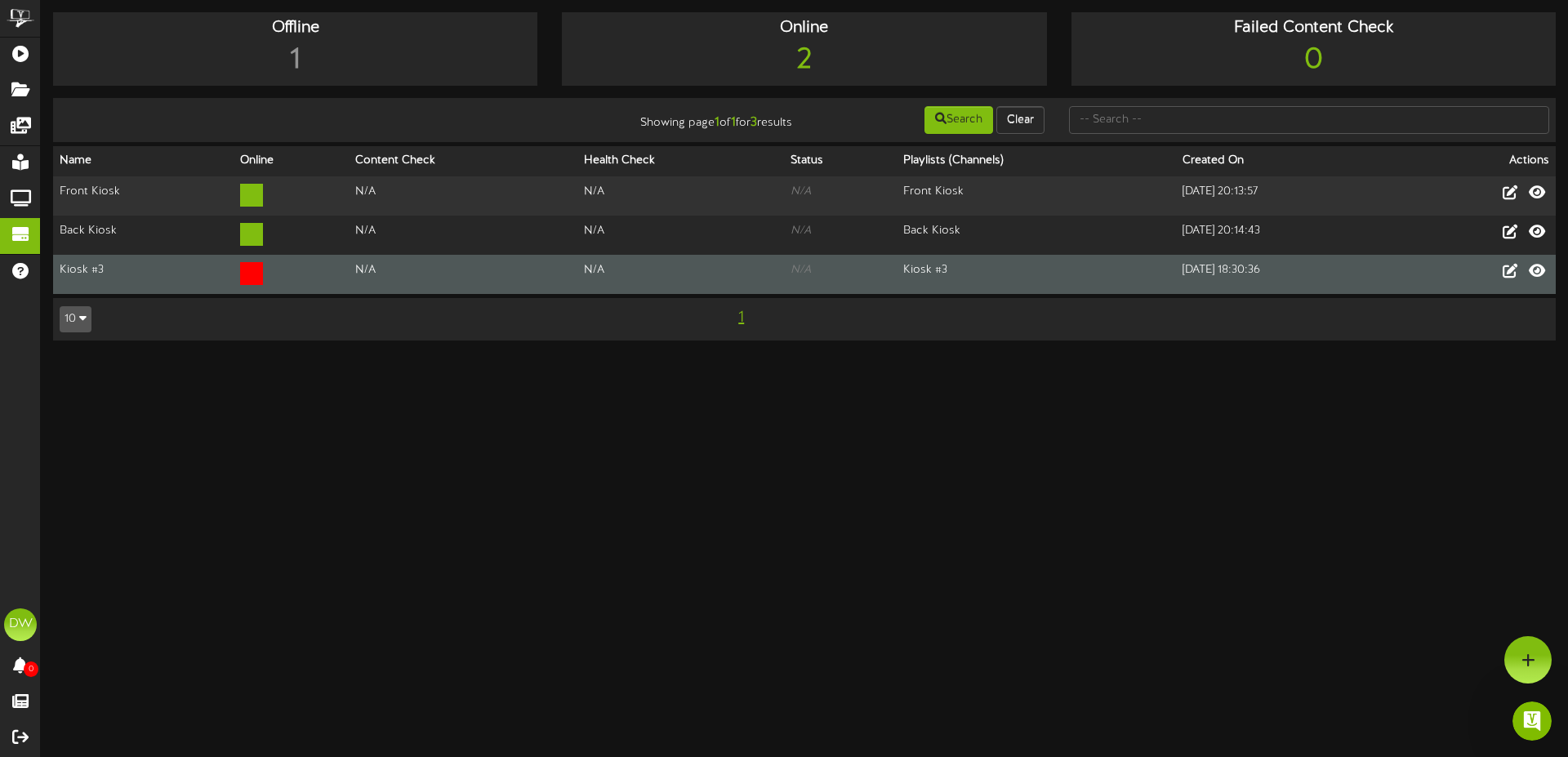
click at [100, 271] on td "Kiosk #3" at bounding box center [143, 274] width 180 height 39
click at [128, 272] on td "Kiosk #3" at bounding box center [143, 274] width 180 height 39
click at [133, 271] on td "Kiosk #3" at bounding box center [143, 274] width 180 height 39
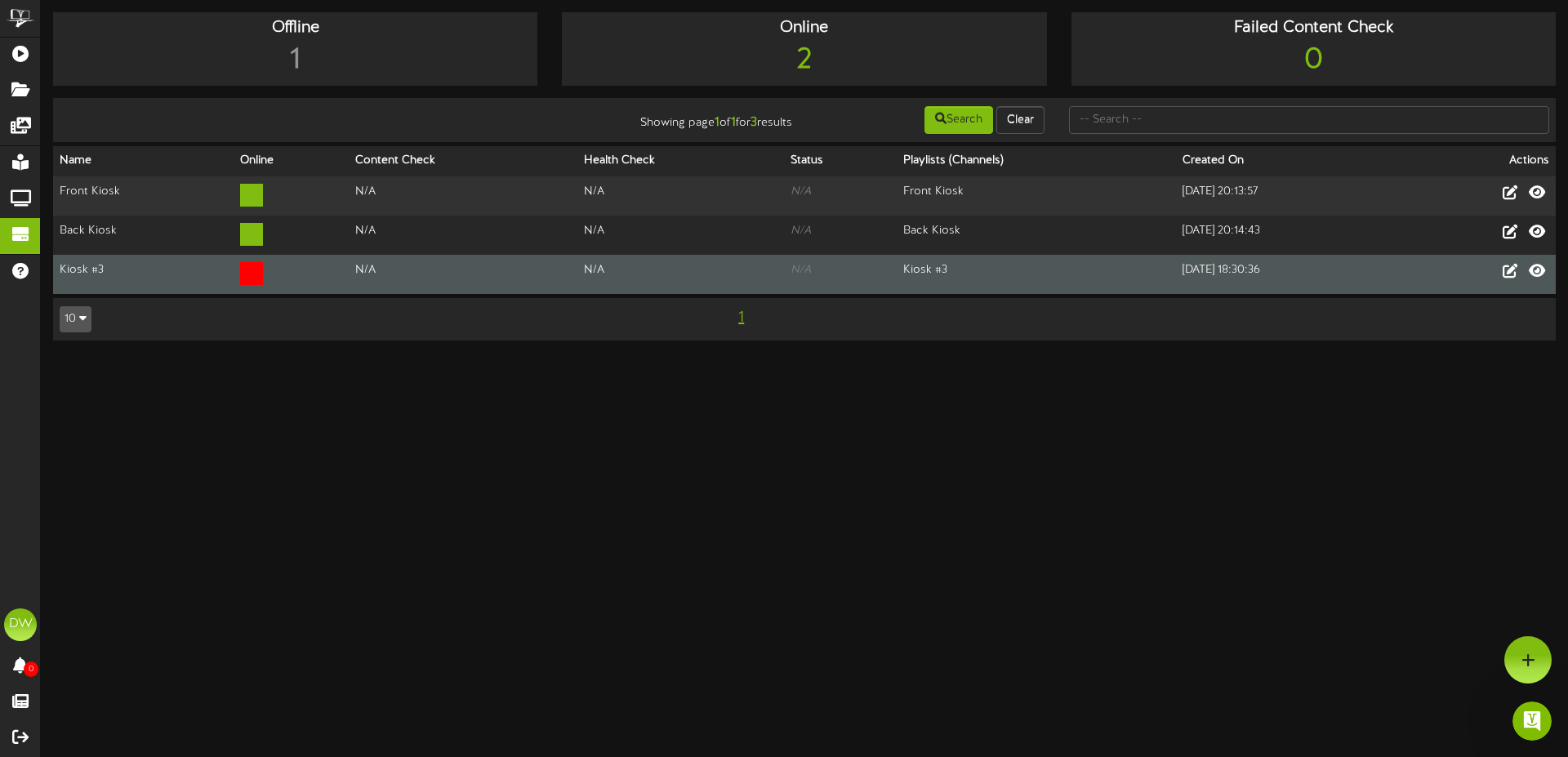
click at [896, 261] on td "Kiosk #3" at bounding box center [1036, 274] width 280 height 39
click at [1199, 273] on td "[DATE] 18:30:36" at bounding box center [1288, 274] width 223 height 39
click at [1541, 270] on icon at bounding box center [1537, 271] width 20 height 18
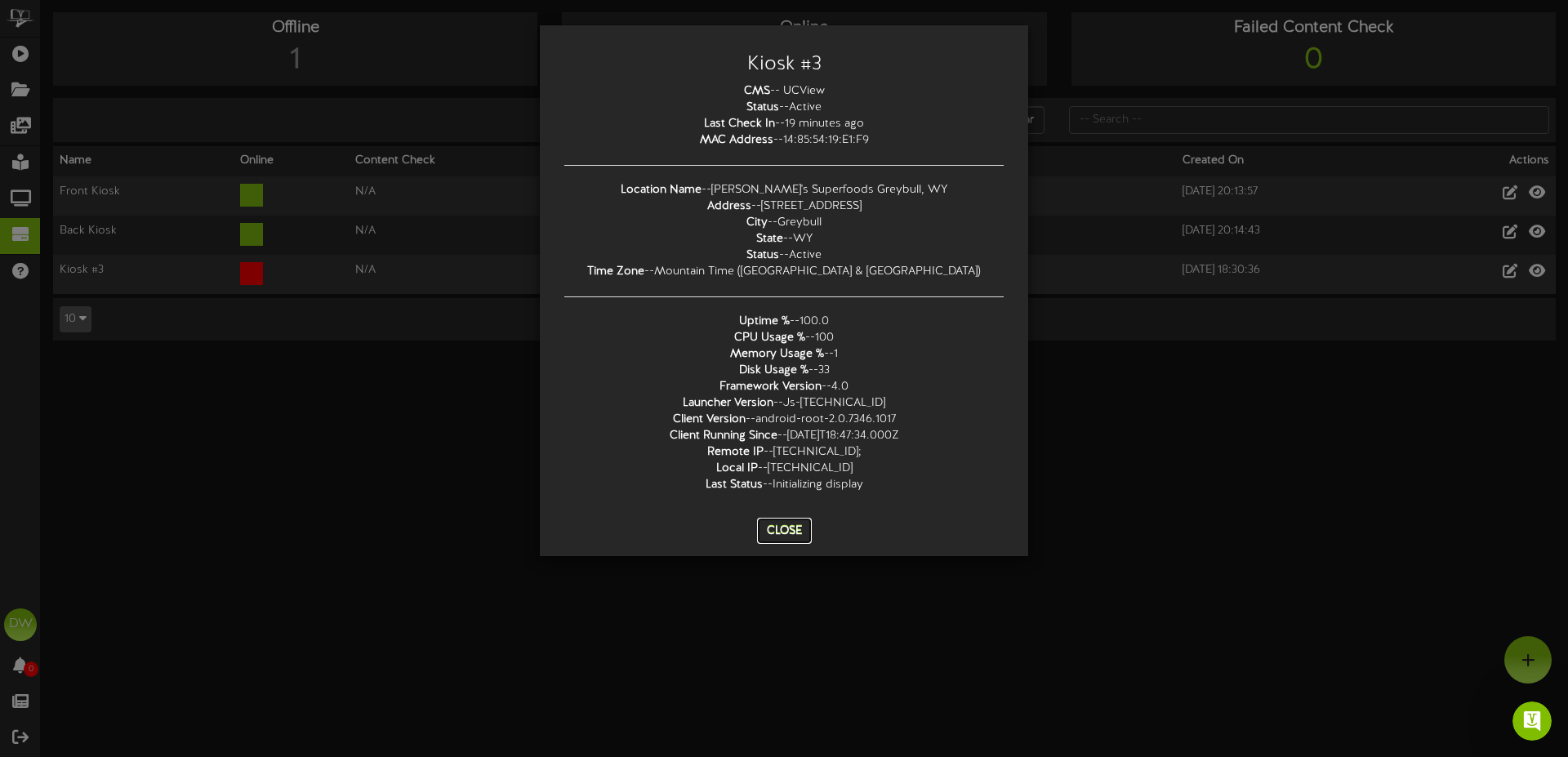
click at [783, 530] on button "Close" at bounding box center [784, 531] width 55 height 26
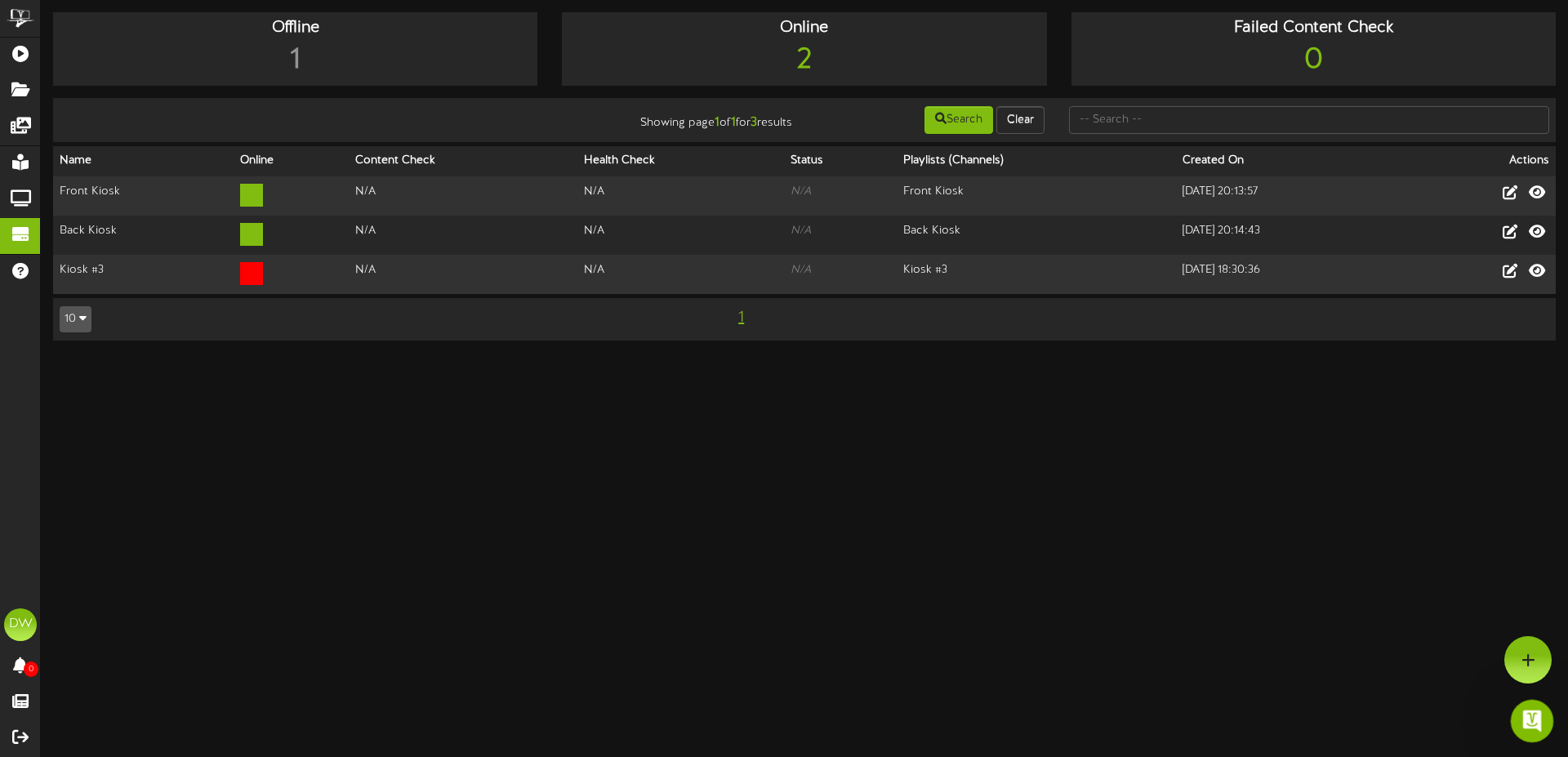
click at [1538, 729] on div "Open Intercom Messenger" at bounding box center [1529, 718] width 54 height 54
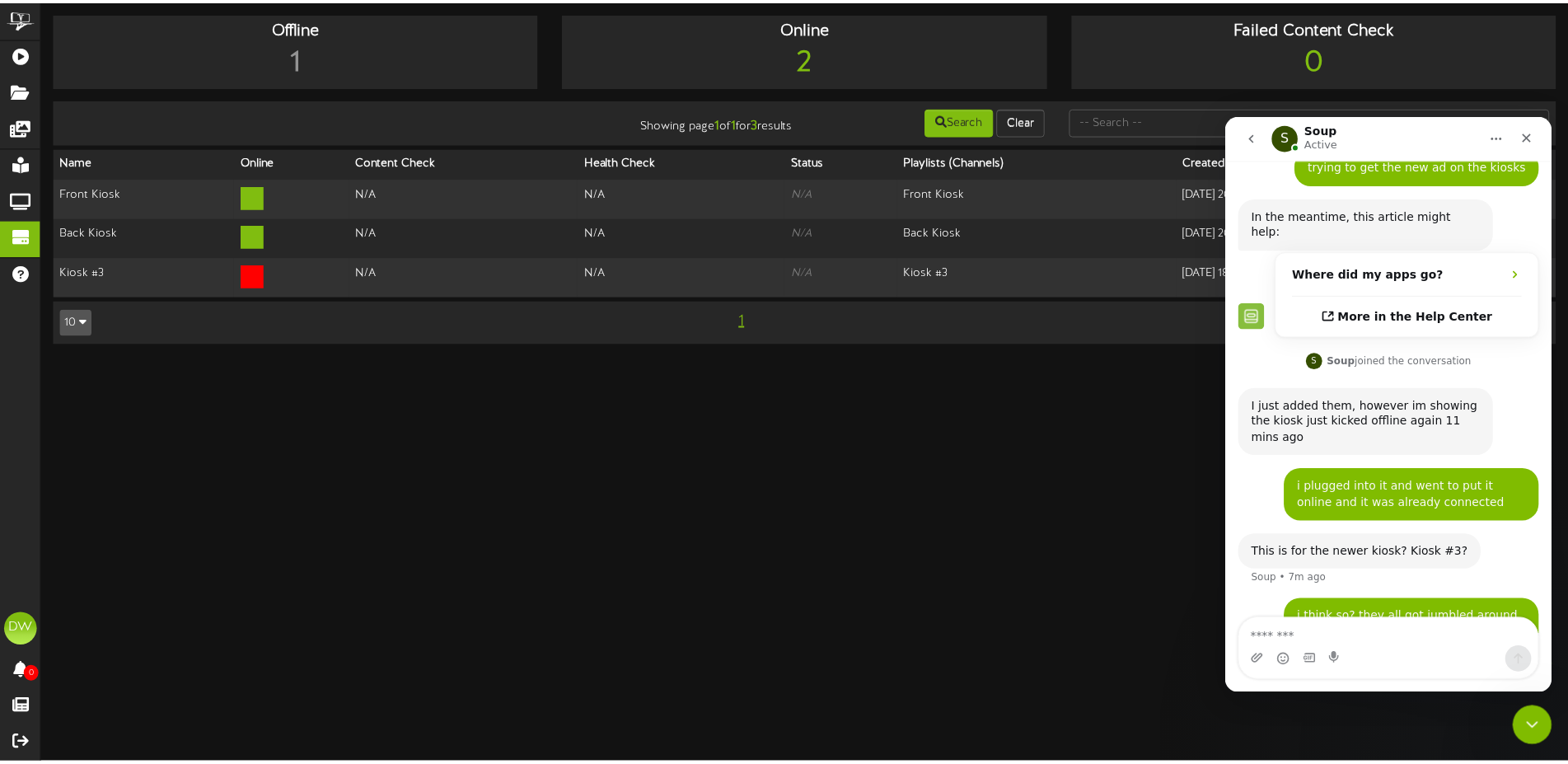
scroll to position [150, 0]
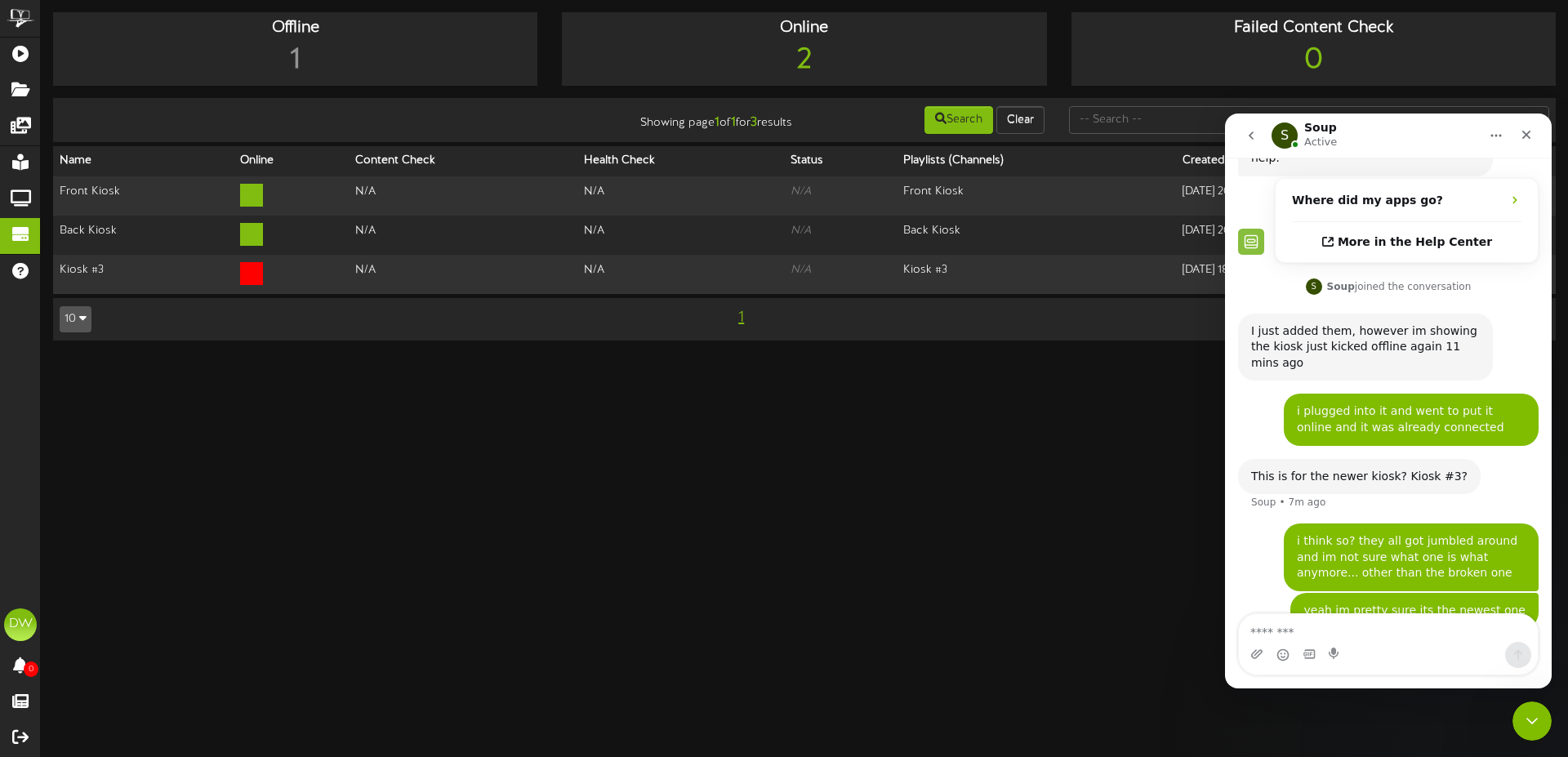
drag, startPoint x: 1547, startPoint y: 301, endPoint x: 2791, endPoint y: 608, distance: 1281.3
click at [1320, 631] on textarea "Message…" at bounding box center [1388, 629] width 299 height 28
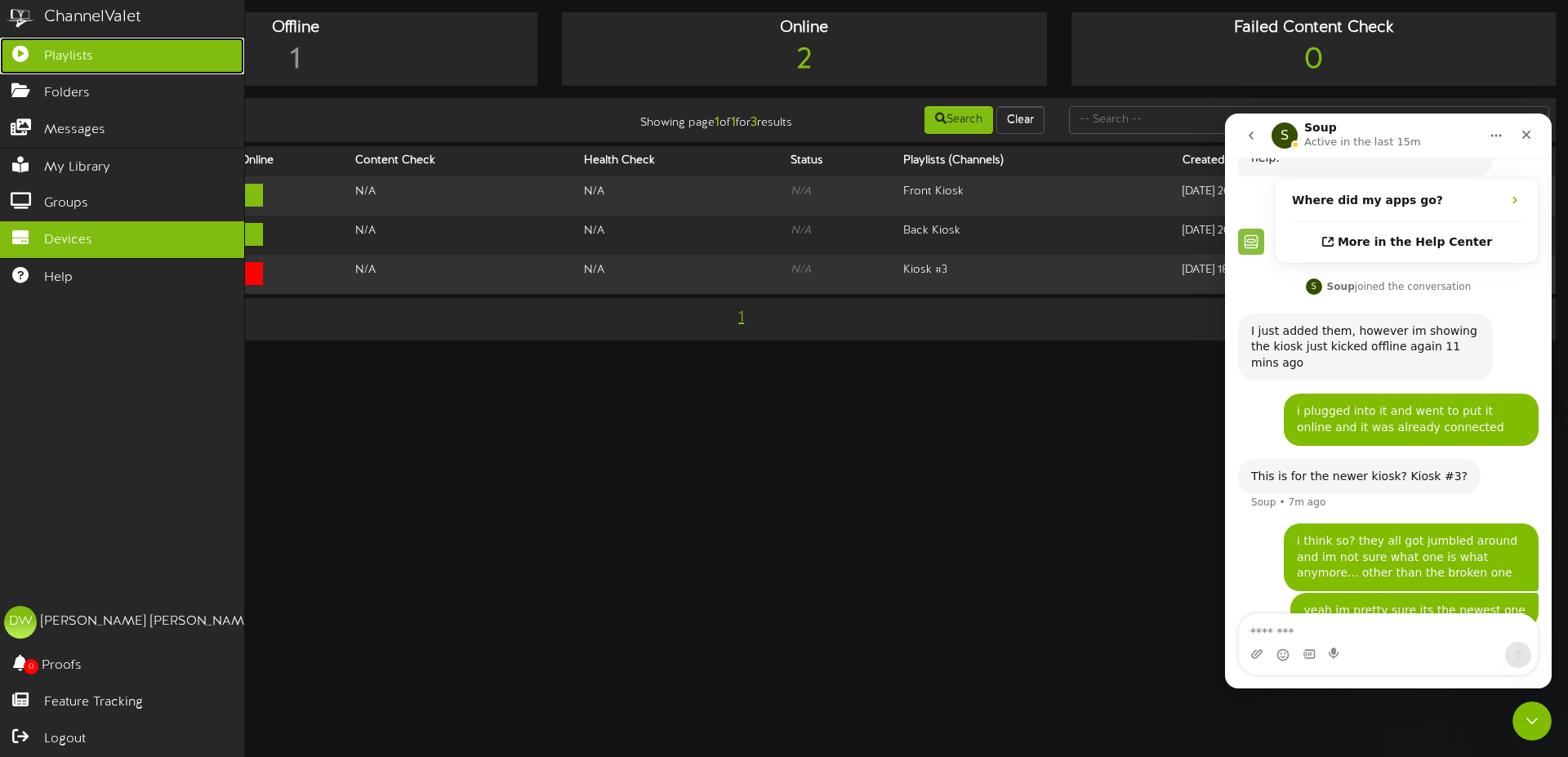
click at [45, 61] on span "Playlists" at bounding box center [68, 56] width 49 height 19
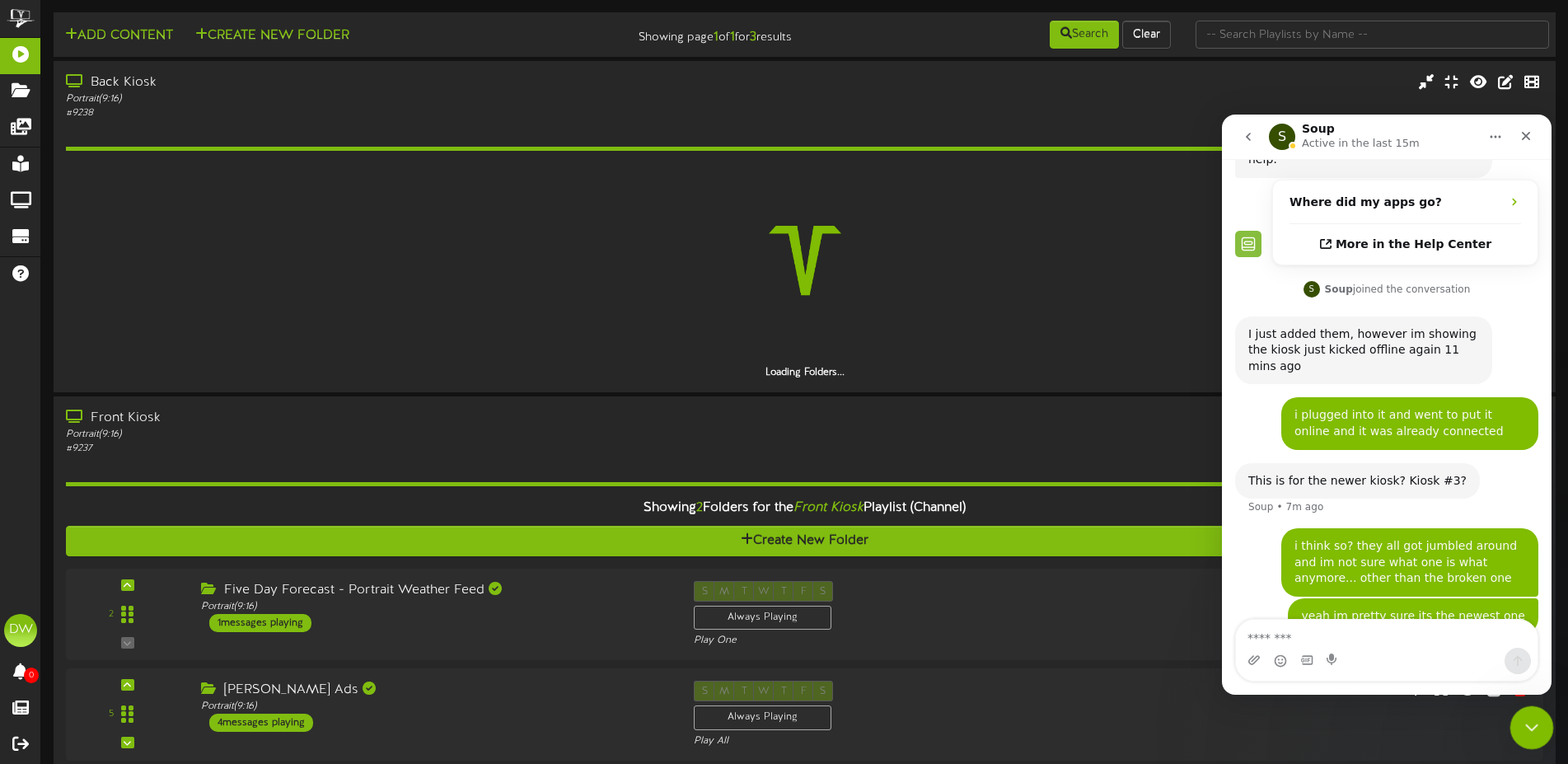
click at [1525, 721] on icon "Close Intercom Messenger" at bounding box center [1530, 726] width 20 height 20
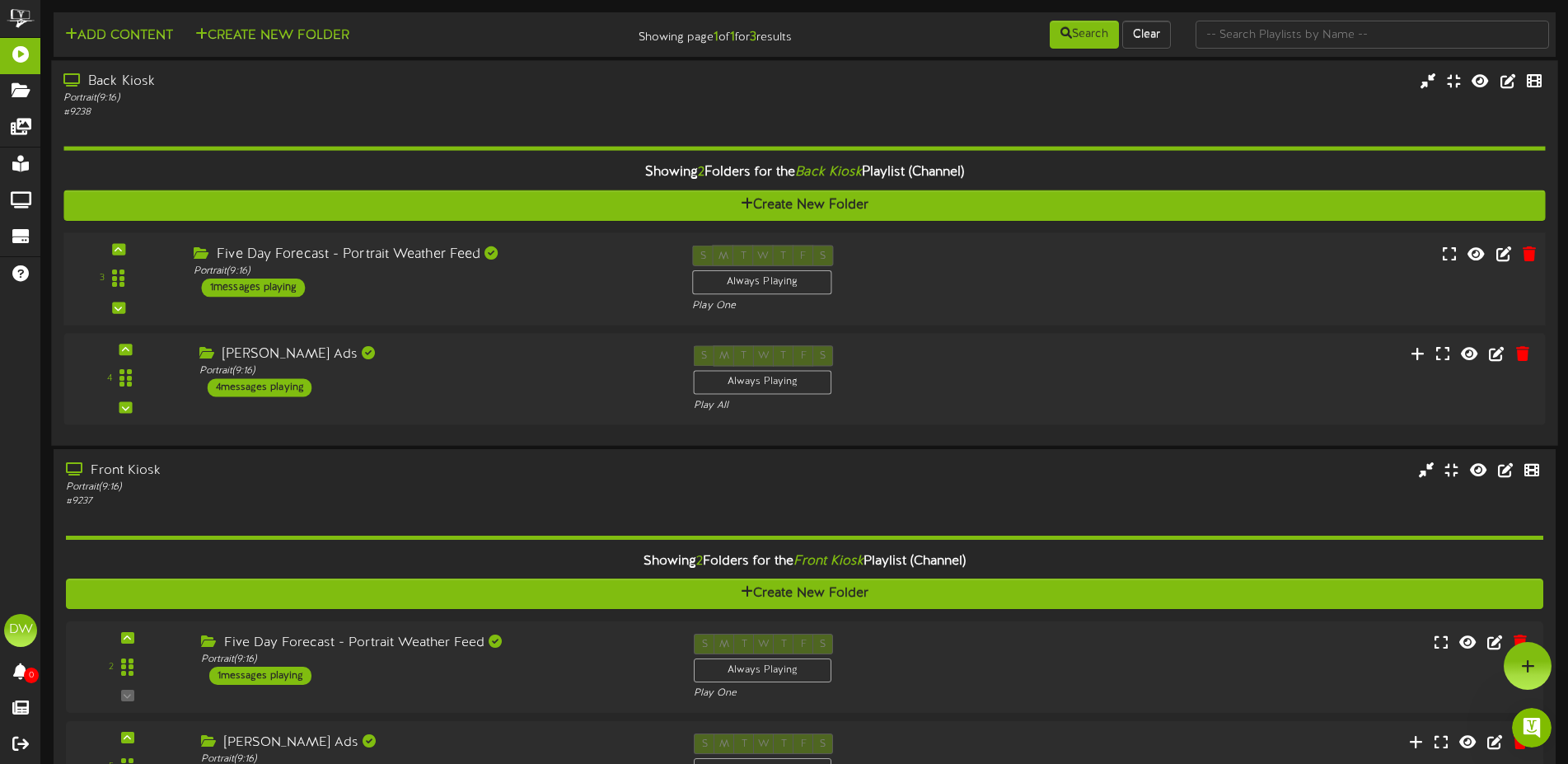
click at [277, 285] on div "1 messages playing" at bounding box center [254, 288] width 103 height 18
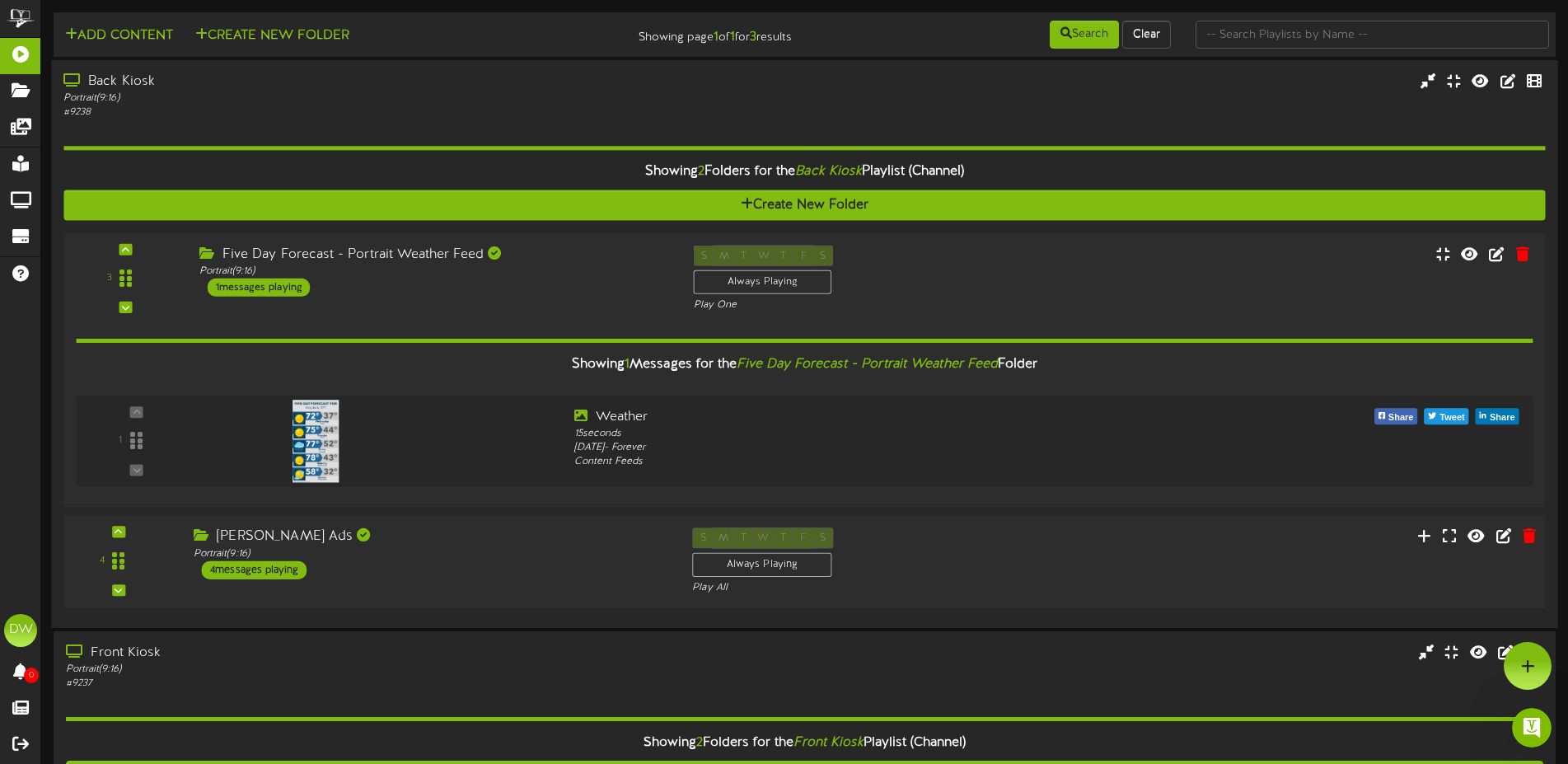
click at [279, 568] on div "4 messages playing" at bounding box center [255, 570] width 105 height 18
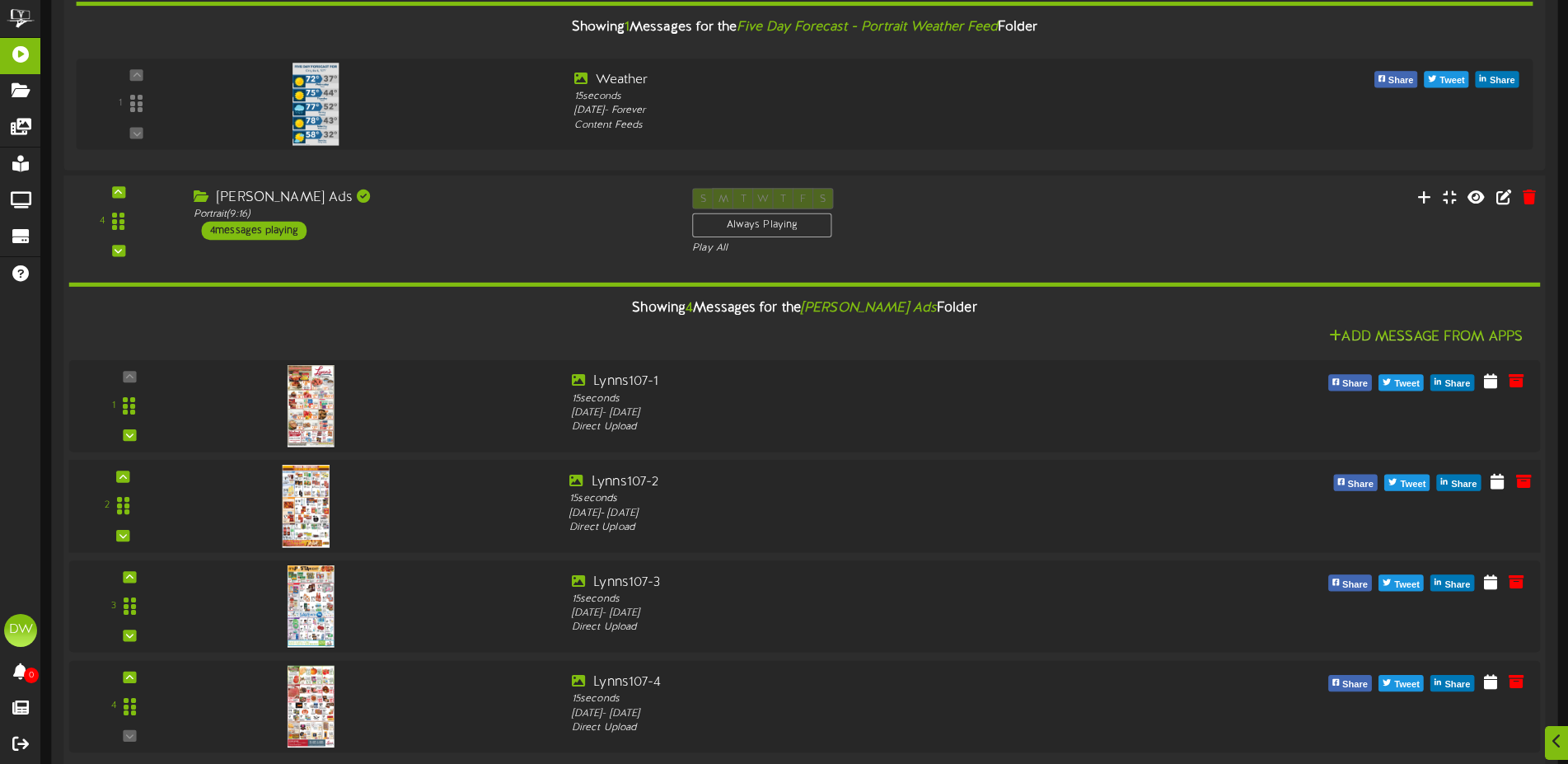
scroll to position [504, 0]
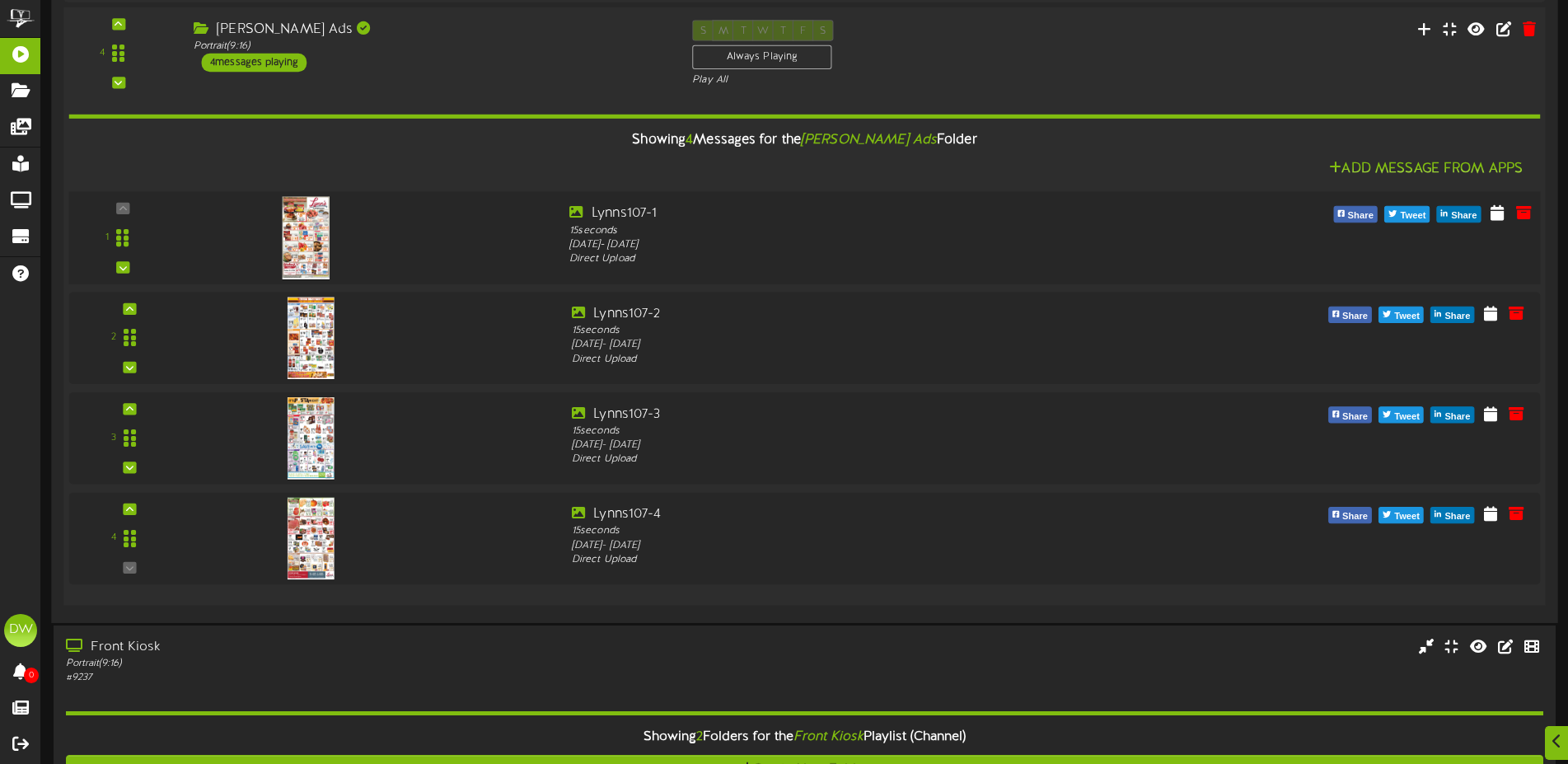
click at [292, 215] on img at bounding box center [305, 237] width 48 height 84
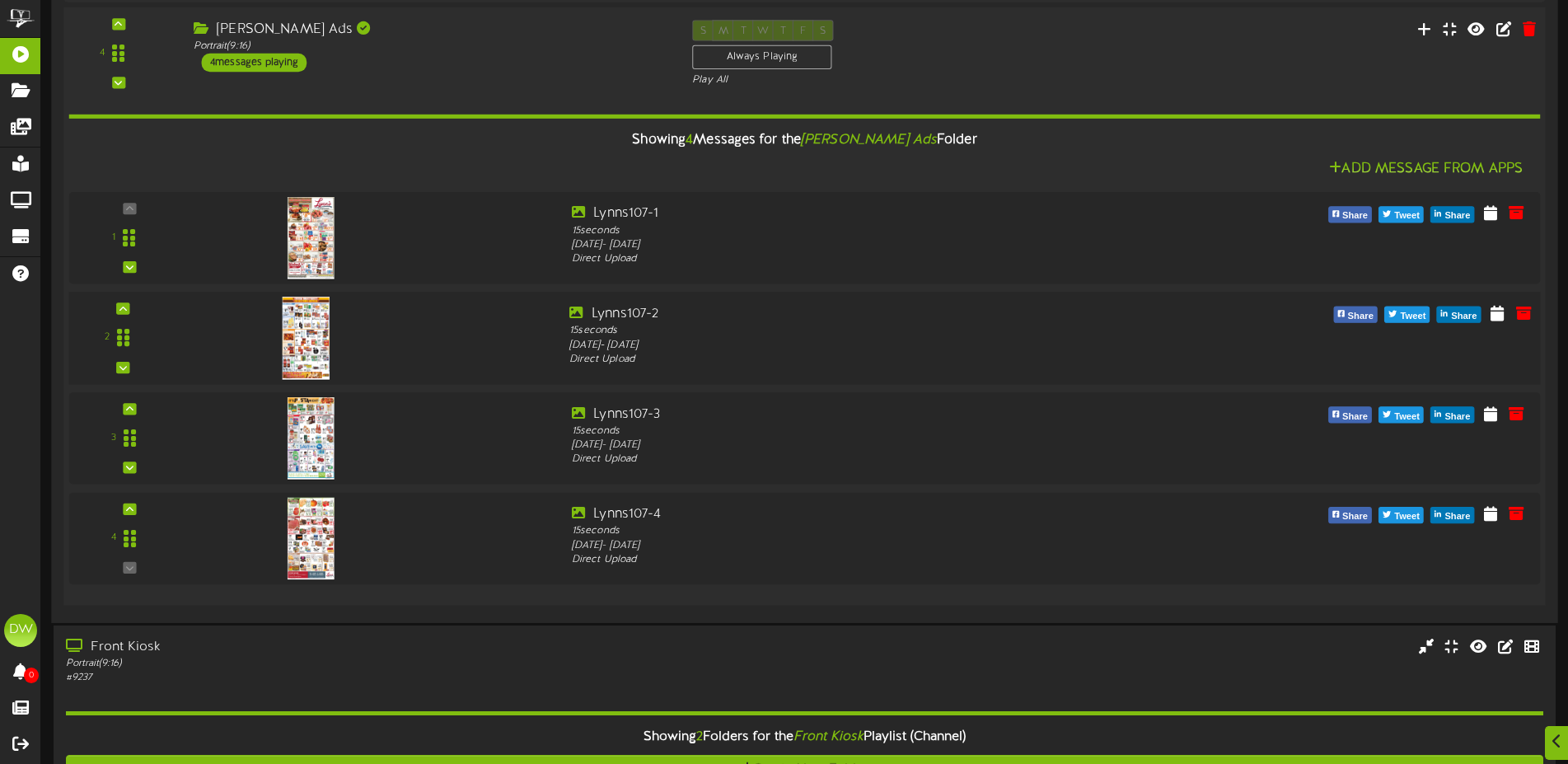
click at [295, 333] on img at bounding box center [305, 337] width 48 height 84
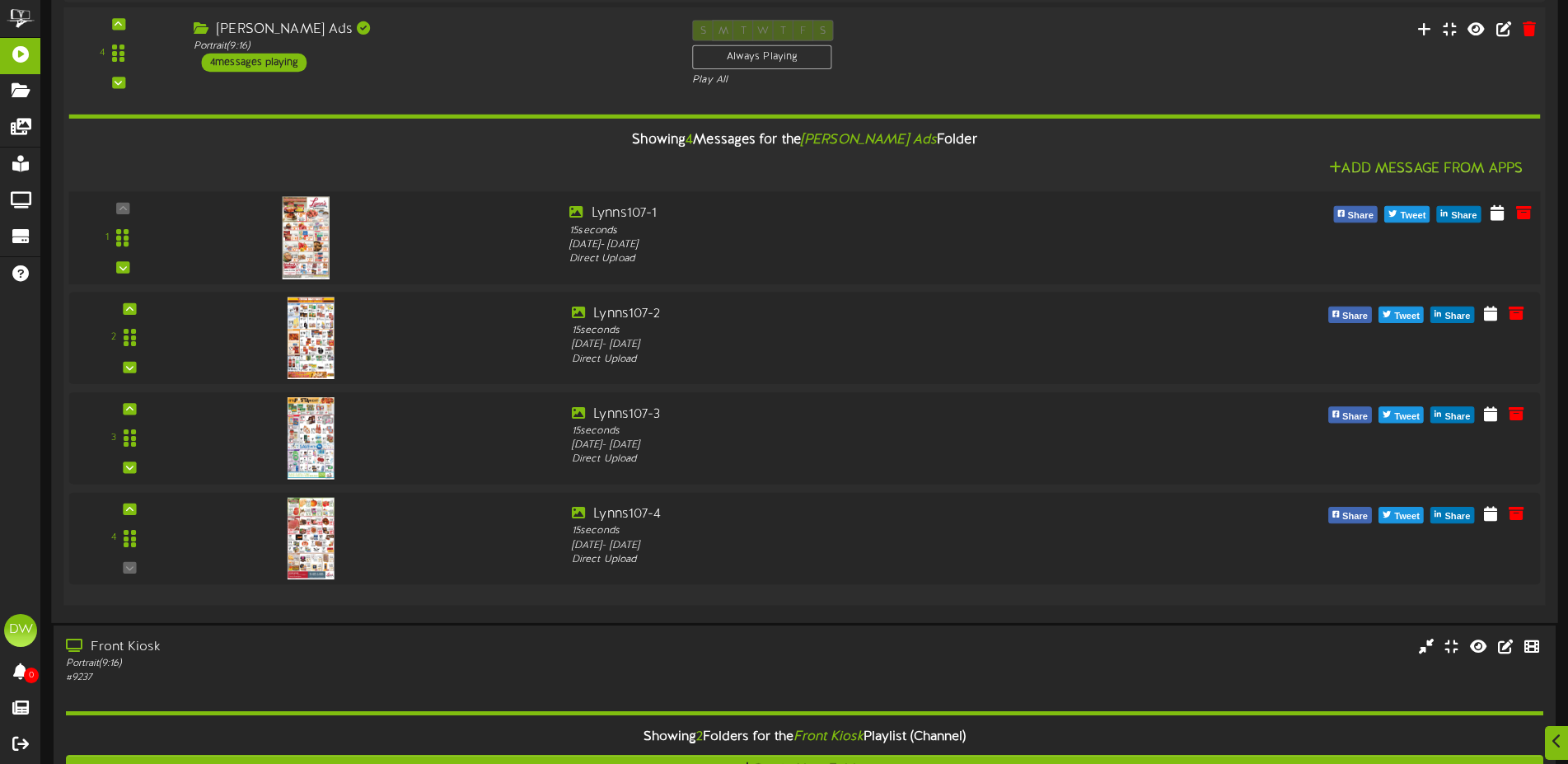
click at [122, 209] on div "1" at bounding box center [124, 238] width 98 height 68
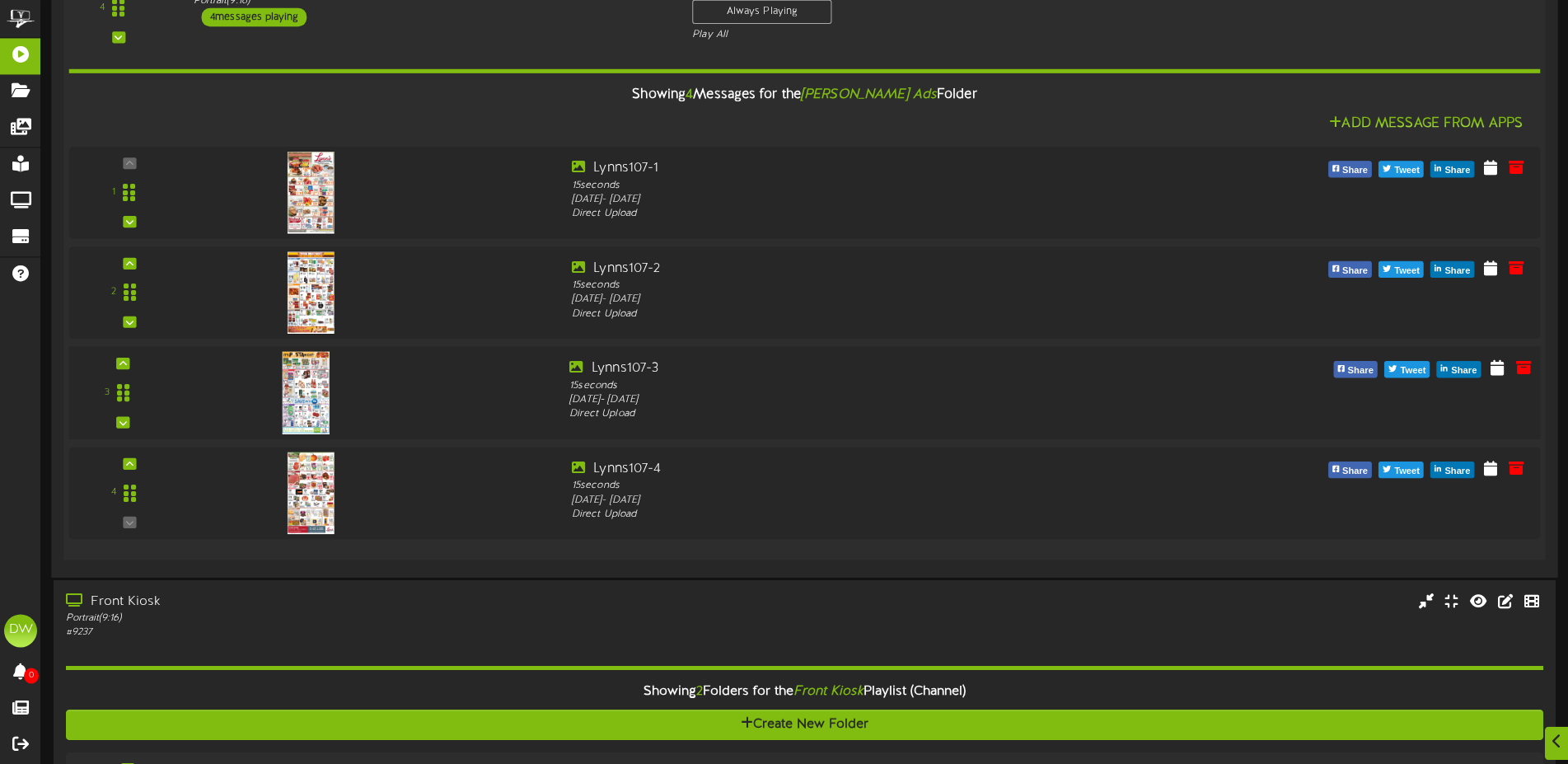
scroll to position [925, 0]
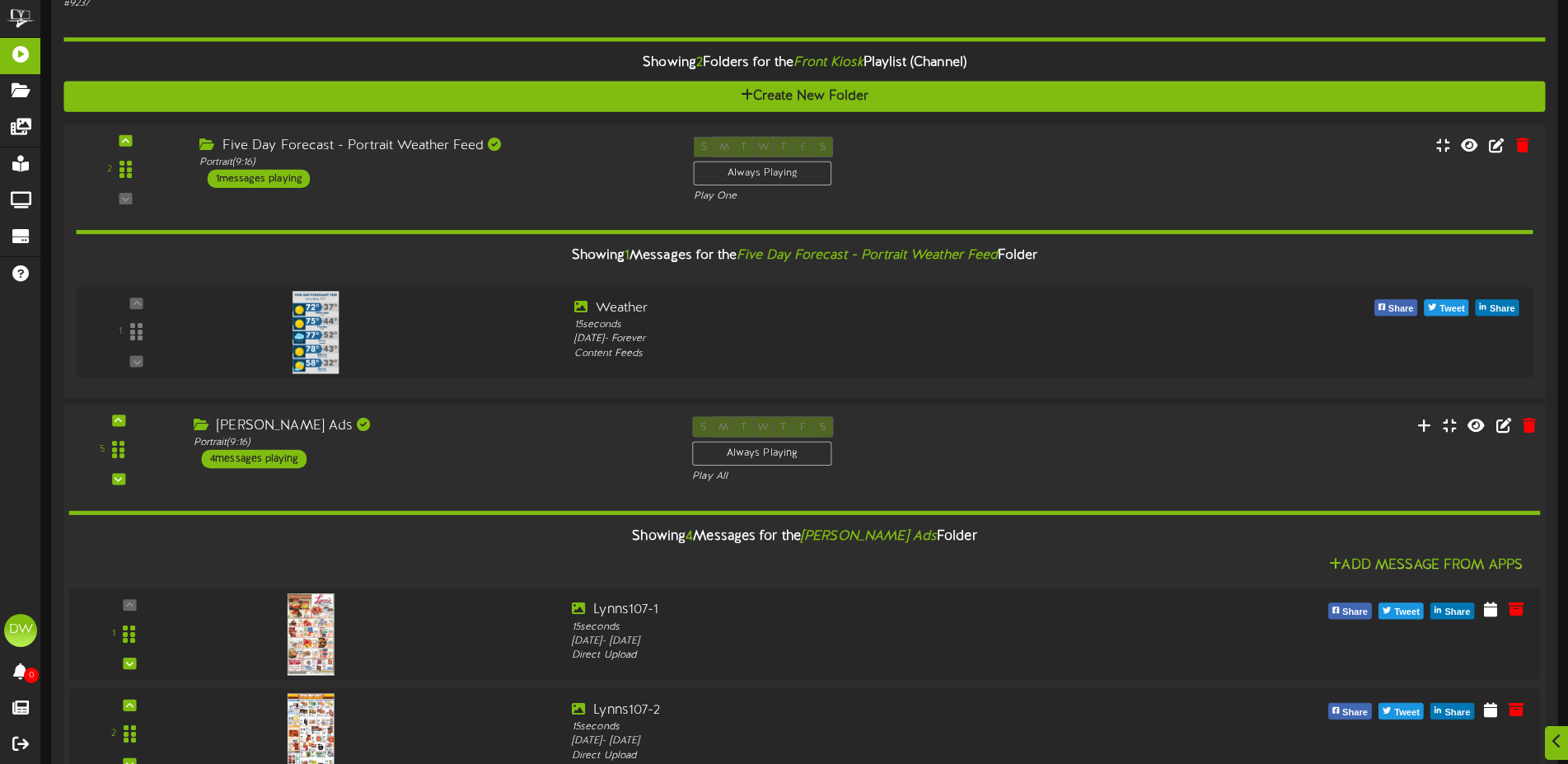
click at [290, 454] on div "4 messages playing" at bounding box center [255, 459] width 105 height 18
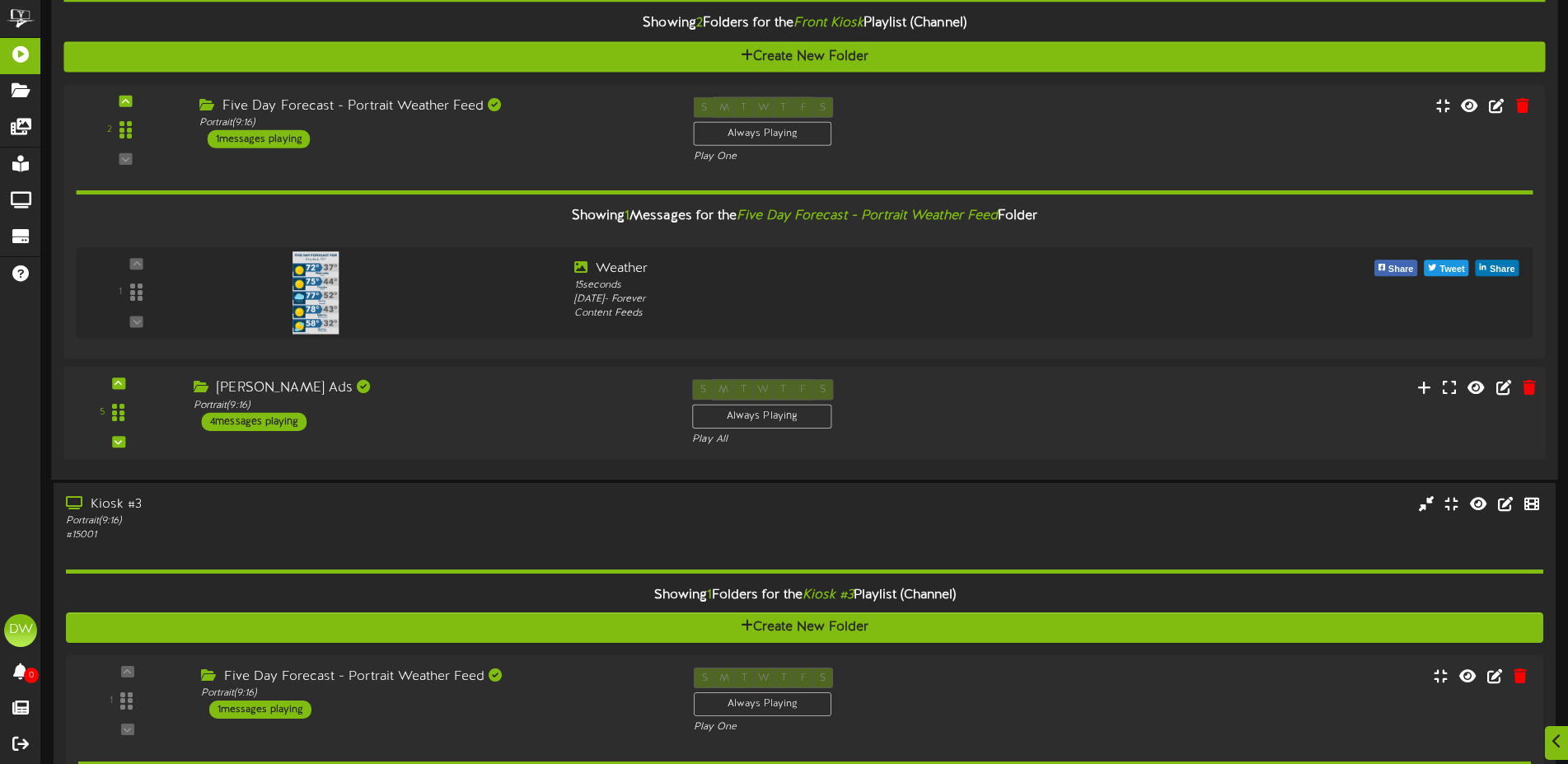
scroll to position [887, 0]
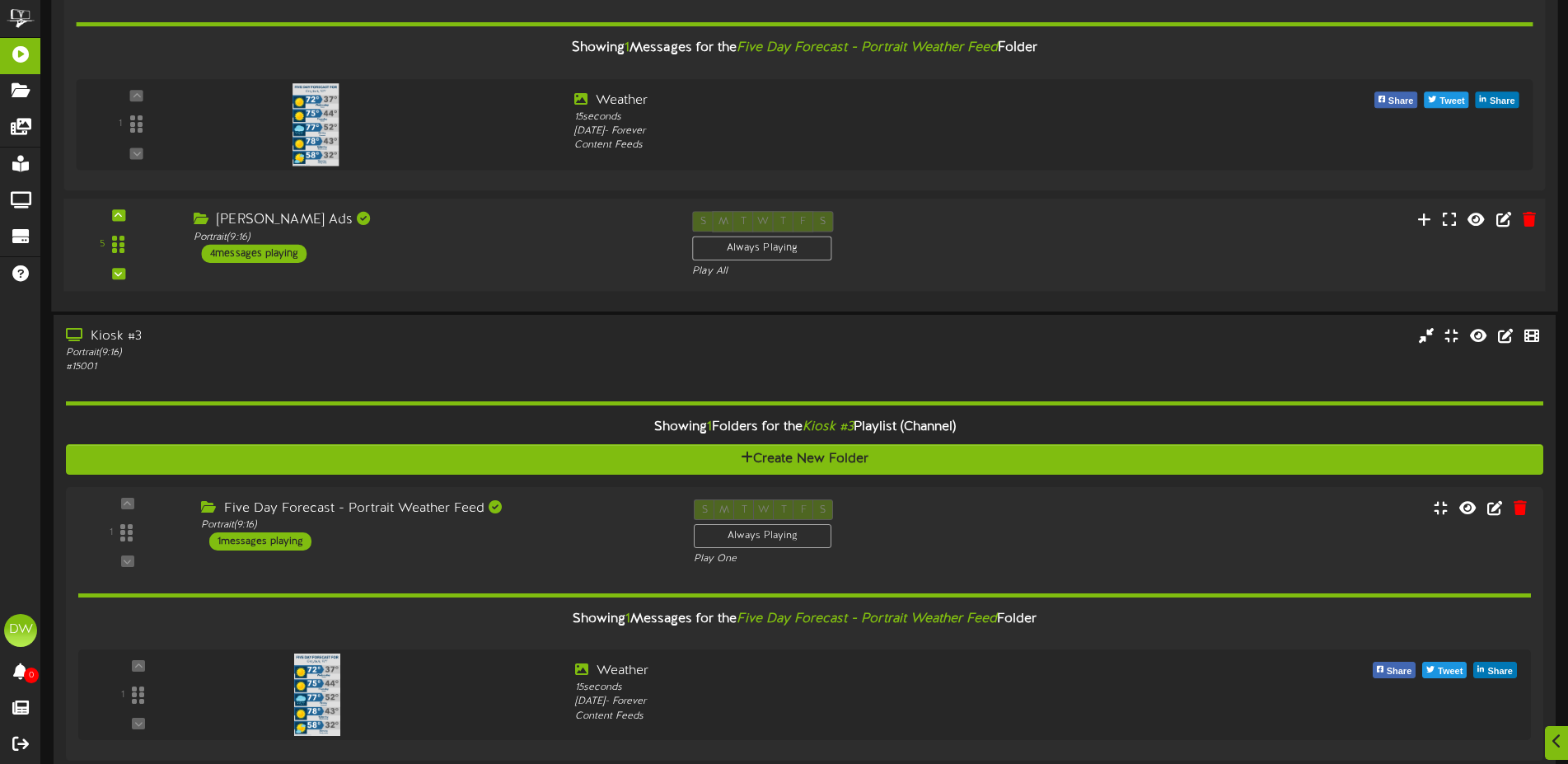
click at [296, 254] on div "4 messages playing" at bounding box center [255, 254] width 105 height 18
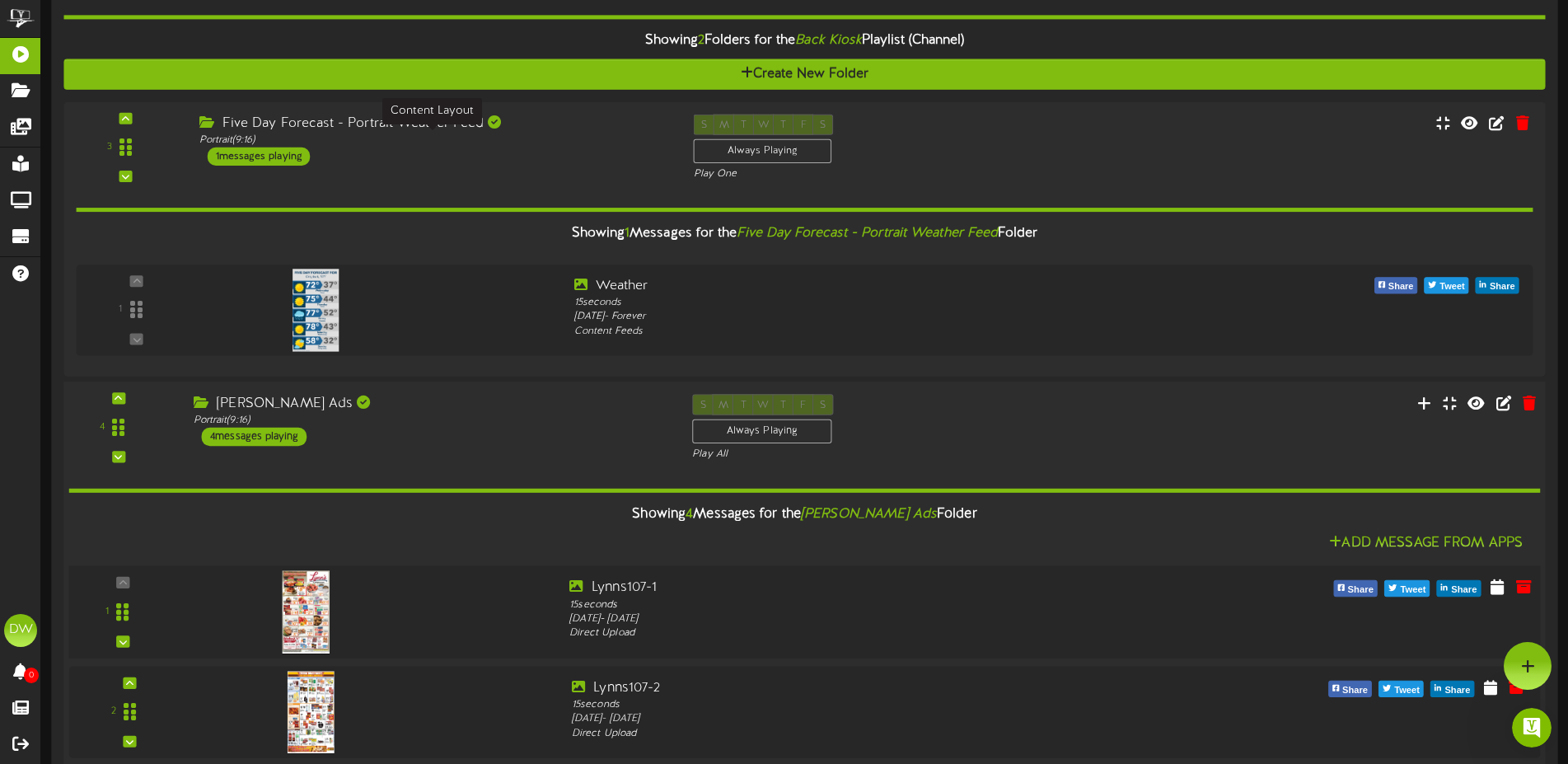
scroll to position [46, 0]
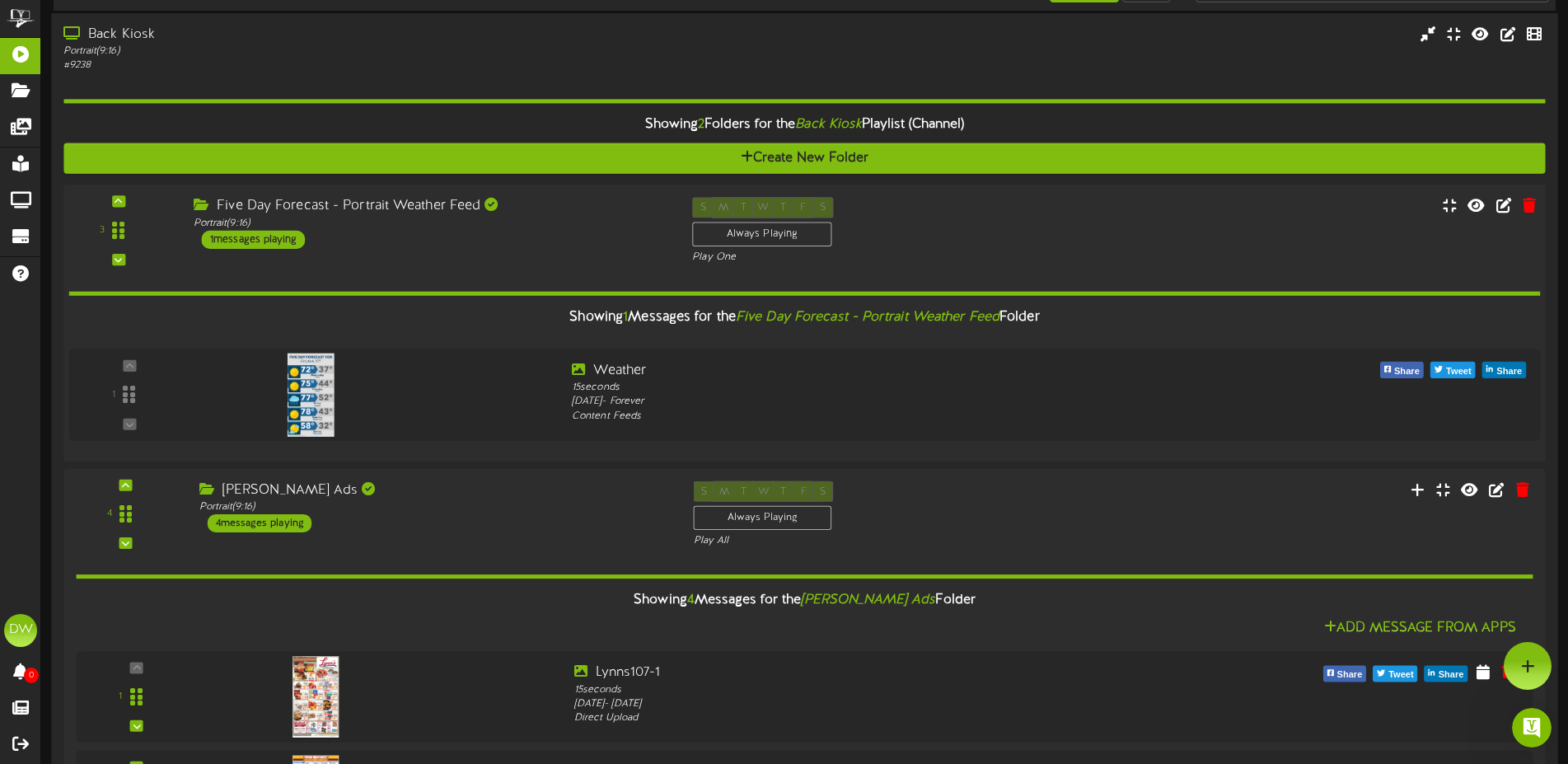
click at [295, 235] on div "1 messages playing" at bounding box center [254, 240] width 103 height 18
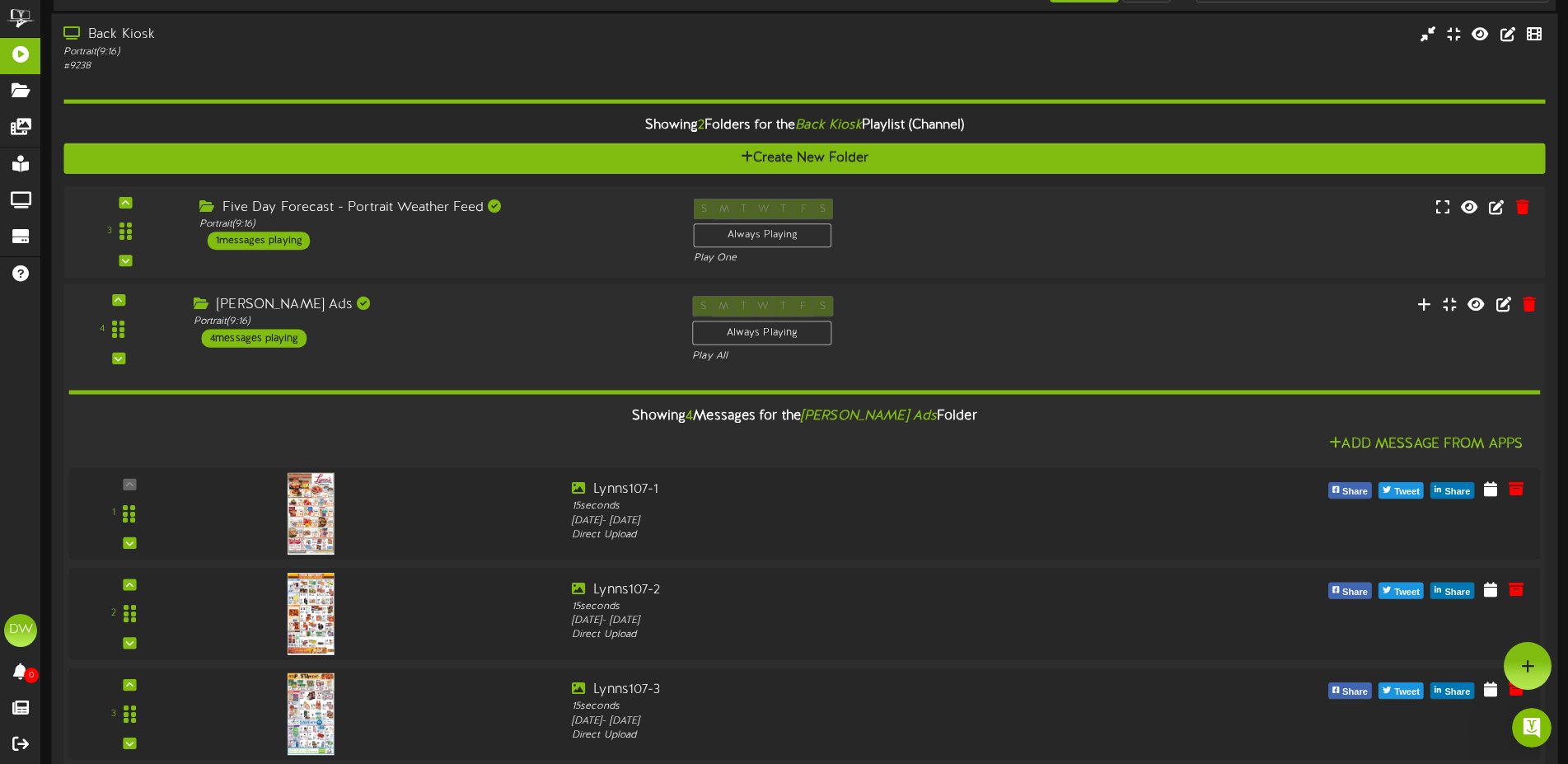
click at [292, 331] on div "4 messages playing" at bounding box center [255, 339] width 105 height 18
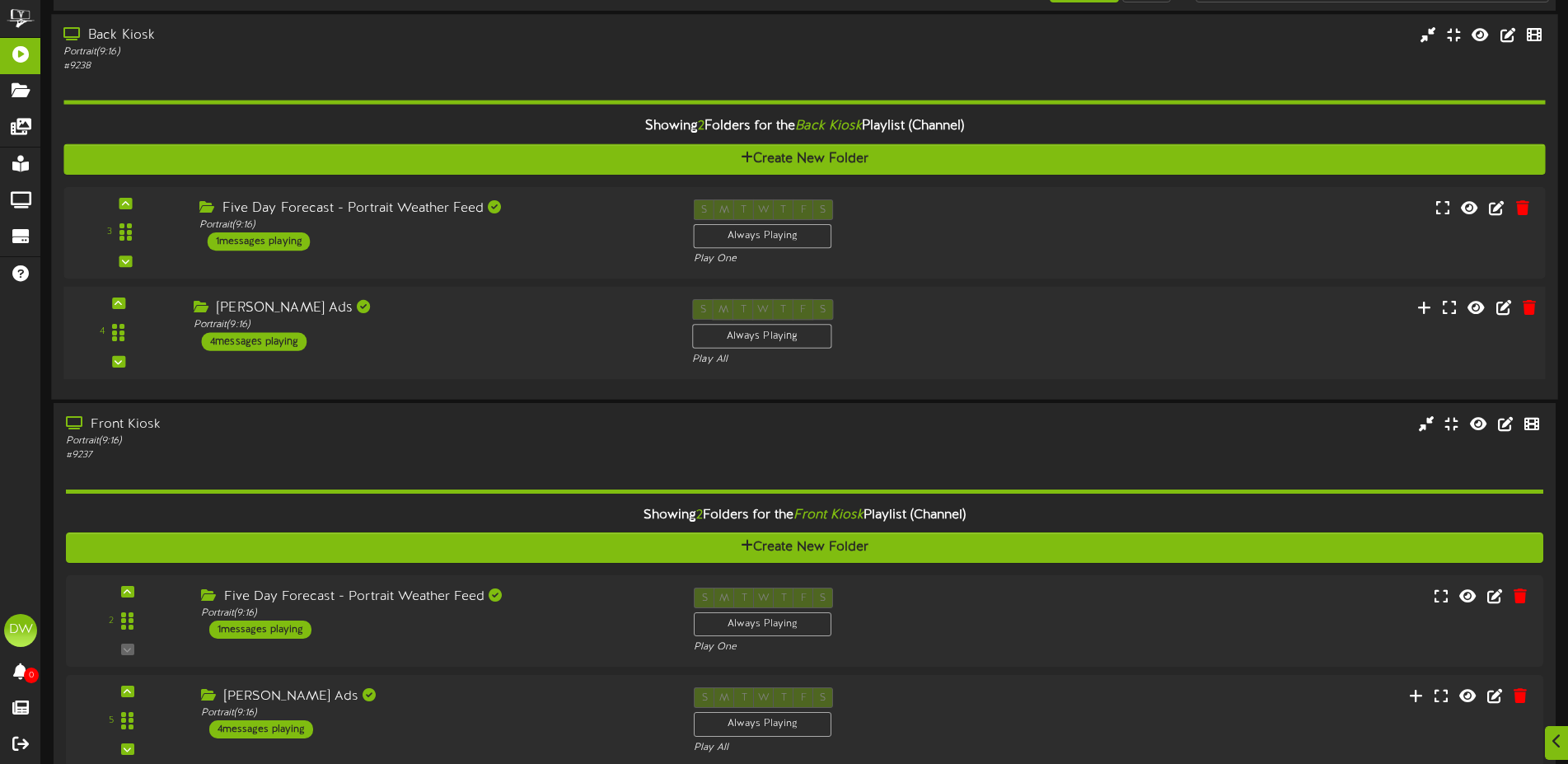
scroll to position [130, 0]
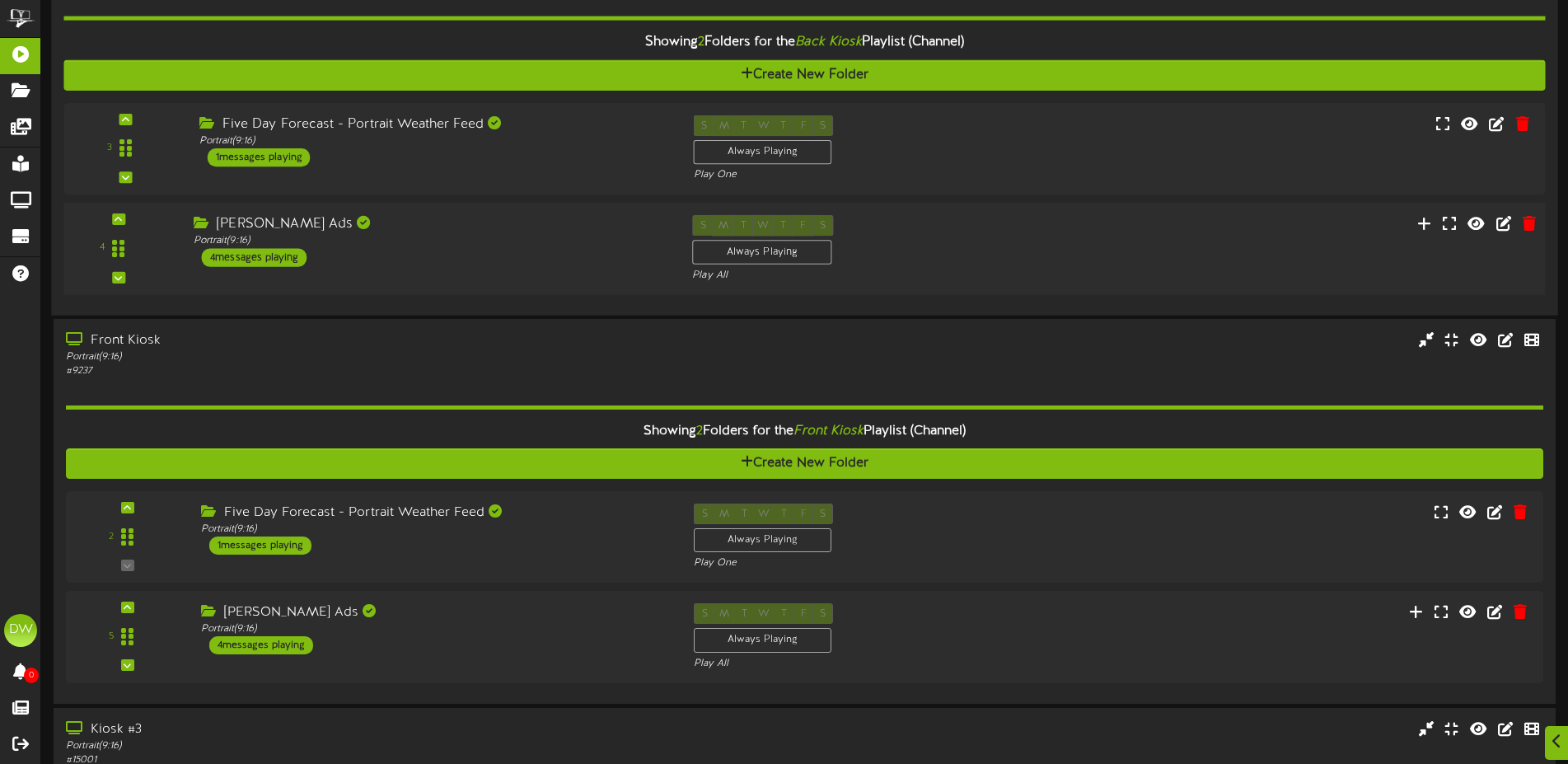
click at [297, 250] on div "4 messages playing" at bounding box center [255, 258] width 105 height 18
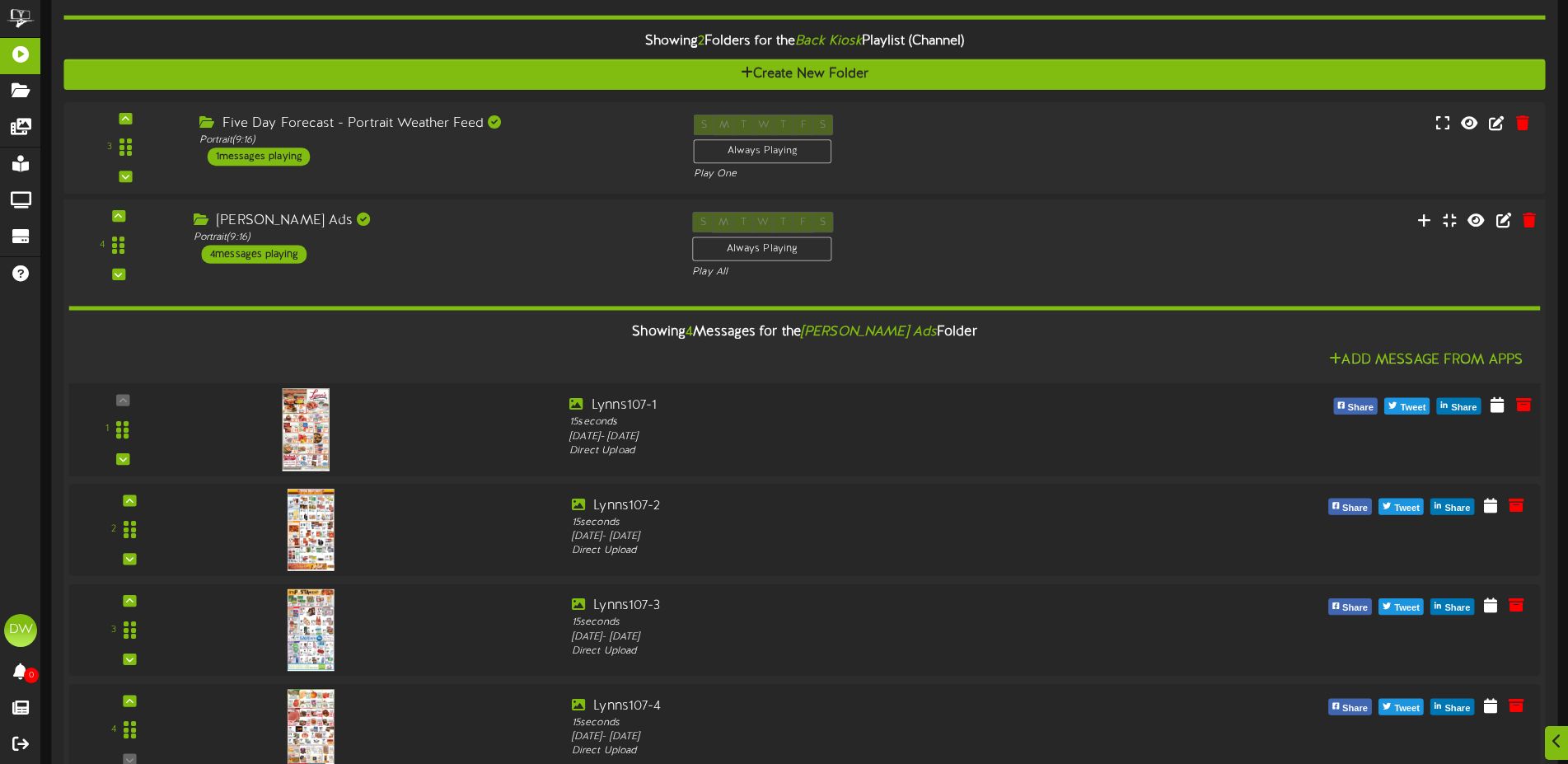
click at [316, 412] on img at bounding box center [305, 429] width 48 height 84
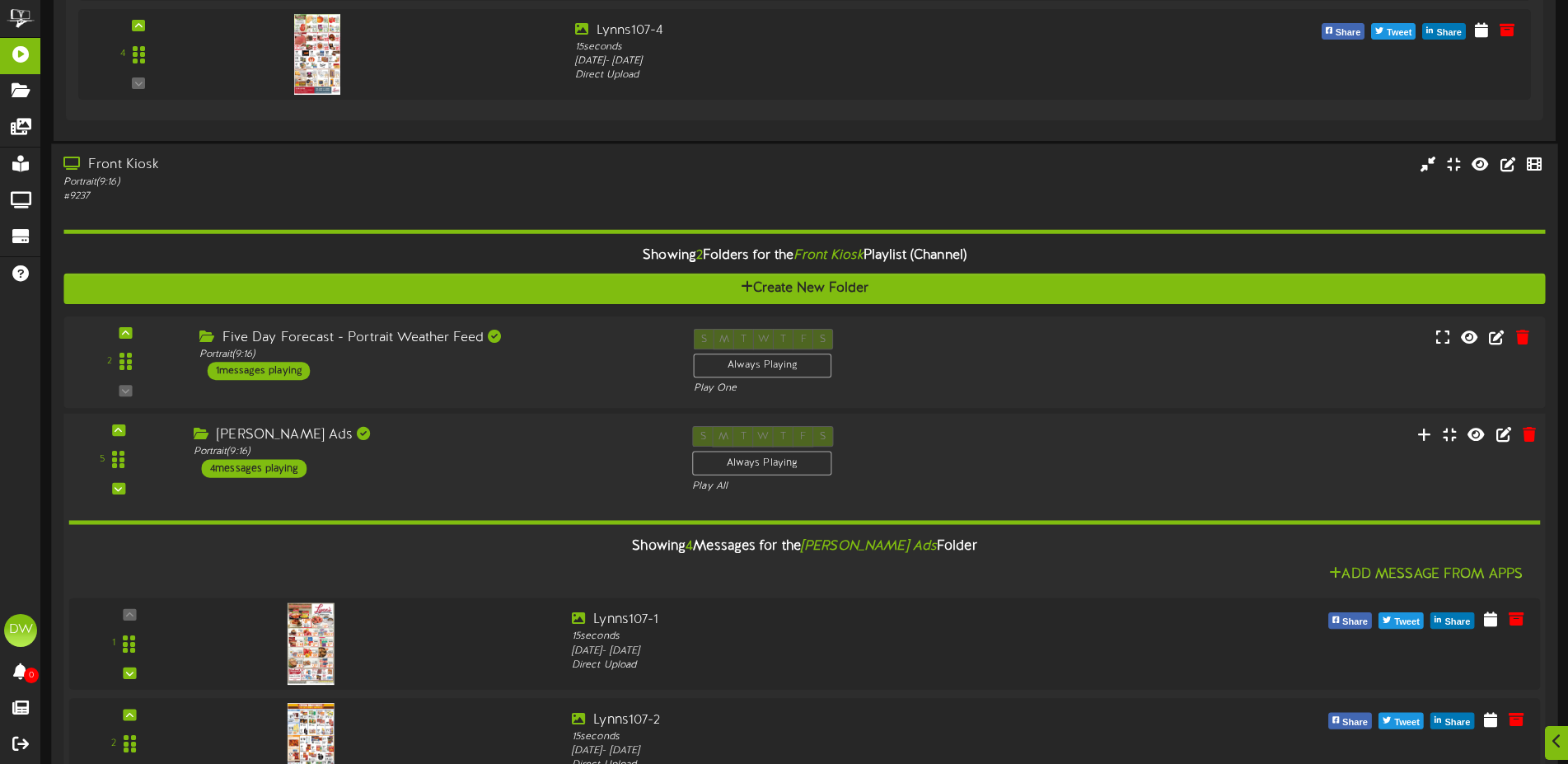
scroll to position [971, 0]
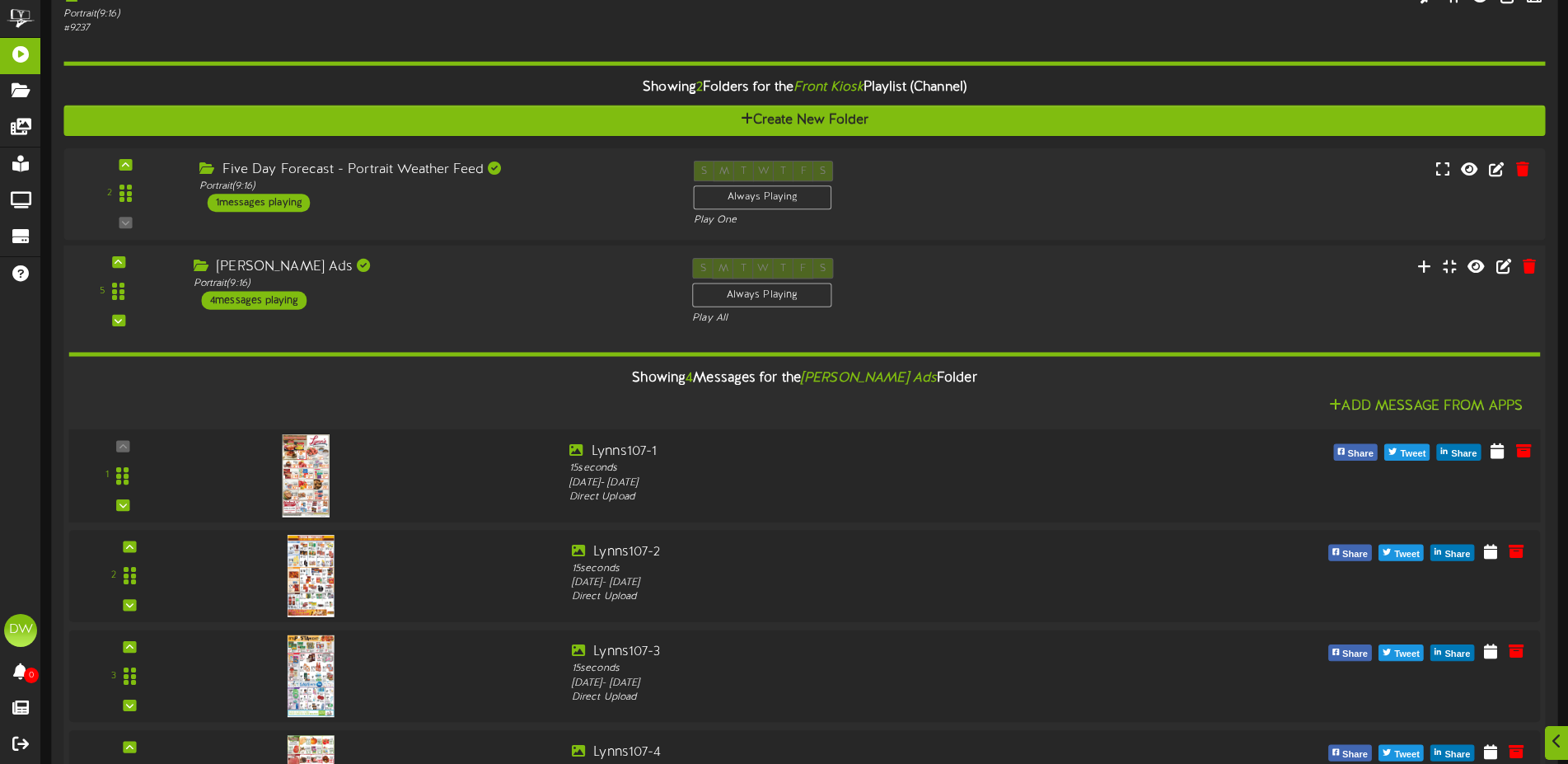
click at [307, 448] on img at bounding box center [305, 475] width 48 height 84
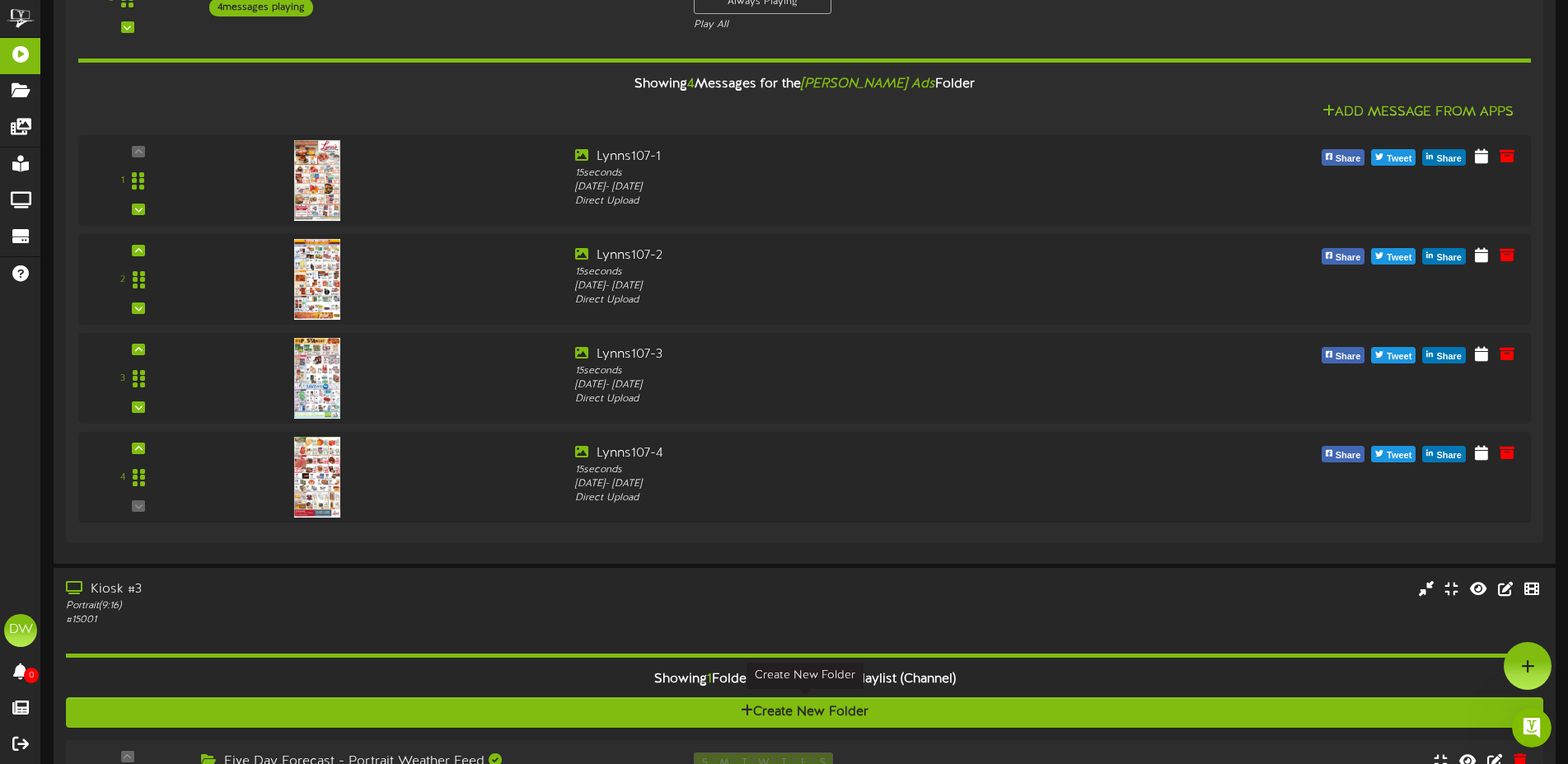
scroll to position [0, 0]
click at [1530, 728] on icon "Open Intercom Messenger" at bounding box center [1532, 728] width 28 height 28
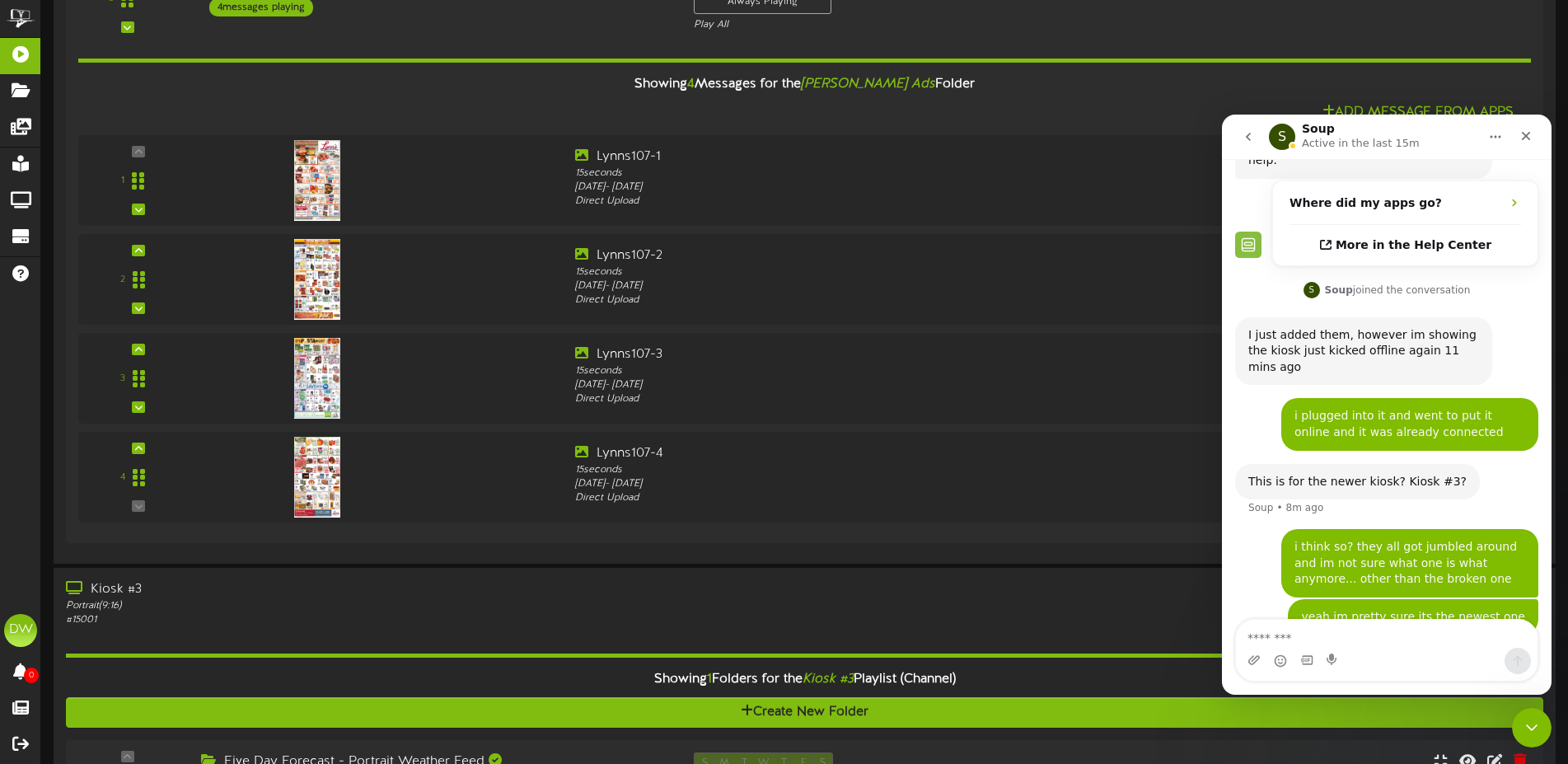
scroll to position [150, 0]
click at [1384, 652] on div "Intercom messenger" at bounding box center [1386, 661] width 301 height 27
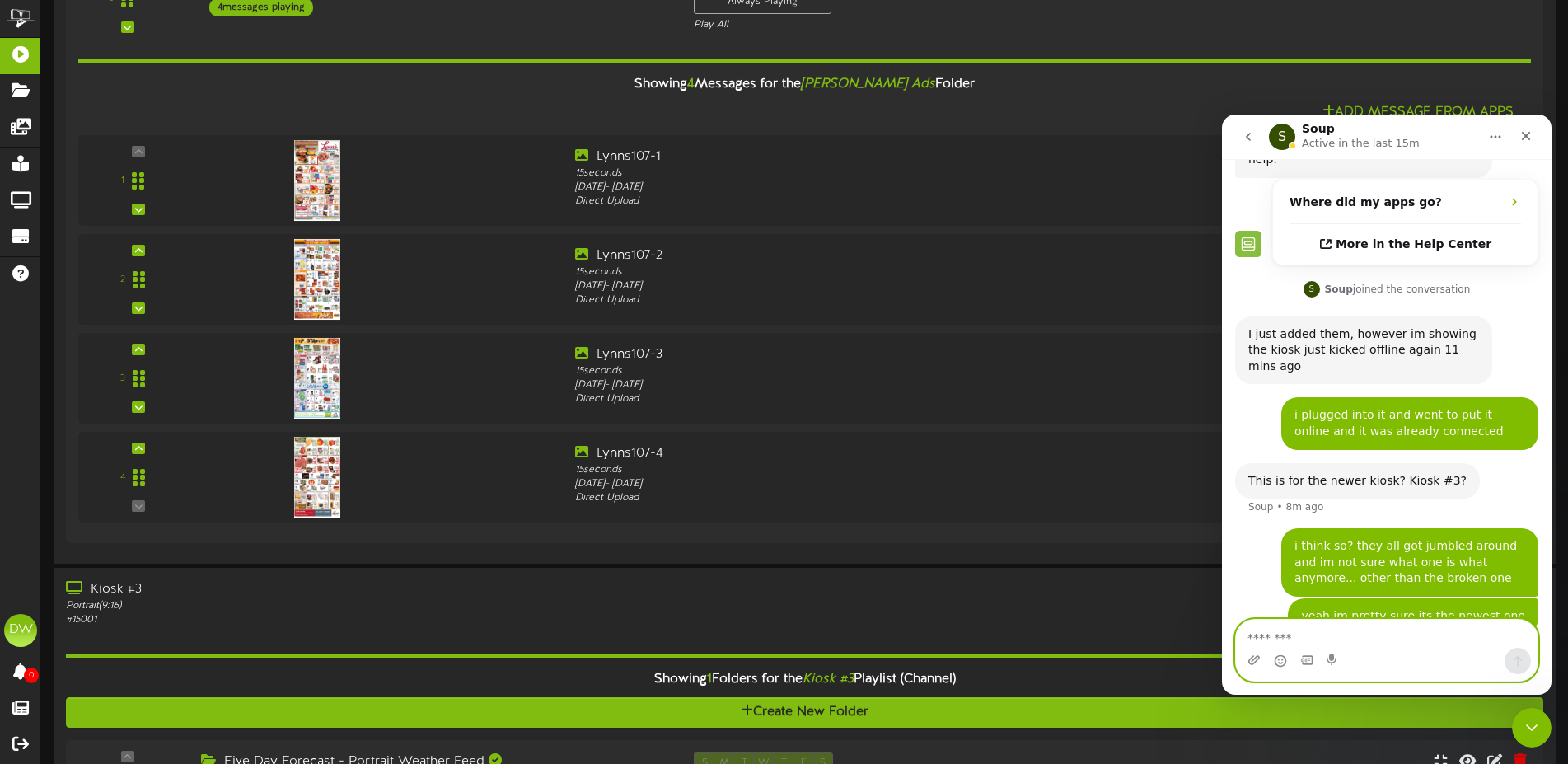
click at [1373, 632] on textarea "Message…" at bounding box center [1386, 635] width 301 height 28
type textarea "*"
type textarea "**********"
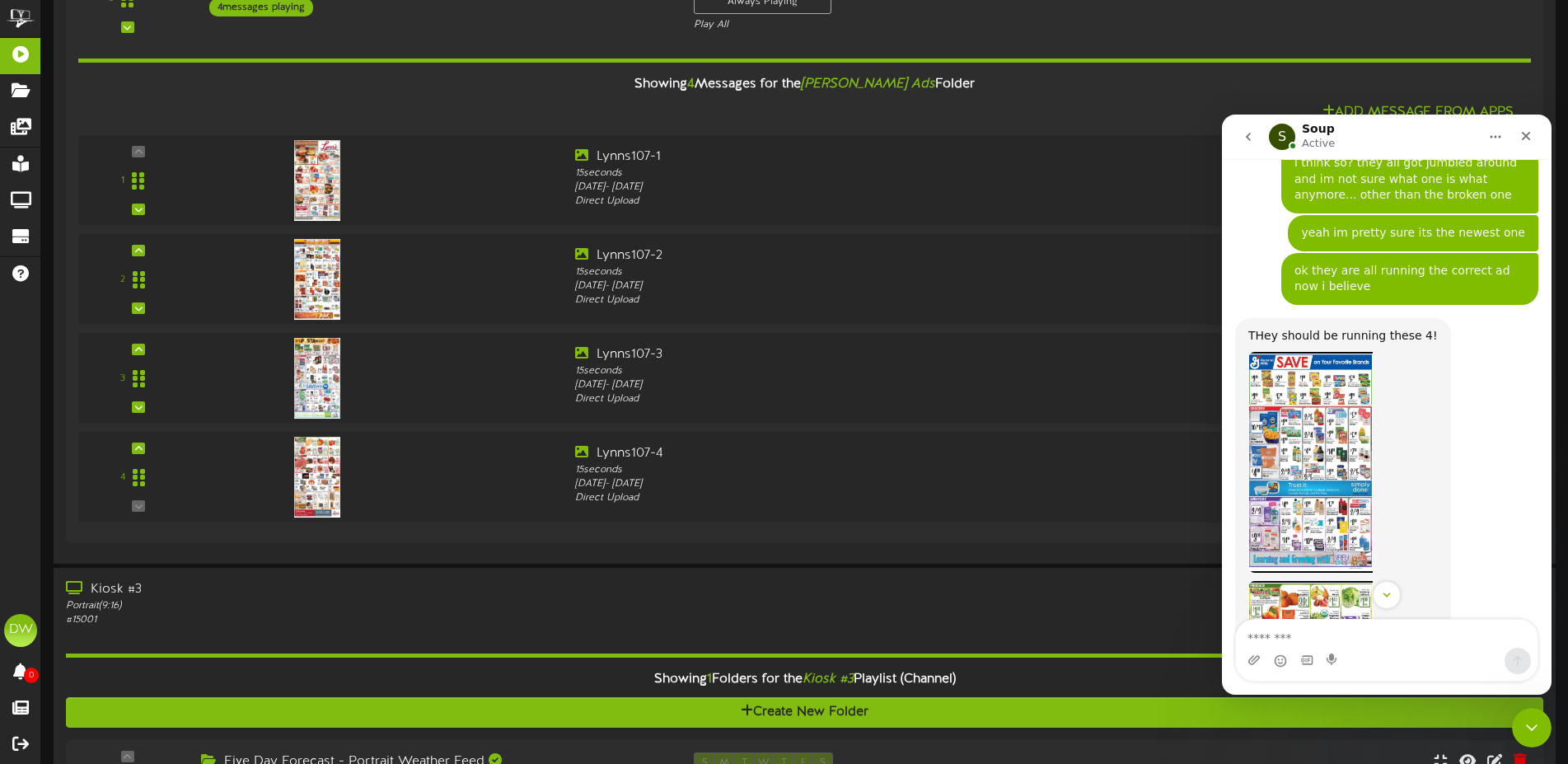
scroll to position [547, 0]
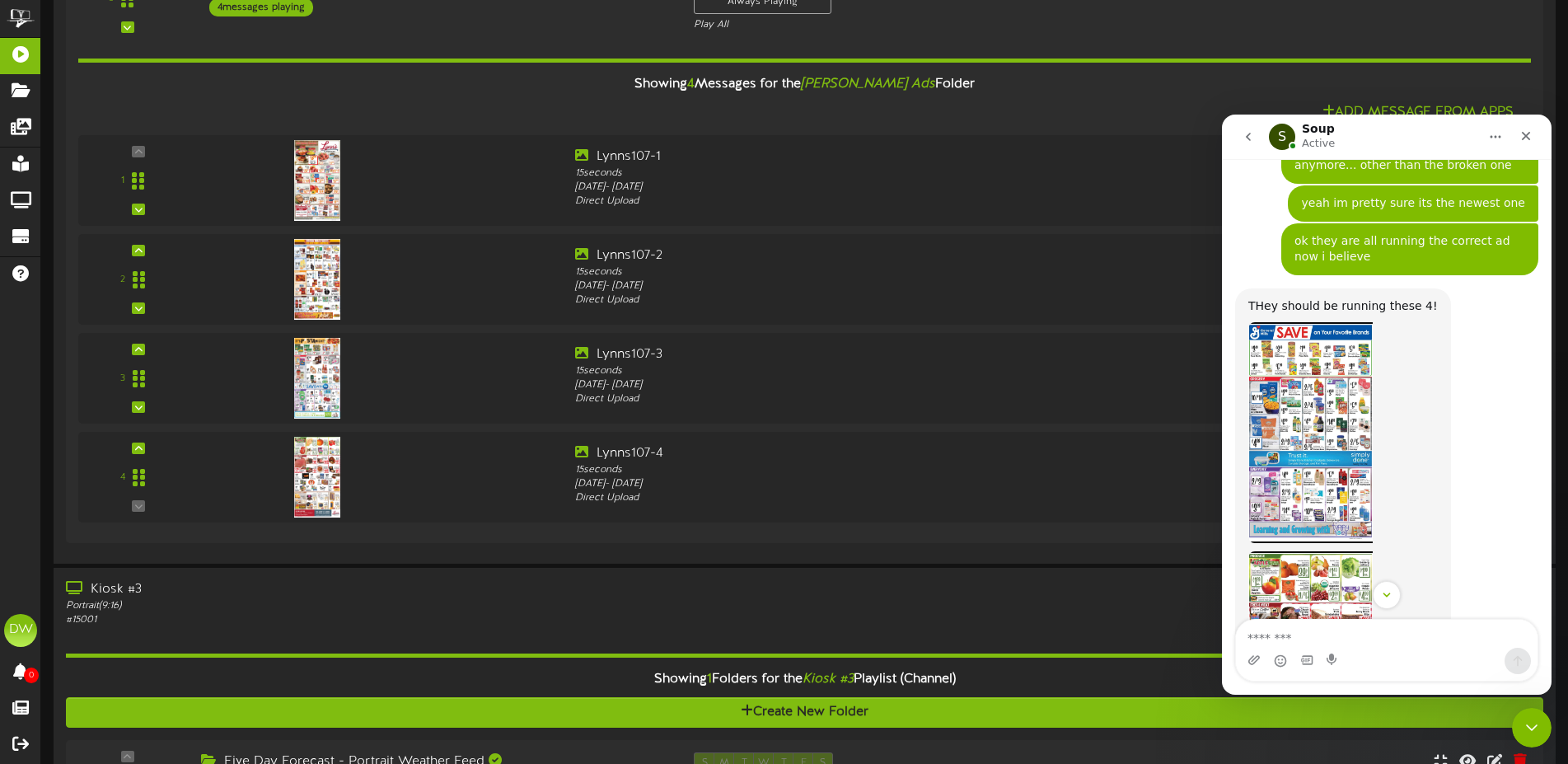
click at [1336, 454] on img "Soup says…" at bounding box center [1310, 433] width 124 height 221
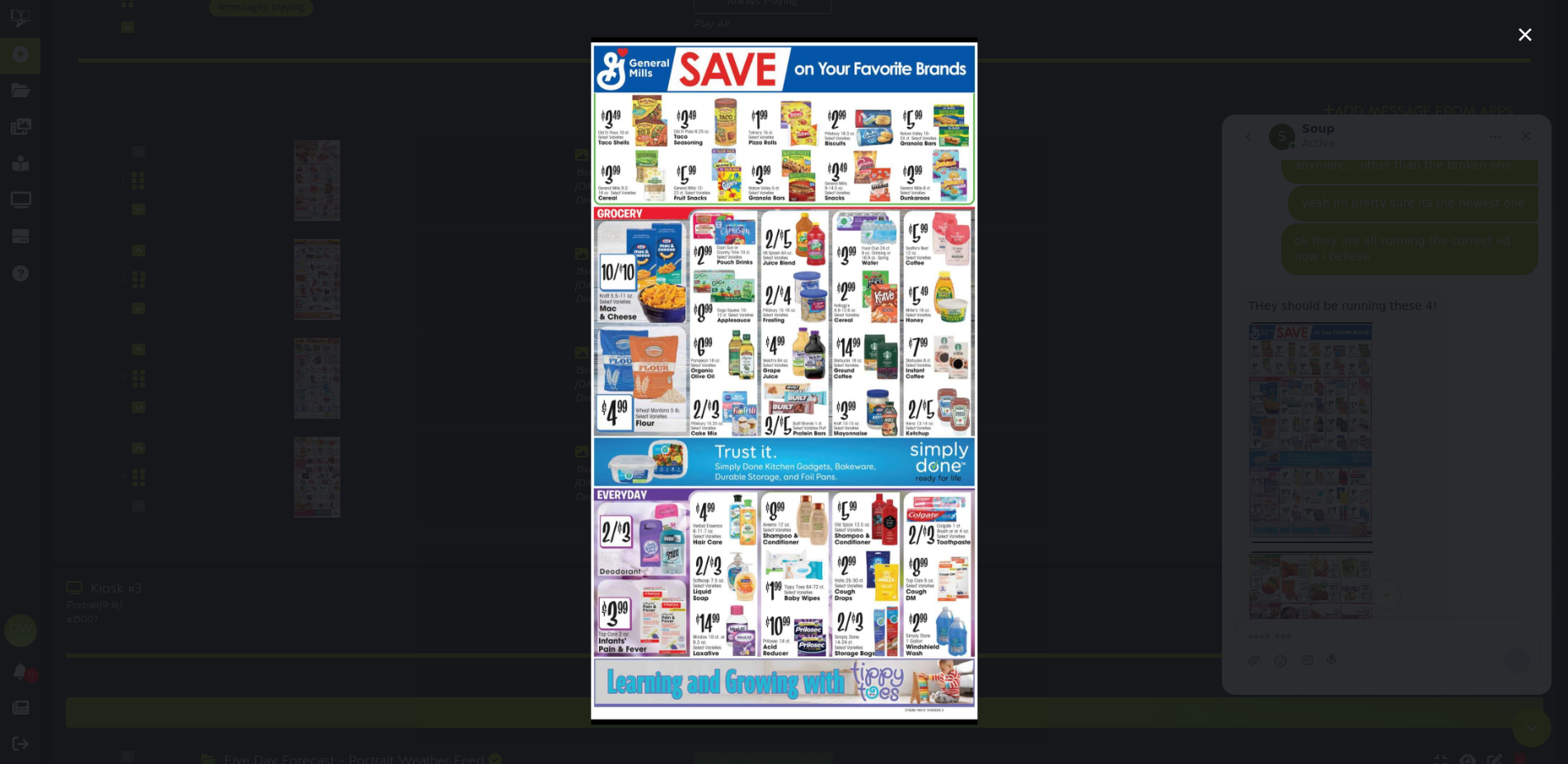
scroll to position [0, 0]
click at [1524, 33] on icon "Close" at bounding box center [1525, 35] width 13 height 13
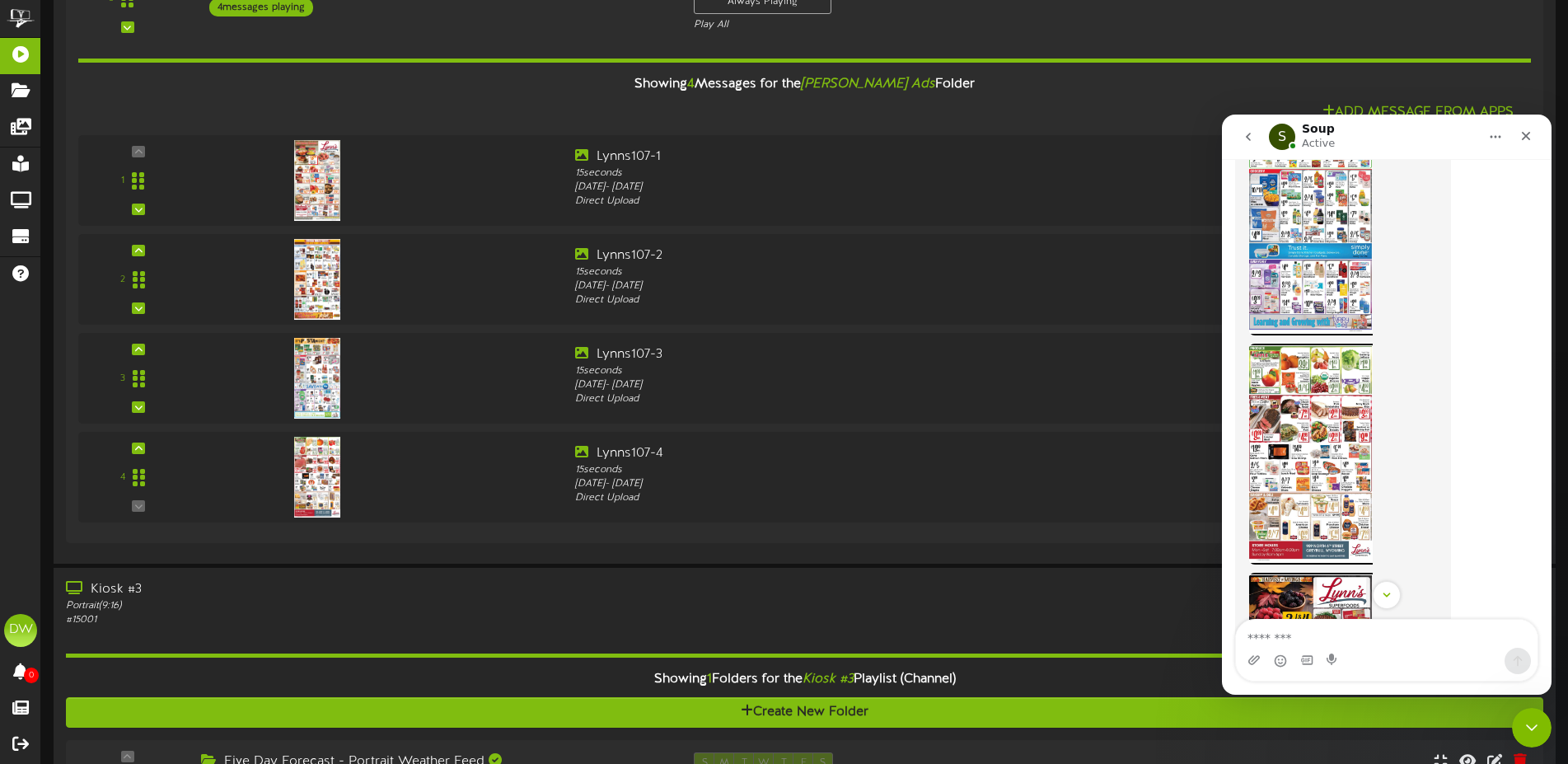
scroll to position [1066, 0]
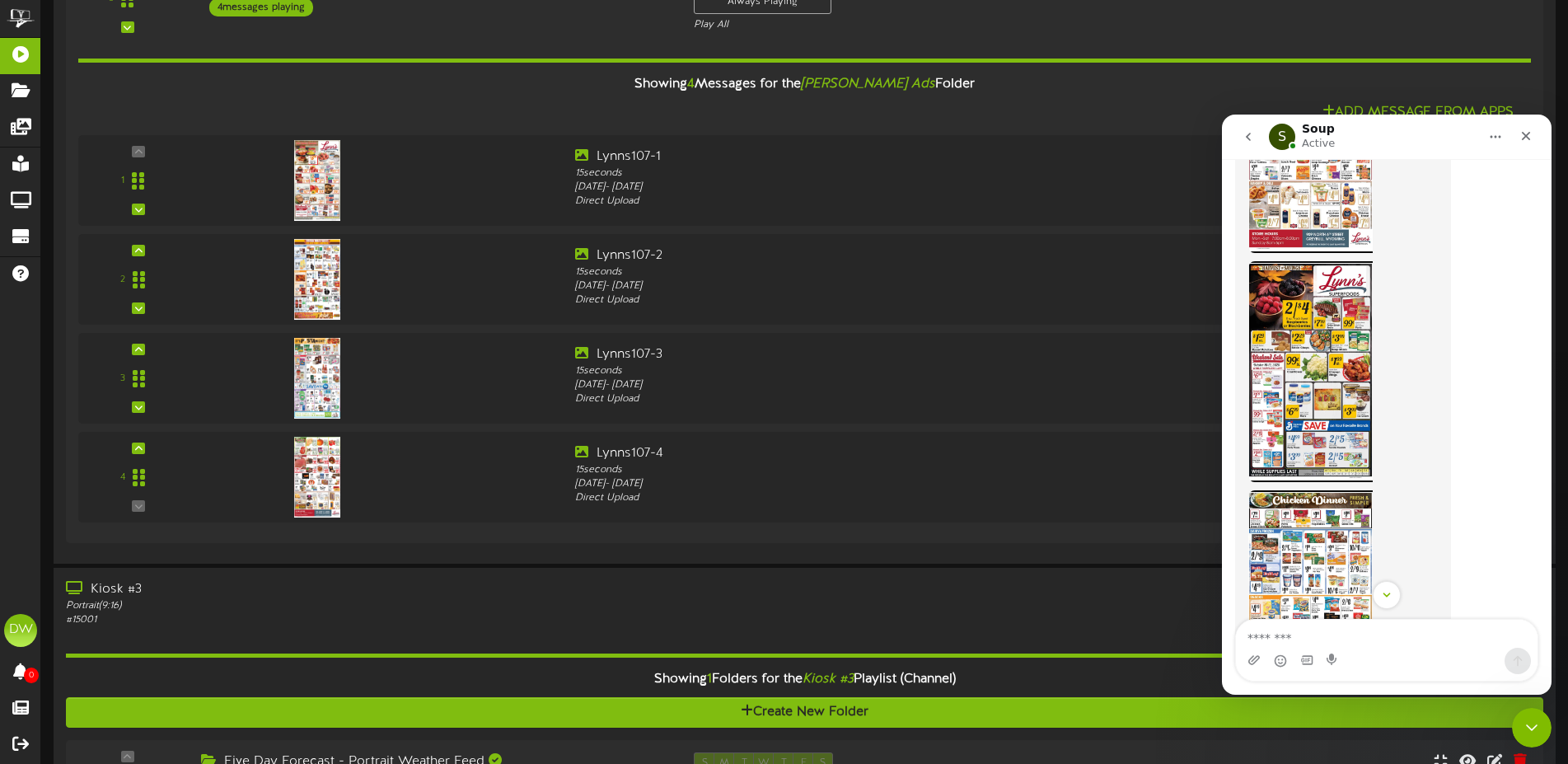
click at [1341, 407] on img "Soup says…" at bounding box center [1310, 372] width 124 height 221
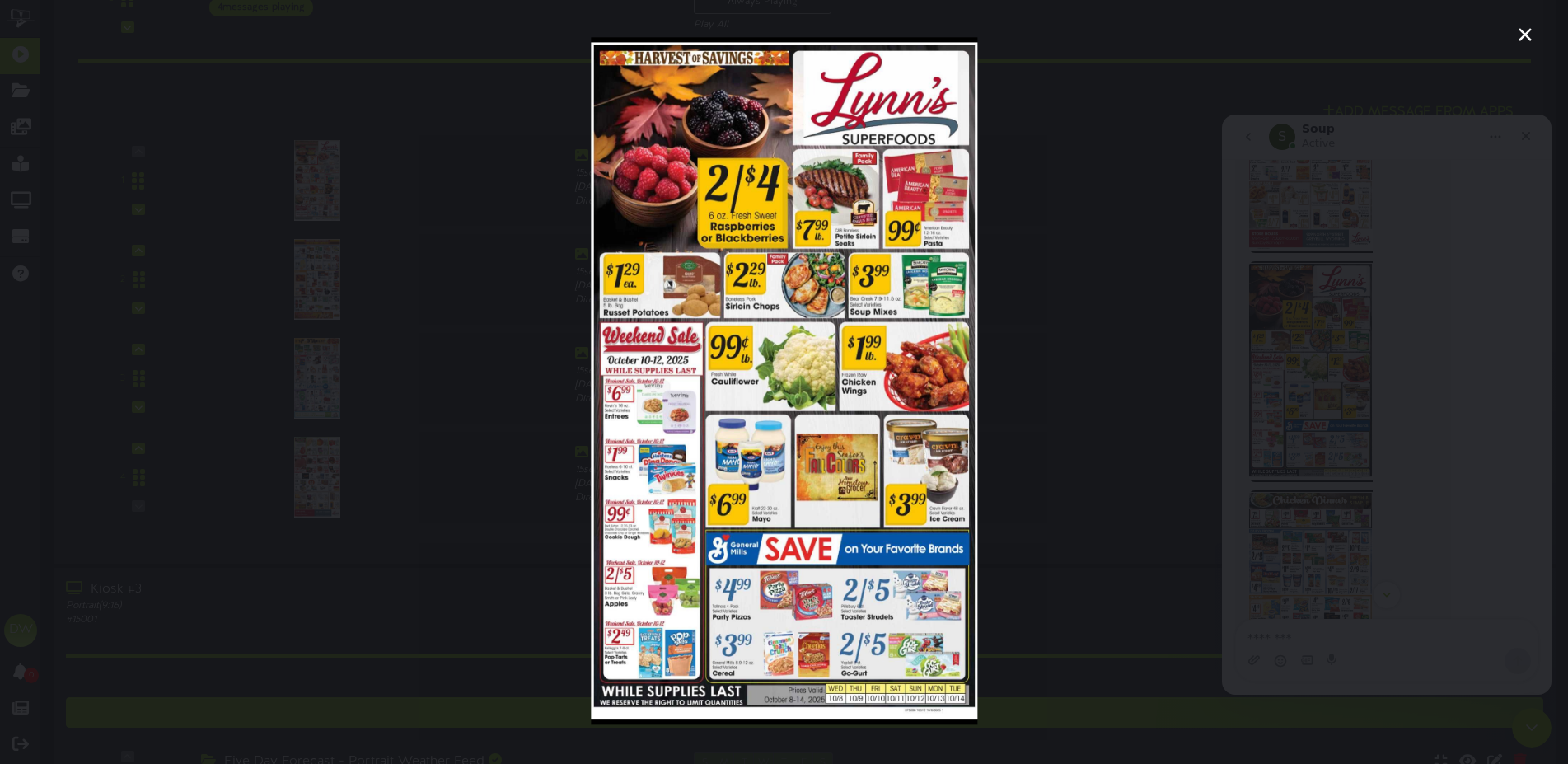
click at [1442, 234] on div "Intercom messenger" at bounding box center [784, 382] width 1568 height 764
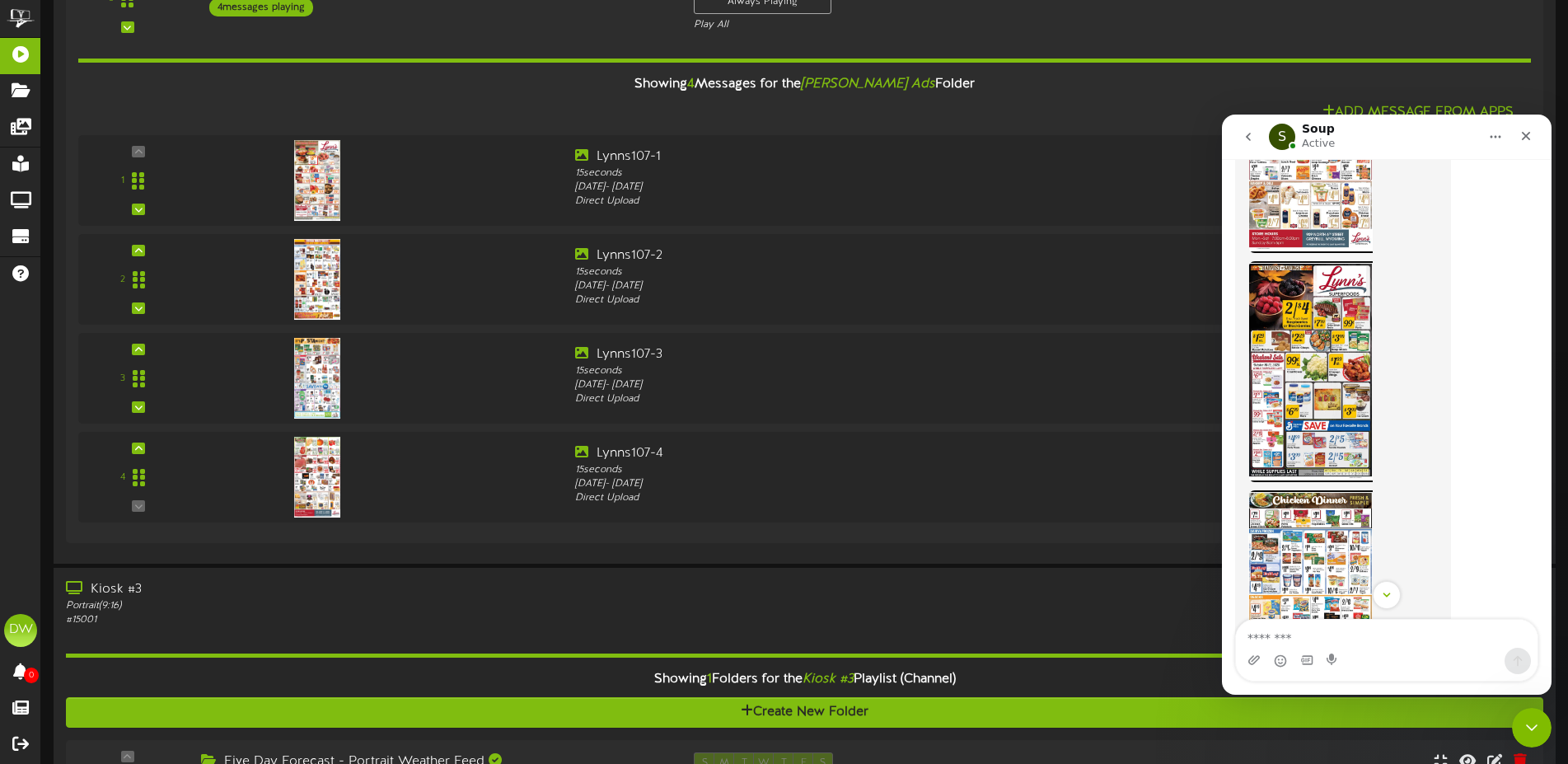
scroll to position [1170, 0]
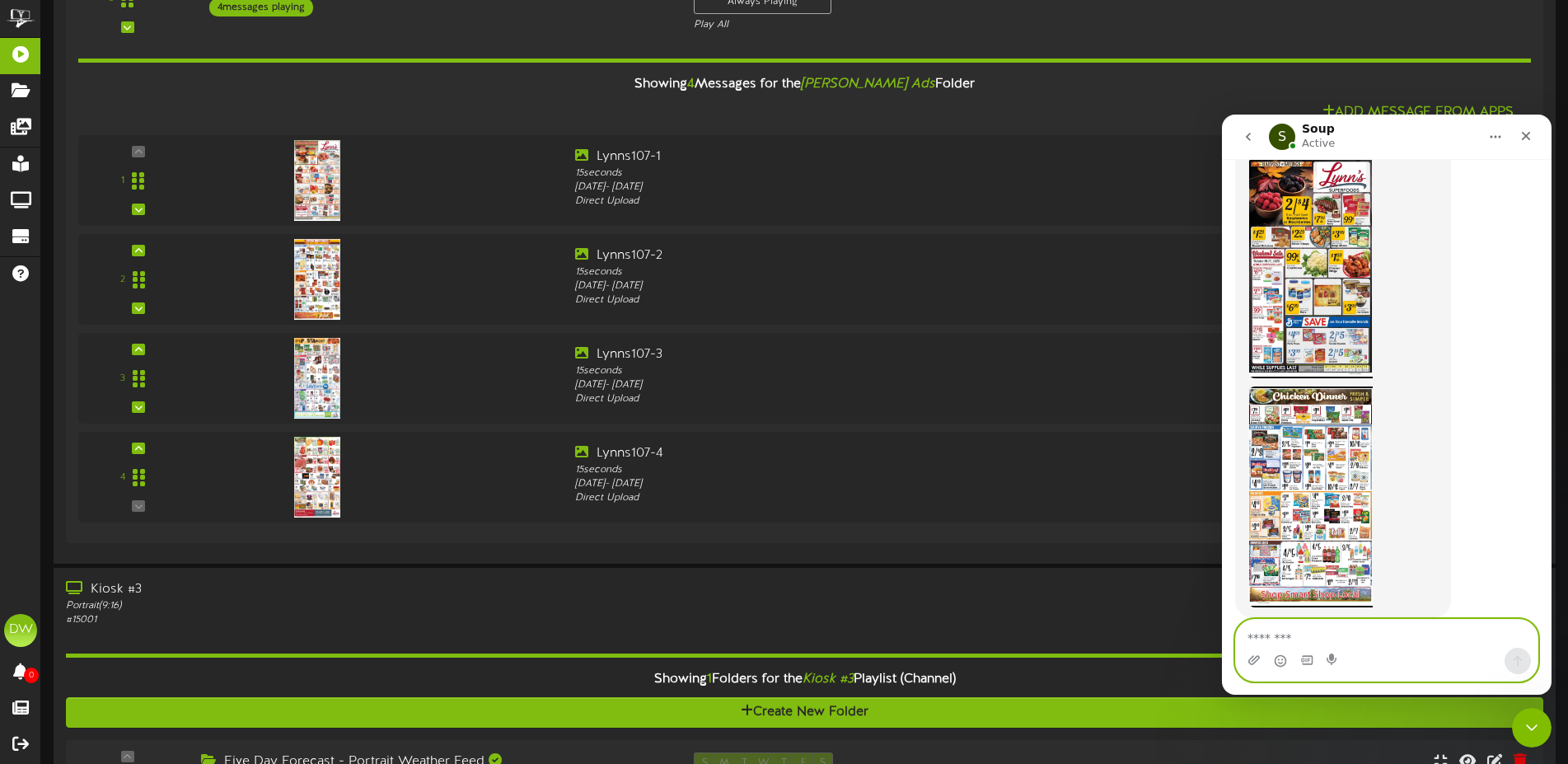
click at [1388, 635] on textarea "Message…" at bounding box center [1386, 635] width 301 height 28
type textarea "***"
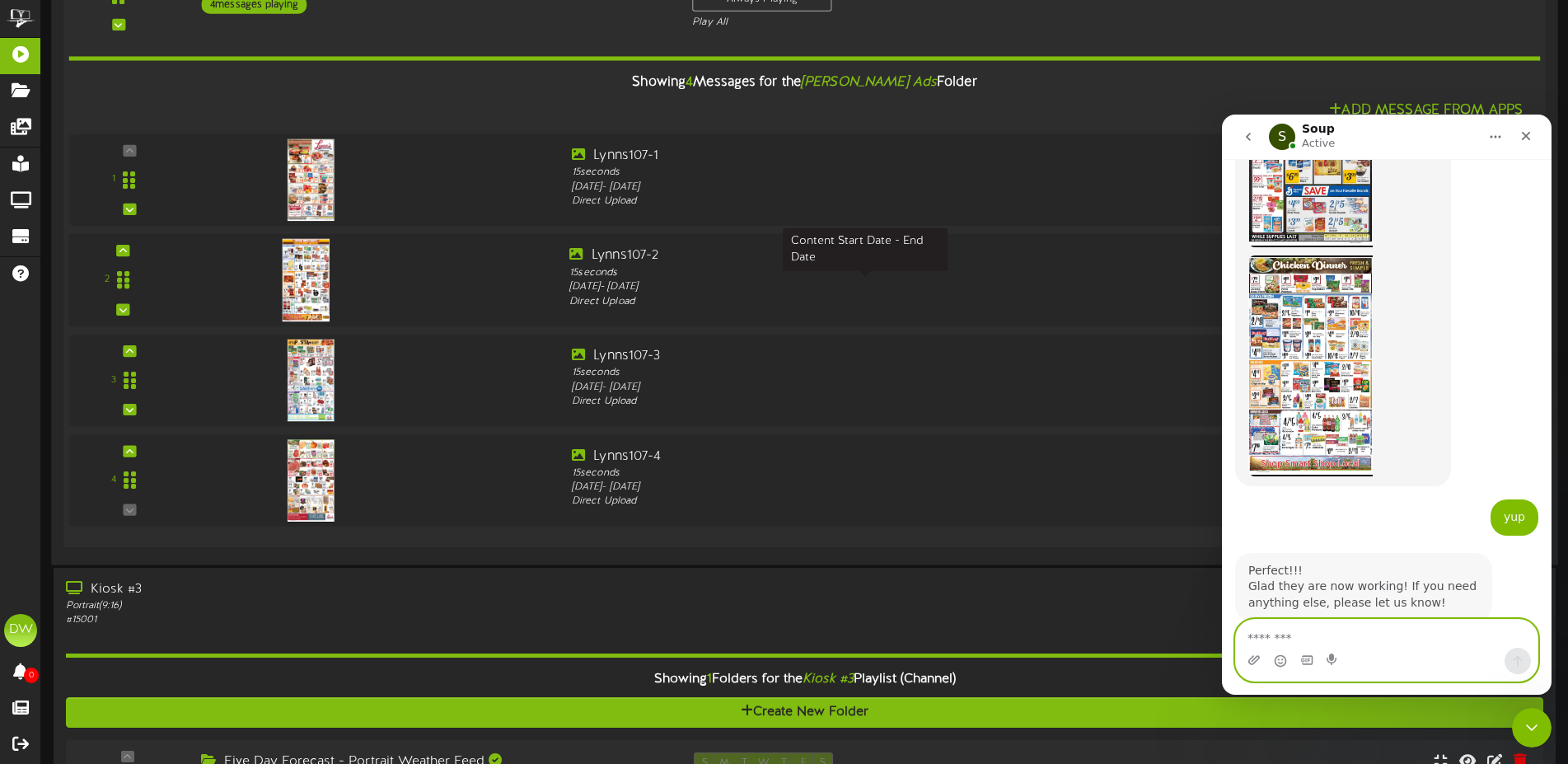
scroll to position [1301, 0]
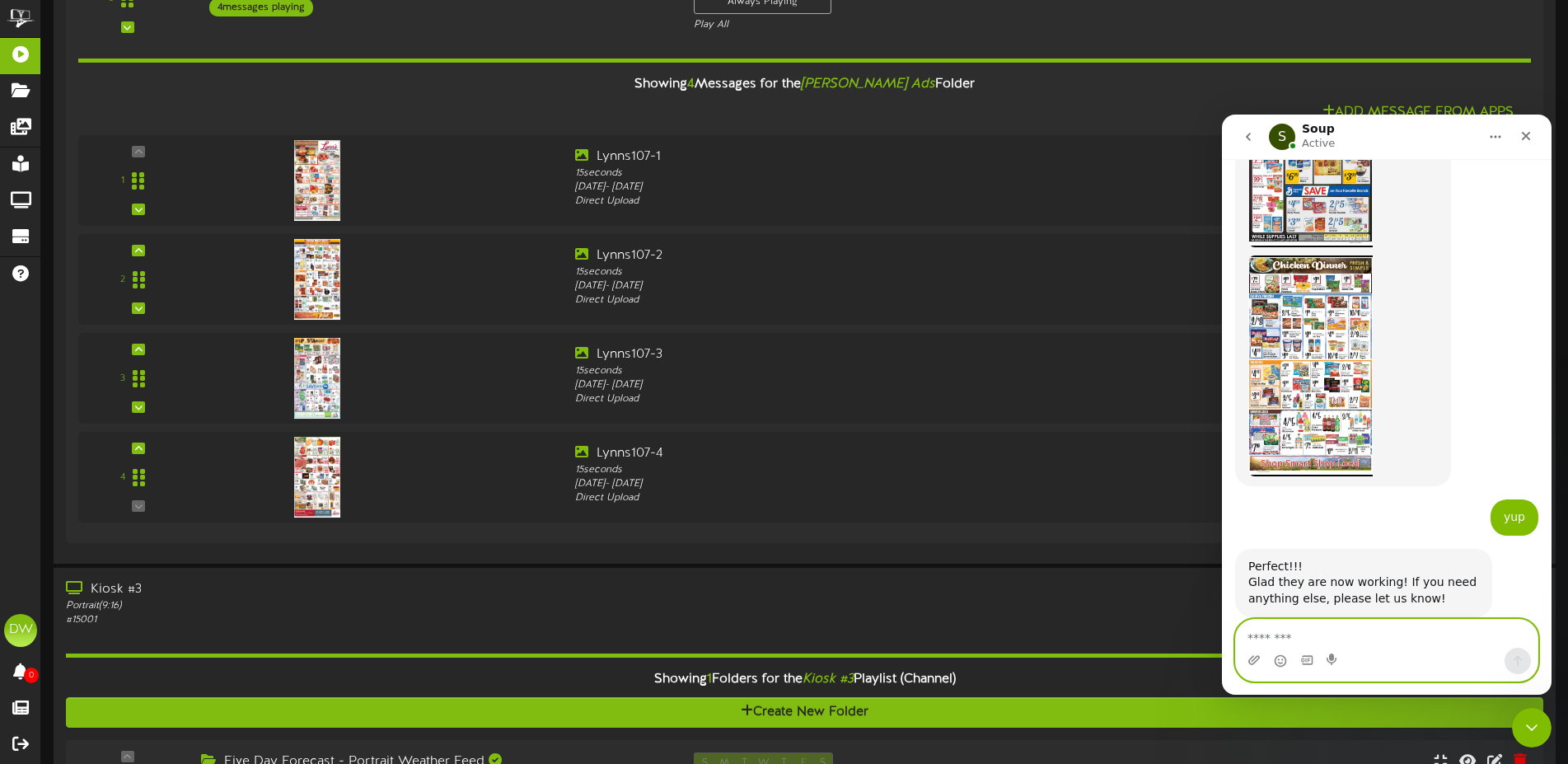
click at [1372, 645] on textarea "Message…" at bounding box center [1386, 635] width 301 height 28
type textarea "**********"
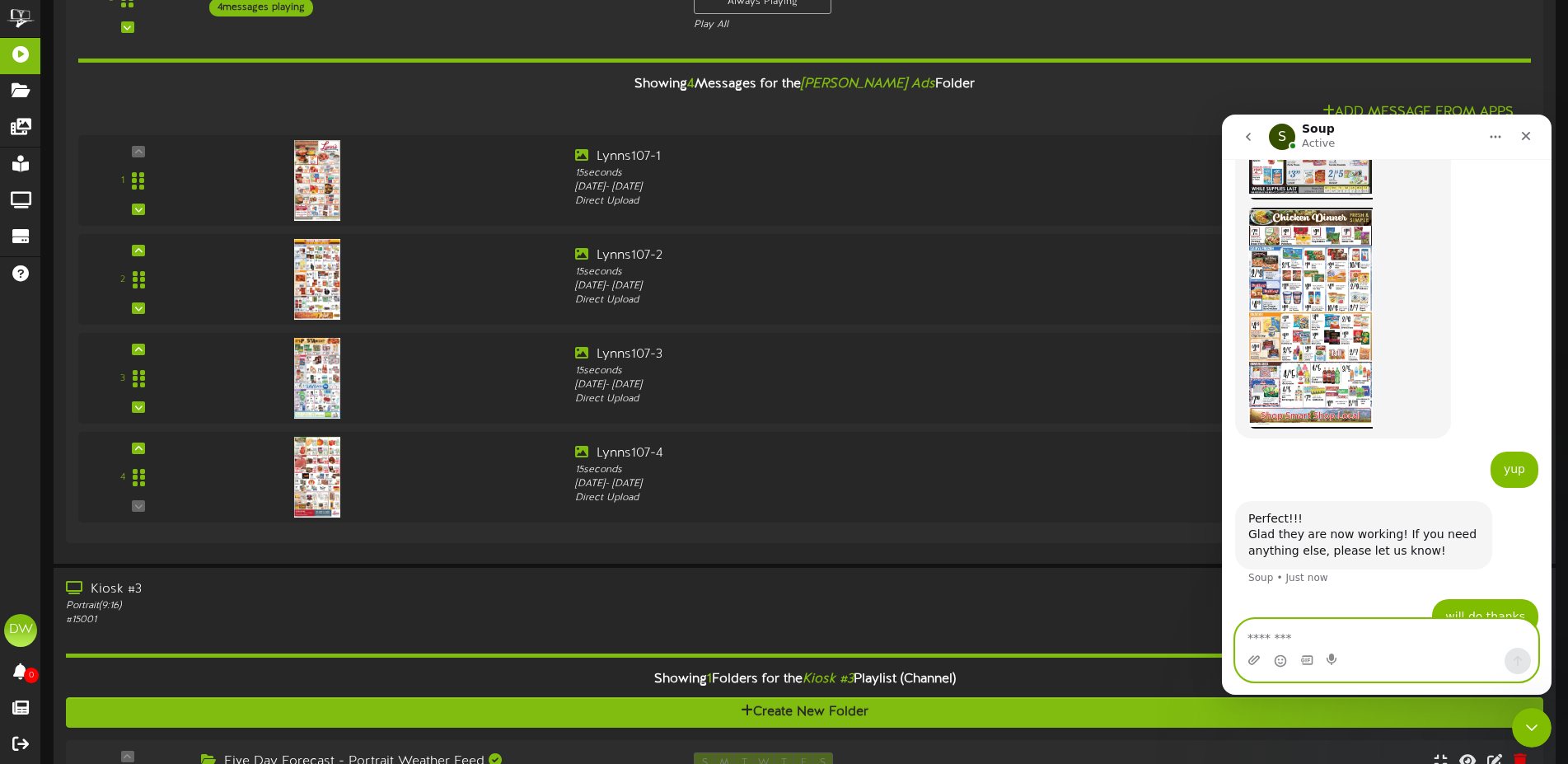
scroll to position [1349, 0]
